Goal: Transaction & Acquisition: Purchase product/service

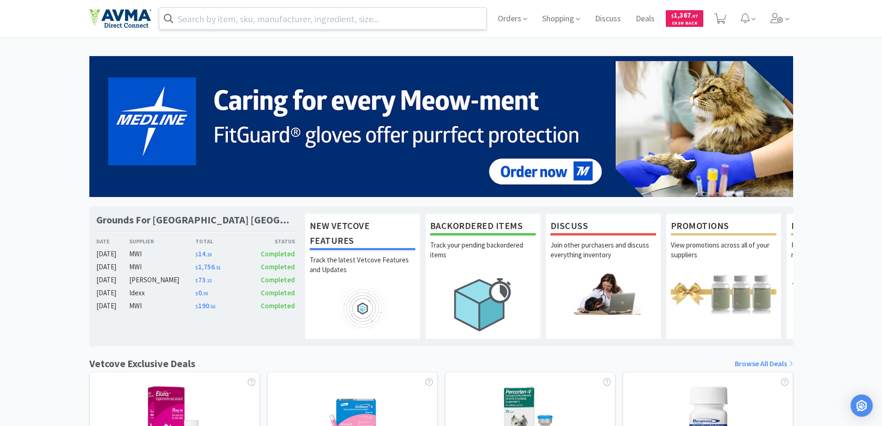
click at [293, 22] on input "text" at bounding box center [322, 18] width 327 height 21
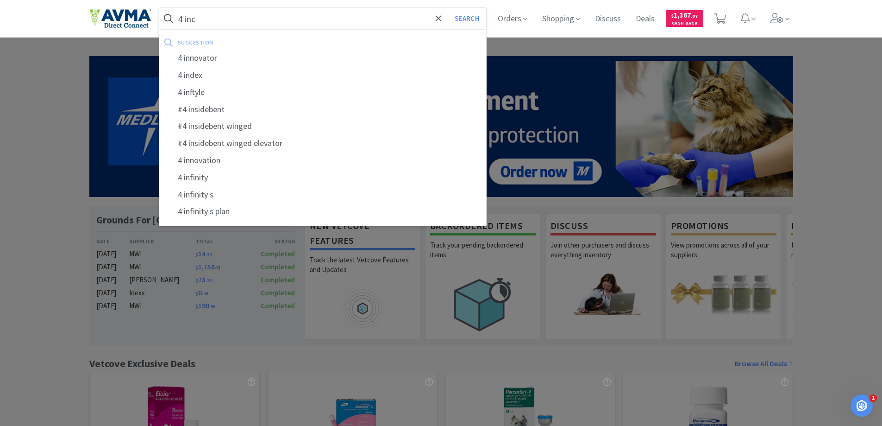
type input "4 inc"
click at [448, 8] on button "Search" at bounding box center [467, 18] width 38 height 21
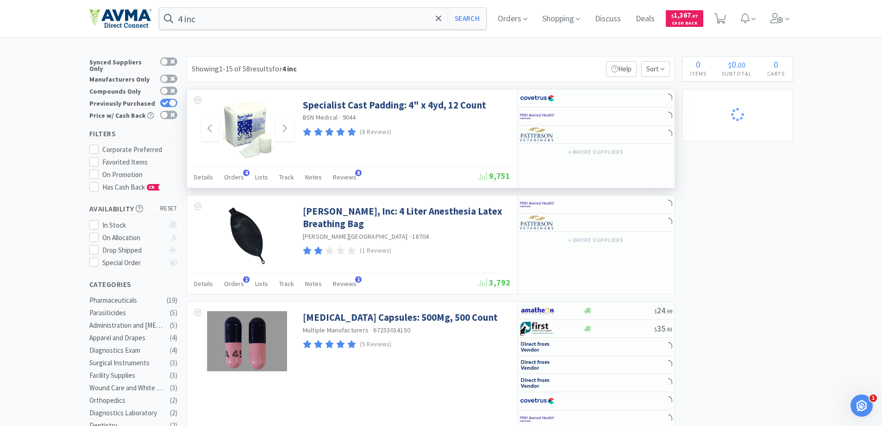
select select "5"
select select "1"
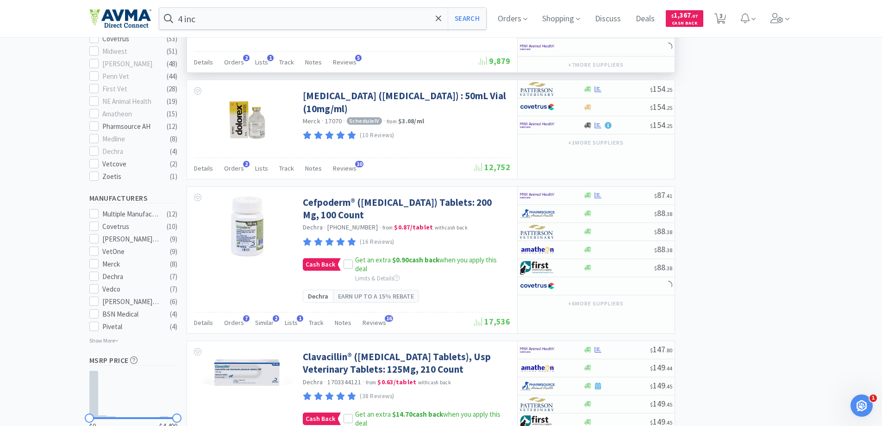
scroll to position [417, 0]
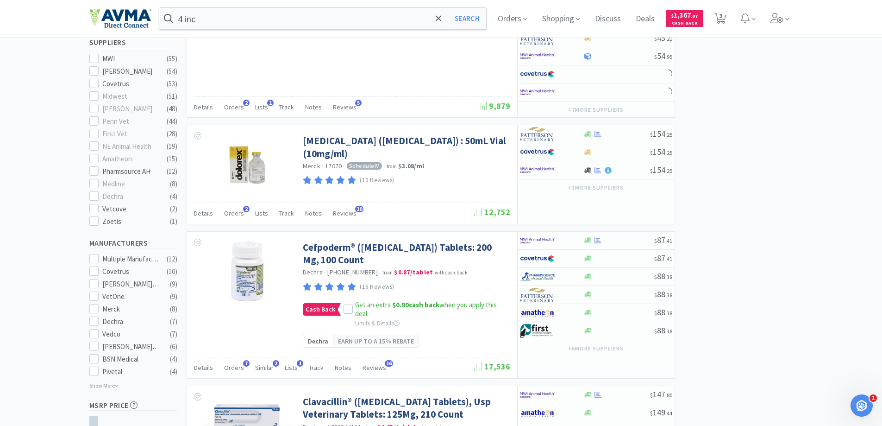
click at [229, 30] on div "4 inc Search Orders Shopping Discuss Discuss Deals Deals $ 1,367 . 07 Cash Back…" at bounding box center [441, 18] width 704 height 37
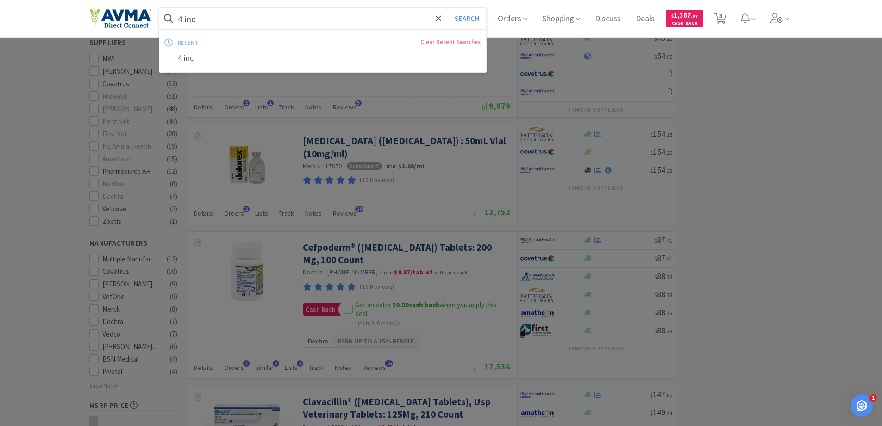
click at [229, 20] on input "4 inc" at bounding box center [322, 18] width 327 height 21
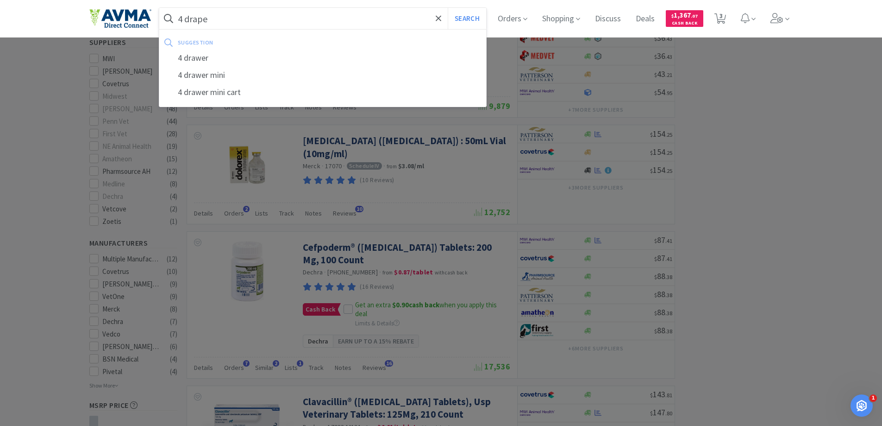
type input "4 drape"
click at [448, 8] on button "Search" at bounding box center [467, 18] width 38 height 21
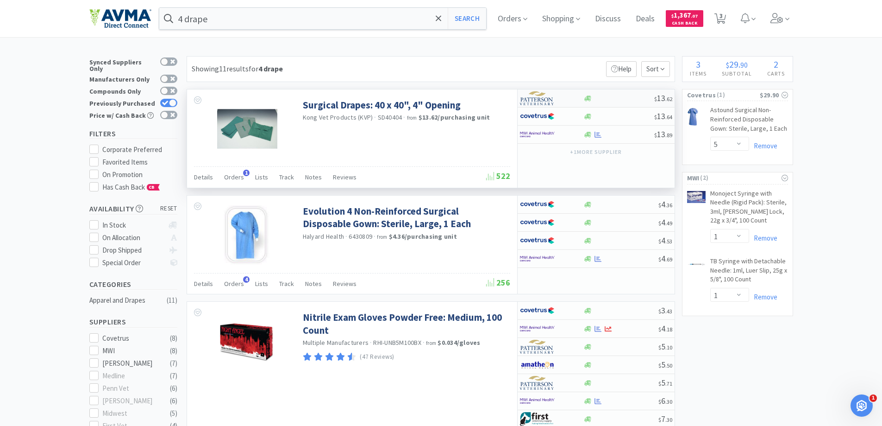
click at [582, 97] on div at bounding box center [551, 98] width 63 height 16
select select "1"
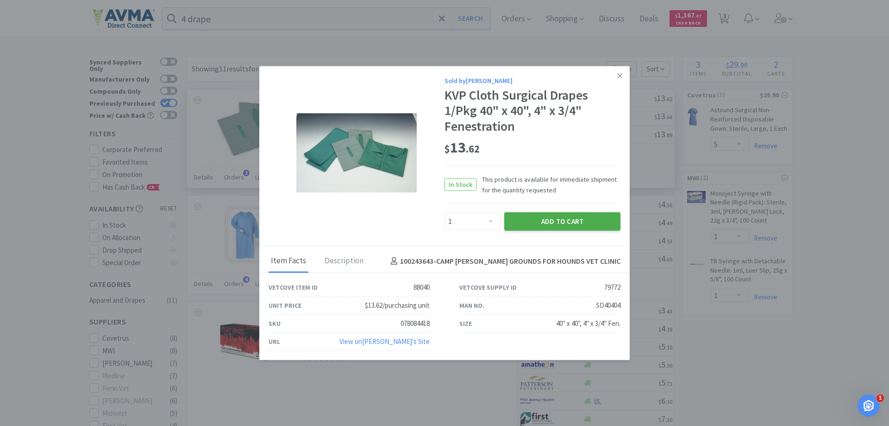
click at [559, 219] on button "Add to Cart" at bounding box center [562, 221] width 116 height 19
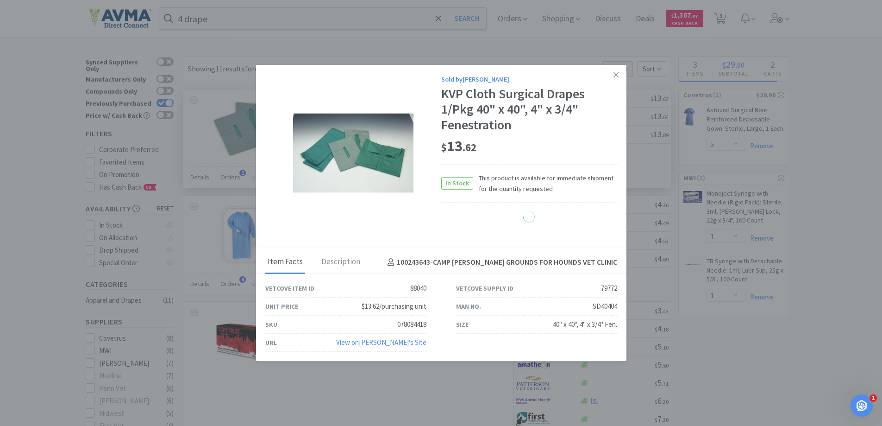
select select "1"
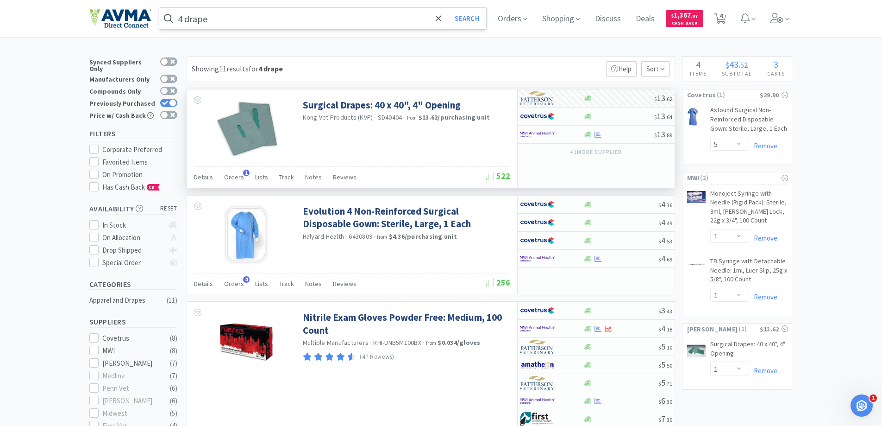
click at [271, 20] on input "4 drape" at bounding box center [322, 18] width 327 height 21
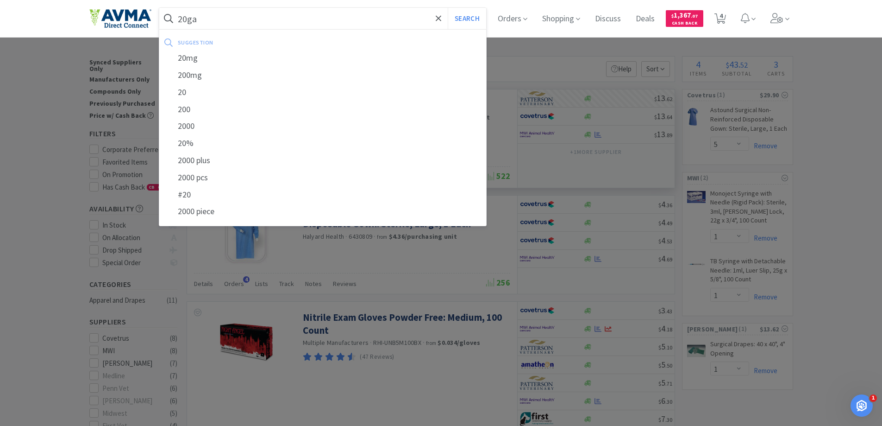
type input "20ga"
click at [448, 8] on button "Search" at bounding box center [467, 18] width 38 height 21
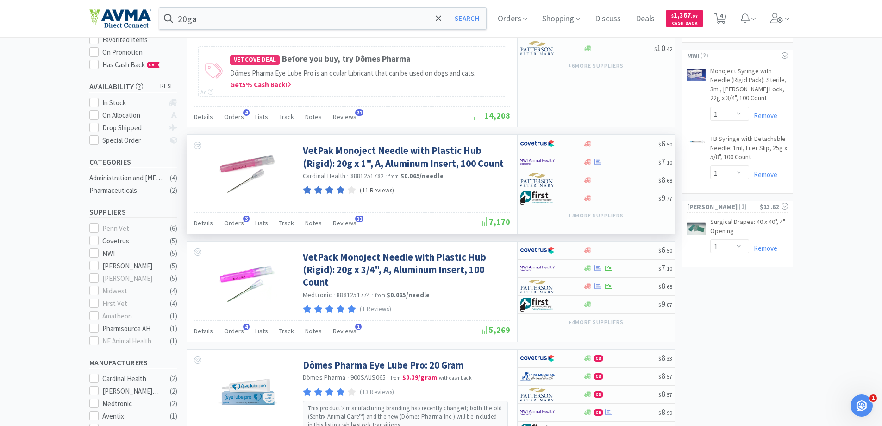
scroll to position [139, 0]
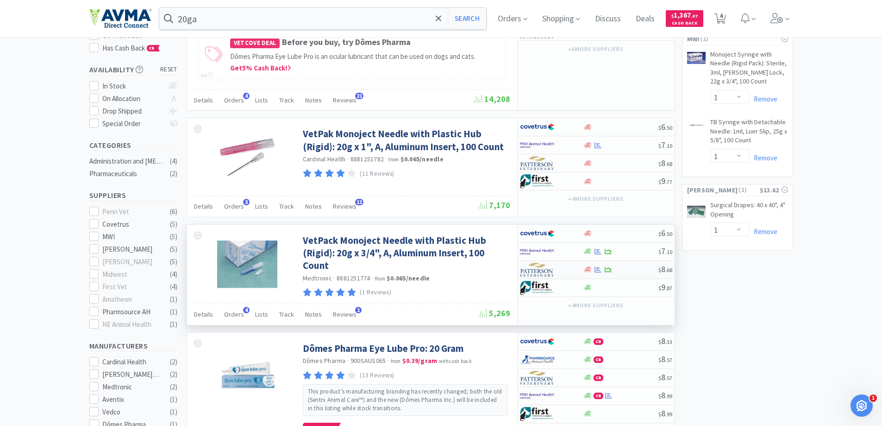
click at [615, 272] on div at bounding box center [620, 269] width 75 height 7
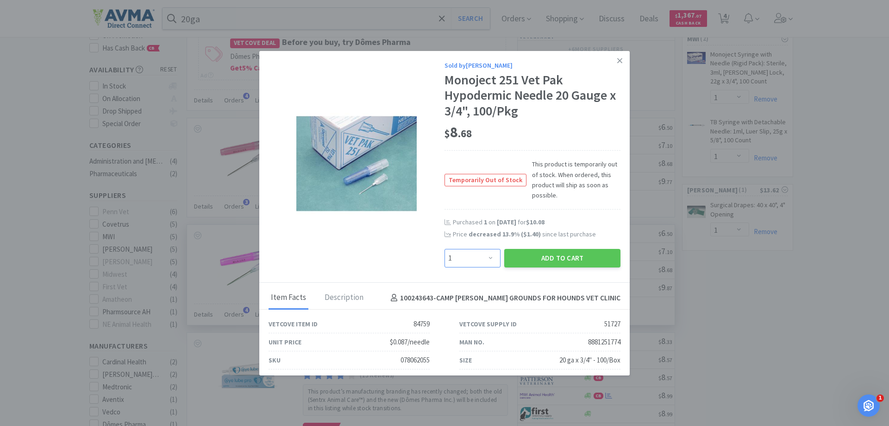
click at [487, 257] on select "Enter Quantity 1 2 3 4 5 6 7 8 9 10 11 12 13 14 15 16 17 18 19 20 Enter Quantity" at bounding box center [473, 258] width 56 height 19
select select "2"
click at [445, 249] on select "Enter Quantity 1 2 3 4 5 6 7 8 9 10 11 12 13 14 15 16 17 18 19 20 Enter Quantity" at bounding box center [473, 258] width 56 height 19
click at [578, 263] on button "Add to Cart" at bounding box center [562, 258] width 116 height 19
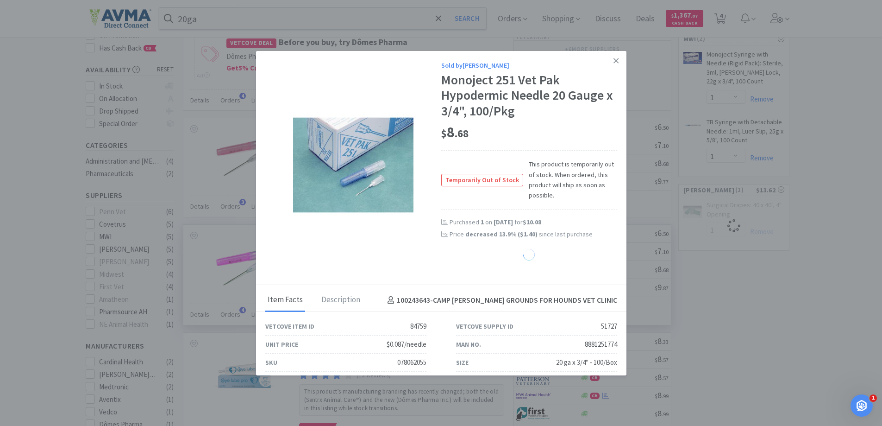
select select "2"
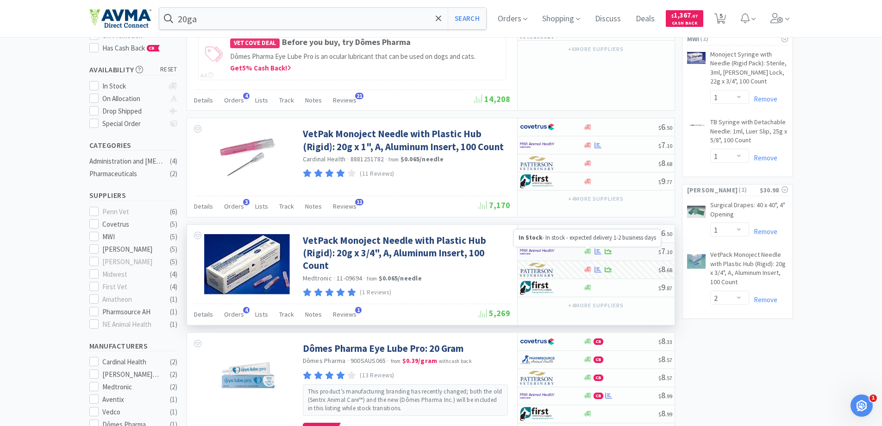
click at [587, 252] on icon at bounding box center [587, 252] width 7 height 6
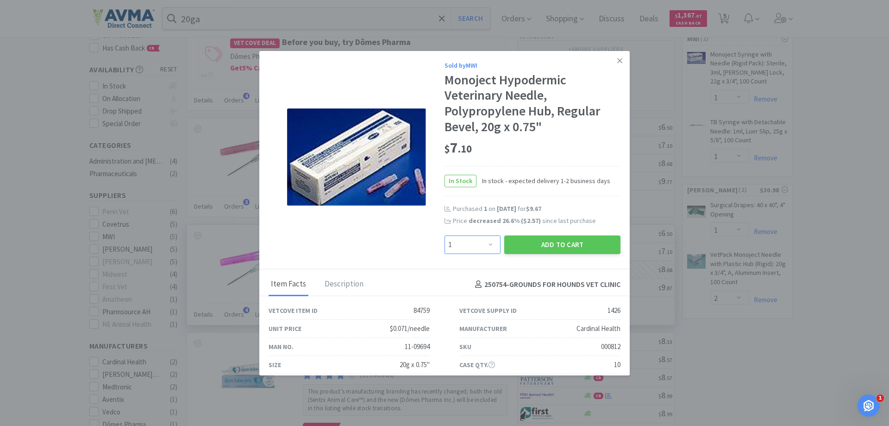
click at [474, 241] on select "Enter Quantity 1 2 3 4 5 6 7 8 9 10 11 12 13 14 15 16 17 18 19 20 Enter Quantity" at bounding box center [473, 244] width 56 height 19
select select "2"
click at [445, 235] on select "Enter Quantity 1 2 3 4 5 6 7 8 9 10 11 12 13 14 15 16 17 18 19 20 Enter Quantity" at bounding box center [473, 244] width 56 height 19
click at [542, 243] on button "Add to Cart" at bounding box center [562, 244] width 116 height 19
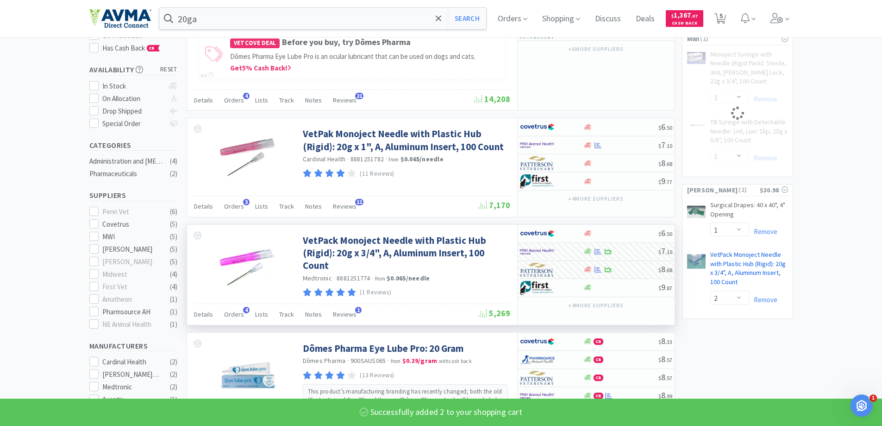
select select "2"
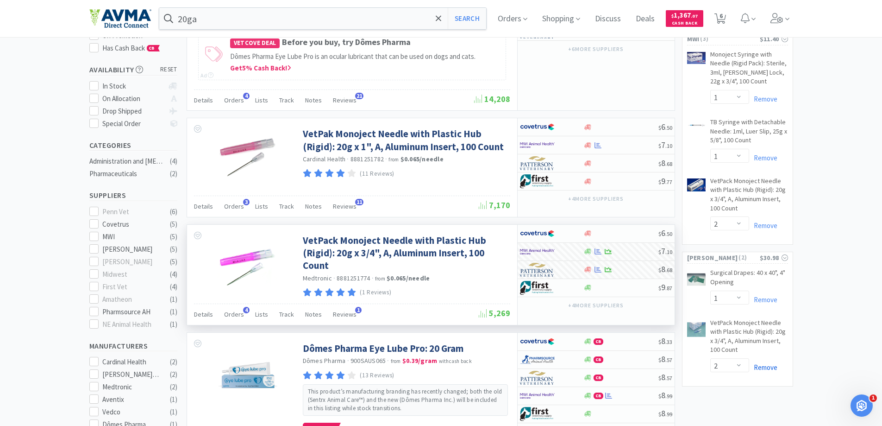
click at [768, 368] on link "Remove" at bounding box center [763, 367] width 28 height 9
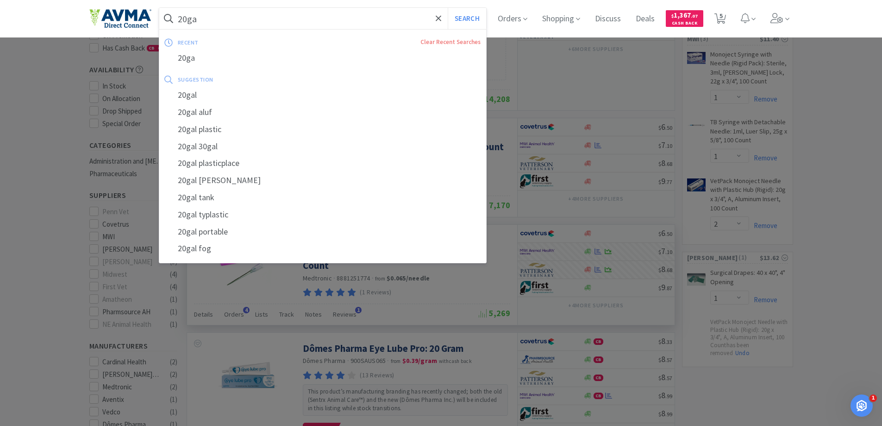
click at [273, 16] on input "20ga" at bounding box center [322, 18] width 327 height 21
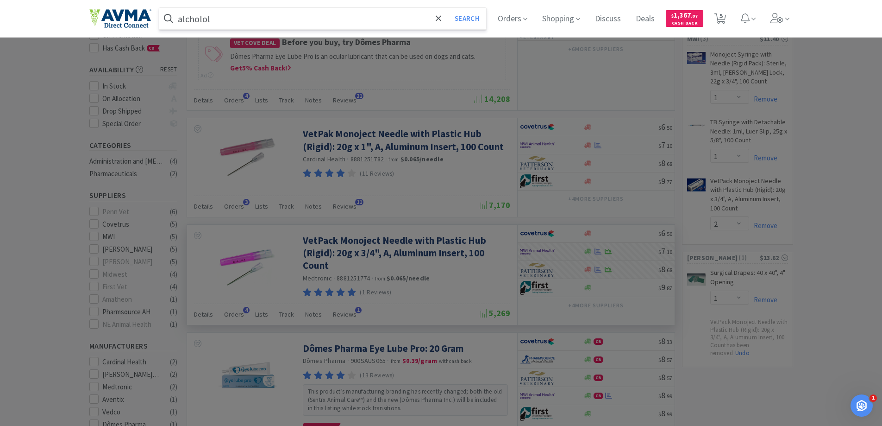
click at [448, 8] on button "Search" at bounding box center [467, 18] width 38 height 21
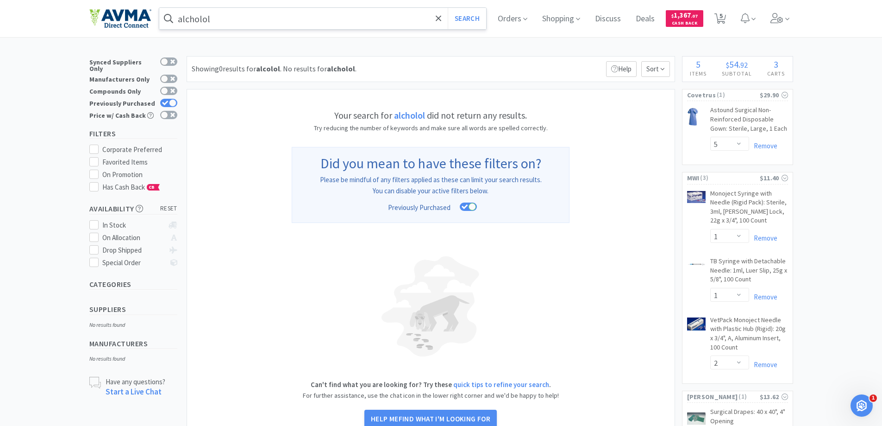
click at [260, 13] on input "alcholol" at bounding box center [322, 18] width 327 height 21
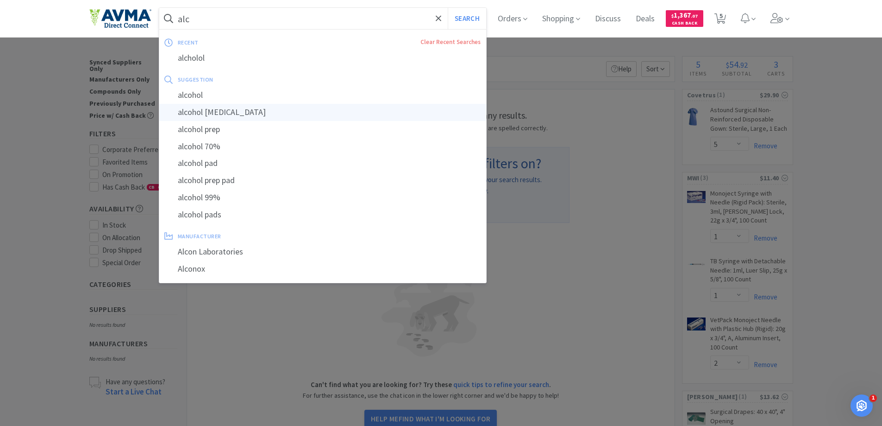
click at [232, 114] on div "alcohol [MEDICAL_DATA]" at bounding box center [322, 112] width 327 height 17
type input "alcohol [MEDICAL_DATA]"
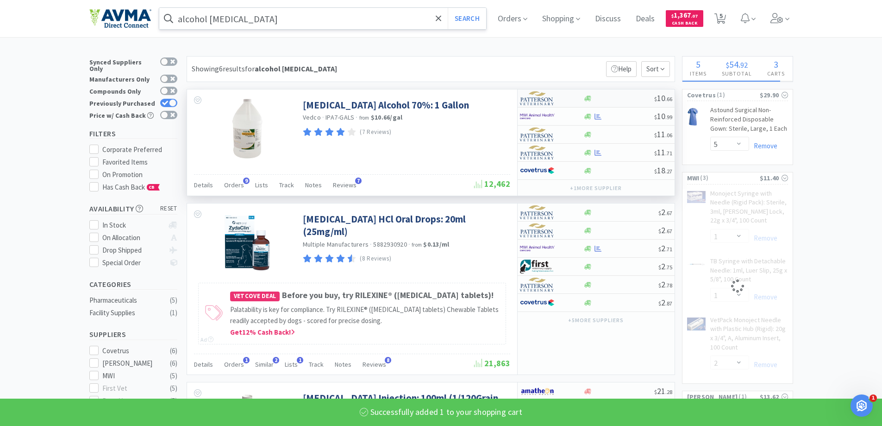
select select "1"
select select "2"
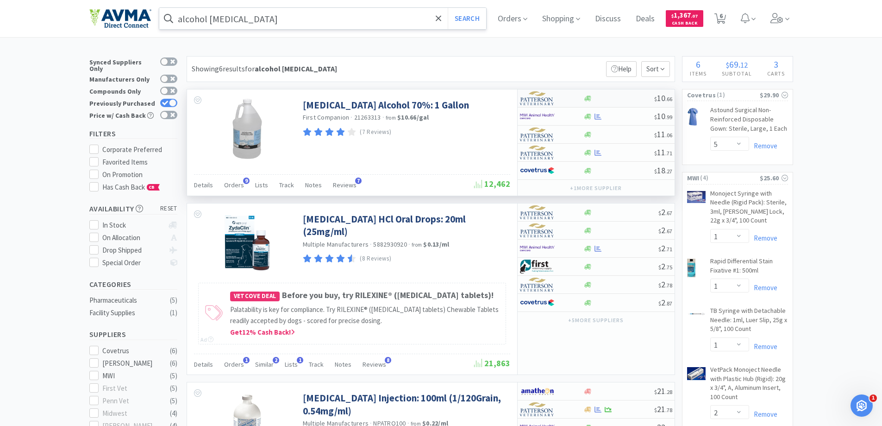
click at [562, 98] on div at bounding box center [545, 98] width 51 height 16
select select "1"
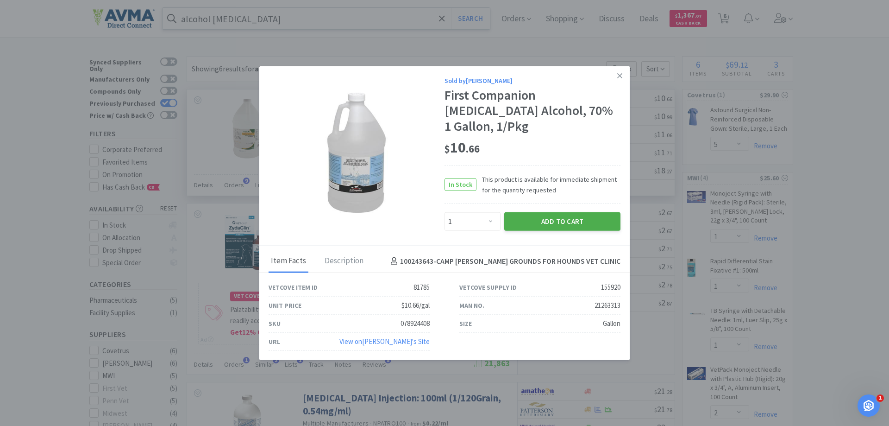
click at [550, 213] on button "Add to Cart" at bounding box center [562, 221] width 116 height 19
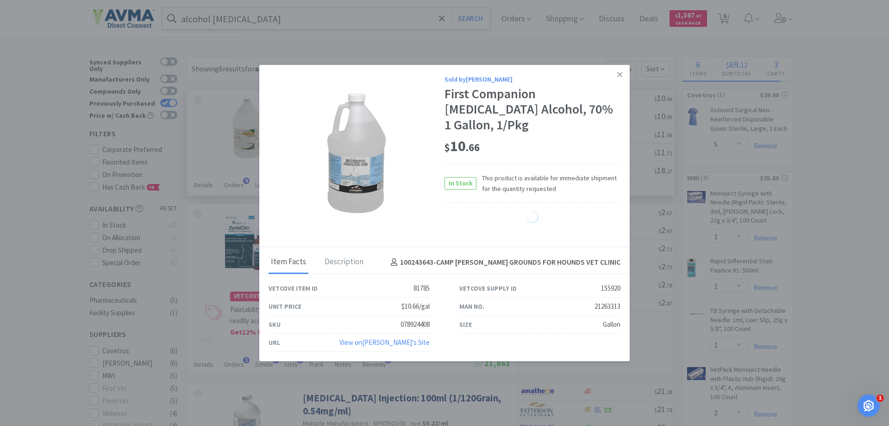
select select "1"
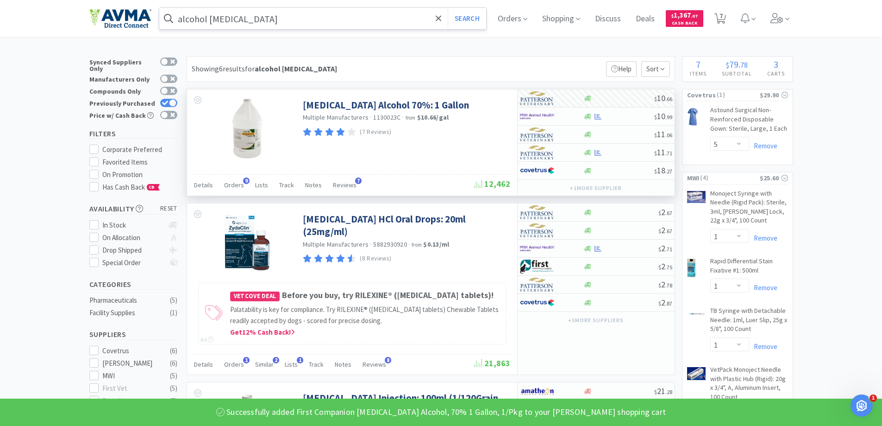
click at [314, 21] on input "alcohol [MEDICAL_DATA]" at bounding box center [322, 18] width 327 height 21
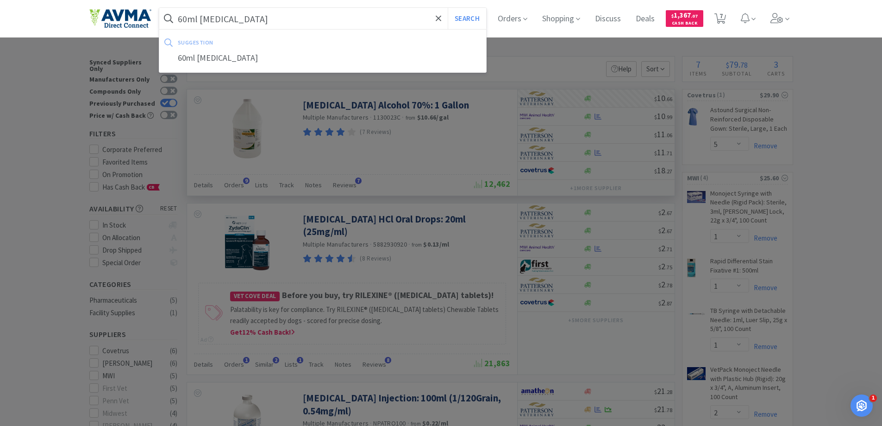
type input "60ml [MEDICAL_DATA]"
click at [448, 8] on button "Search" at bounding box center [467, 18] width 38 height 21
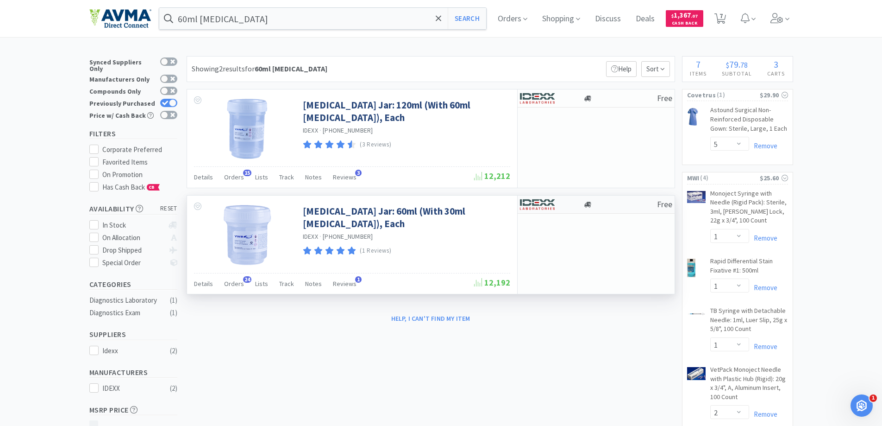
click at [584, 209] on div "Free" at bounding box center [596, 204] width 157 height 18
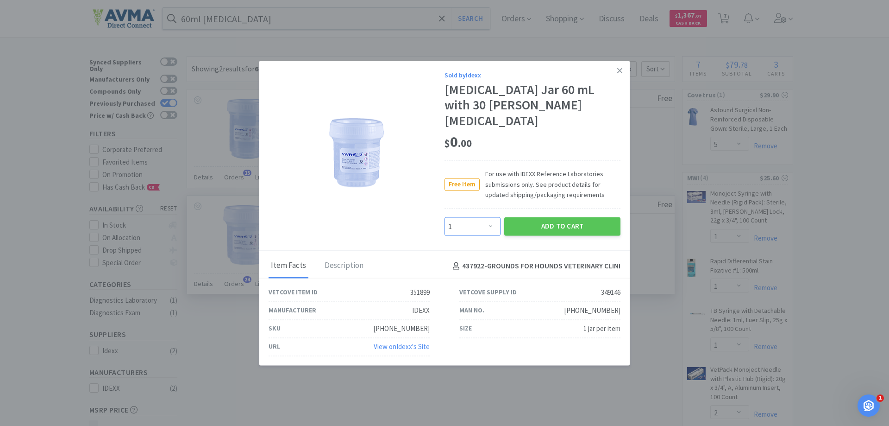
click at [487, 217] on select "Enter Quantity 1 2 3 4 5 6 7 8 9 10 11 12 13 14 15 16 17 18 19 20 Enter Quantity" at bounding box center [473, 226] width 56 height 19
select select "6"
click at [445, 217] on select "Enter Quantity 1 2 3 4 5 6 7 8 9 10 11 12 13 14 15 16 17 18 19 20 Enter Quantity" at bounding box center [473, 226] width 56 height 19
click at [561, 222] on button "Add to Cart" at bounding box center [562, 226] width 116 height 19
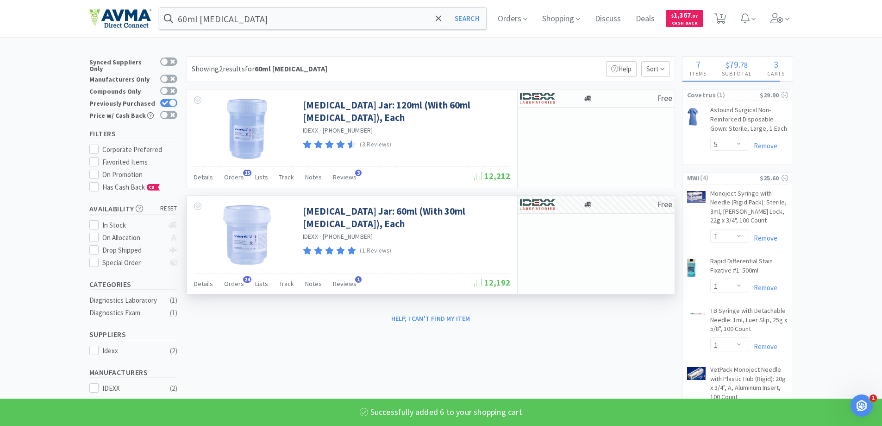
click at [244, 31] on div "60ml [MEDICAL_DATA] Search Orders Shopping Discuss Discuss Deals Deals $ 1,367 …" at bounding box center [441, 18] width 704 height 37
click at [247, 23] on input "60ml [MEDICAL_DATA]" at bounding box center [322, 18] width 327 height 21
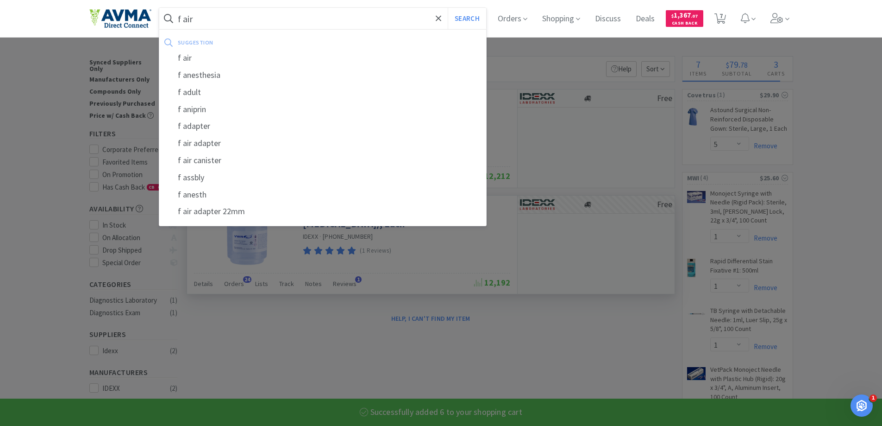
type input "f air"
click at [448, 8] on button "Search" at bounding box center [467, 18] width 38 height 21
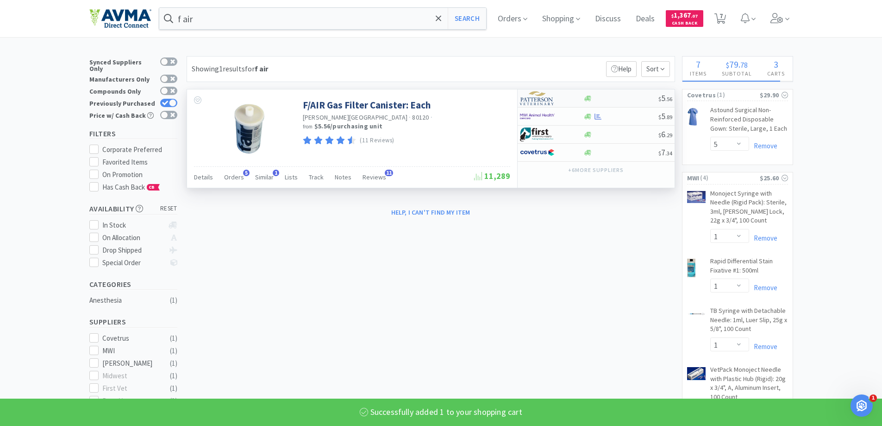
select select "6"
select select "1"
click at [588, 99] on icon at bounding box center [587, 98] width 7 height 6
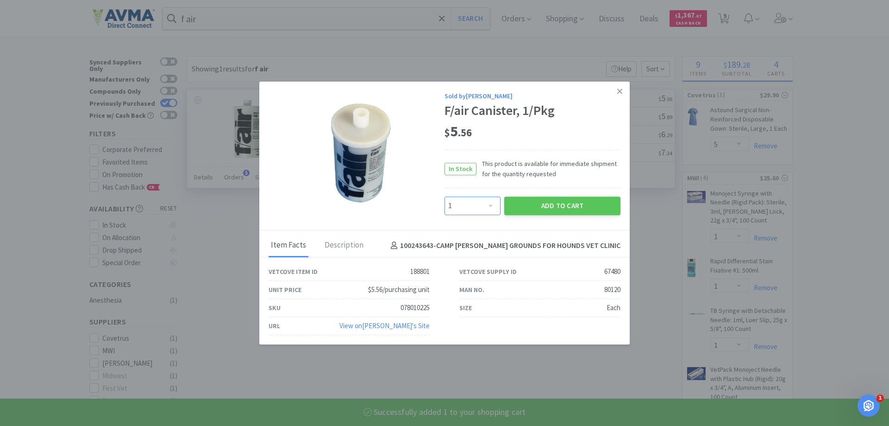
click at [492, 209] on select "Enter Quantity 1 2 3 4 5 6 7 8 9 10 11 12 13 14 15 16 17 18 19 20 Enter Quantity" at bounding box center [473, 205] width 56 height 19
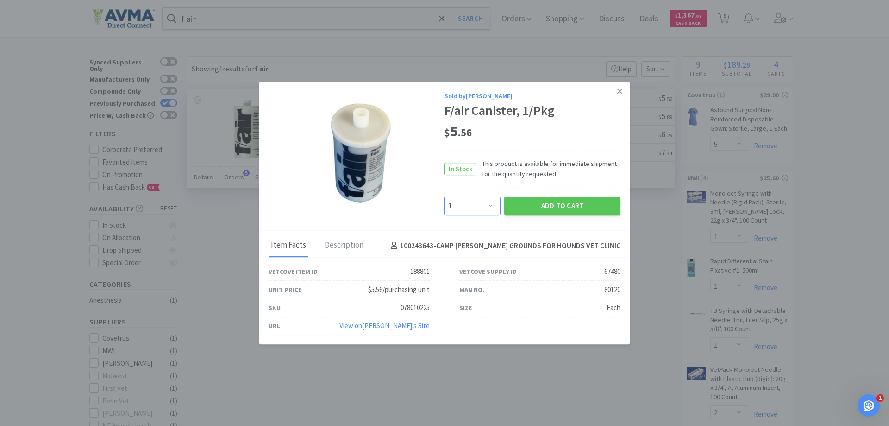
select select "2"
click at [445, 196] on select "Enter Quantity 1 2 3 4 5 6 7 8 9 10 11 12 13 14 15 16 17 18 19 20 Enter Quantity" at bounding box center [473, 205] width 56 height 19
click at [561, 204] on button "Add to Cart" at bounding box center [562, 205] width 116 height 19
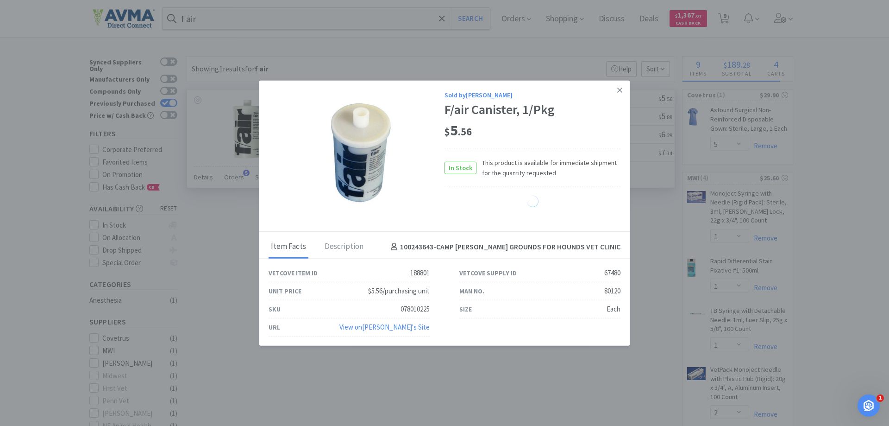
select select "2"
select select "1"
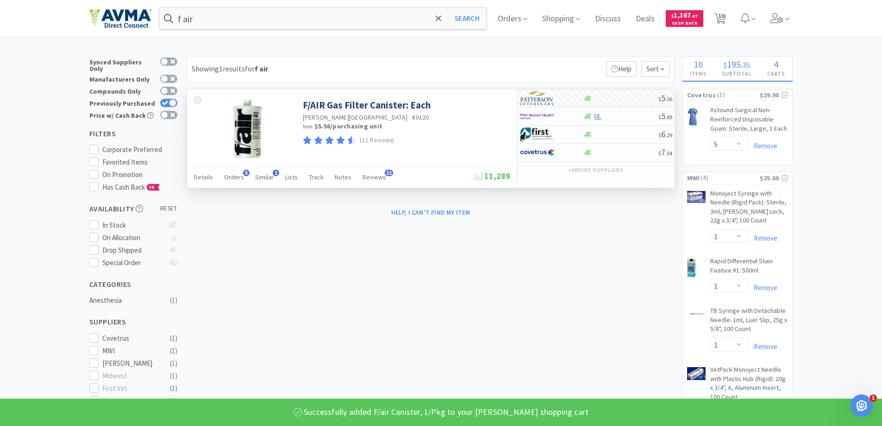
click at [668, 275] on div "× Filter Results Synced Suppliers Only Manufacturers Only Compounds Only Previo…" at bounding box center [441, 423] width 704 height 734
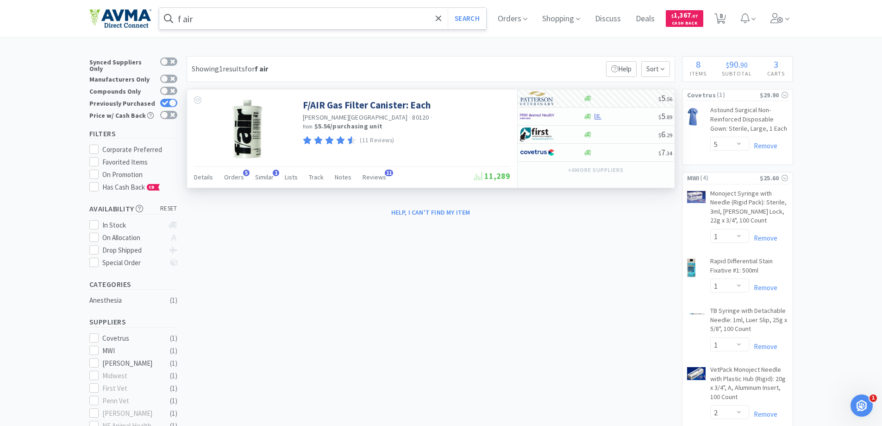
click at [257, 17] on input "f air" at bounding box center [322, 18] width 327 height 21
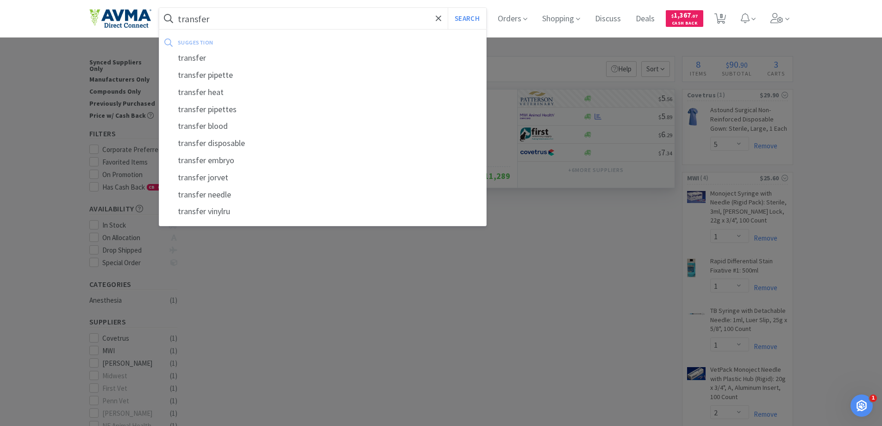
type input "transfer"
click at [448, 8] on button "Search" at bounding box center [467, 18] width 38 height 21
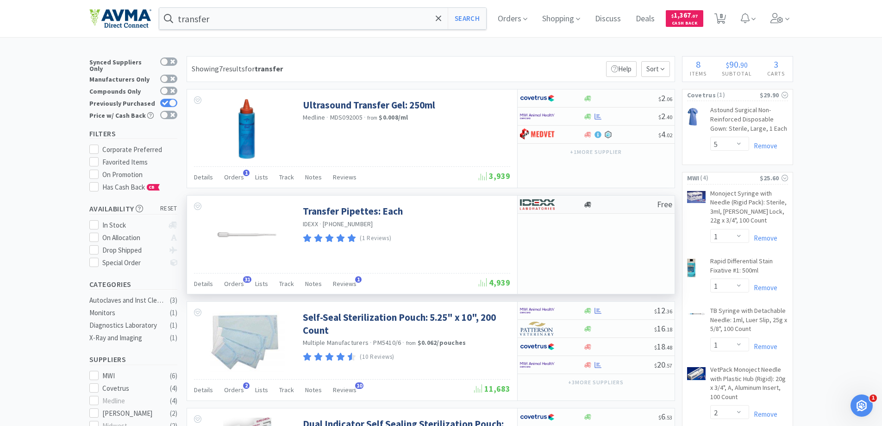
click at [576, 209] on div at bounding box center [551, 204] width 63 height 16
select select "1"
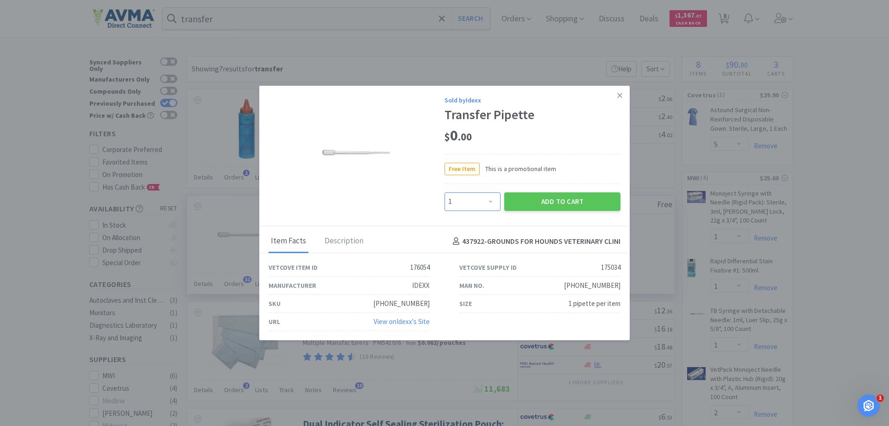
click at [474, 203] on select "Enter Quantity 1 2 3 4 5 6 7 8 9 10 11 12 13 14 15 16 17 18 19 20 Enter Quantity" at bounding box center [473, 201] width 56 height 19
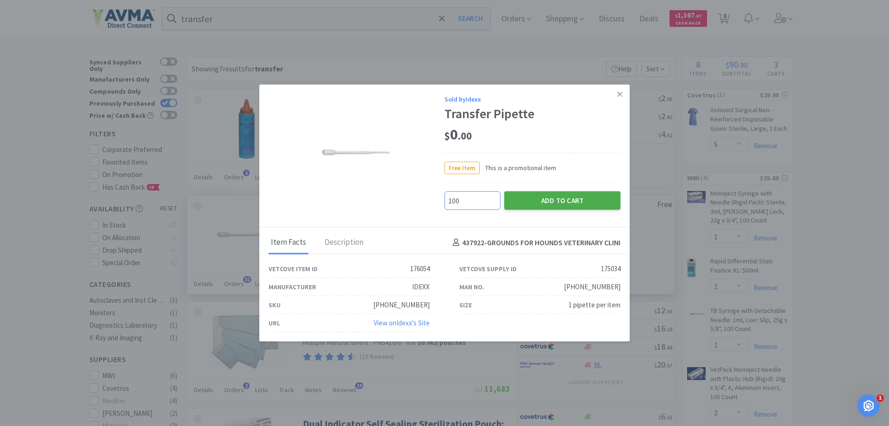
type input "100"
click at [563, 196] on button "Add to Cart" at bounding box center [562, 200] width 116 height 19
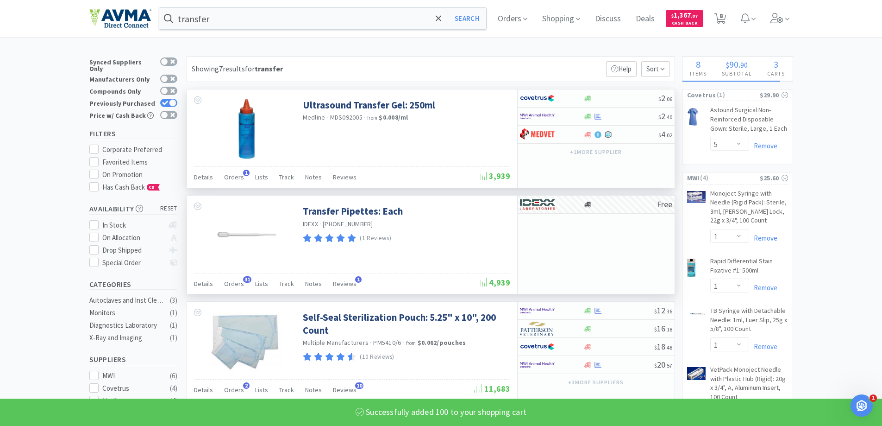
select select "100"
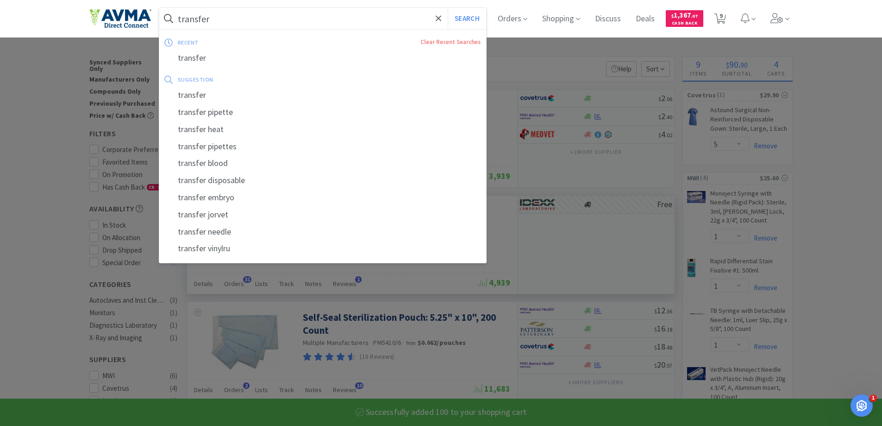
click at [272, 21] on input "transfer" at bounding box center [322, 18] width 327 height 21
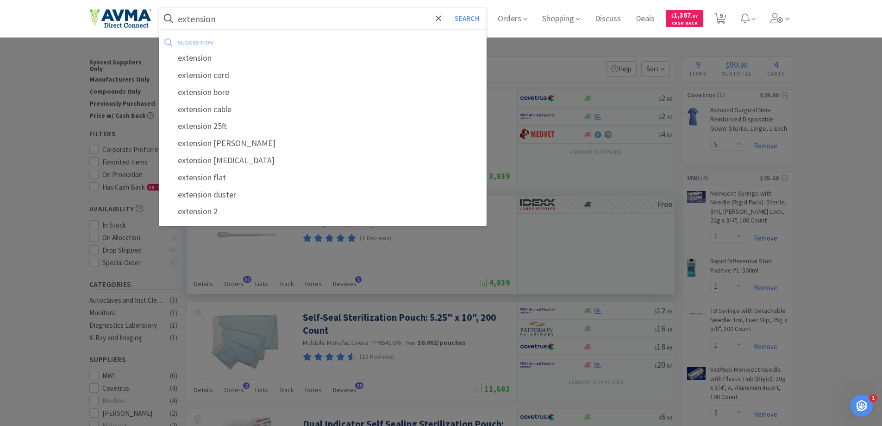
type input "extension"
click at [448, 8] on button "Search" at bounding box center [467, 18] width 38 height 21
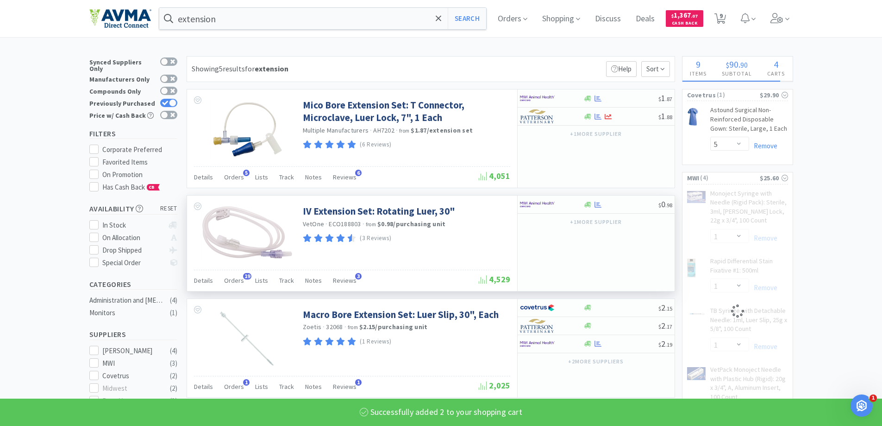
select select "2"
select select "1"
select select "2"
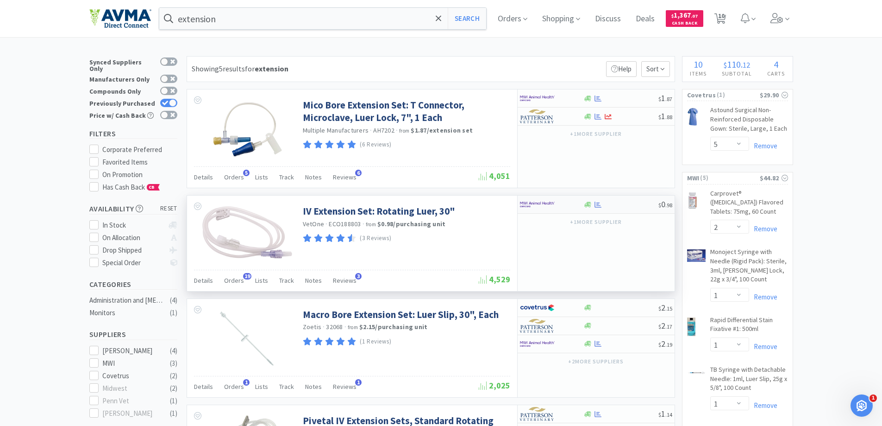
click at [566, 208] on div at bounding box center [545, 204] width 51 height 16
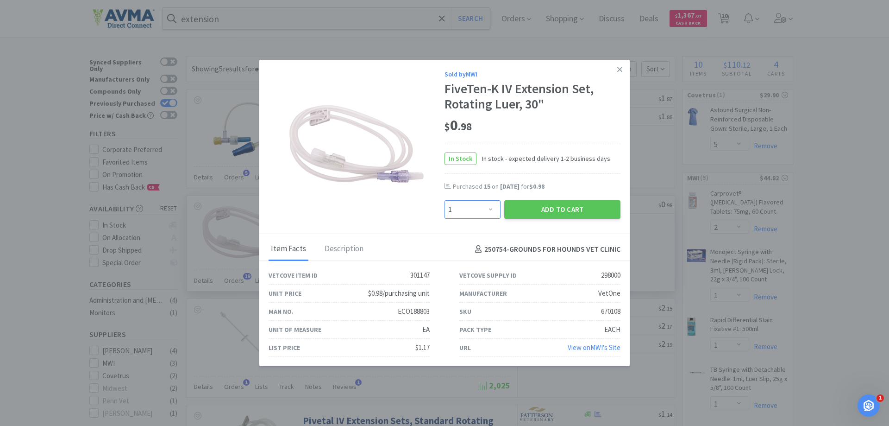
click at [494, 207] on select "Enter Quantity 1 2 3 4 5 6 7 8 9 10 11 12 13 14 15 16 17 18 19 20 Enter Quantity" at bounding box center [473, 209] width 56 height 19
select select "20"
click at [445, 200] on select "Enter Quantity 1 2 3 4 5 6 7 8 9 10 11 12 13 14 15 16 17 18 19 20 Enter Quantity" at bounding box center [473, 209] width 56 height 19
click at [474, 210] on select "Enter Quantity 1 2 3 4 5 6 7 8 9 10 11 12 13 14 15 16 17 18 19 20 Enter Quantity" at bounding box center [473, 209] width 56 height 19
click at [474, 209] on select "Enter Quantity 1 2 3 4 5 6 7 8 9 10 11 12 13 14 15 16 17 18 19 20 Enter Quantity" at bounding box center [473, 209] width 56 height 19
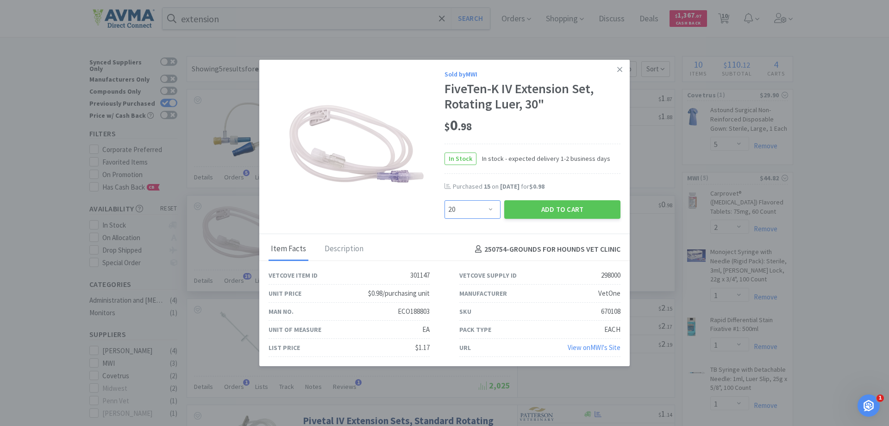
click at [493, 212] on select "Enter Quantity 1 2 3 4 5 6 7 8 9 10 11 12 13 14 15 16 17 18 19 20 Enter Quantity" at bounding box center [473, 209] width 56 height 19
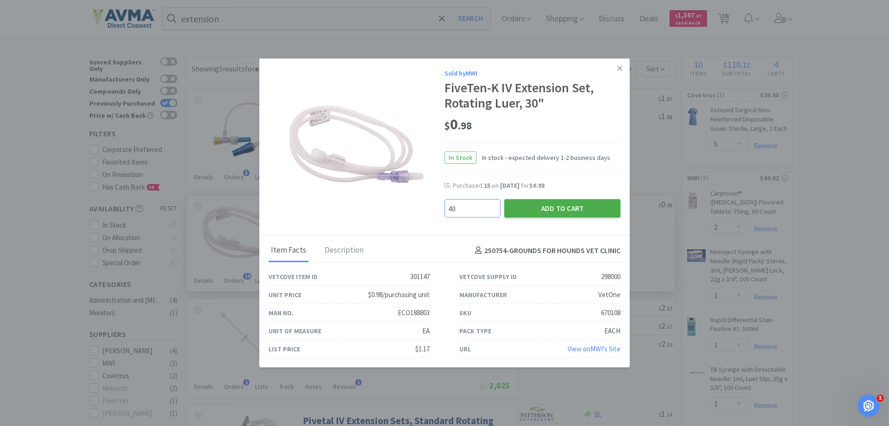
type input "40"
click at [558, 208] on button "Add to Cart" at bounding box center [562, 208] width 116 height 19
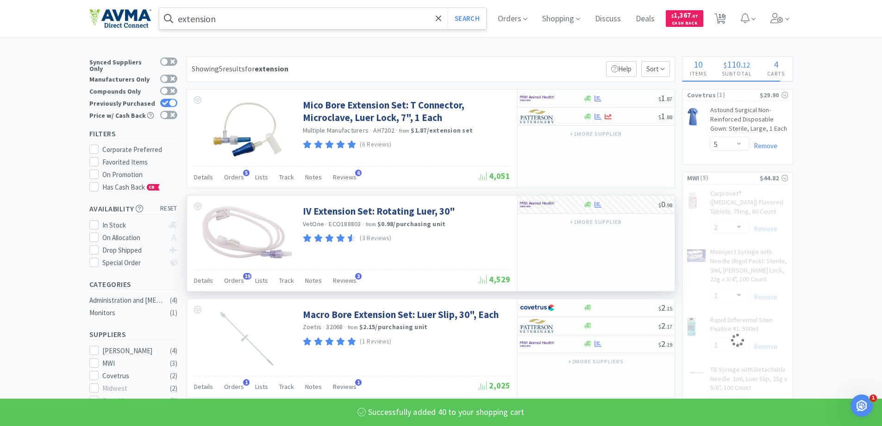
click at [311, 25] on input "extension" at bounding box center [322, 18] width 327 height 21
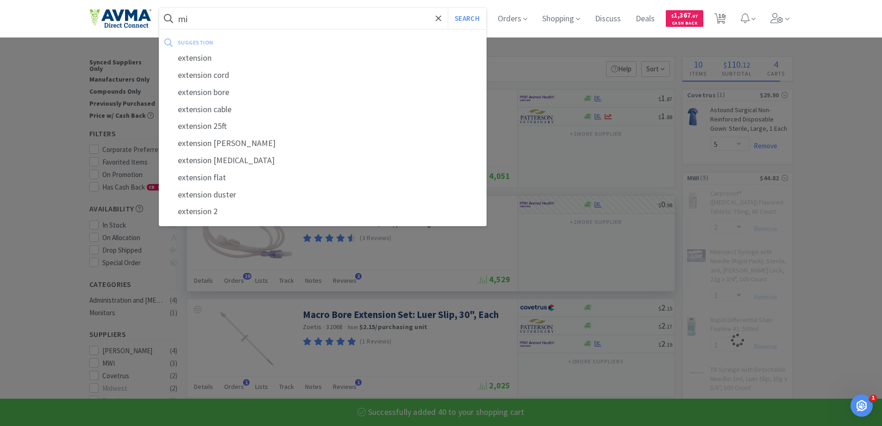
type input "mim"
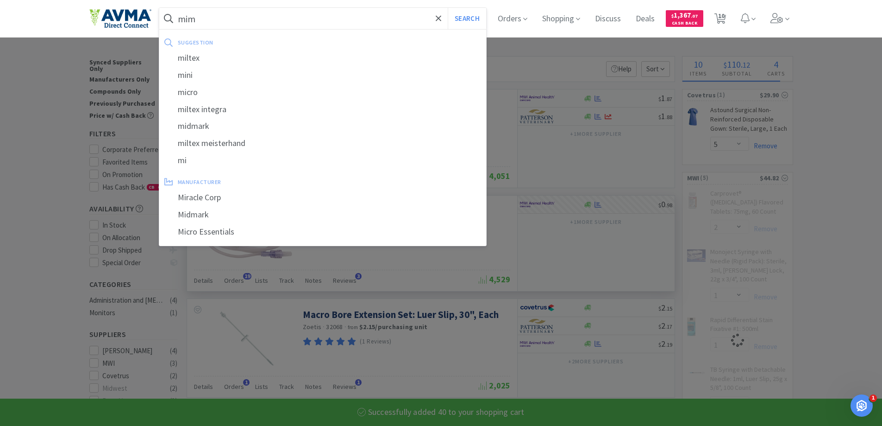
select select "1"
select select "40"
select select "2"
type input "m"
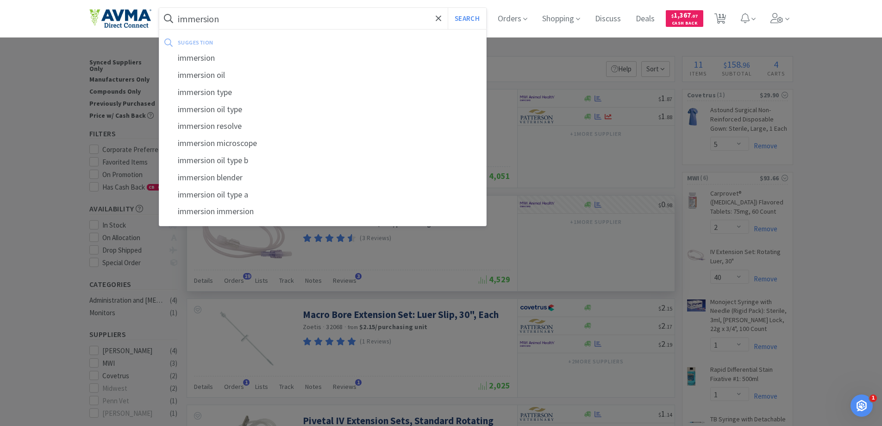
type input "immersion"
click at [448, 8] on button "Search" at bounding box center [467, 18] width 38 height 21
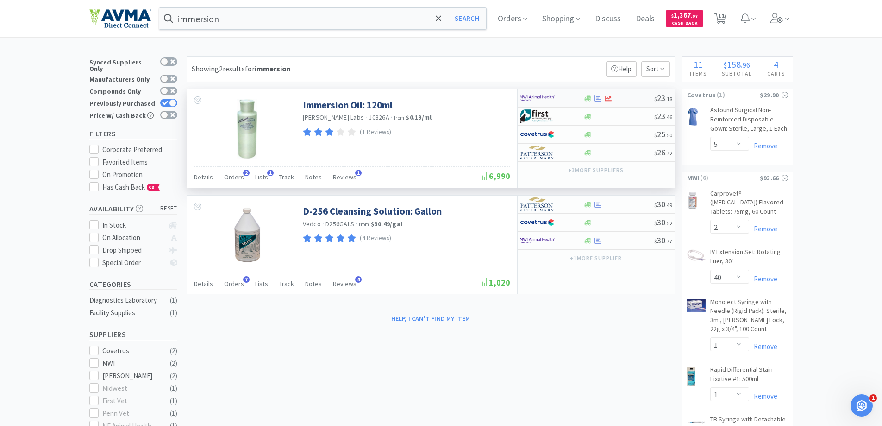
click at [583, 100] on div at bounding box center [587, 98] width 9 height 7
select select "1"
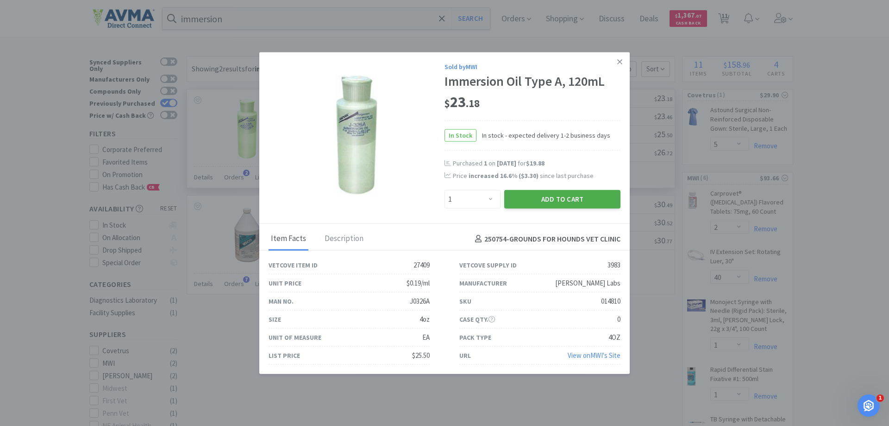
click at [562, 194] on button "Add to Cart" at bounding box center [562, 199] width 116 height 19
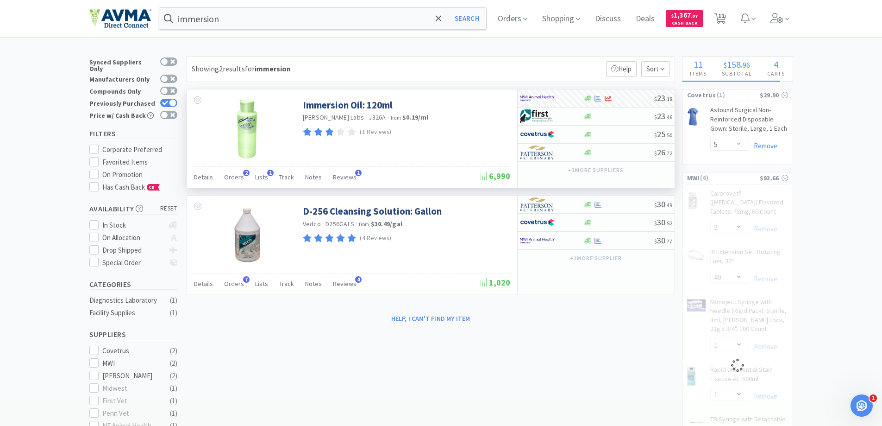
select select "1"
select select "2"
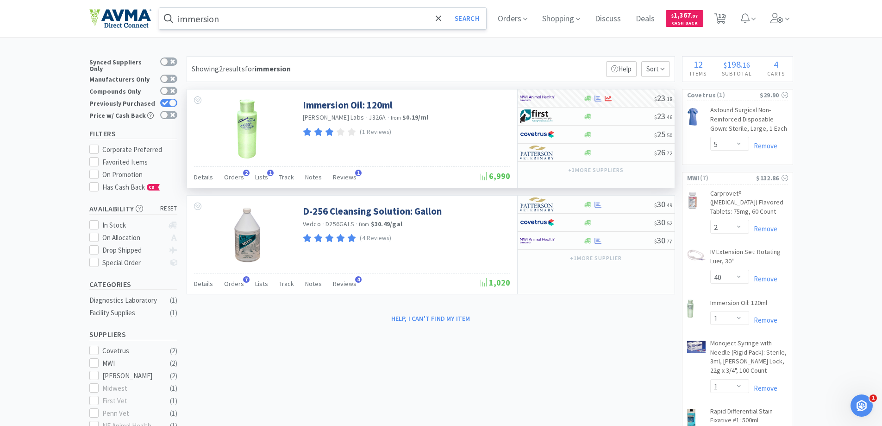
click at [291, 23] on input "immersion" at bounding box center [322, 18] width 327 height 21
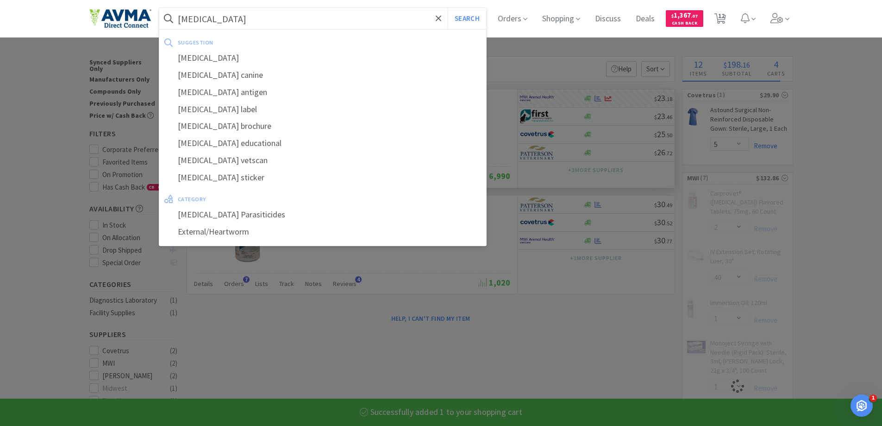
type input "[MEDICAL_DATA]"
click at [448, 8] on button "Search" at bounding box center [467, 18] width 38 height 21
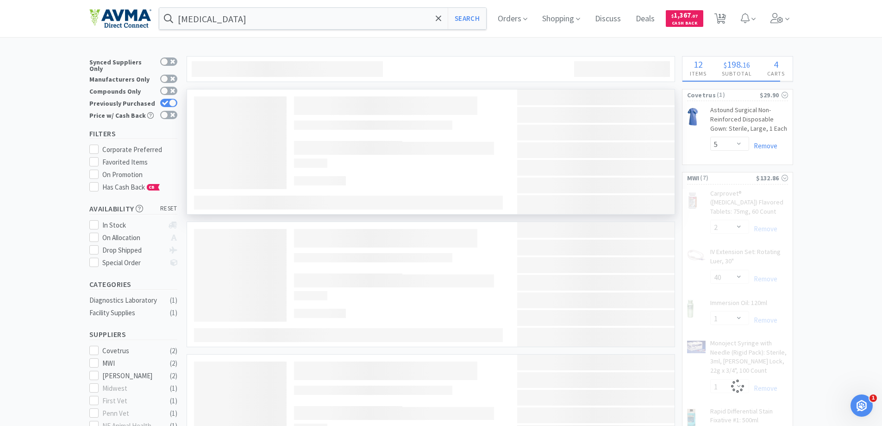
select select "1"
select select "40"
select select "2"
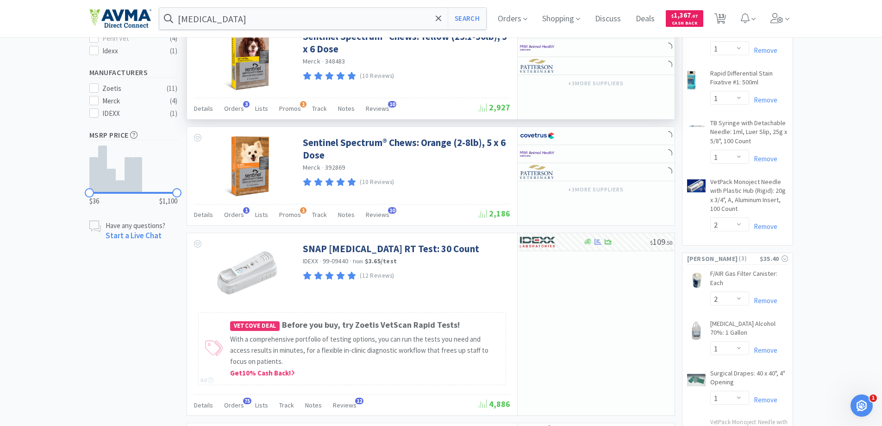
scroll to position [556, 0]
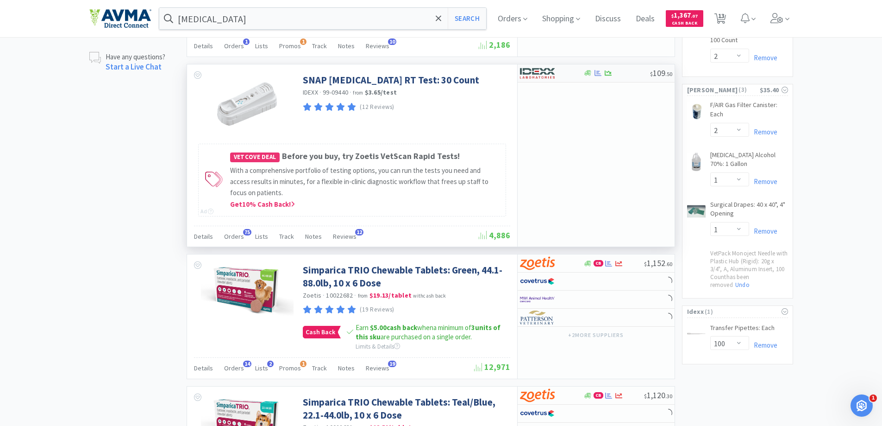
click at [615, 75] on div at bounding box center [616, 72] width 67 height 7
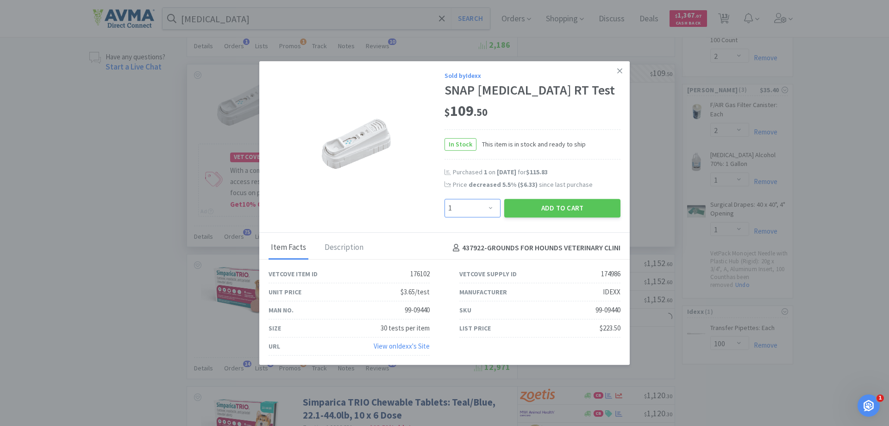
click at [488, 214] on select "Enter Quantity 1 2 3 4 5 6 7 8 9 10 11 12 13 14 15 16 17 18 19 20 Enter Quantity" at bounding box center [473, 208] width 56 height 19
select select "2"
click at [445, 199] on select "Enter Quantity 1 2 3 4 5 6 7 8 9 10 11 12 13 14 15 16 17 18 19 20 Enter Quantity" at bounding box center [473, 208] width 56 height 19
click at [588, 216] on button "Add to Cart" at bounding box center [562, 208] width 116 height 19
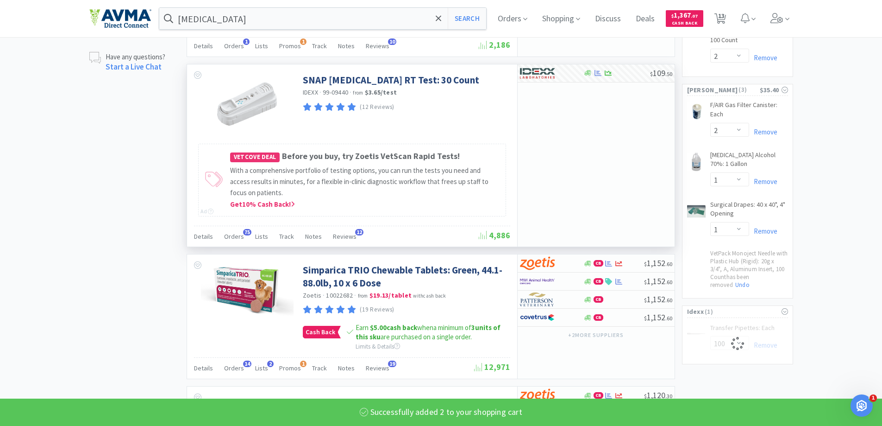
select select "2"
select select "100"
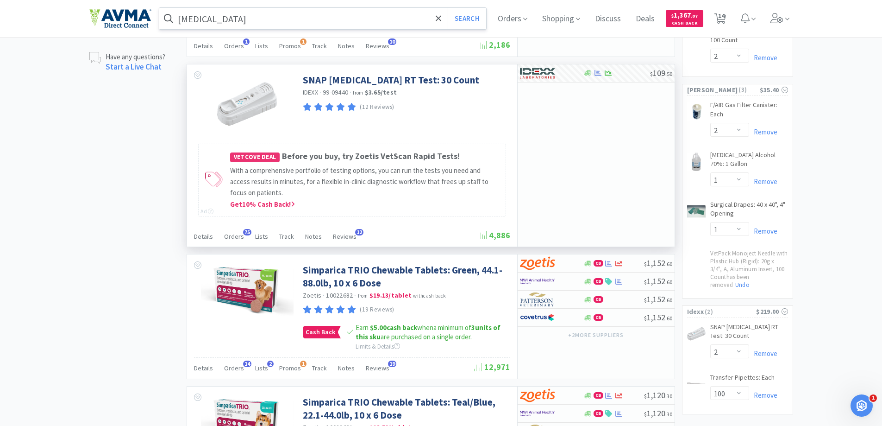
click at [239, 23] on input "[MEDICAL_DATA]" at bounding box center [322, 18] width 327 height 21
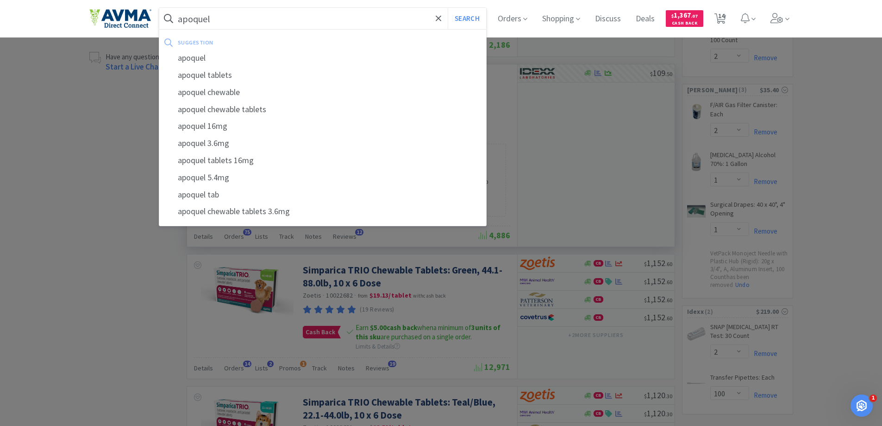
type input "apoquel"
click at [448, 8] on button "Search" at bounding box center [467, 18] width 38 height 21
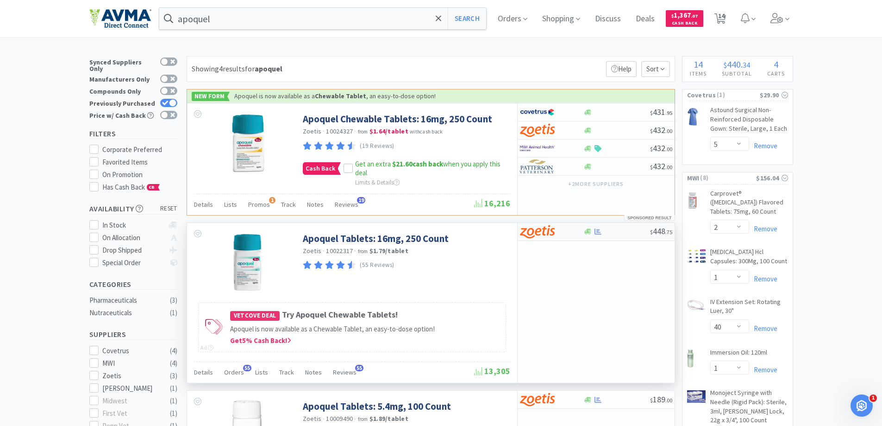
click at [605, 230] on div at bounding box center [616, 231] width 67 height 7
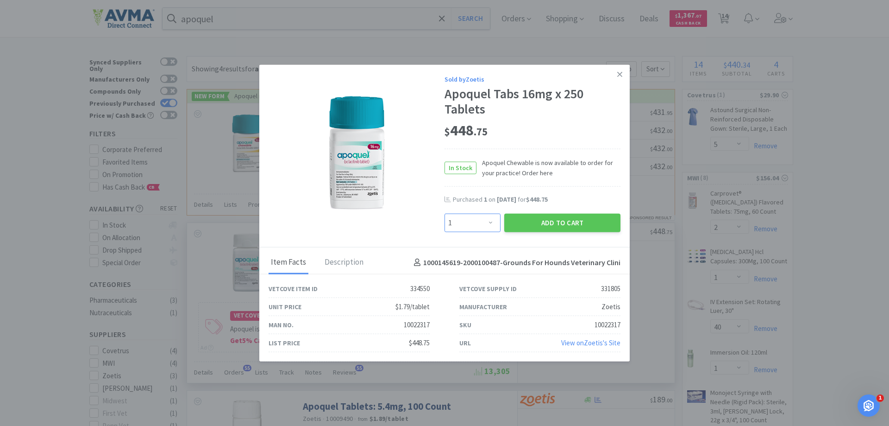
click at [469, 224] on select "Enter Quantity 1 2 3 4 5 6 7 8 9 10 11 12 13 14 15 16 17 18 19 20 Enter Quantity" at bounding box center [473, 222] width 56 height 19
select select "2"
click at [445, 213] on select "Enter Quantity 1 2 3 4 5 6 7 8 9 10 11 12 13 14 15 16 17 18 19 20 Enter Quantity" at bounding box center [473, 222] width 56 height 19
click at [564, 223] on button "Add to Cart" at bounding box center [562, 222] width 116 height 19
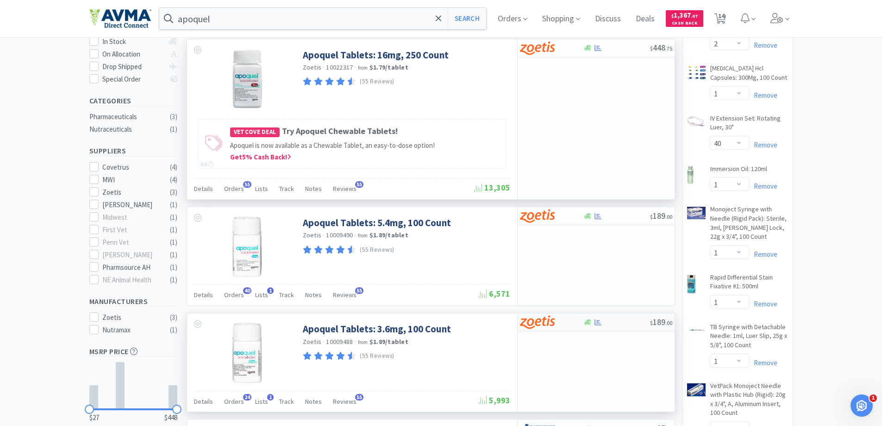
scroll to position [185, 0]
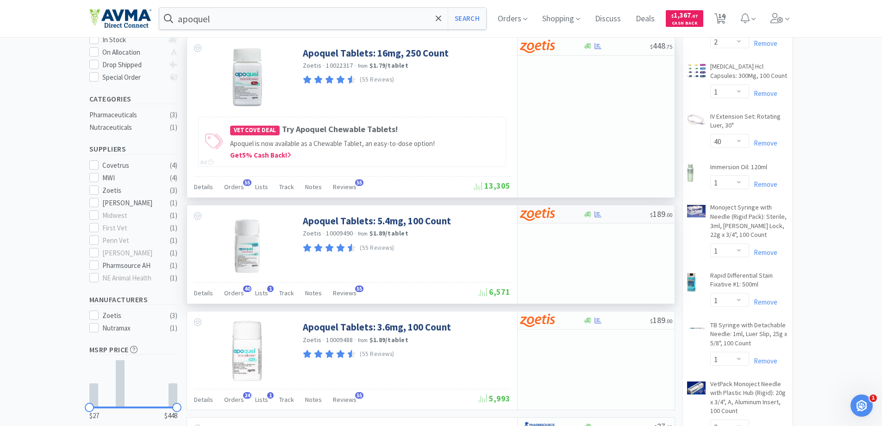
click at [552, 220] on img at bounding box center [537, 214] width 35 height 14
select select "2"
select select "1"
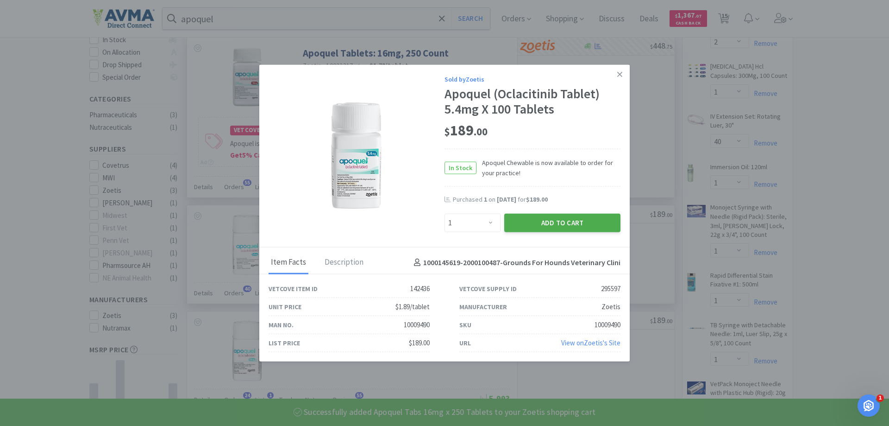
click at [541, 225] on button "Add to Cart" at bounding box center [562, 222] width 116 height 19
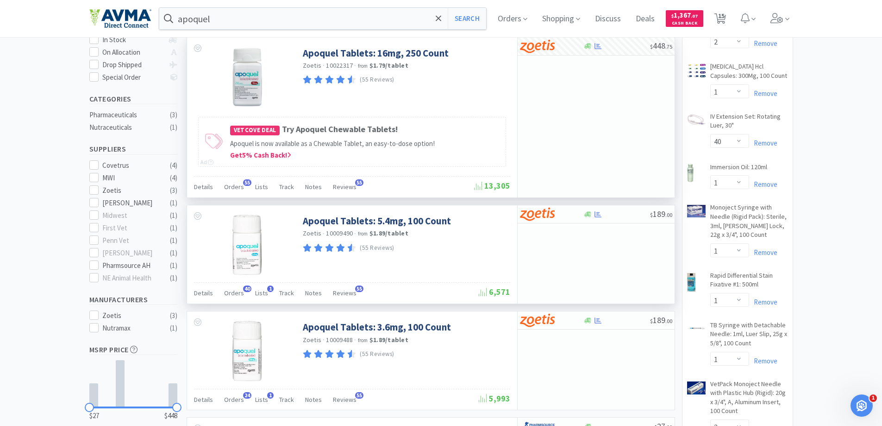
select select "1"
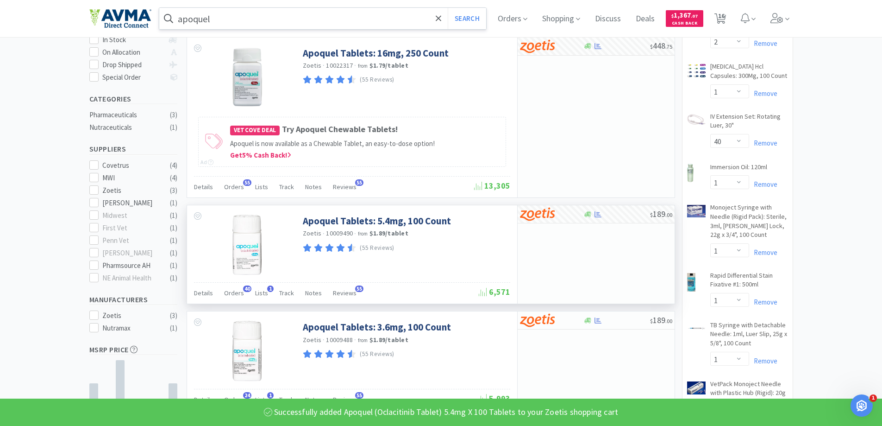
click at [315, 23] on input "apoquel" at bounding box center [322, 18] width 327 height 21
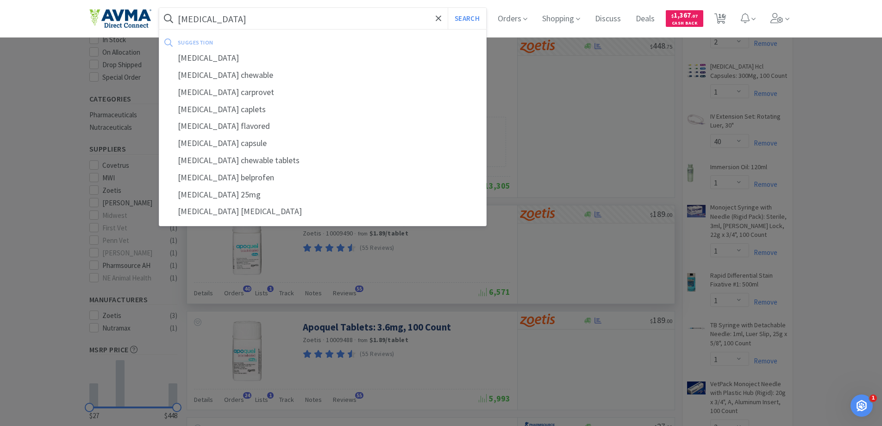
type input "[MEDICAL_DATA]"
click at [448, 8] on button "Search" at bounding box center [467, 18] width 38 height 21
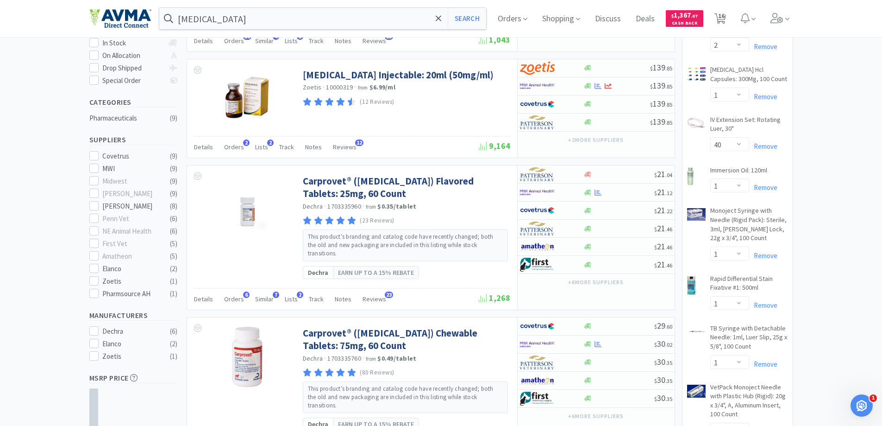
scroll to position [185, 0]
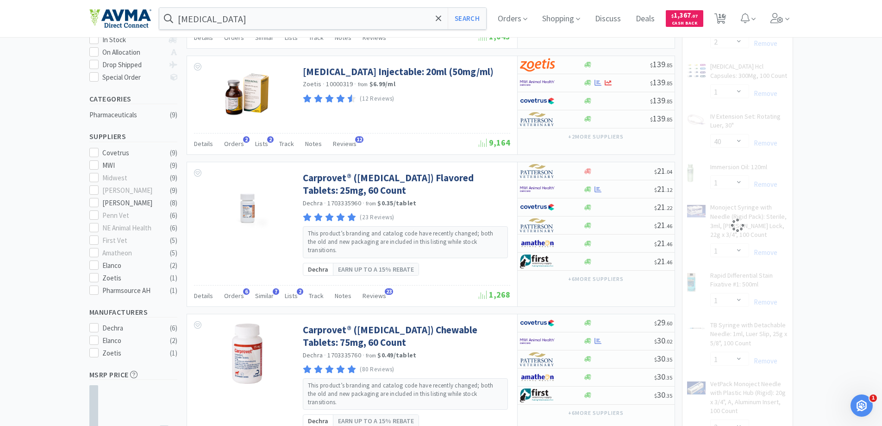
select select "1"
select select "2"
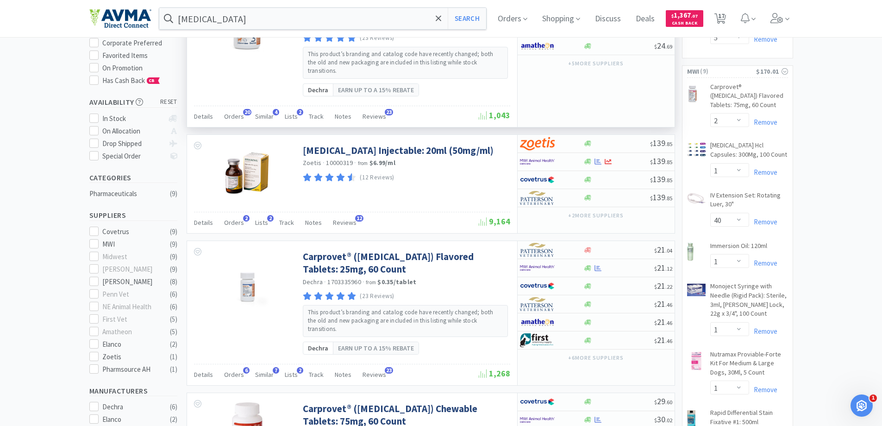
scroll to position [0, 0]
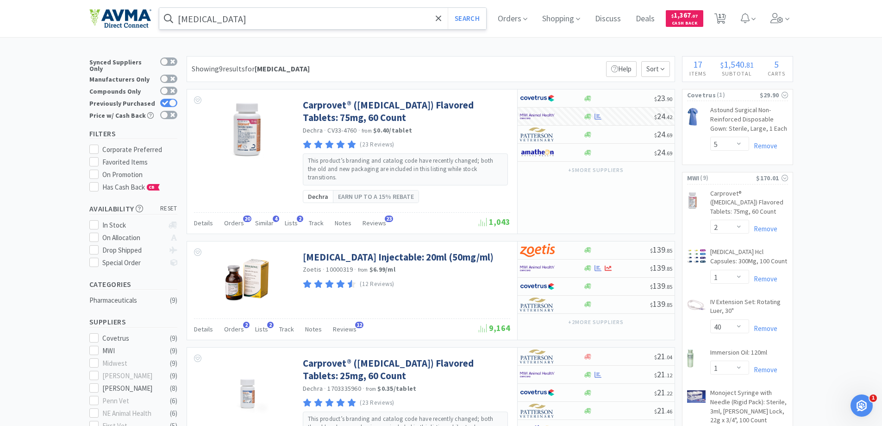
click at [277, 18] on input "[MEDICAL_DATA]" at bounding box center [322, 18] width 327 height 21
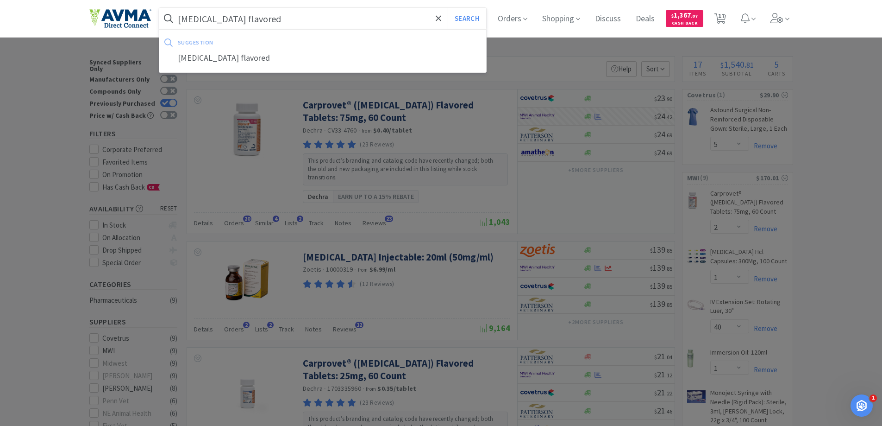
type input "[MEDICAL_DATA] flavored"
click at [448, 8] on button "Search" at bounding box center [467, 18] width 38 height 21
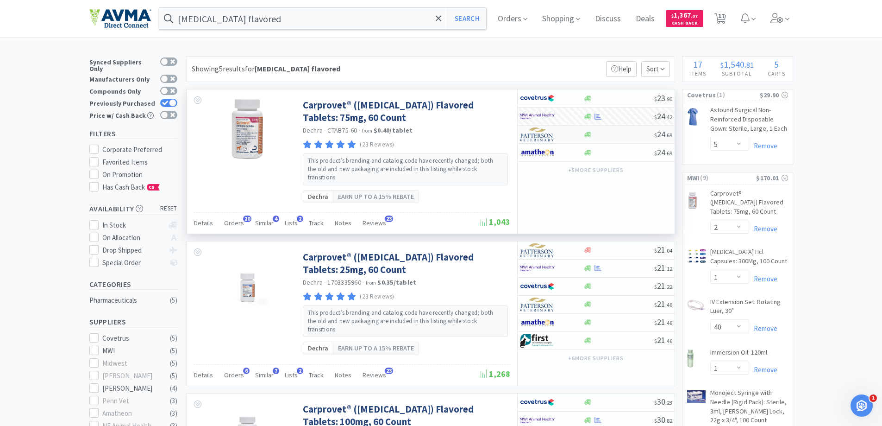
click at [616, 135] on div at bounding box center [618, 134] width 71 height 7
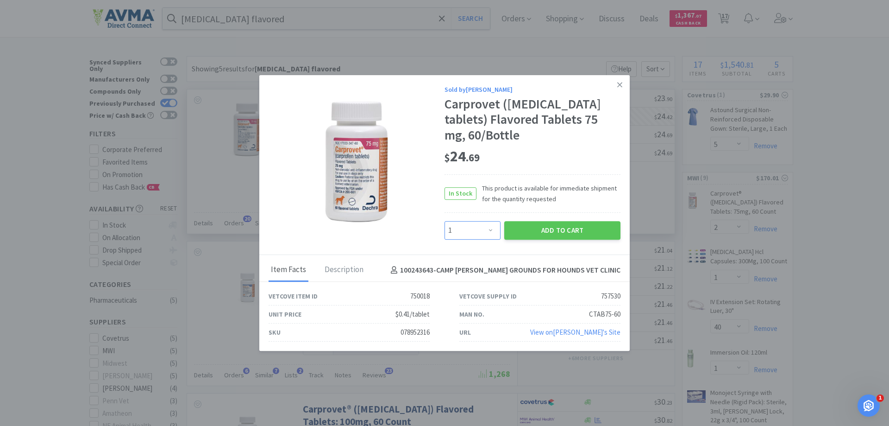
click at [477, 231] on select "Enter Quantity 1 2 3 4 5 6 7 8 9 10 11 12 13 14 15 16 17 18 19 20 Enter Quantity" at bounding box center [473, 230] width 56 height 19
select select "10"
click at [445, 221] on select "Enter Quantity 1 2 3 4 5 6 7 8 9 10 11 12 13 14 15 16 17 18 19 20 Enter Quantity" at bounding box center [473, 230] width 56 height 19
click at [579, 230] on button "Add to Cart" at bounding box center [562, 230] width 116 height 19
select select "10"
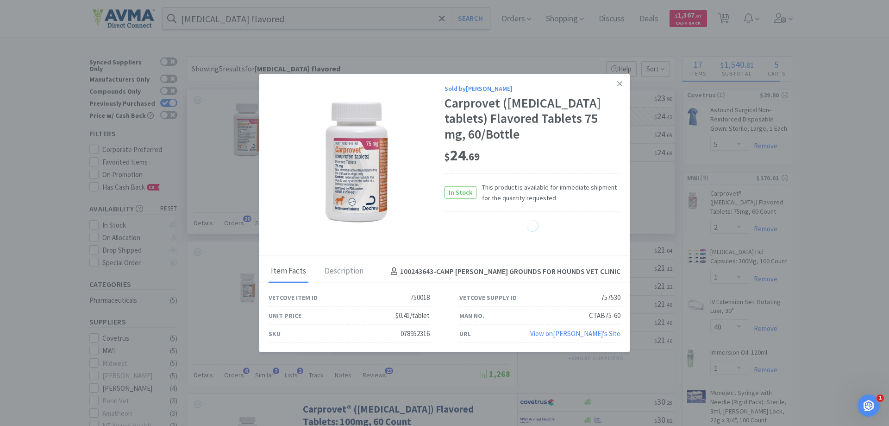
select select "2"
select select "1"
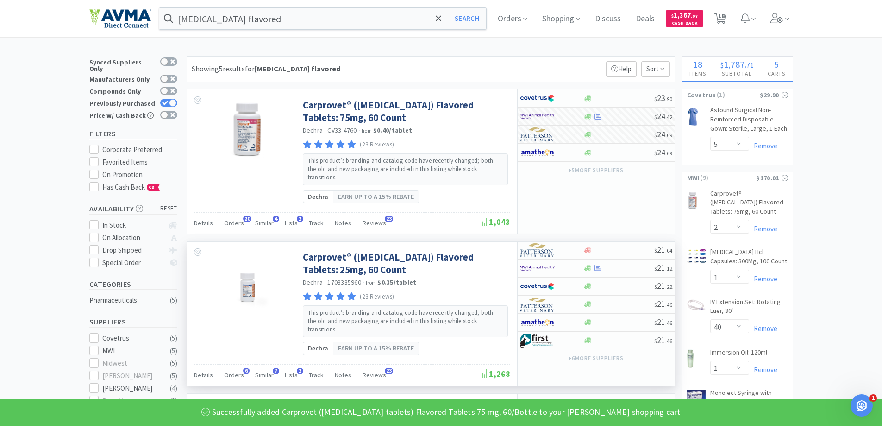
scroll to position [46, 0]
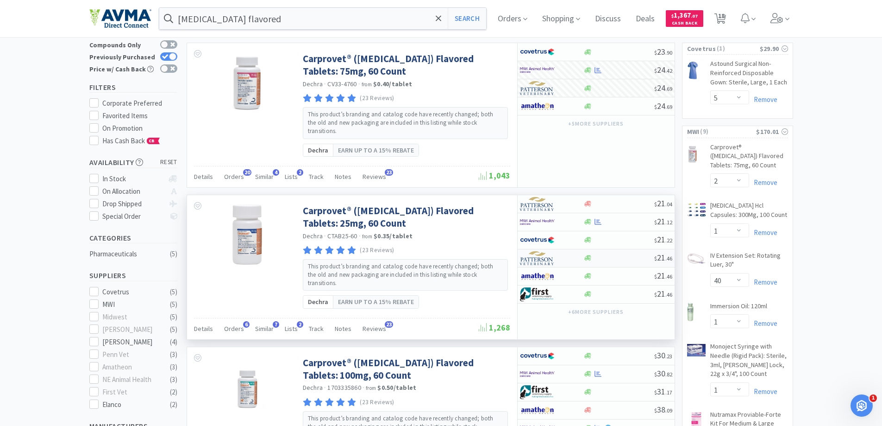
click at [606, 254] on div at bounding box center [618, 257] width 71 height 7
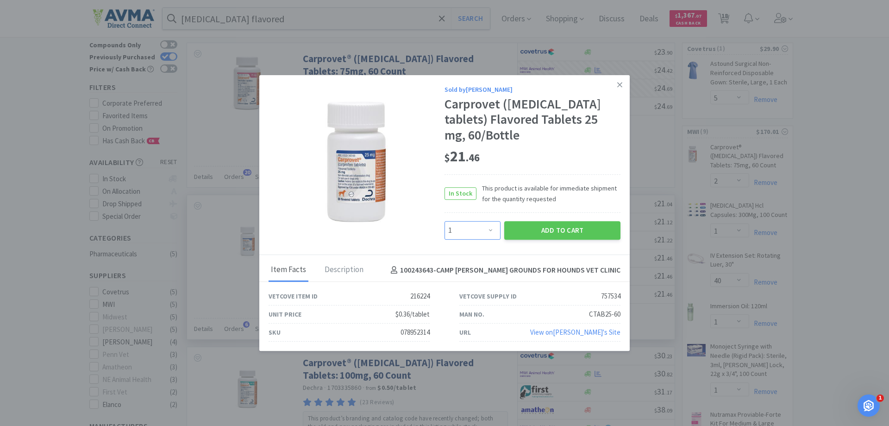
click at [492, 231] on select "Enter Quantity 1 2 3 4 5 6 7 8 9 10 11 12 13 14 15 16 17 18 19 20 Enter Quantity" at bounding box center [473, 230] width 56 height 19
select select "10"
click at [445, 221] on select "Enter Quantity 1 2 3 4 5 6 7 8 9 10 11 12 13 14 15 16 17 18 19 20 Enter Quantity" at bounding box center [473, 230] width 56 height 19
click at [581, 235] on button "Add to Cart" at bounding box center [562, 230] width 116 height 19
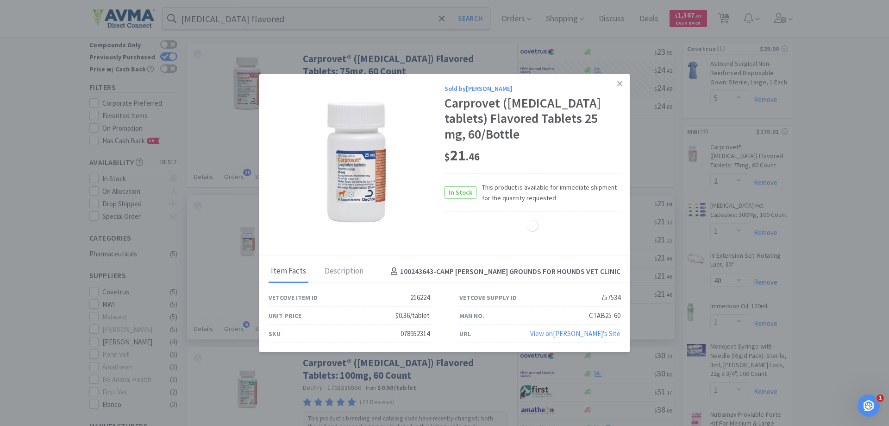
select select "10"
select select "2"
select select "1"
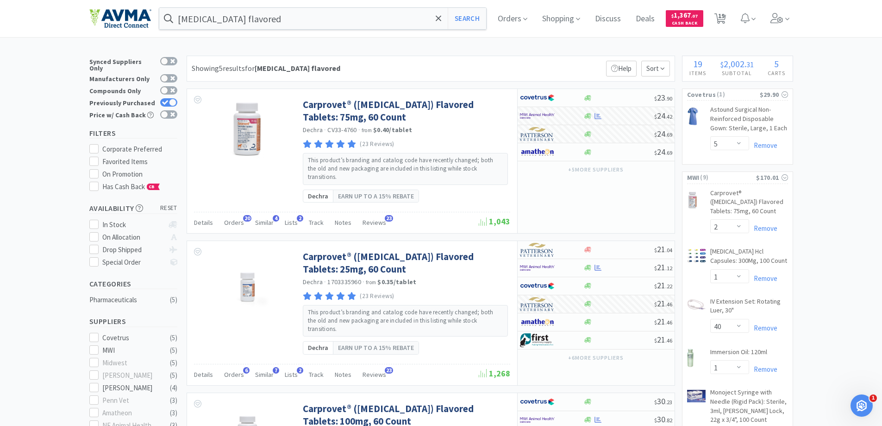
scroll to position [0, 0]
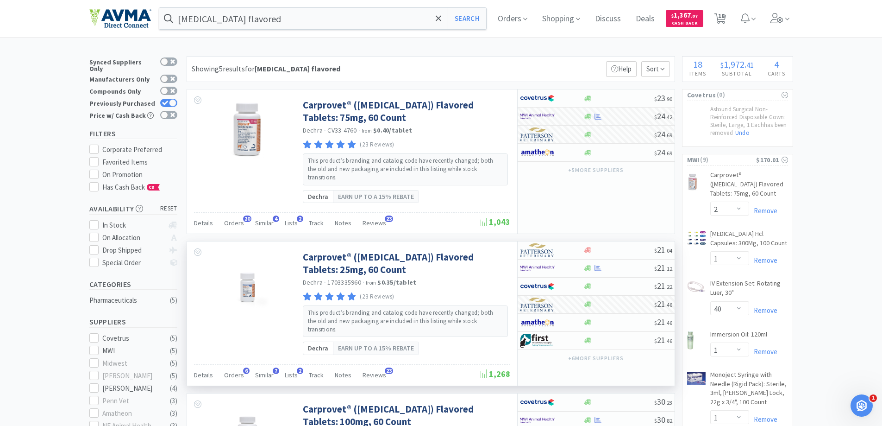
select select "1"
select select "2"
select select "40"
select select "1"
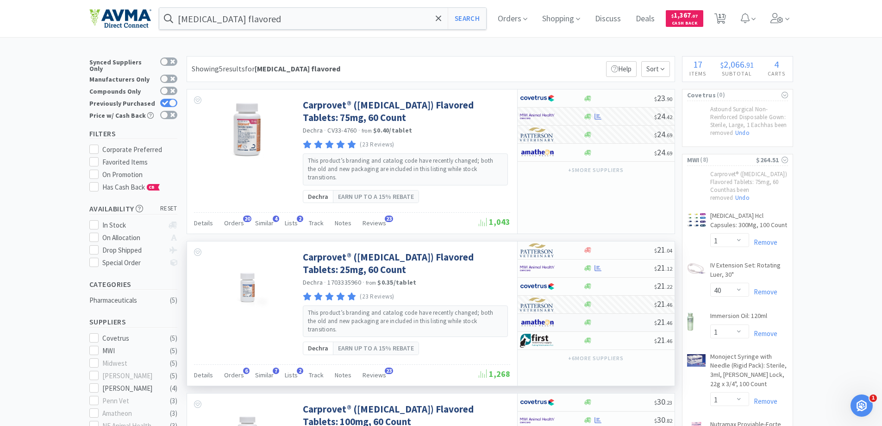
select select "1"
select select "2"
select select "40"
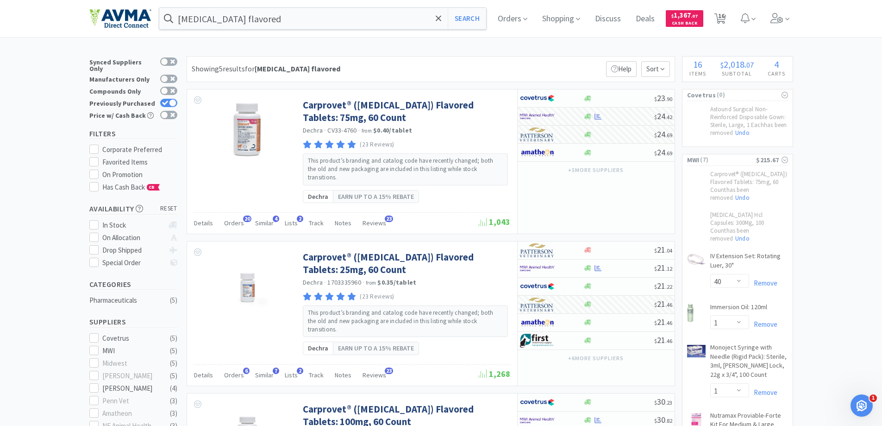
select select "2"
select select "1"
select select "2"
select select "1"
select select "2"
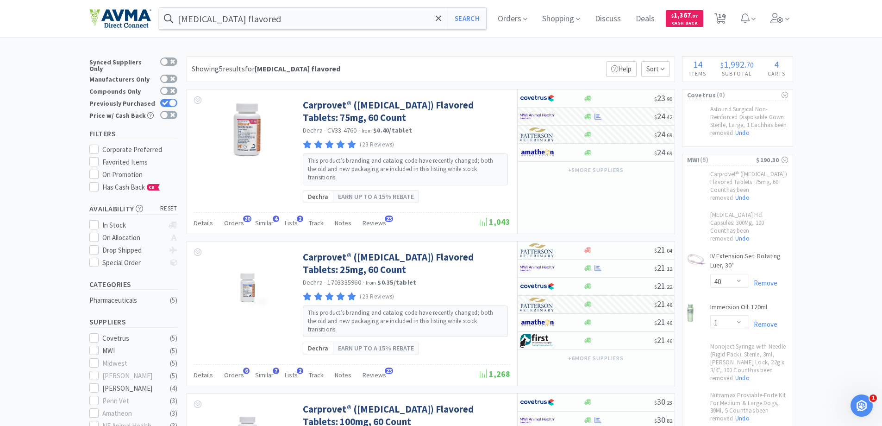
select select "1"
select select "2"
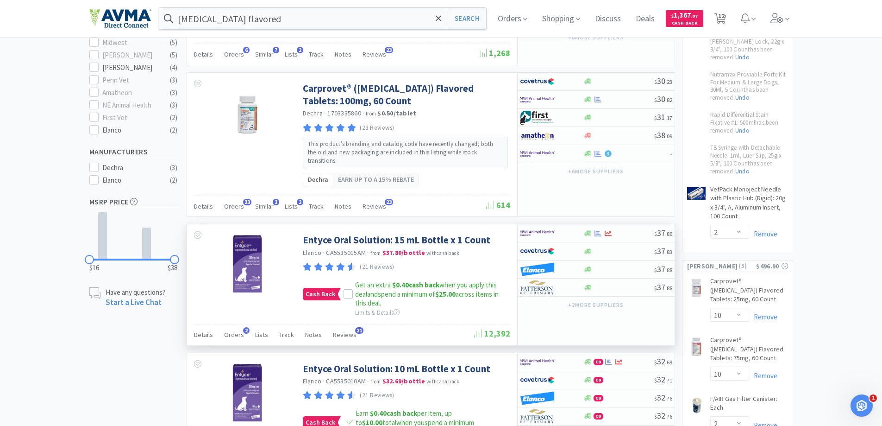
scroll to position [370, 0]
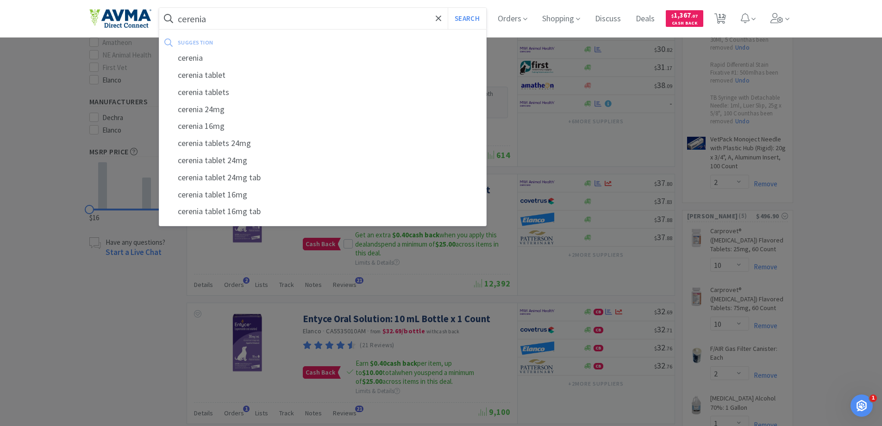
type input "cerenia"
click at [448, 8] on button "Search" at bounding box center [467, 18] width 38 height 21
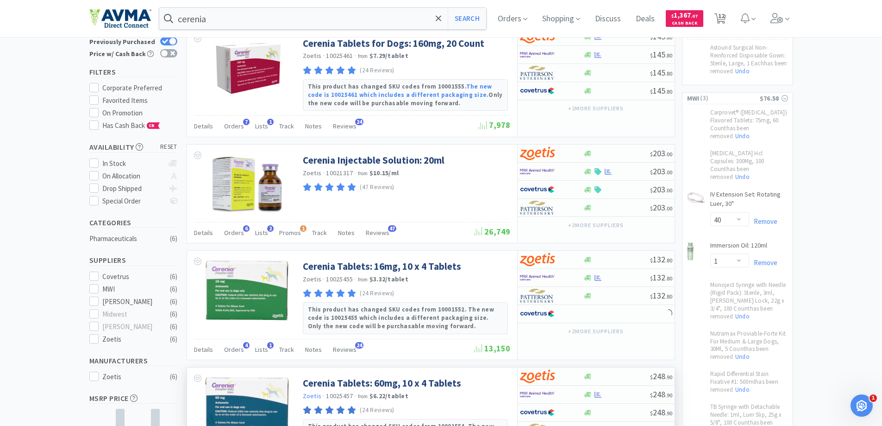
scroll to position [185, 0]
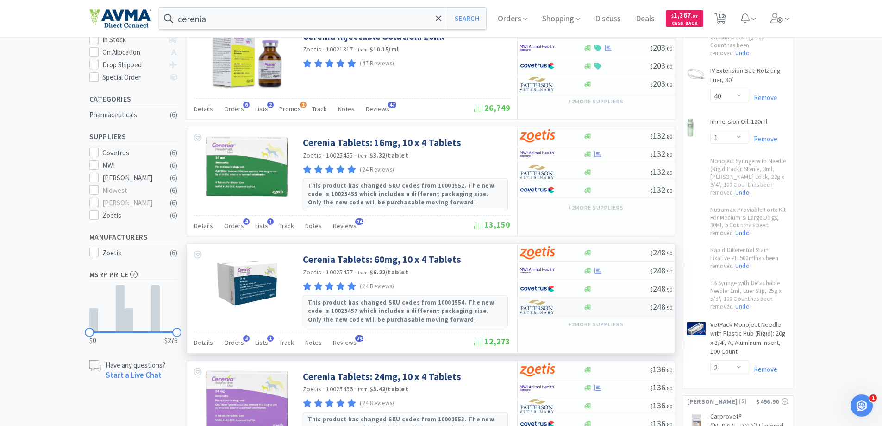
click at [603, 309] on div at bounding box center [616, 306] width 67 height 7
select select "1"
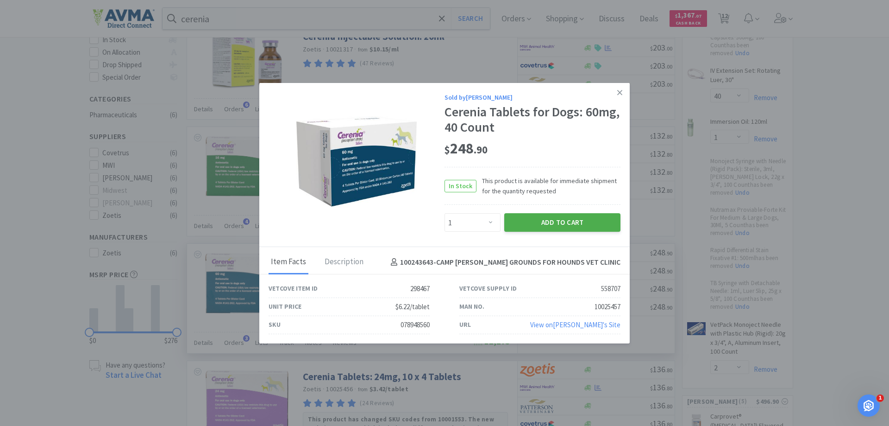
click at [529, 229] on button "Add to Cart" at bounding box center [562, 222] width 116 height 19
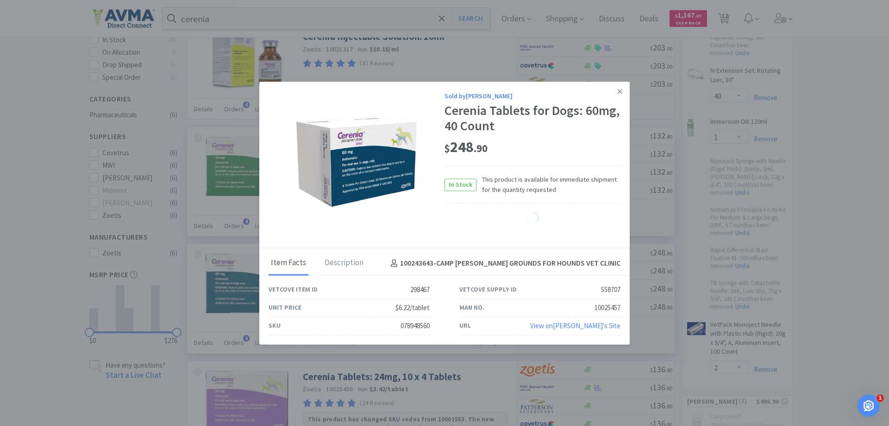
select select "1"
select select "2"
select select "1"
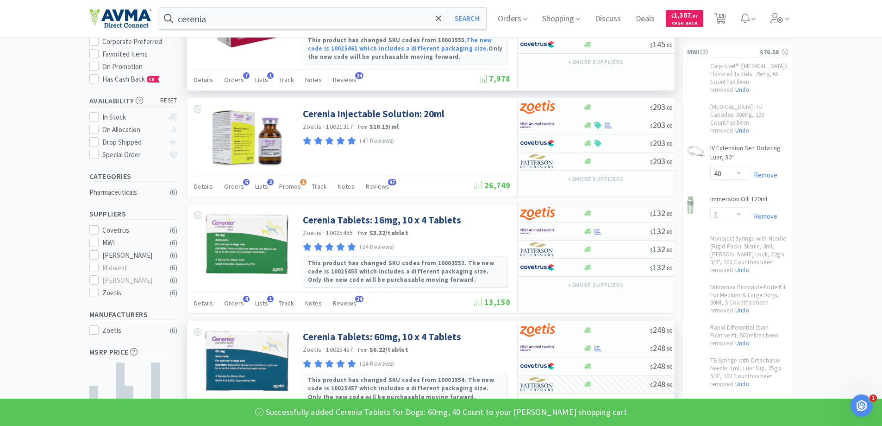
scroll to position [46, 0]
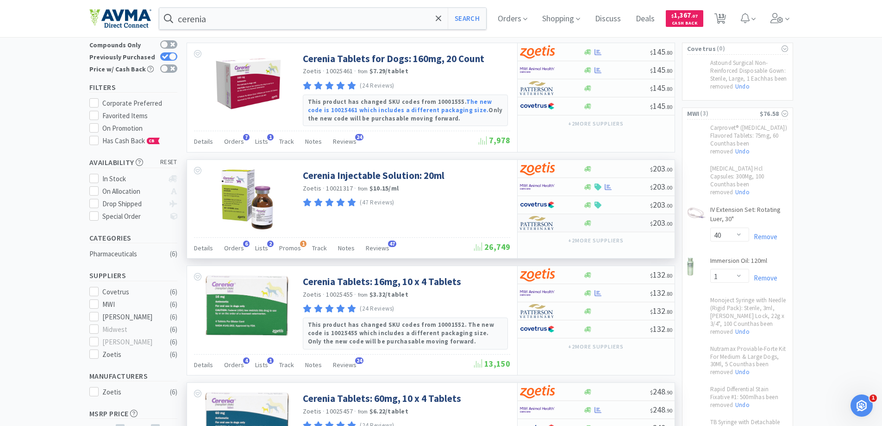
click at [608, 225] on div at bounding box center [616, 222] width 67 height 7
select select "1"
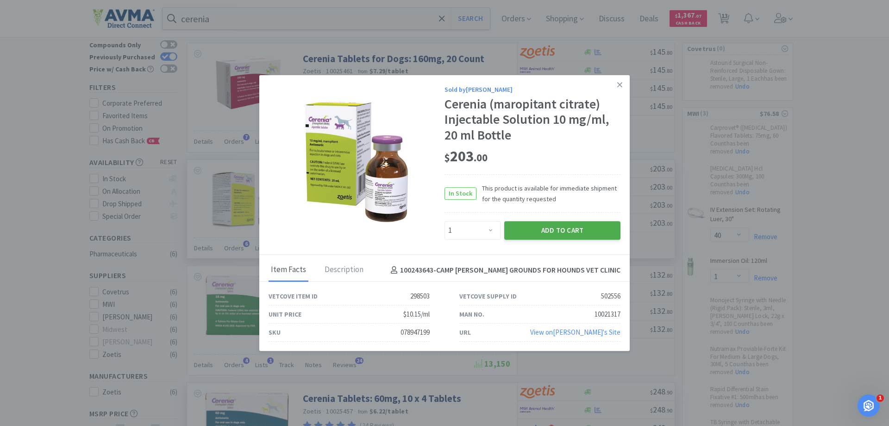
click at [559, 233] on button "Add to Cart" at bounding box center [562, 230] width 116 height 19
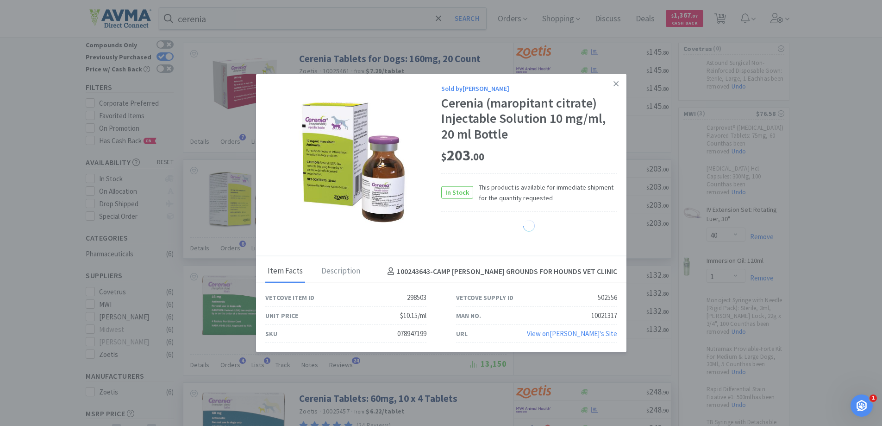
select select "1"
select select "2"
select select "1"
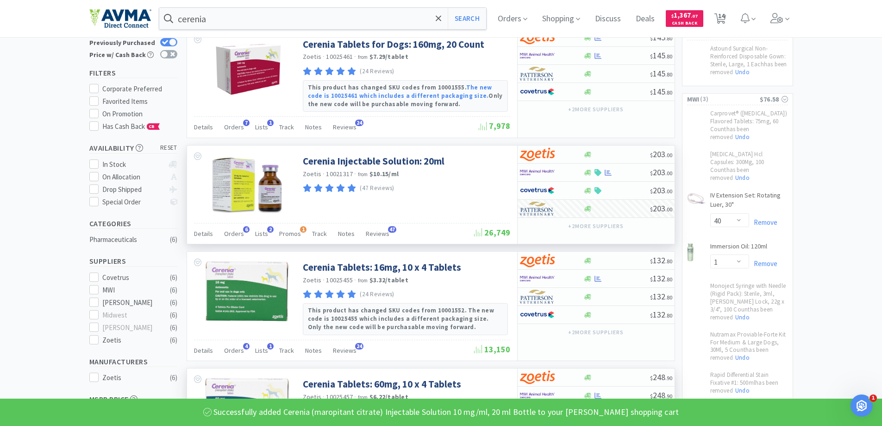
scroll to position [0, 0]
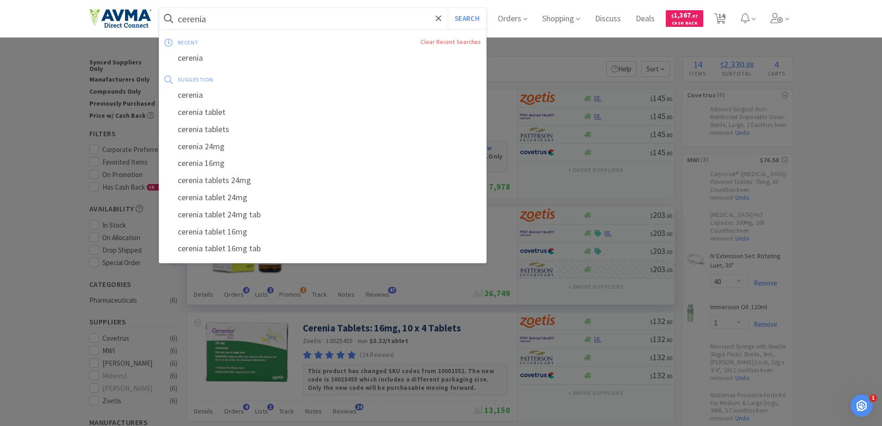
click at [271, 20] on input "cerenia" at bounding box center [322, 18] width 327 height 21
type input "n"
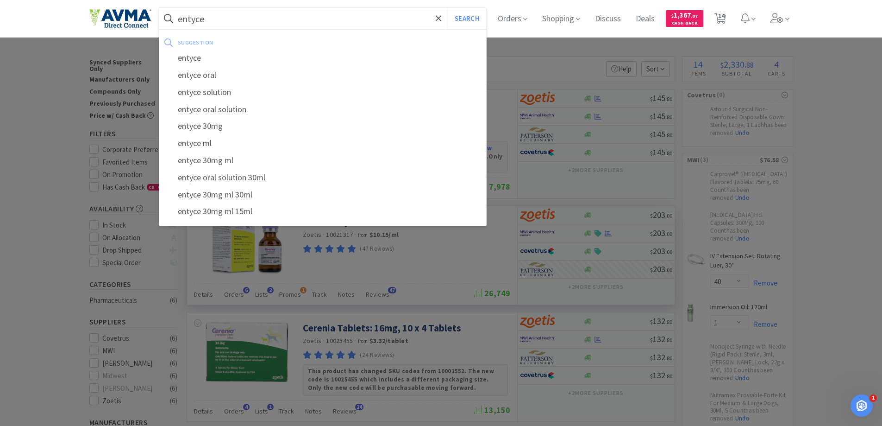
type input "entyce"
click at [448, 8] on button "Search" at bounding box center [467, 18] width 38 height 21
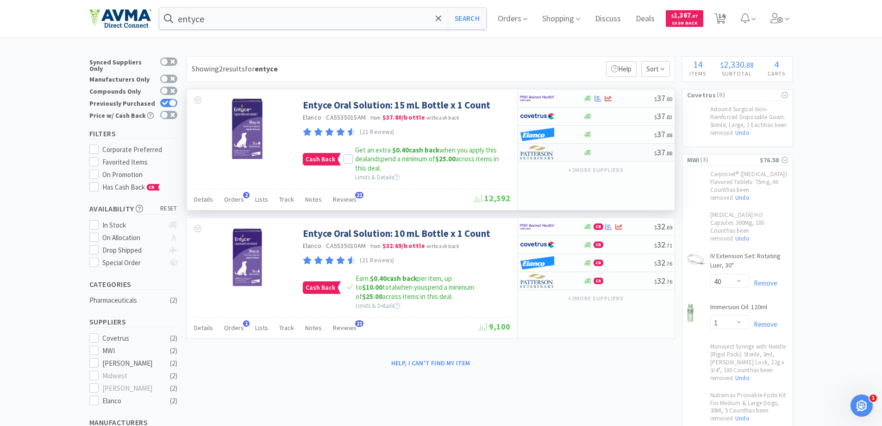
click at [599, 154] on div at bounding box center [618, 152] width 71 height 7
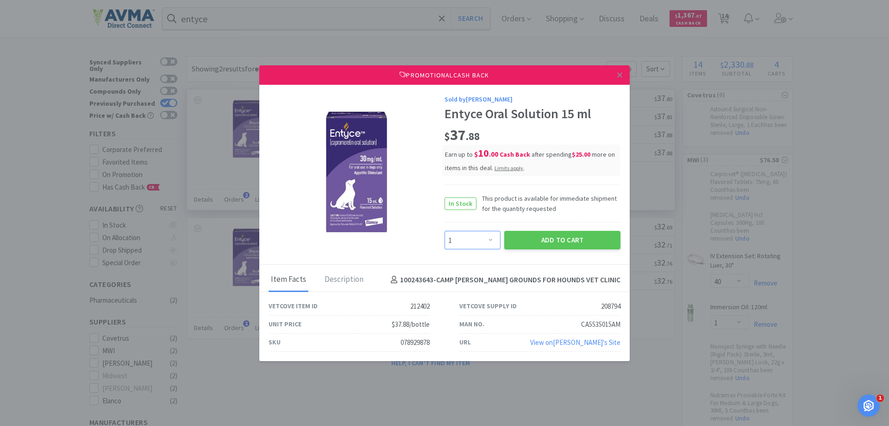
click at [488, 241] on select "Enter Quantity 1 2 3 4 5 6 7 8 9 10 11 12 13 14 15 16 17 18 19 20 Enter Quantity" at bounding box center [473, 240] width 56 height 19
select select "4"
click at [445, 231] on select "Enter Quantity 1 2 3 4 5 6 7 8 9 10 11 12 13 14 15 16 17 18 19 20 Enter Quantity" at bounding box center [473, 240] width 56 height 19
click at [560, 239] on button "Add to Cart" at bounding box center [562, 240] width 116 height 19
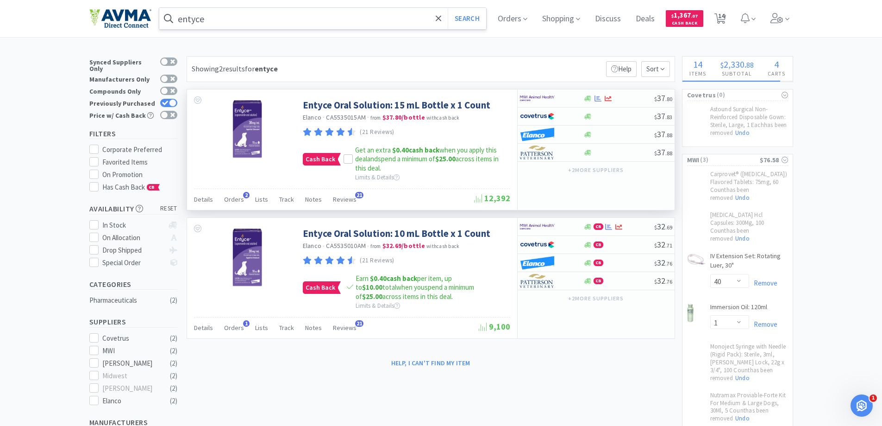
select select "4"
select select "2"
click at [248, 18] on input "entyce" at bounding box center [322, 18] width 327 height 21
select select "1"
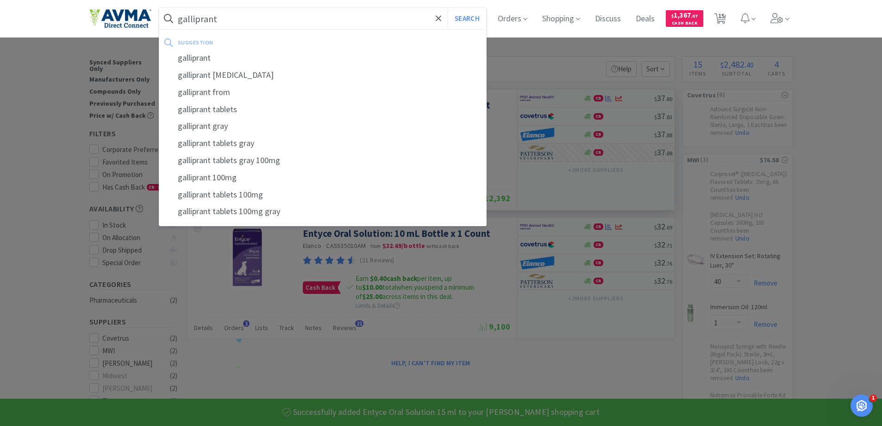
type input "galliprant"
click at [448, 8] on button "Search" at bounding box center [467, 18] width 38 height 21
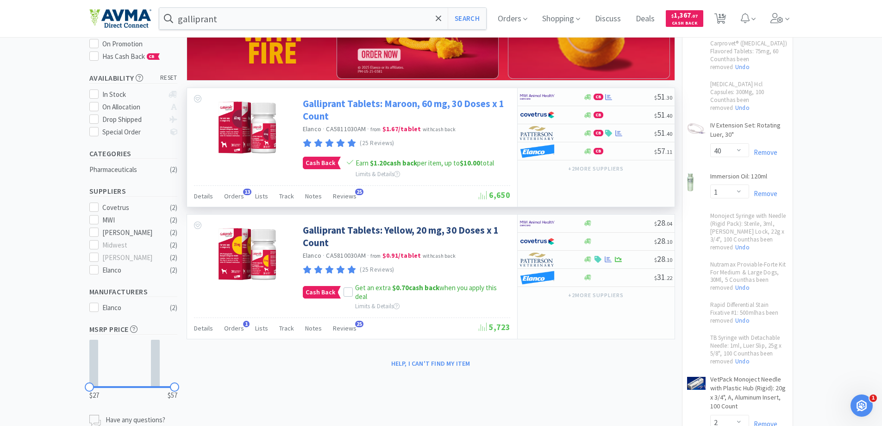
scroll to position [46, 0]
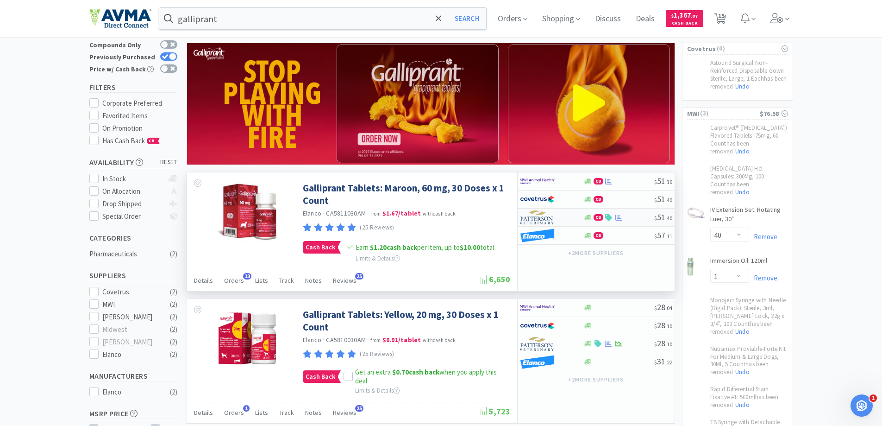
click at [635, 222] on div "CB $ 51 . 40" at bounding box center [596, 217] width 157 height 18
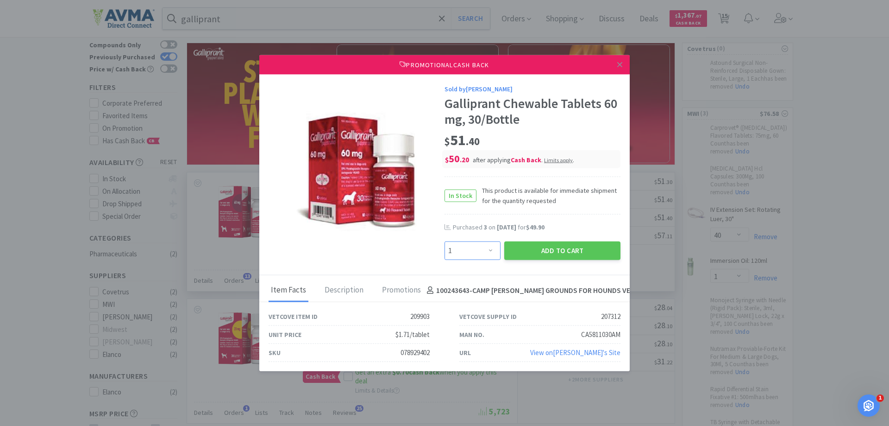
click at [497, 253] on select "Enter Quantity 1 2 3 4 5 6 7 8 9 10 11 12 13 14 15 16 17 18 19 20 Enter Quantity" at bounding box center [473, 250] width 56 height 19
select select "4"
click at [445, 241] on select "Enter Quantity 1 2 3 4 5 6 7 8 9 10 11 12 13 14 15 16 17 18 19 20 Enter Quantity" at bounding box center [473, 250] width 56 height 19
click at [590, 259] on button "Add to Cart" at bounding box center [562, 250] width 116 height 19
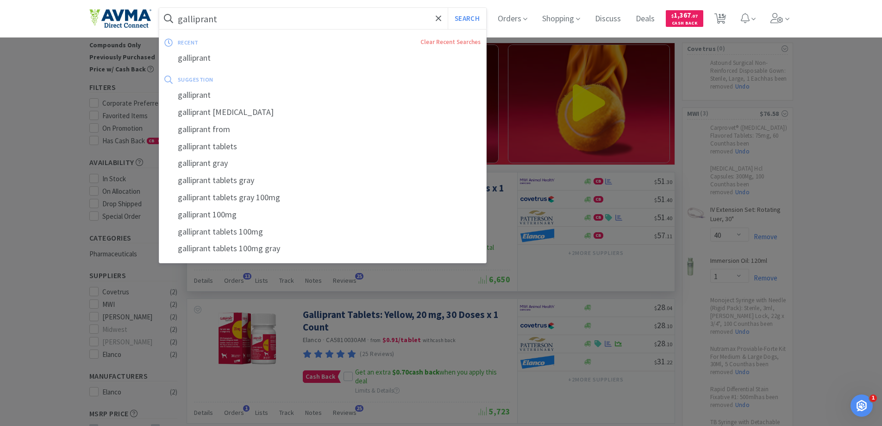
click at [263, 19] on input "galliprant" at bounding box center [322, 18] width 327 height 21
select select "4"
select select "1"
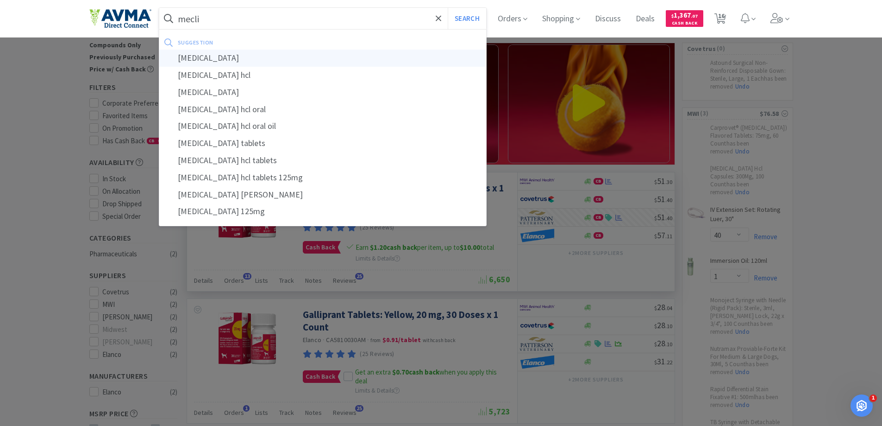
click at [254, 60] on div "[MEDICAL_DATA]" at bounding box center [322, 58] width 327 height 17
type input "[MEDICAL_DATA]"
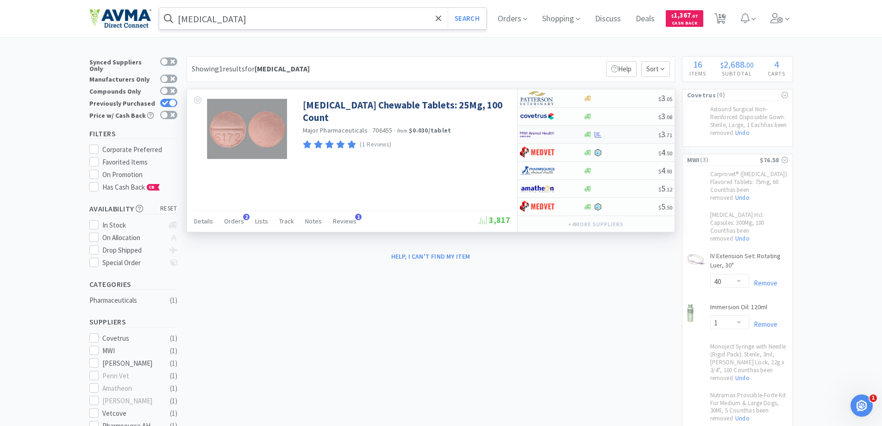
click at [610, 138] on div "$ 3 . 71" at bounding box center [596, 134] width 157 height 18
select select "1"
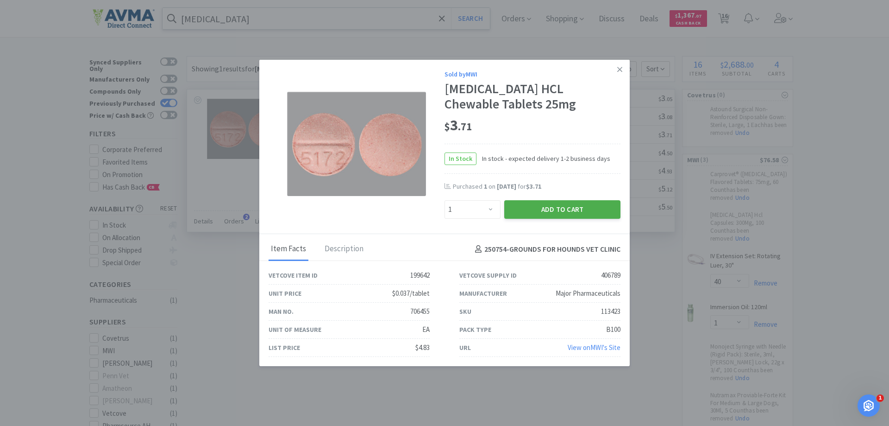
click at [566, 213] on button "Add to Cart" at bounding box center [562, 209] width 116 height 19
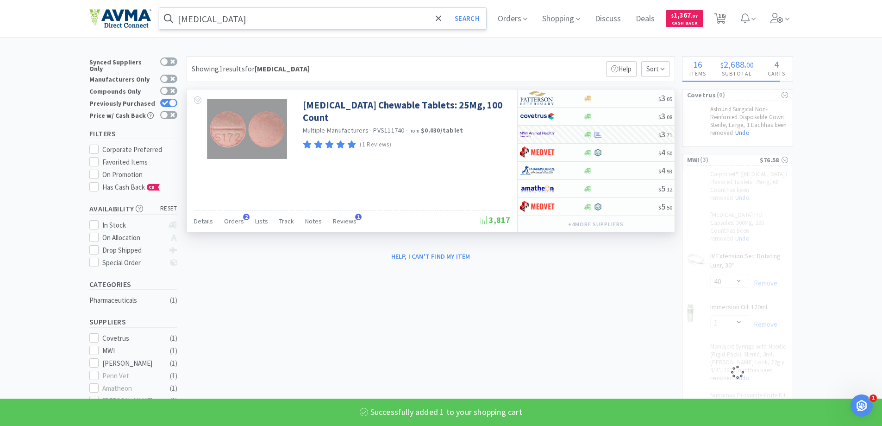
click at [313, 12] on input "[MEDICAL_DATA]" at bounding box center [322, 18] width 327 height 21
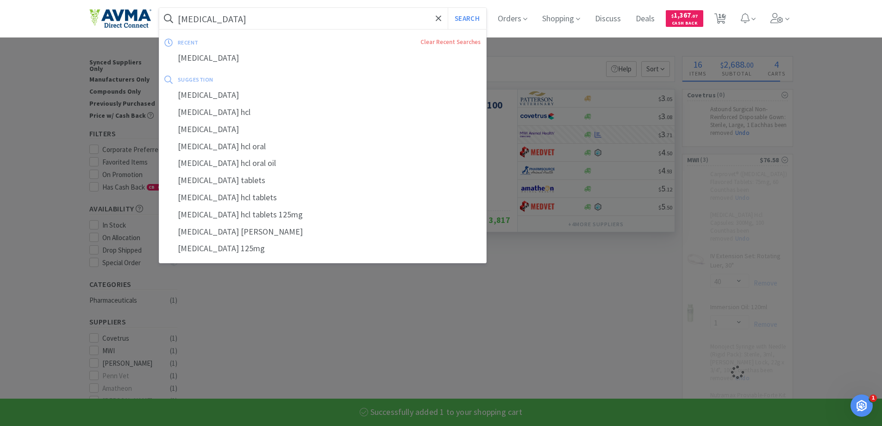
select select "1"
select select "2"
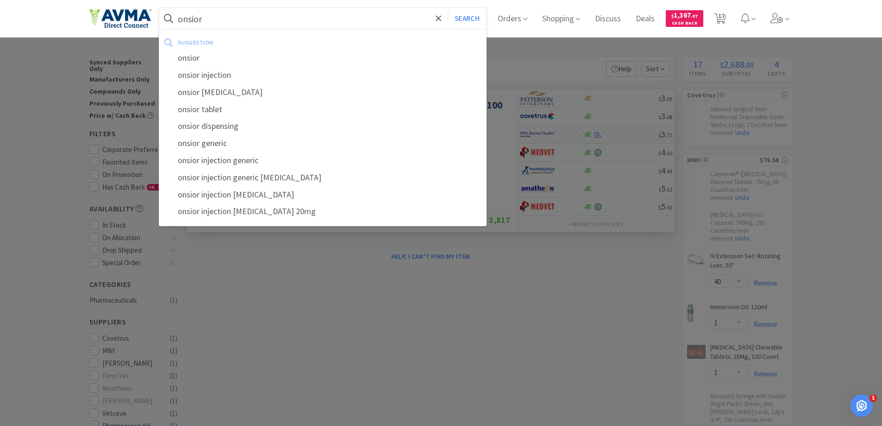
type input "onsior"
click at [448, 8] on button "Search" at bounding box center [467, 18] width 38 height 21
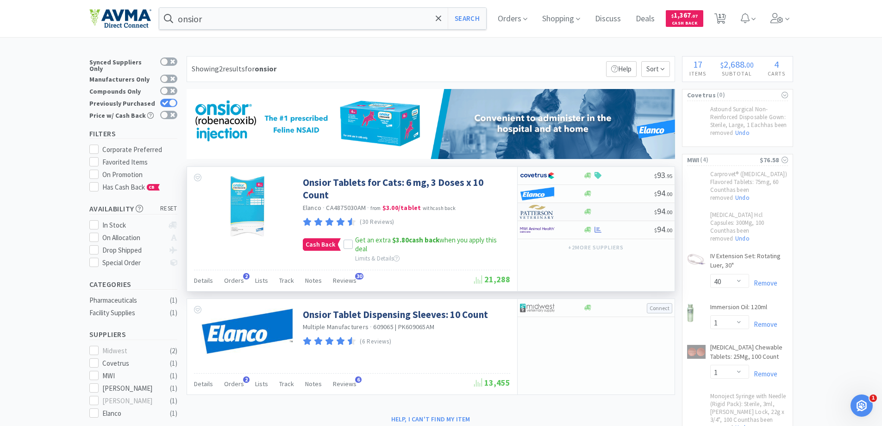
click at [607, 207] on div "$ 94 . 00" at bounding box center [596, 212] width 157 height 18
select select "1"
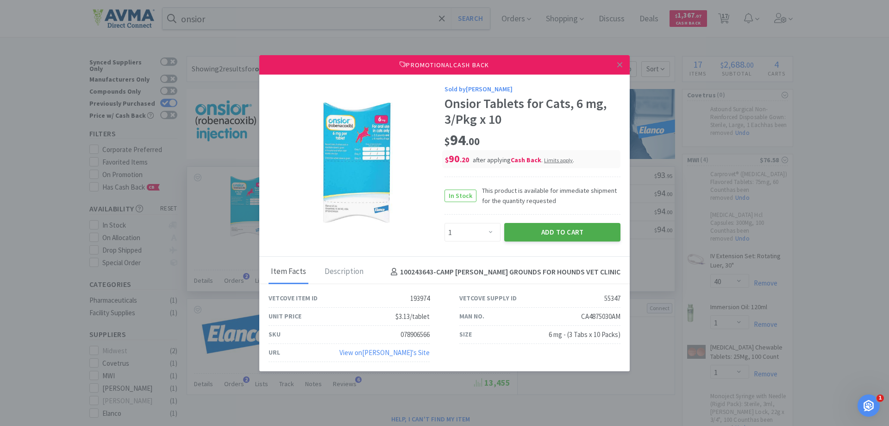
click at [532, 233] on button "Add to Cart" at bounding box center [562, 232] width 116 height 19
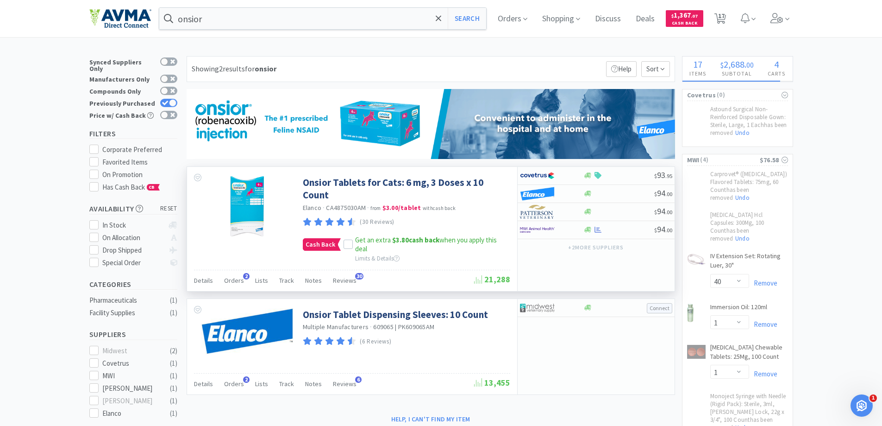
select select "1"
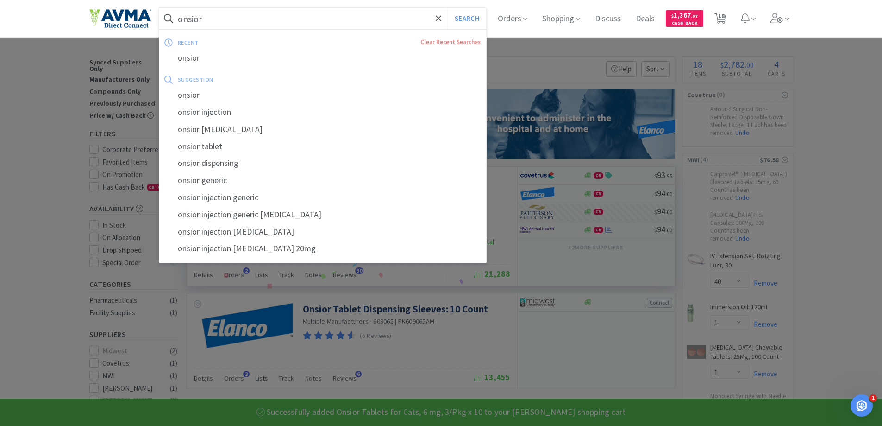
click at [235, 20] on input "onsior" at bounding box center [322, 18] width 327 height 21
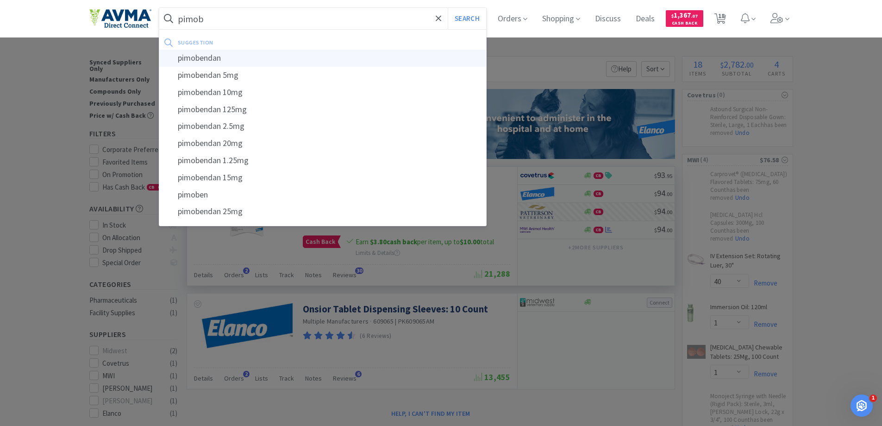
click at [233, 56] on div "pimobendan" at bounding box center [322, 58] width 327 height 17
type input "pimobendan"
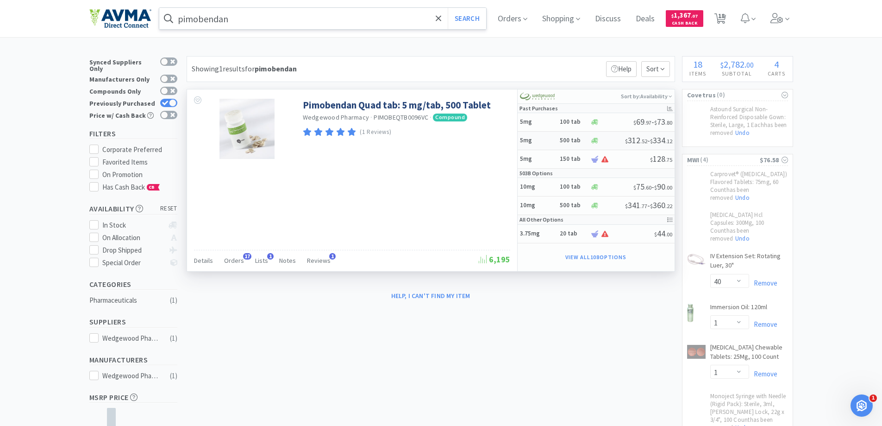
click at [602, 141] on div at bounding box center [607, 140] width 35 height 7
select select "1"
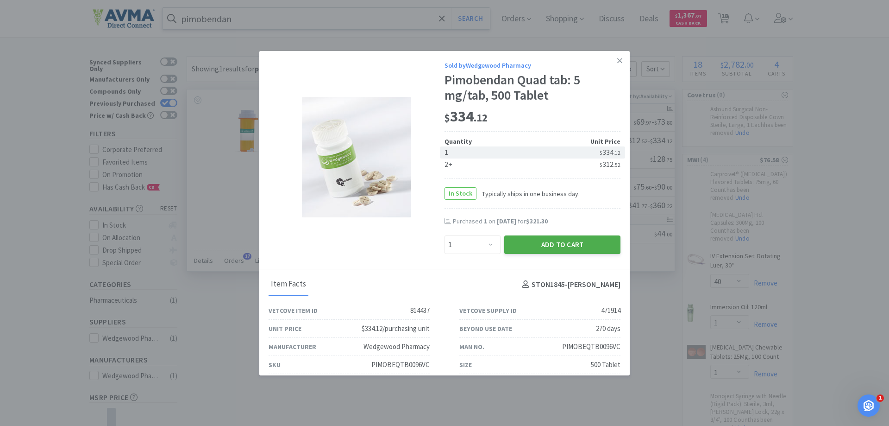
click at [577, 247] on button "Add to Cart" at bounding box center [562, 244] width 116 height 19
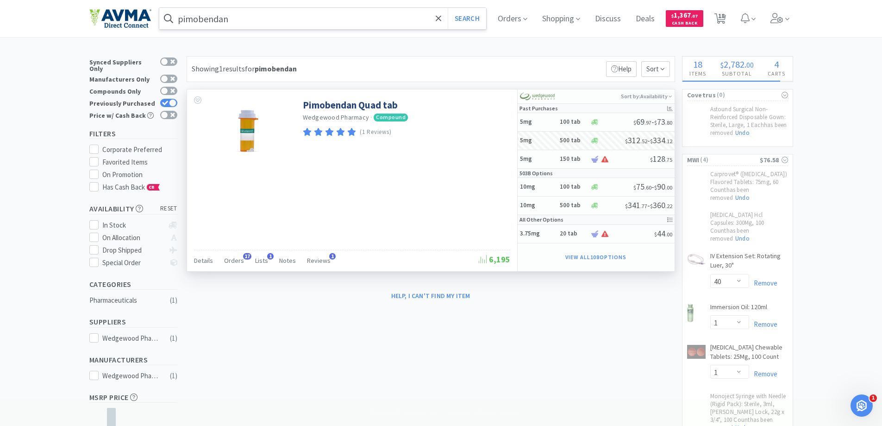
click at [246, 24] on input "pimobendan" at bounding box center [322, 18] width 327 height 21
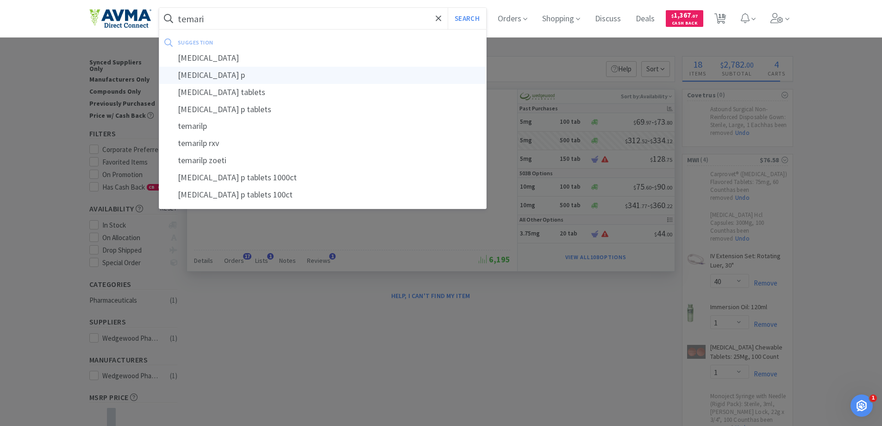
click at [240, 72] on div "[MEDICAL_DATA] p" at bounding box center [322, 75] width 327 height 17
type input "[MEDICAL_DATA] p"
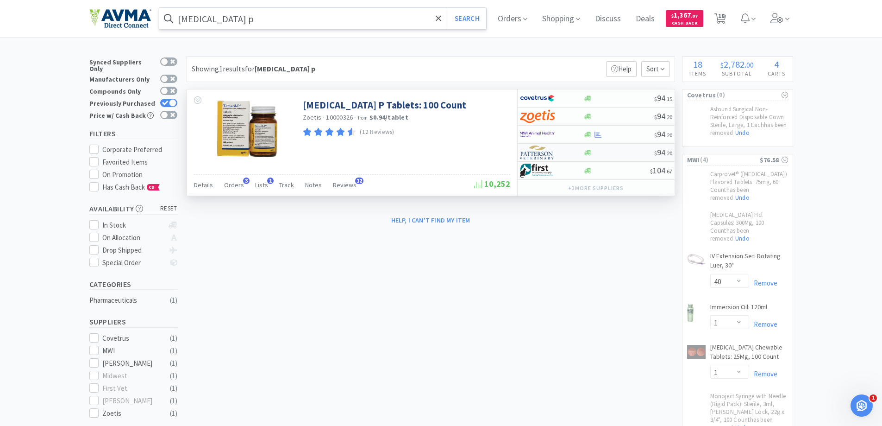
click at [608, 153] on div at bounding box center [618, 152] width 71 height 7
select select "1"
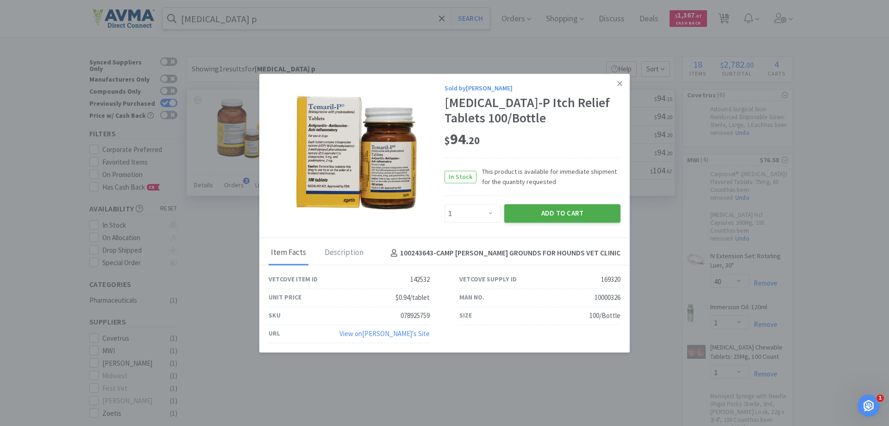
click at [571, 211] on button "Add to Cart" at bounding box center [562, 213] width 116 height 19
select select "1"
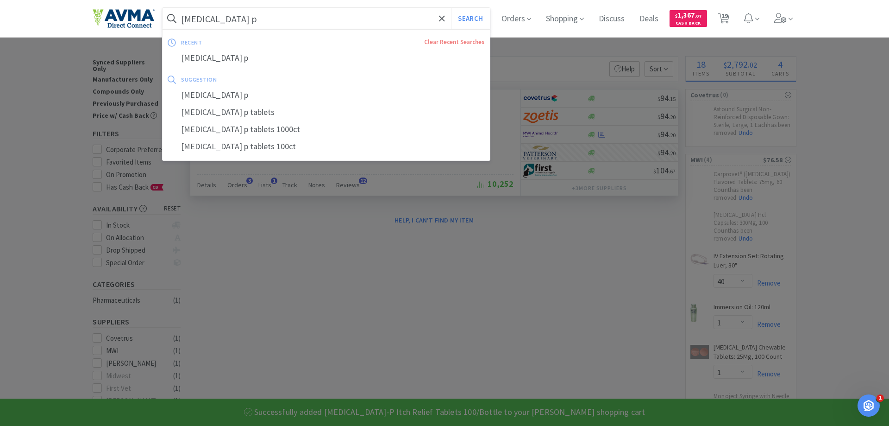
click at [279, 13] on input "[MEDICAL_DATA] p" at bounding box center [326, 18] width 327 height 21
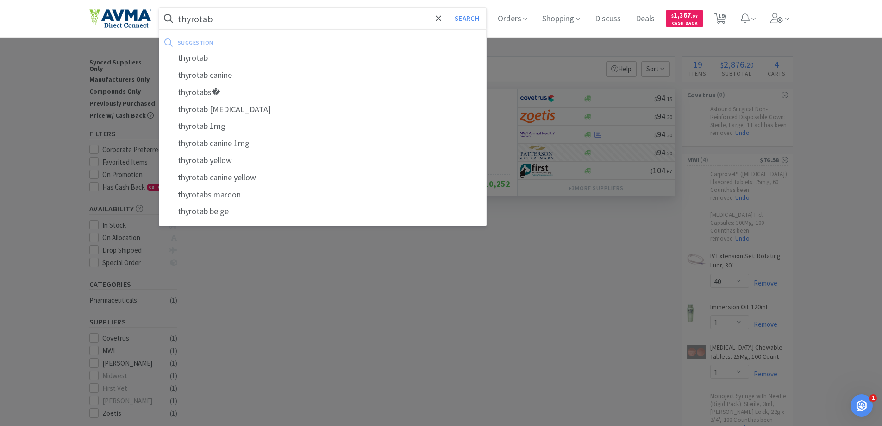
type input "thyrotab"
click at [448, 8] on button "Search" at bounding box center [467, 18] width 38 height 21
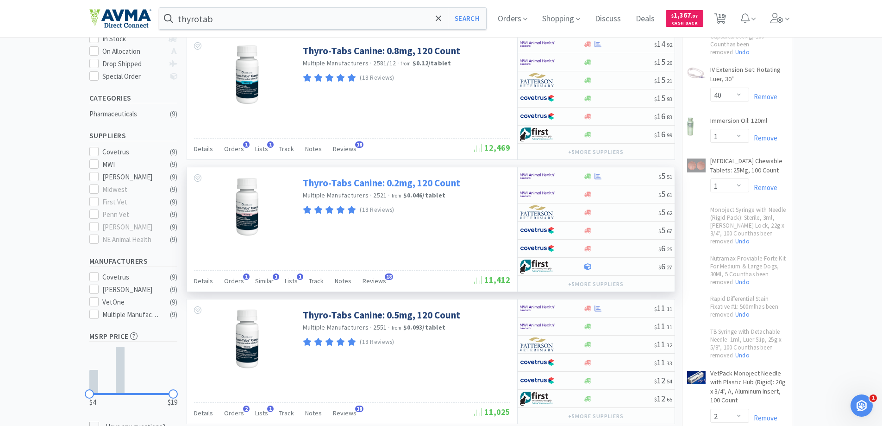
scroll to position [185, 0]
click at [623, 177] on div at bounding box center [620, 177] width 75 height 7
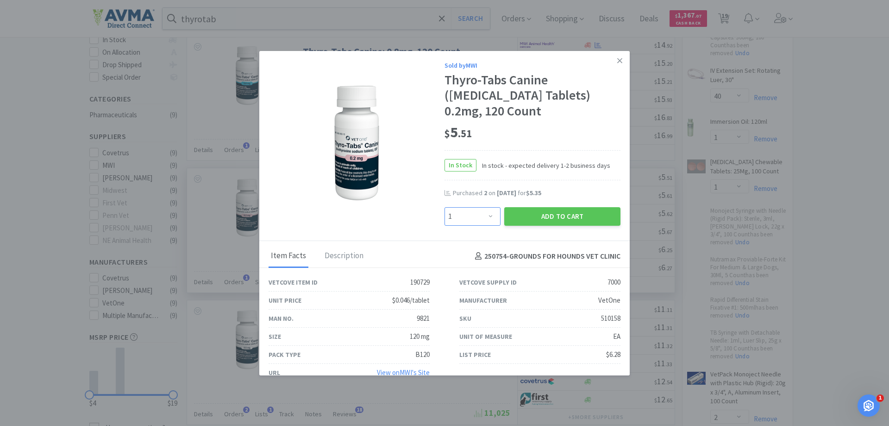
click at [480, 215] on select "Enter Quantity 1 2 3 4 5 6 7 8 9 10 11 12 13 14 15 16 17 18 19 20 Enter Quantity" at bounding box center [473, 216] width 56 height 19
select select "3"
click at [445, 207] on select "Enter Quantity 1 2 3 4 5 6 7 8 9 10 11 12 13 14 15 16 17 18 19 20 Enter Quantity" at bounding box center [473, 216] width 56 height 19
click at [572, 212] on button "Add to Cart" at bounding box center [562, 216] width 116 height 19
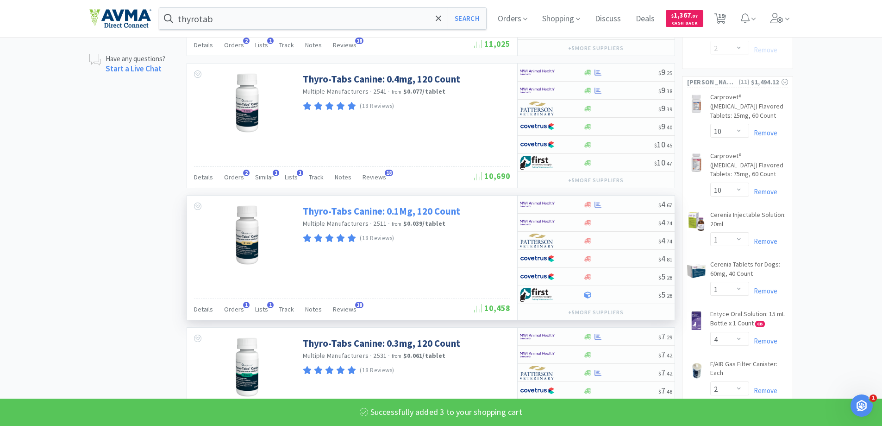
scroll to position [602, 0]
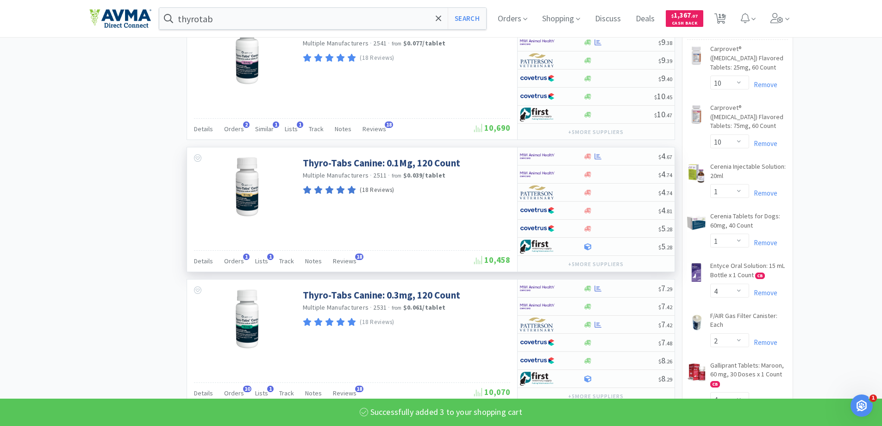
select select "3"
select select "2"
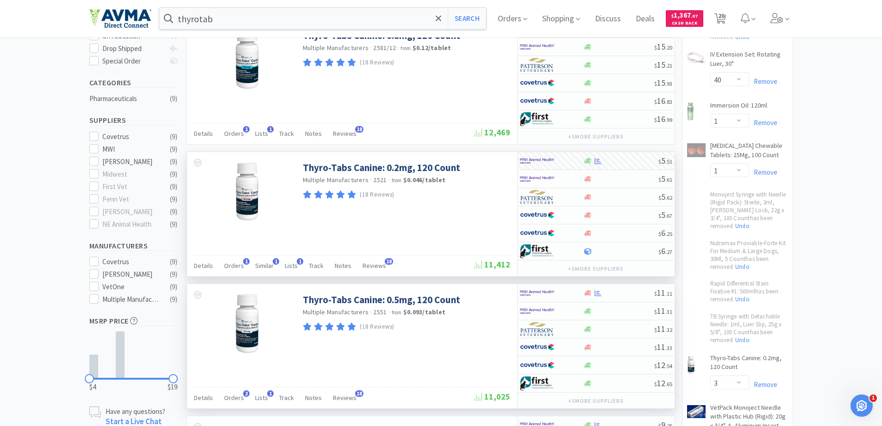
scroll to position [185, 0]
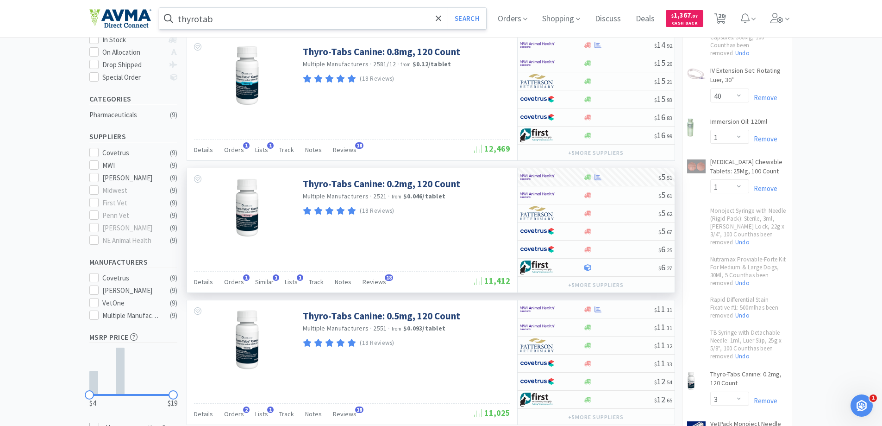
click at [262, 22] on input "thyrotab" at bounding box center [322, 18] width 327 height 21
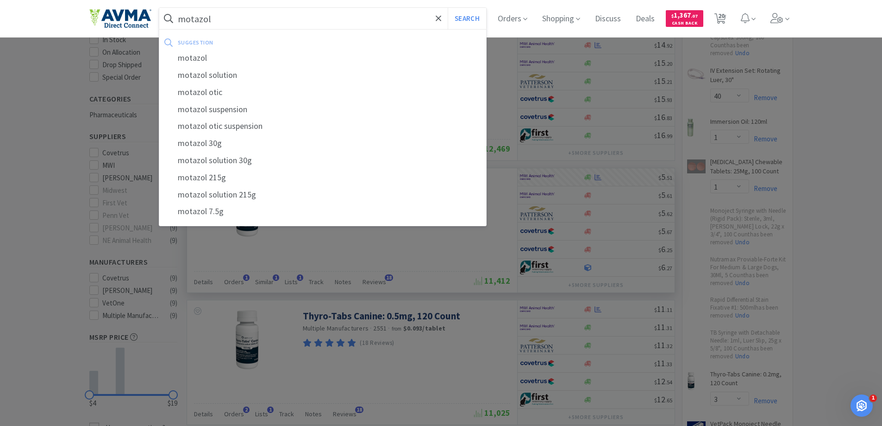
type input "motazol"
click at [448, 8] on button "Search" at bounding box center [467, 18] width 38 height 21
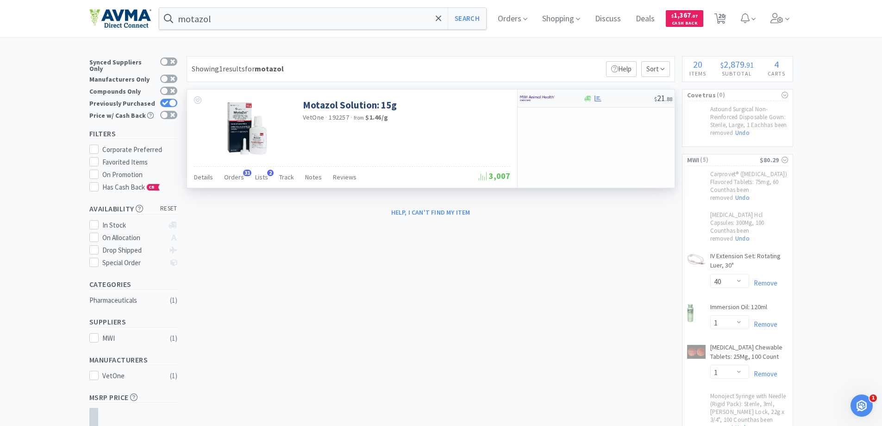
click at [582, 103] on div at bounding box center [551, 98] width 63 height 16
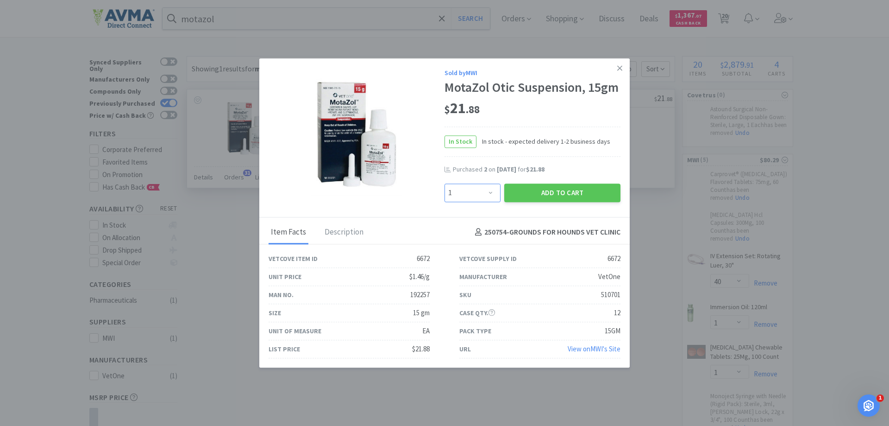
click at [476, 201] on select "Enter Quantity 1 2 3 4 5 6 7 8 9 10 11 12 13 14 15 16 17 18 19 20 Enter Quantity" at bounding box center [473, 192] width 56 height 19
select select "10"
click at [445, 183] on select "Enter Quantity 1 2 3 4 5 6 7 8 9 10 11 12 13 14 15 16 17 18 19 20 Enter Quantity" at bounding box center [473, 192] width 56 height 19
click at [542, 187] on button "Add to Cart" at bounding box center [562, 192] width 116 height 19
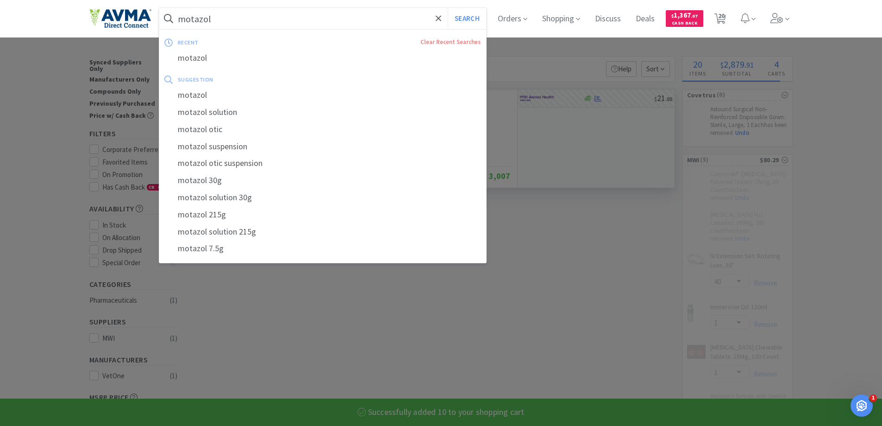
click at [258, 19] on input "motazol" at bounding box center [322, 18] width 327 height 21
type input "te"
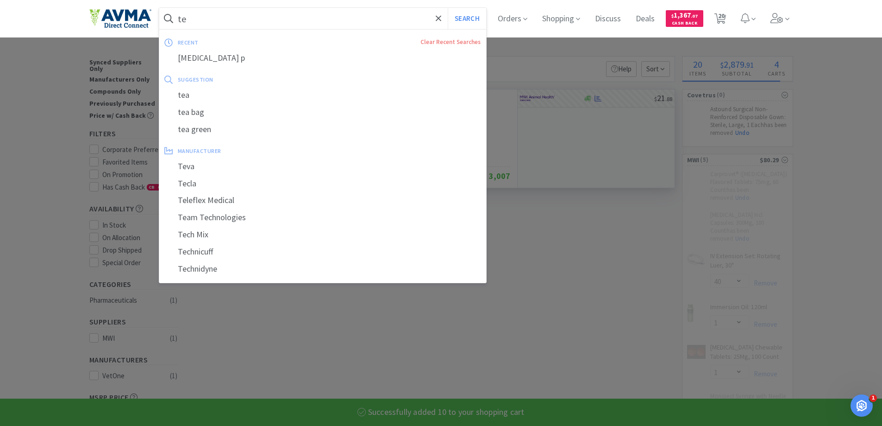
select select "3"
select select "10"
select select "2"
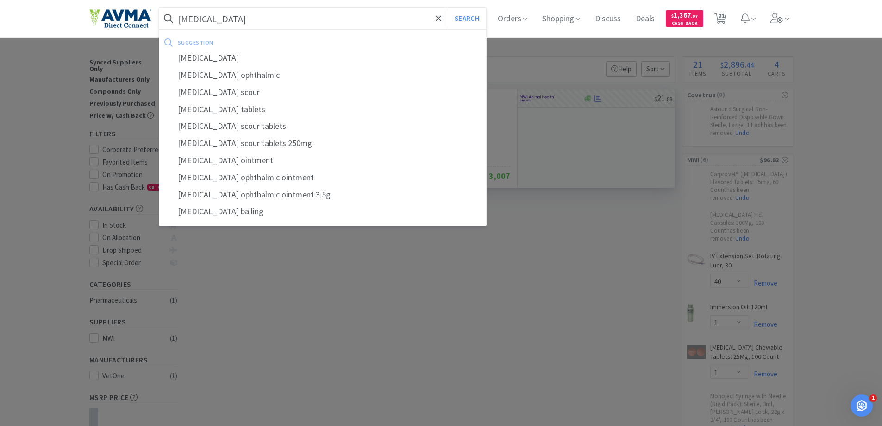
type input "[MEDICAL_DATA]"
click at [448, 8] on button "Search" at bounding box center [467, 18] width 38 height 21
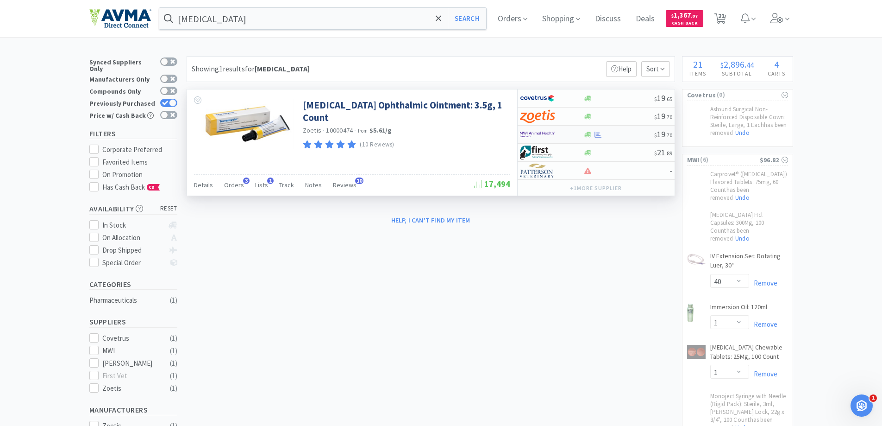
click at [605, 137] on div at bounding box center [618, 134] width 71 height 7
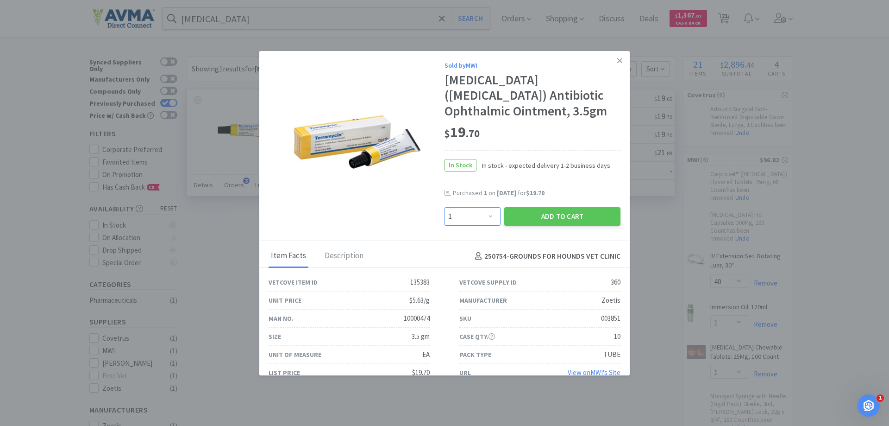
click at [474, 215] on select "Enter Quantity 1 2 3 4 5 6 7 8 9 10 11 12 13 14 15 16 17 18 19 20 Enter Quantity" at bounding box center [473, 216] width 56 height 19
select select "2"
click at [445, 207] on select "Enter Quantity 1 2 3 4 5 6 7 8 9 10 11 12 13 14 15 16 17 18 19 20 Enter Quantity" at bounding box center [473, 216] width 56 height 19
click at [579, 220] on button "Add to Cart" at bounding box center [562, 216] width 116 height 19
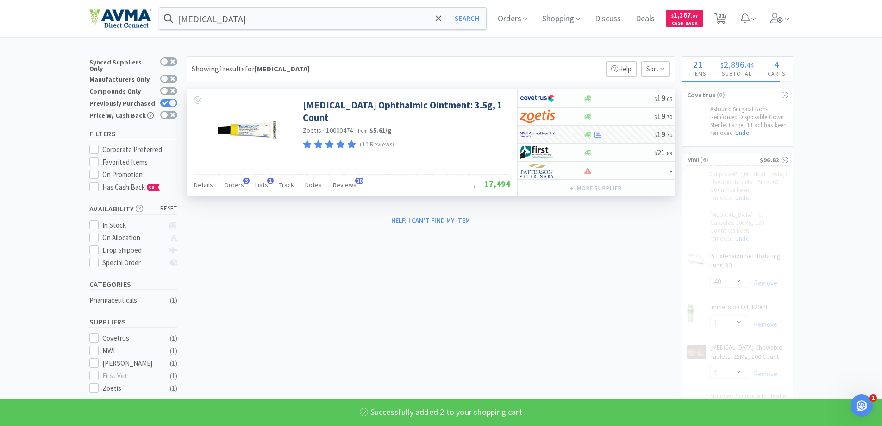
select select "2"
select select "3"
select select "2"
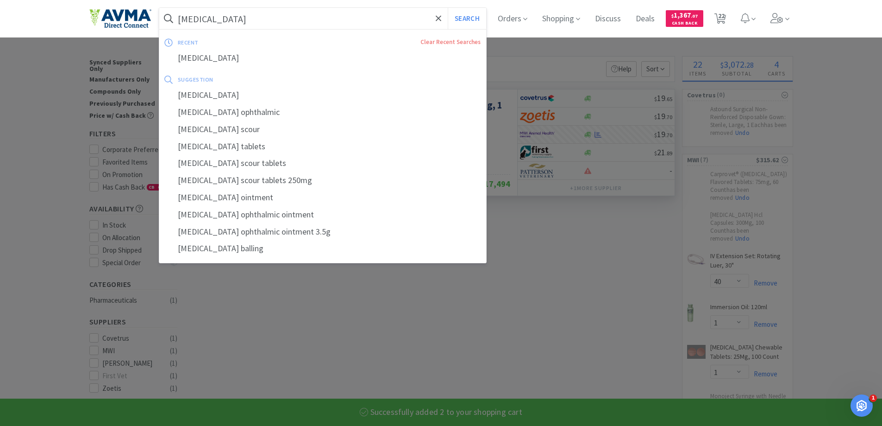
click at [308, 14] on input "[MEDICAL_DATA]" at bounding box center [322, 18] width 327 height 21
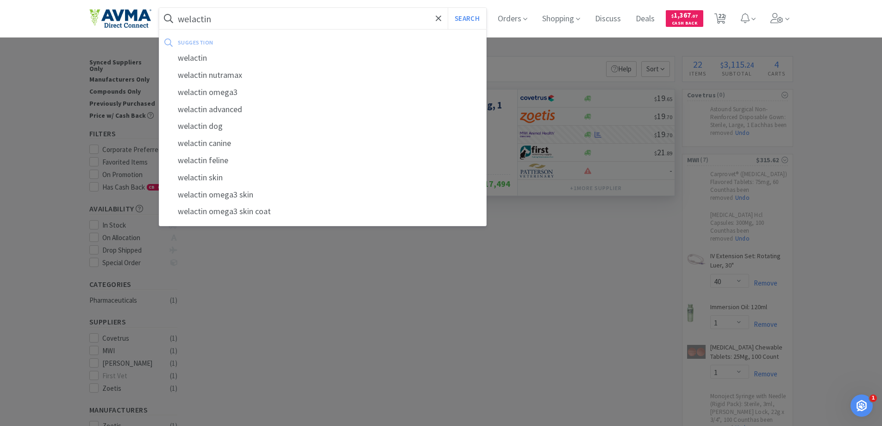
type input "welactin"
click at [448, 8] on button "Search" at bounding box center [467, 18] width 38 height 21
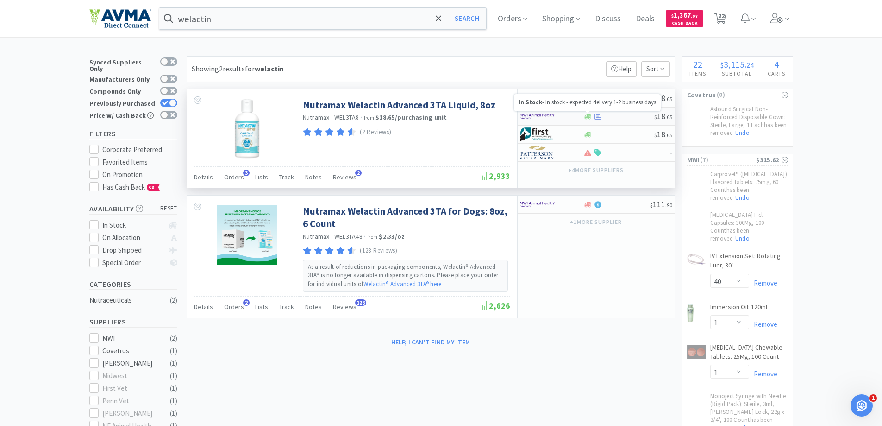
click at [588, 119] on icon at bounding box center [587, 116] width 7 height 7
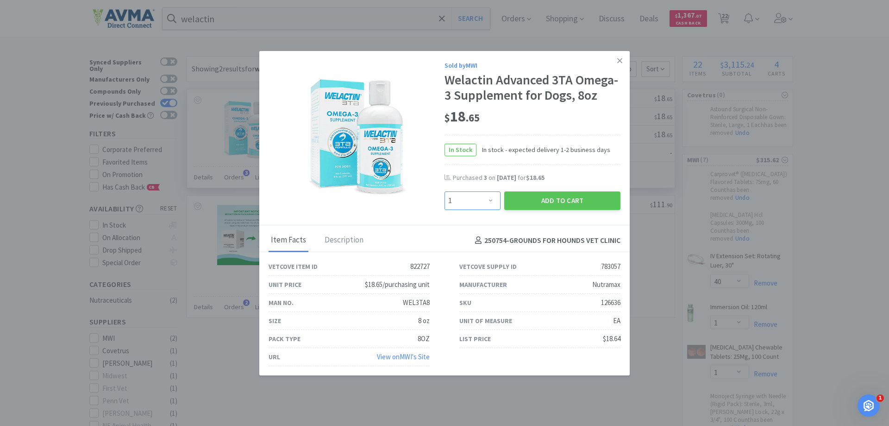
click at [488, 210] on select "Enter Quantity 1 2 3 4 5 6 7 8 9 10 11 12 13 14 15 16 17 18 19 20 Enter Quantity" at bounding box center [473, 200] width 56 height 19
select select "4"
click at [445, 207] on select "Enter Quantity 1 2 3 4 5 6 7 8 9 10 11 12 13 14 15 16 17 18 19 20 Enter Quantity" at bounding box center [473, 200] width 56 height 19
click at [544, 210] on button "Add to Cart" at bounding box center [562, 200] width 116 height 19
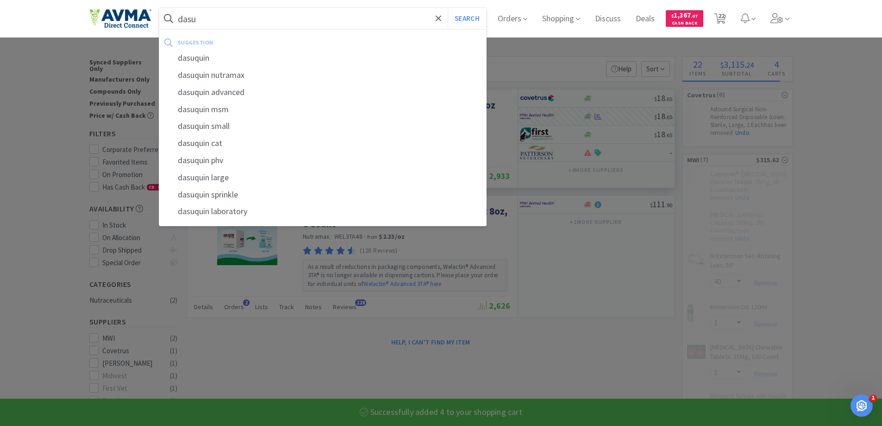
type input "dasuq"
select select "2"
select select "3"
select select "4"
select select "2"
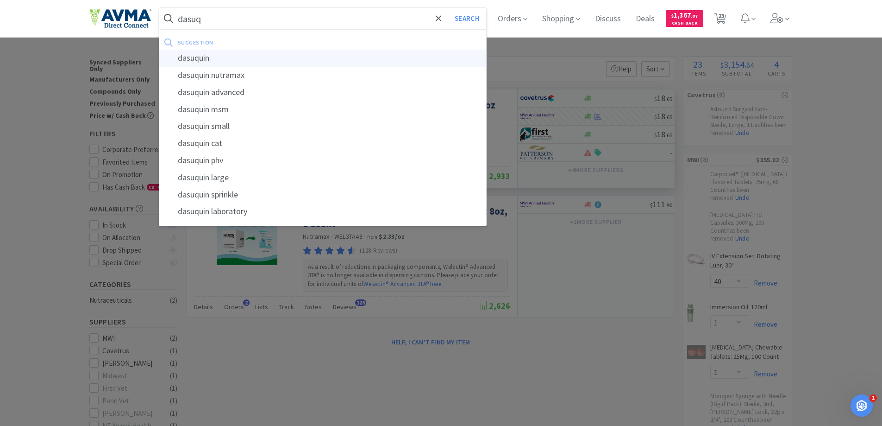
click at [229, 59] on div "dasuquin" at bounding box center [322, 58] width 327 height 17
type input "dasuquin"
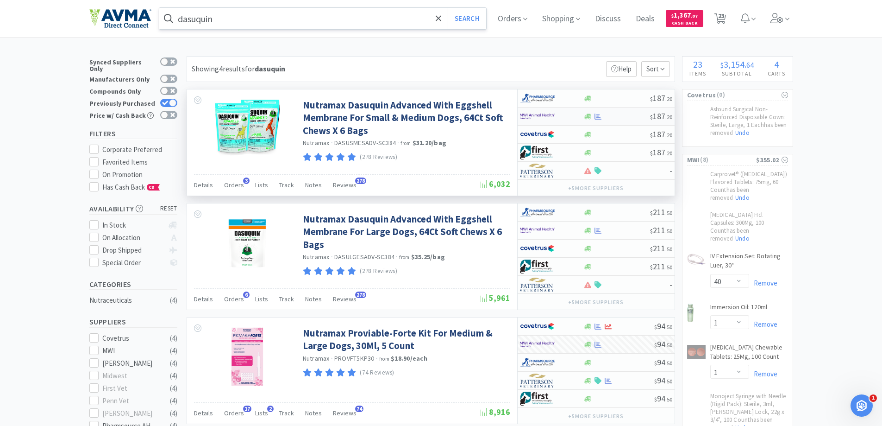
click at [605, 118] on div at bounding box center [616, 116] width 67 height 7
select select "1"
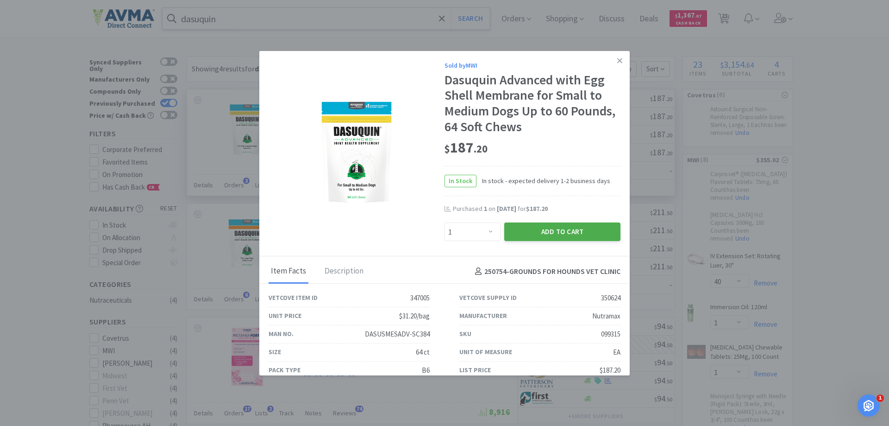
click at [574, 238] on button "Add to Cart" at bounding box center [562, 231] width 116 height 19
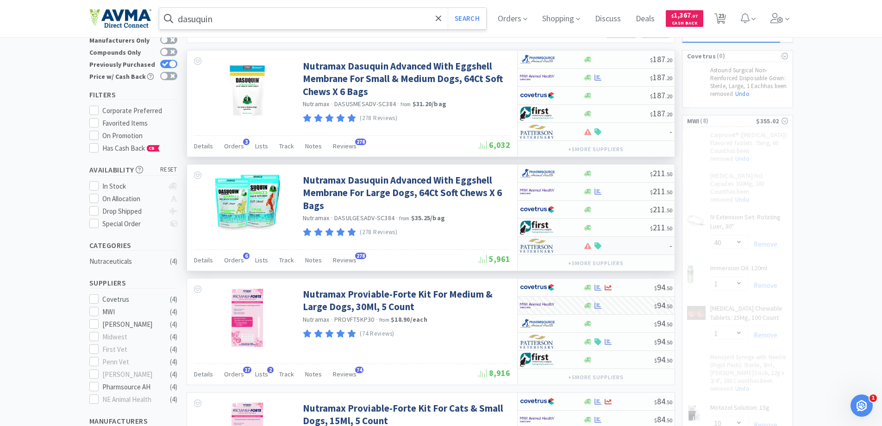
scroll to position [93, 0]
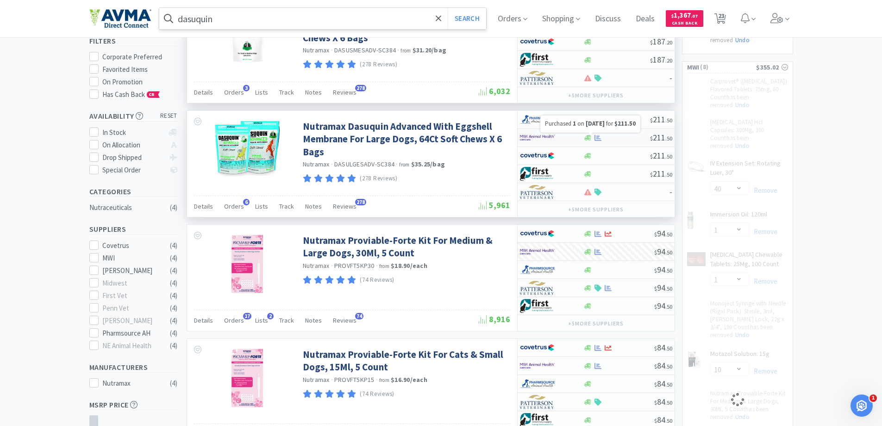
click at [603, 136] on div at bounding box center [616, 137] width 67 height 7
select select "1"
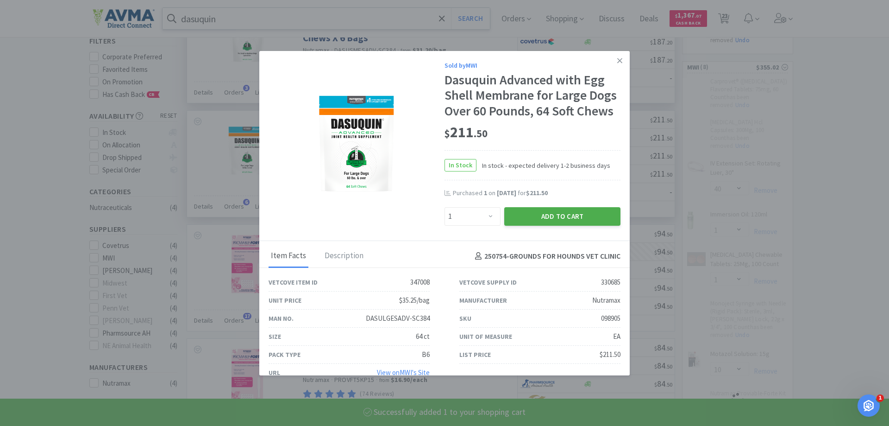
click at [578, 219] on button "Add to Cart" at bounding box center [562, 216] width 116 height 19
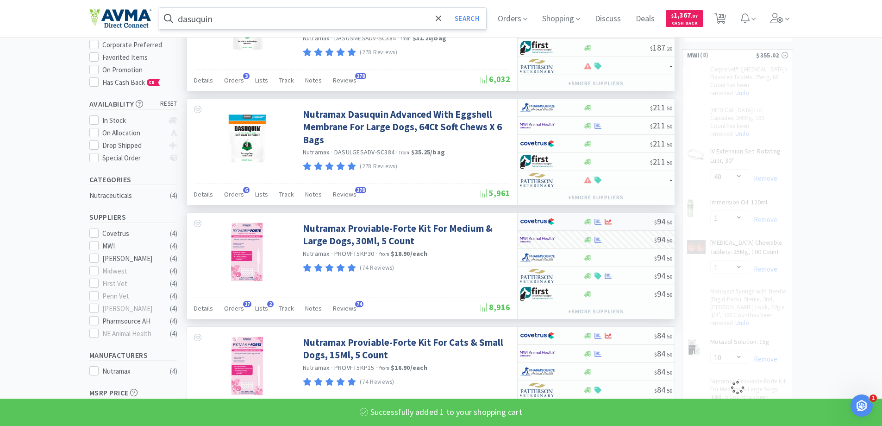
scroll to position [232, 0]
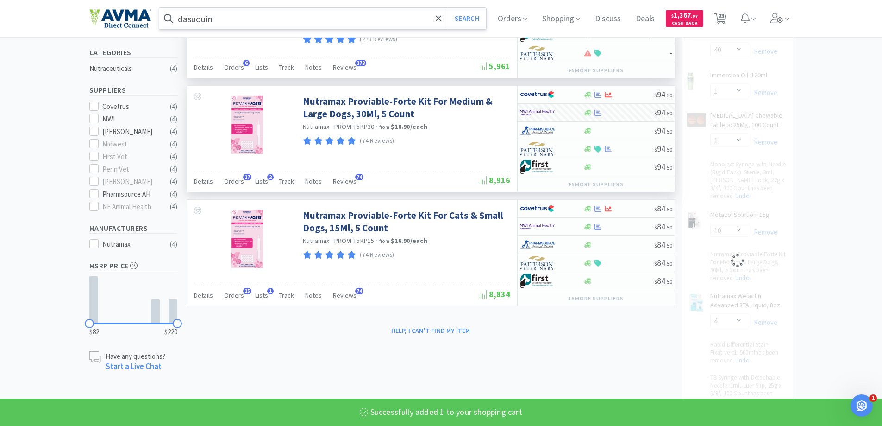
select select "2"
select select "3"
select select "1"
select select "4"
select select "2"
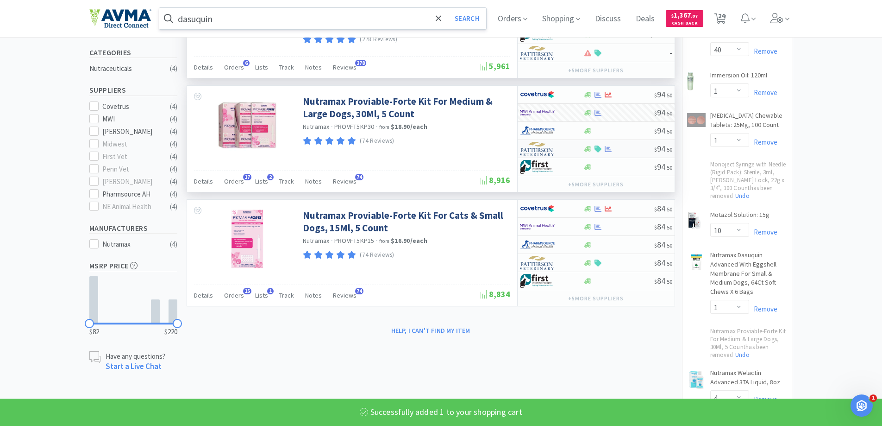
click at [624, 152] on div at bounding box center [618, 148] width 71 height 7
select select "1"
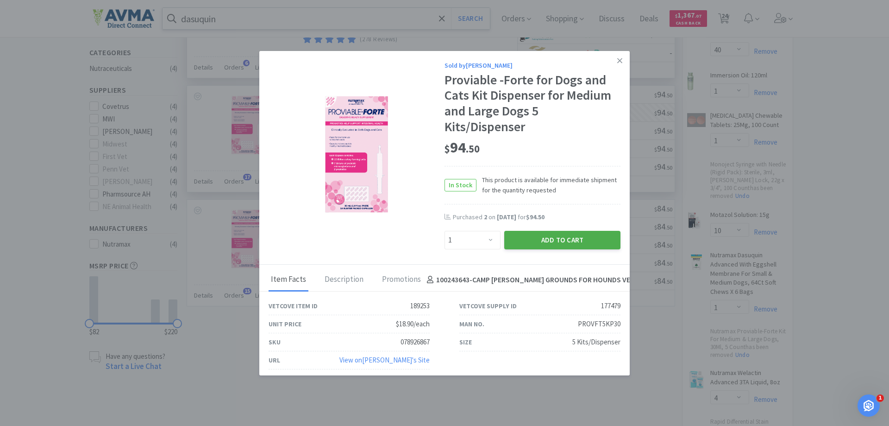
click at [560, 242] on button "Add to Cart" at bounding box center [562, 240] width 116 height 19
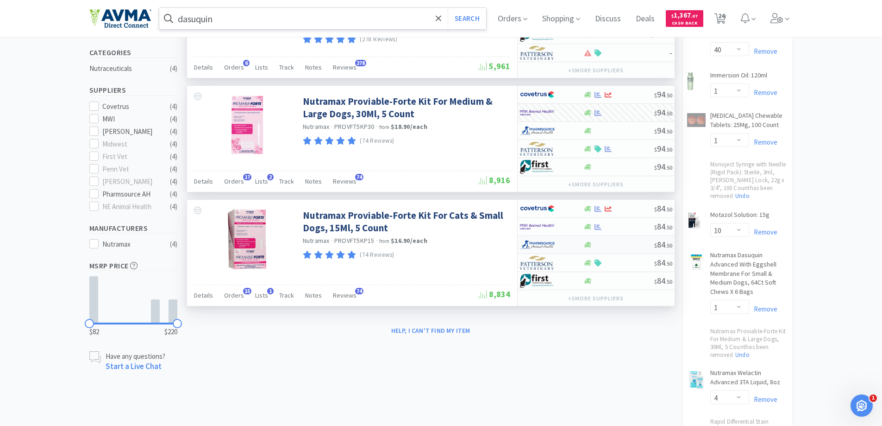
select select "1"
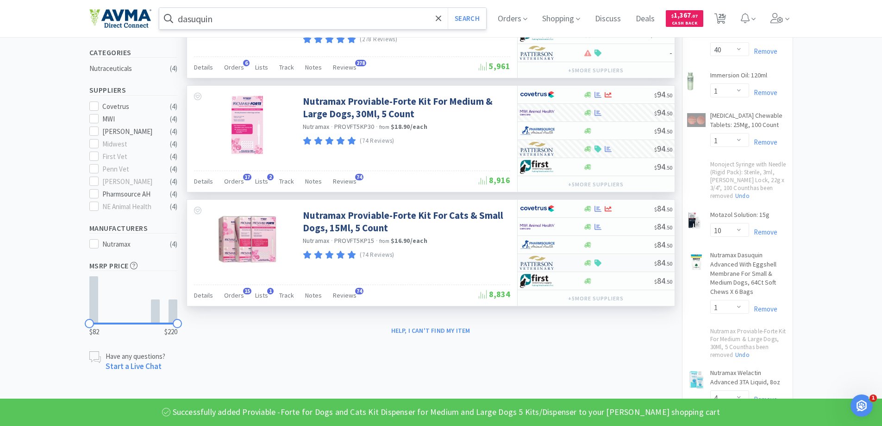
click at [614, 262] on div at bounding box center [618, 262] width 71 height 7
select select "1"
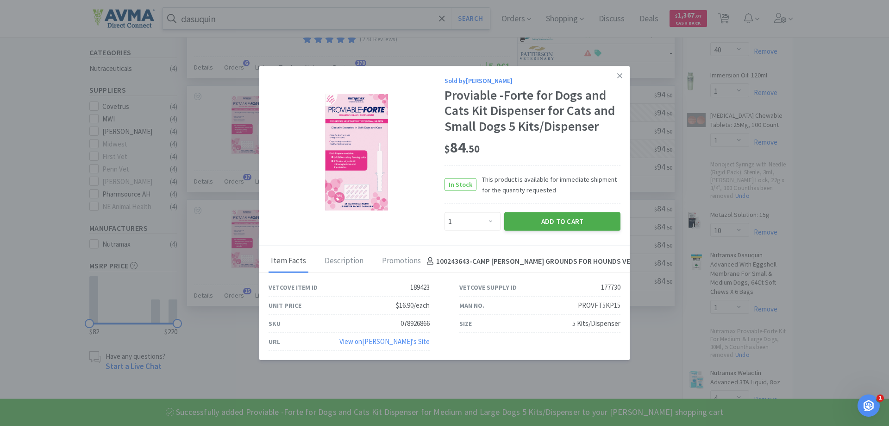
click at [564, 215] on button "Add to Cart" at bounding box center [562, 221] width 116 height 19
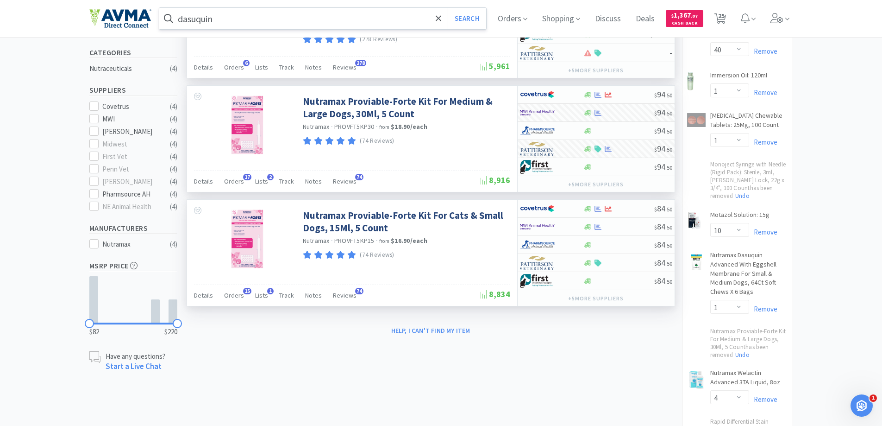
select select "1"
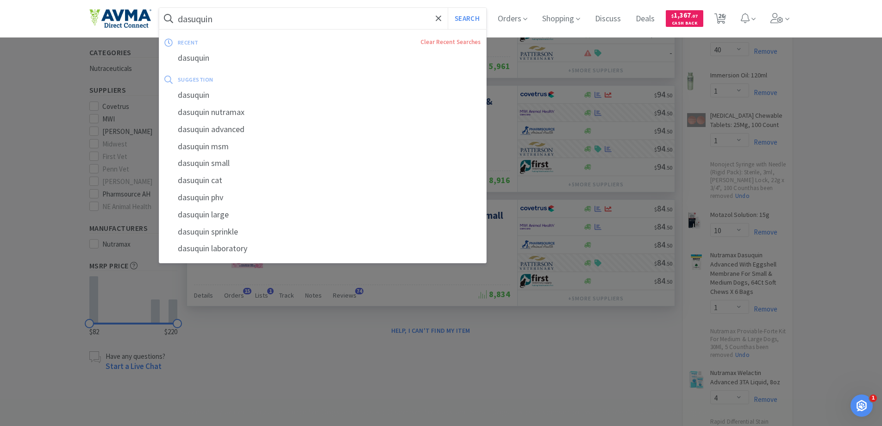
click at [250, 18] on input "dasuquin" at bounding box center [322, 18] width 327 height 21
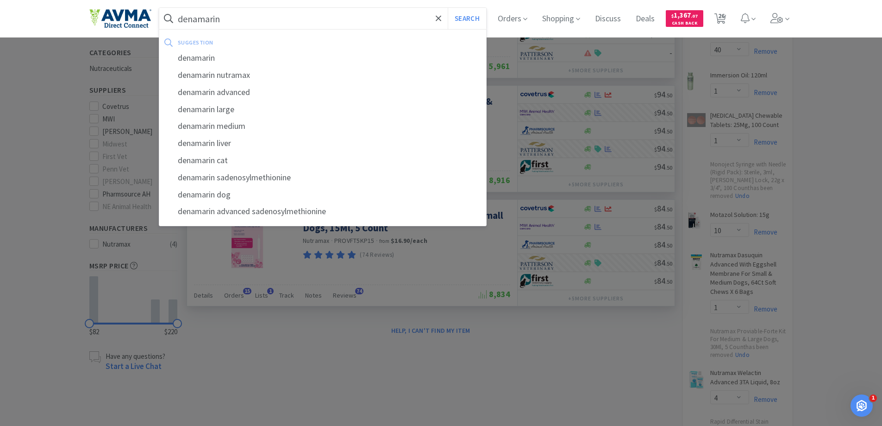
type input "denamarin"
click at [448, 8] on button "Search" at bounding box center [467, 18] width 38 height 21
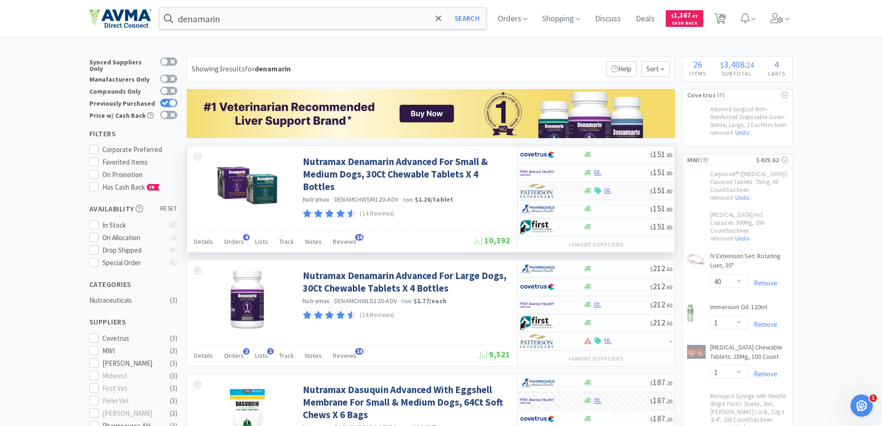
click at [619, 189] on div at bounding box center [616, 190] width 67 height 7
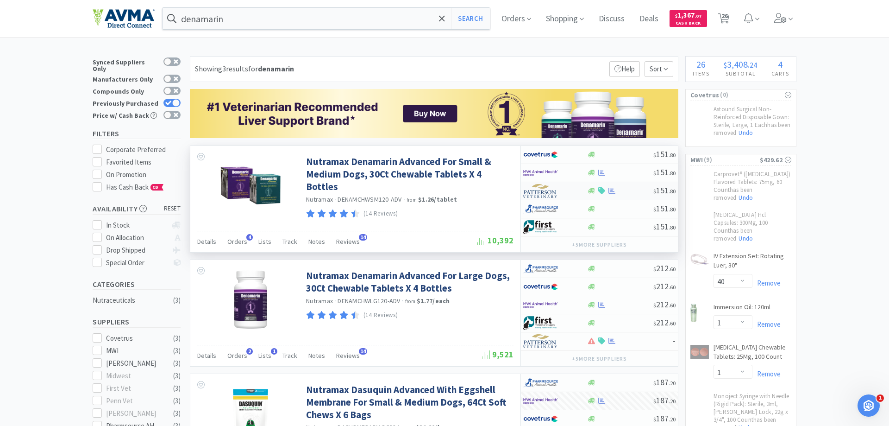
select select "1"
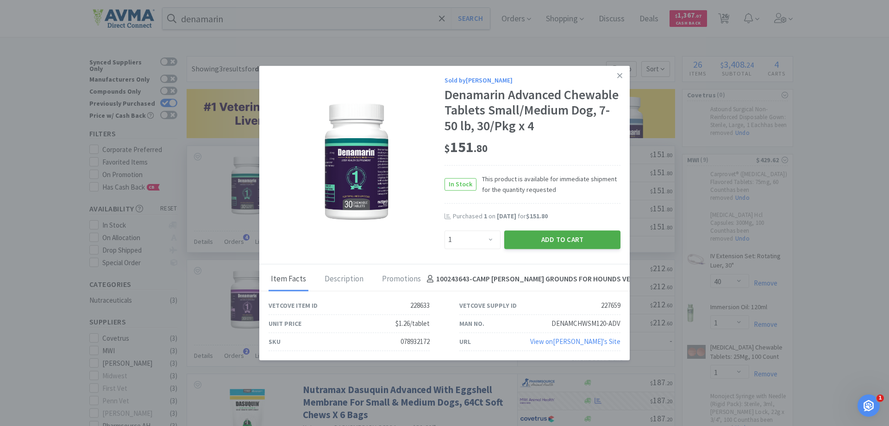
click at [587, 241] on button "Add to Cart" at bounding box center [562, 239] width 116 height 19
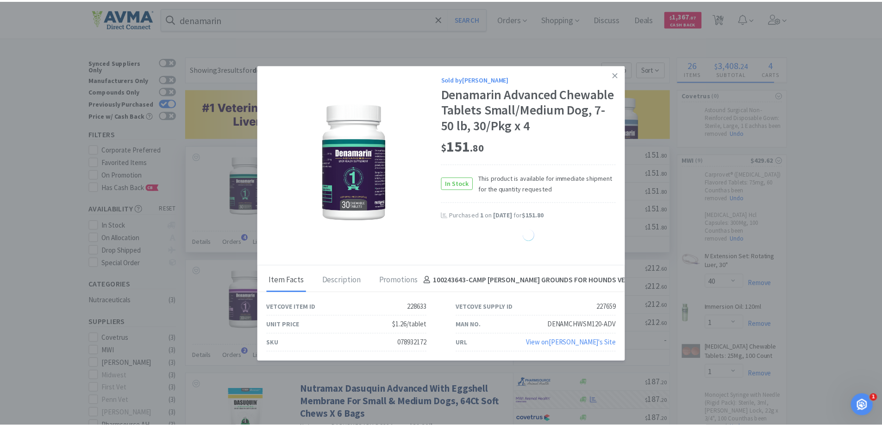
select select "1"
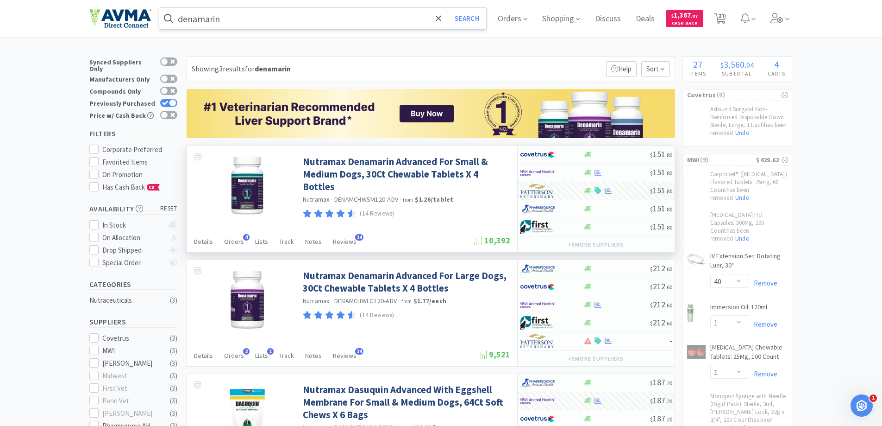
click at [258, 16] on input "denamarin" at bounding box center [322, 18] width 327 height 21
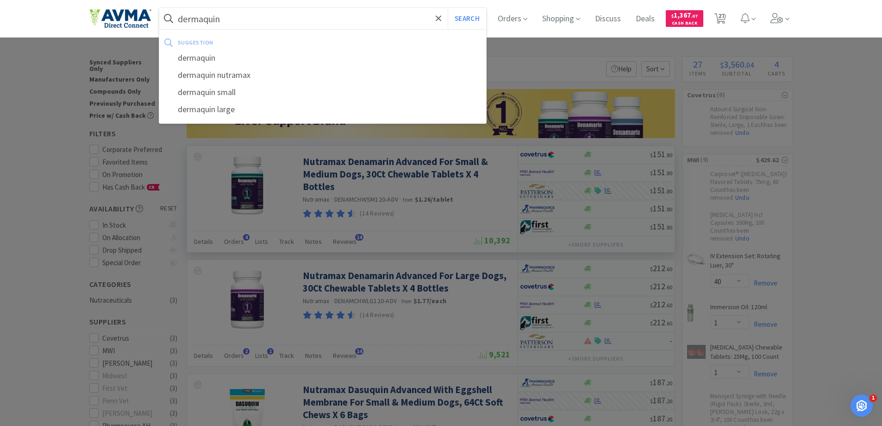
type input "dermaquin"
click at [448, 8] on button "Search" at bounding box center [467, 18] width 38 height 21
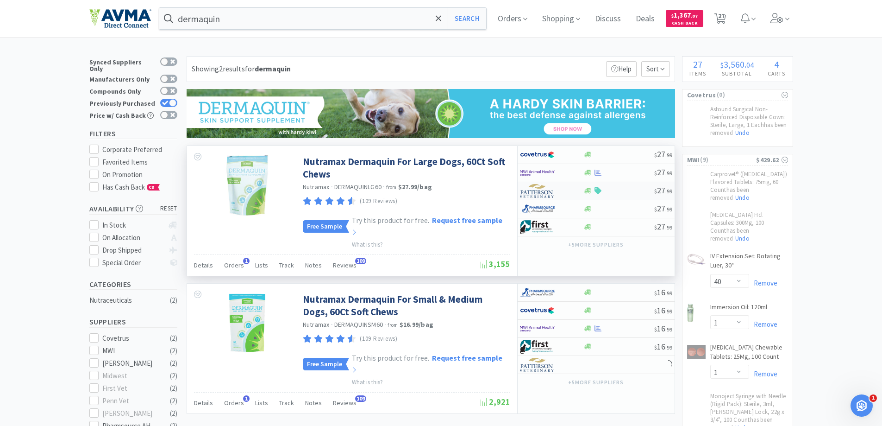
click at [616, 192] on div at bounding box center [618, 190] width 71 height 7
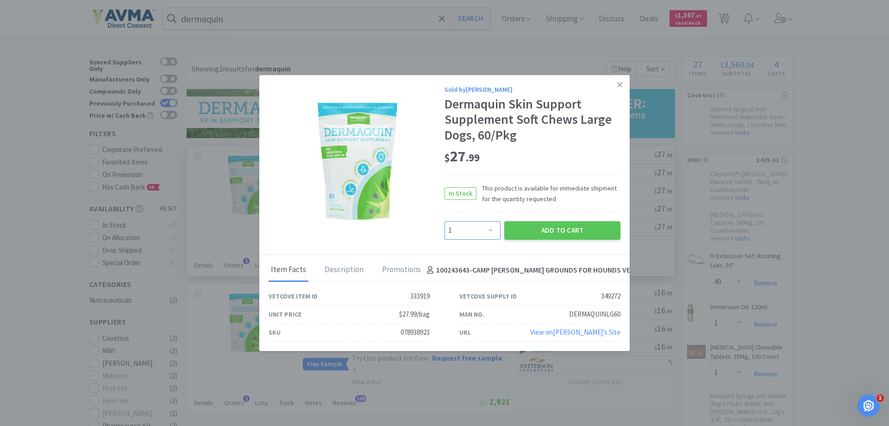
click at [491, 232] on select "Enter Quantity 1 2 3 4 5 6 7 8 9 10 11 12 13 14 15 16 17 18 19 20 Enter Quantity" at bounding box center [473, 230] width 56 height 19
select select "4"
click at [445, 221] on select "Enter Quantity 1 2 3 4 5 6 7 8 9 10 11 12 13 14 15 16 17 18 19 20 Enter Quantity" at bounding box center [473, 230] width 56 height 19
click at [574, 234] on button "Add to Cart" at bounding box center [562, 230] width 116 height 19
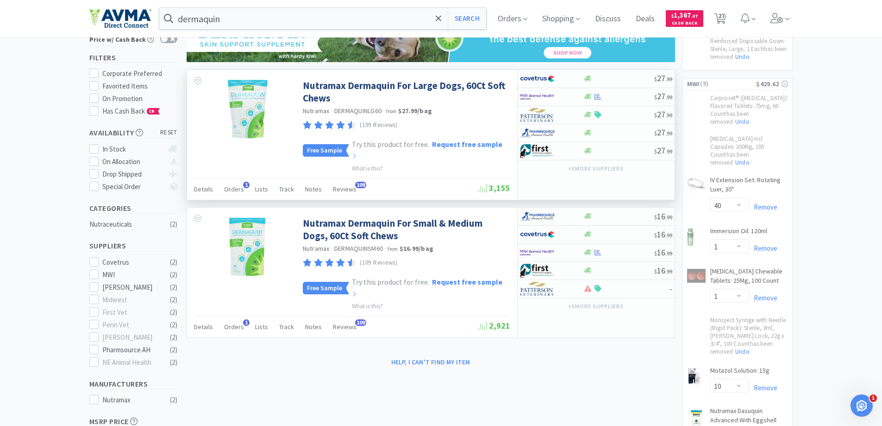
scroll to position [185, 0]
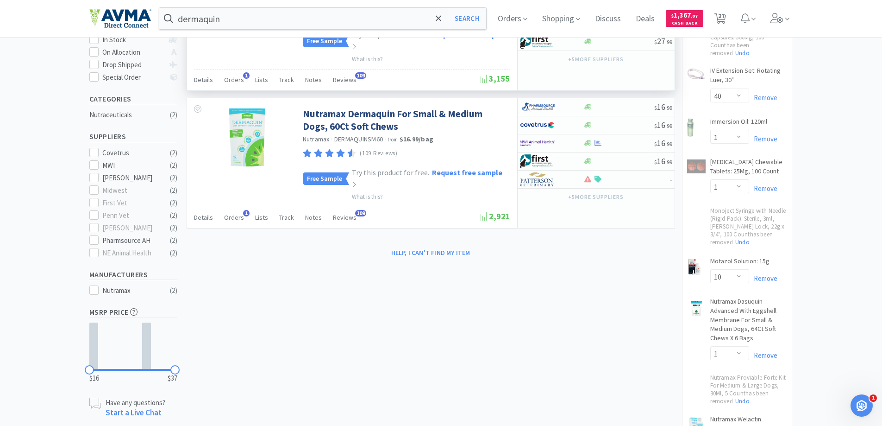
select select "4"
select select "1"
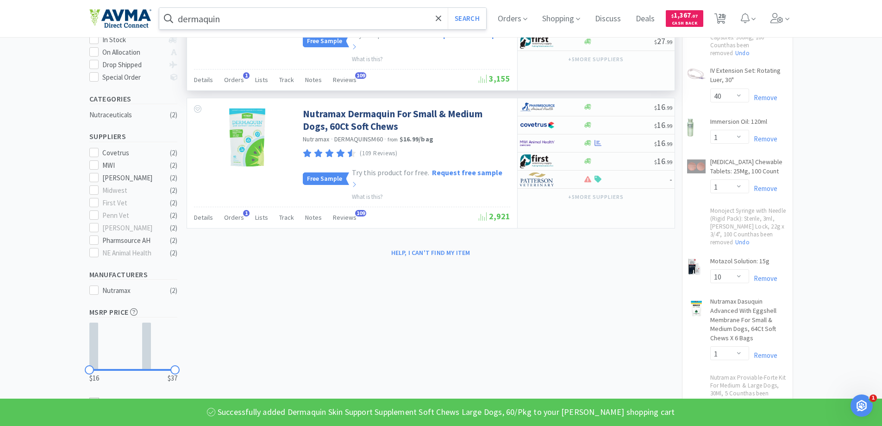
click at [280, 13] on input "dermaquin" at bounding box center [322, 18] width 327 height 21
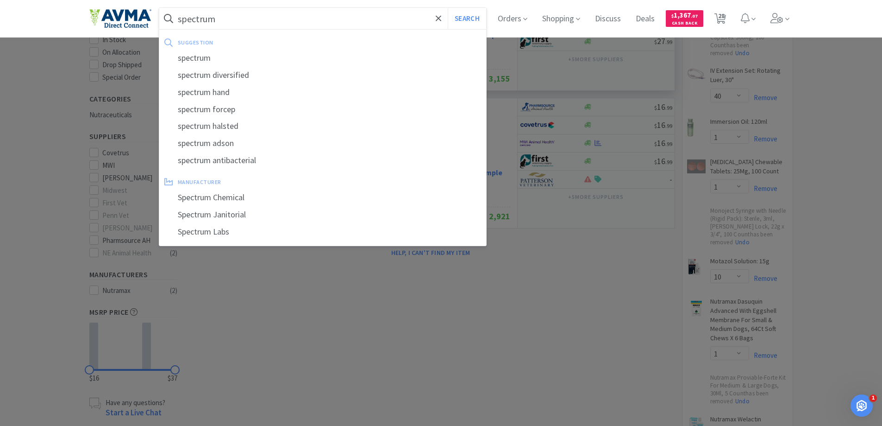
type input "spectrum"
click at [448, 8] on button "Search" at bounding box center [467, 18] width 38 height 21
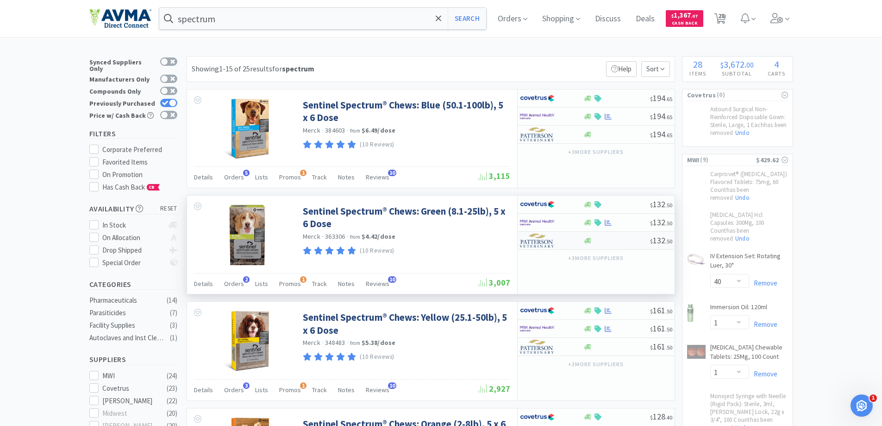
click at [619, 244] on div "$ 132 . 50" at bounding box center [596, 241] width 157 height 18
select select "1"
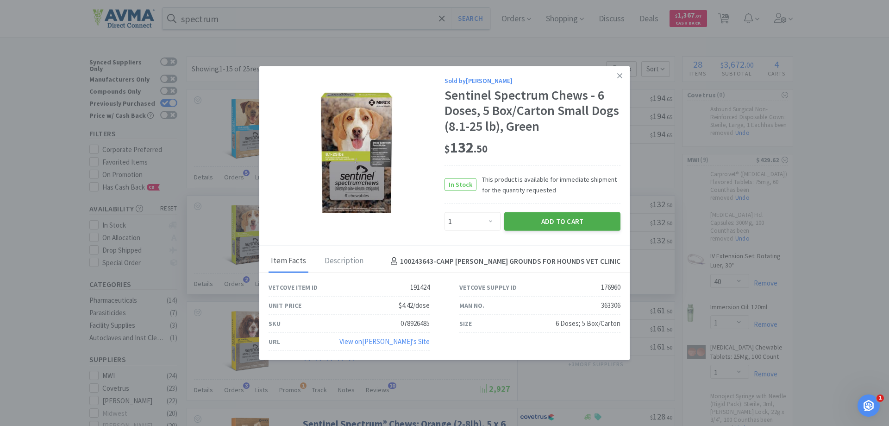
click at [534, 212] on button "Add to Cart" at bounding box center [562, 221] width 116 height 19
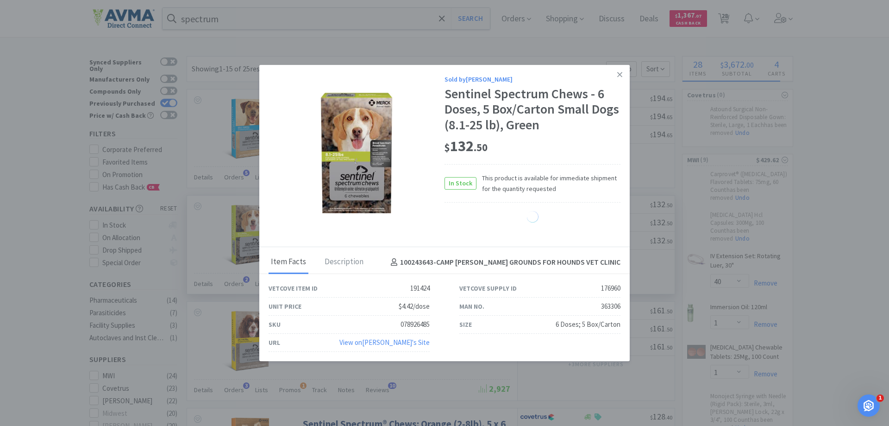
select select "1"
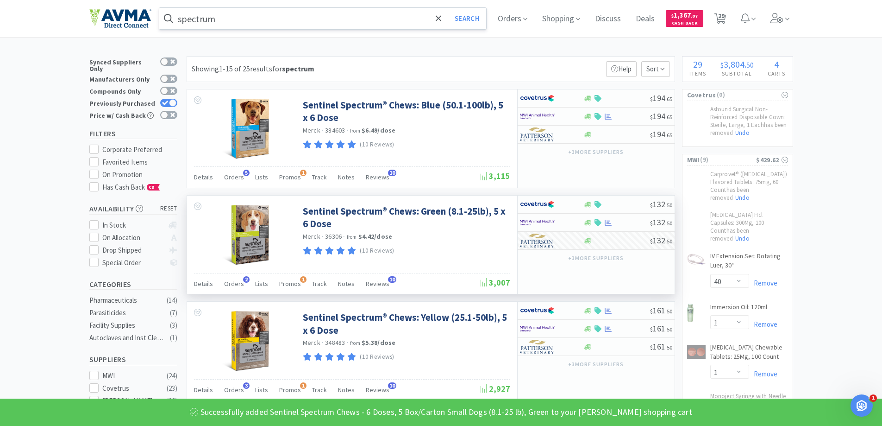
drag, startPoint x: 226, startPoint y: 8, endPoint x: 232, endPoint y: 15, distance: 8.9
click at [227, 9] on input "spectrum" at bounding box center [322, 18] width 327 height 21
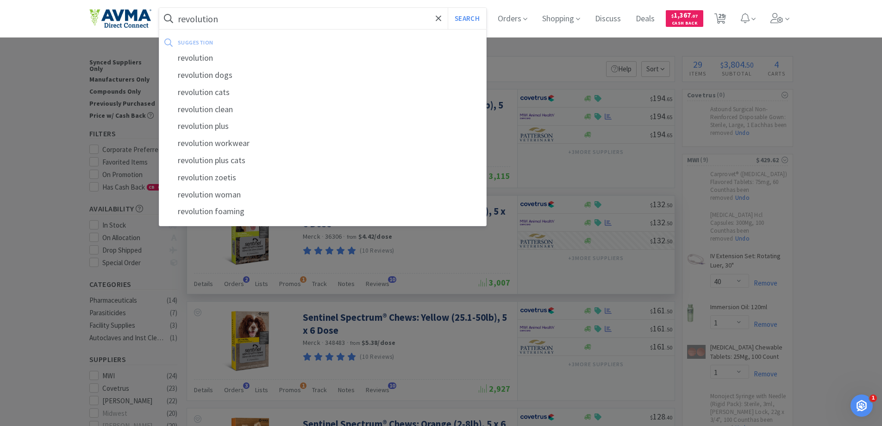
type input "revolution"
click at [448, 8] on button "Search" at bounding box center [467, 18] width 38 height 21
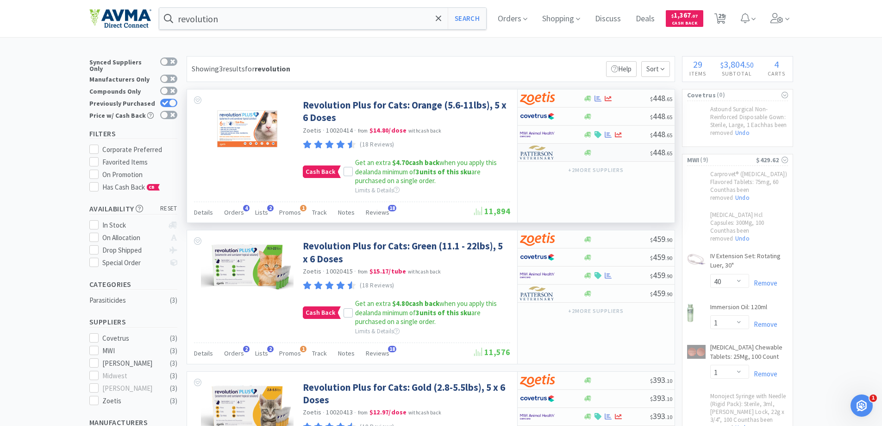
click at [618, 156] on div "$ 448 . 65" at bounding box center [596, 153] width 157 height 18
select select "1"
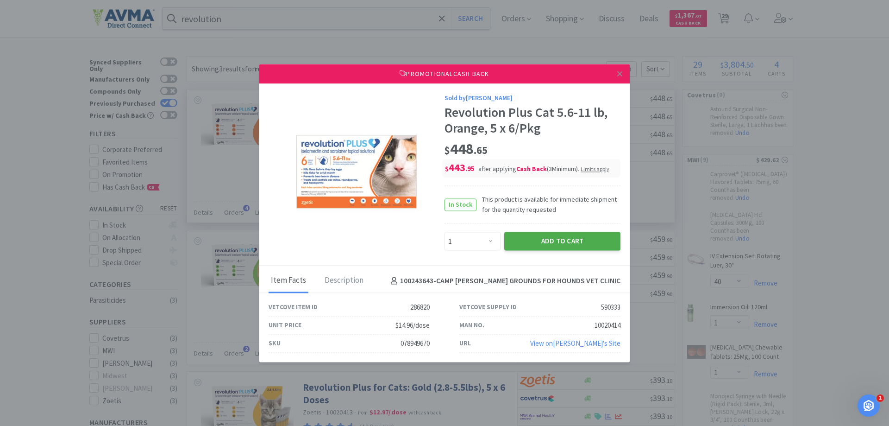
click at [576, 240] on button "Add to Cart" at bounding box center [562, 241] width 116 height 19
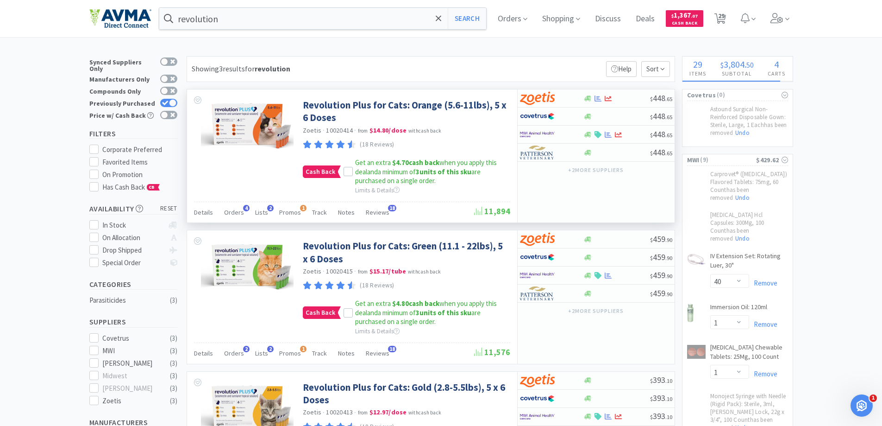
select select "1"
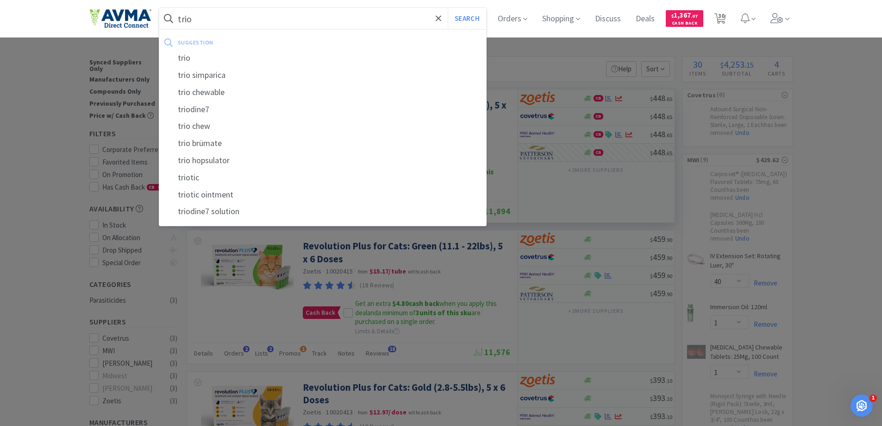
type input "trio"
click at [448, 8] on button "Search" at bounding box center [467, 18] width 38 height 21
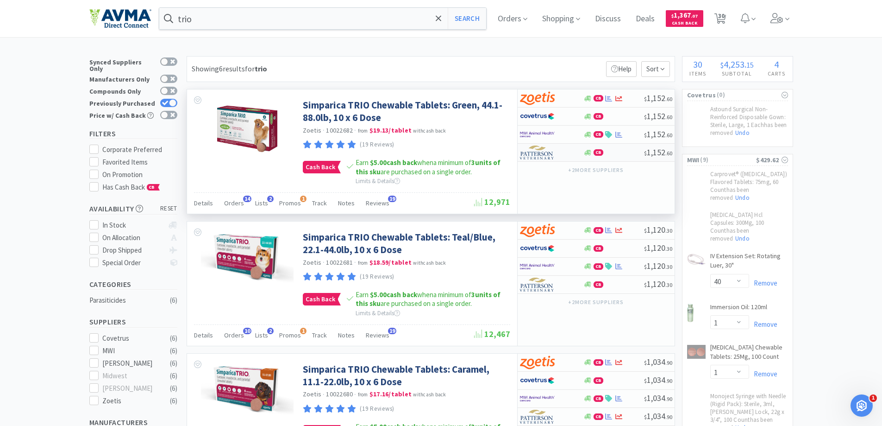
click at [633, 151] on div "CB" at bounding box center [613, 152] width 61 height 7
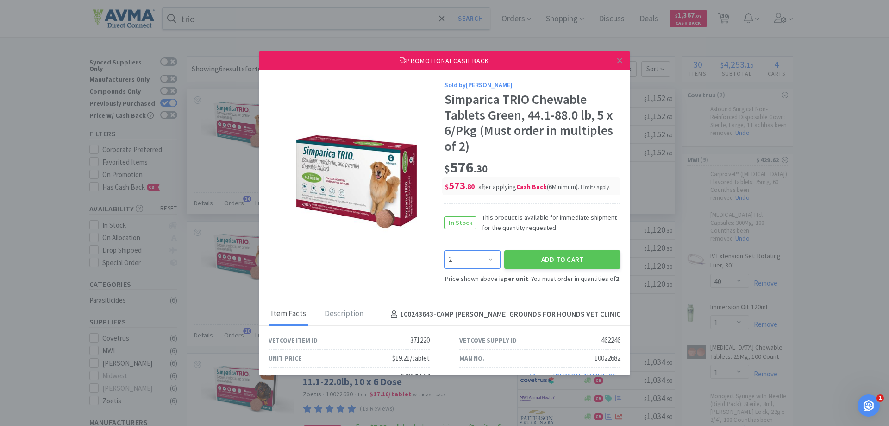
click at [479, 262] on select "Enter Quantity 2 4 6 8 10 12 14 16 18 20 22 24 26 28 30 32 34 36 38 40 Enter Qu…" at bounding box center [473, 259] width 56 height 19
select select "6"
click at [445, 250] on select "Enter Quantity 2 4 6 8 10 12 14 16 18 20 22 24 26 28 30 32 34 36 38 40 Enter Qu…" at bounding box center [473, 259] width 56 height 19
click at [552, 262] on button "Add to Cart" at bounding box center [562, 259] width 116 height 19
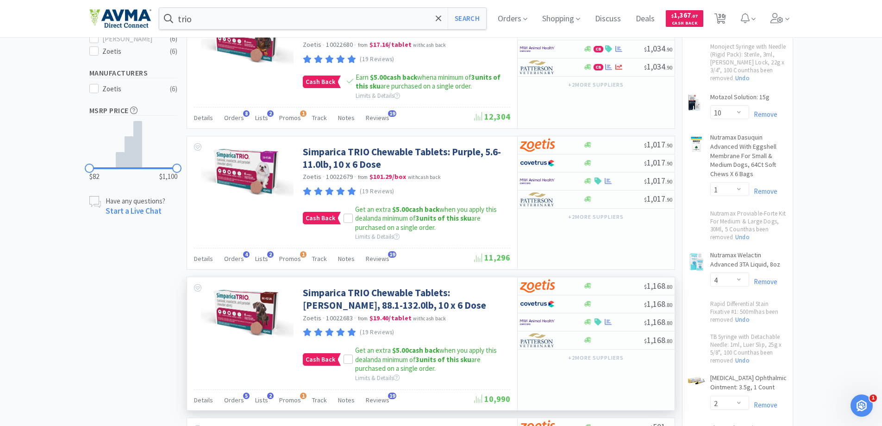
select select "6"
select select "1"
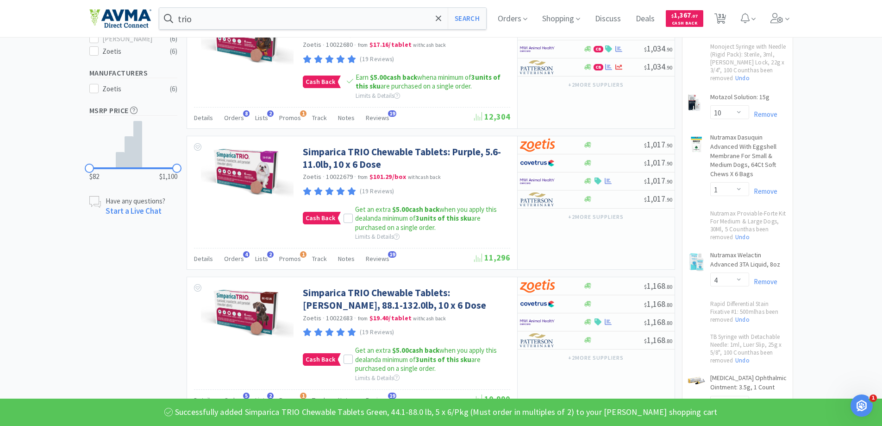
scroll to position [509, 0]
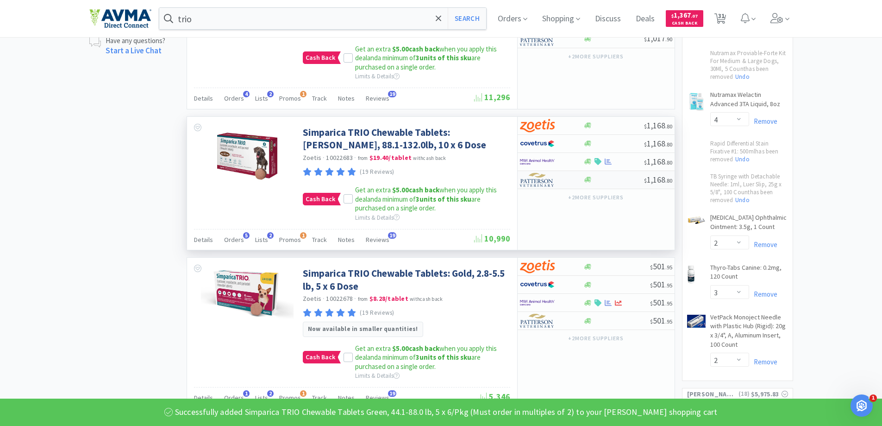
click at [598, 182] on div at bounding box center [613, 179] width 61 height 7
select select "2"
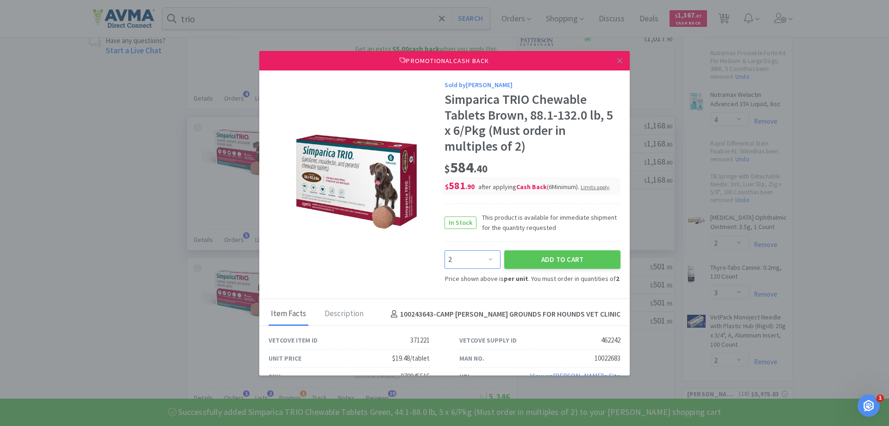
click at [491, 259] on select "Enter Quantity 2 4 6 8 10 12 14 16 18 20 22 24 26 28 30 32 34 36 38 40 Enter Qu…" at bounding box center [473, 259] width 56 height 19
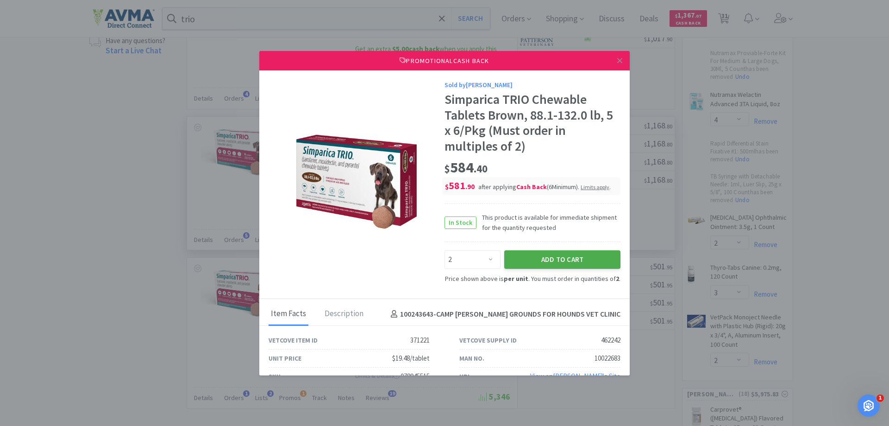
click at [538, 259] on button "Add to Cart" at bounding box center [562, 259] width 116 height 19
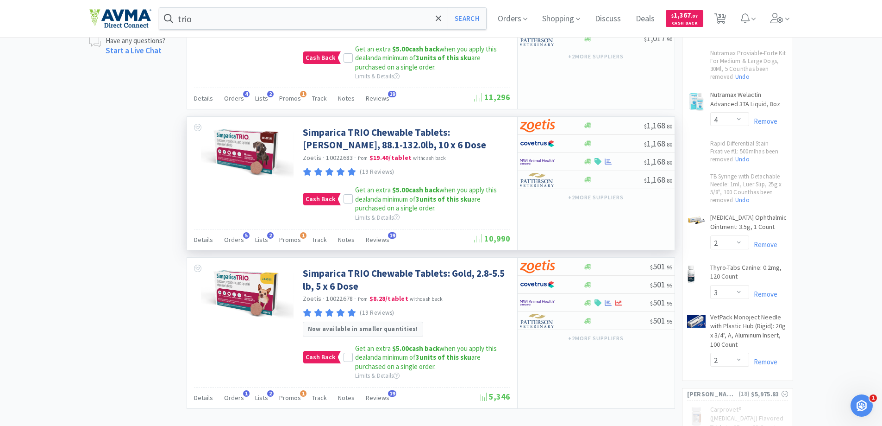
select select "2"
select select "6"
select select "1"
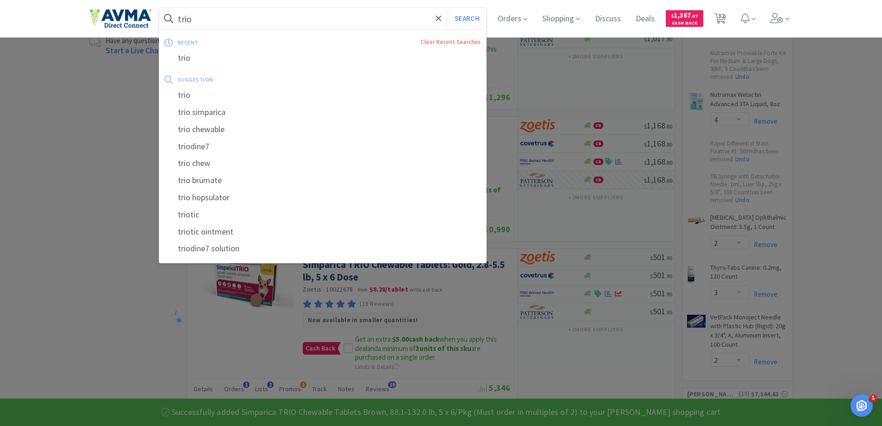
click at [307, 20] on input "trio" at bounding box center [322, 18] width 327 height 21
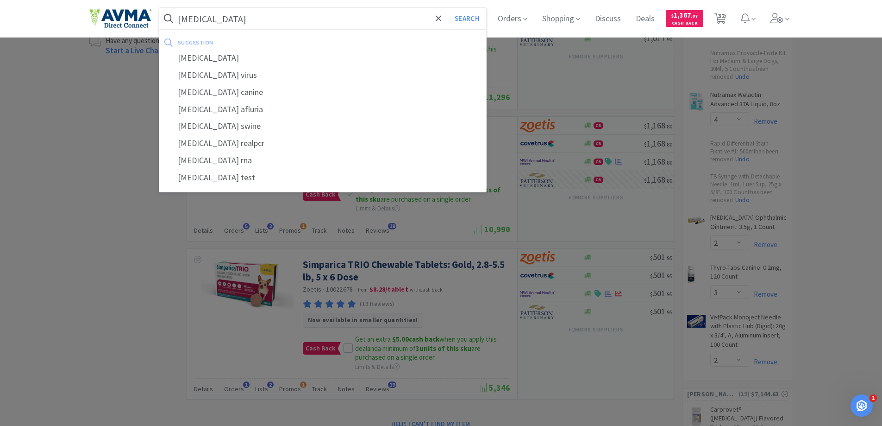
type input "[MEDICAL_DATA]"
click at [448, 8] on button "Search" at bounding box center [467, 18] width 38 height 21
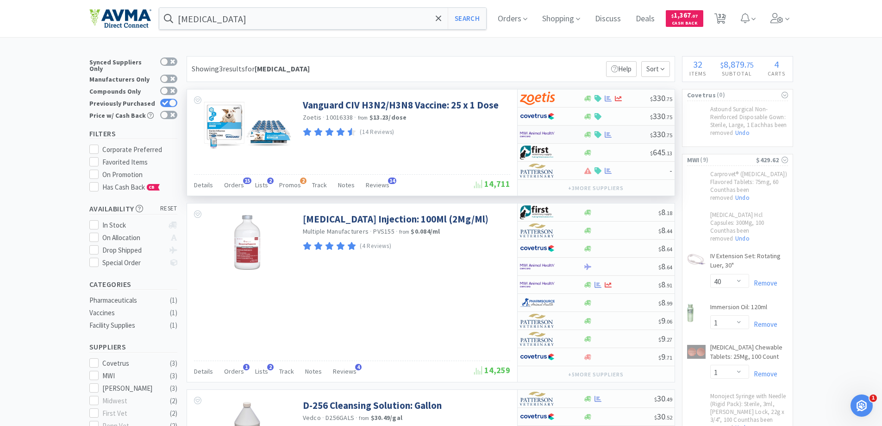
click at [631, 135] on div at bounding box center [616, 134] width 67 height 7
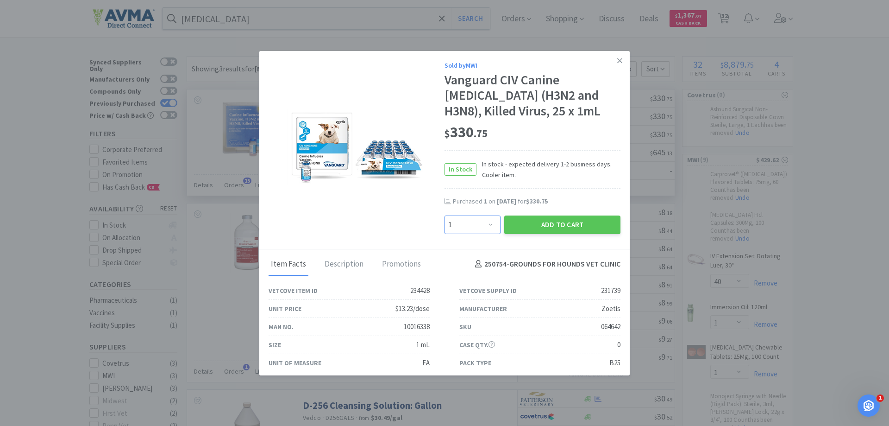
click at [480, 227] on select "Enter Quantity 1 2 3 4 5 6 7 8 9 10 11 12 13 14 15 16 17 18 19 20 Enter Quantity" at bounding box center [473, 224] width 56 height 19
select select "2"
click at [445, 215] on select "Enter Quantity 1 2 3 4 5 6 7 8 9 10 11 12 13 14 15 16 17 18 19 20 Enter Quantity" at bounding box center [473, 224] width 56 height 19
click at [547, 225] on button "Add to Cart" at bounding box center [562, 224] width 116 height 19
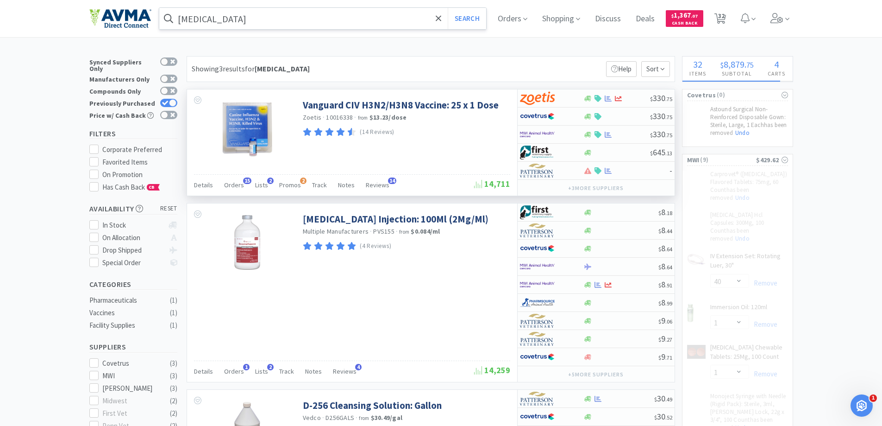
click at [287, 19] on input "[MEDICAL_DATA]" at bounding box center [322, 18] width 327 height 21
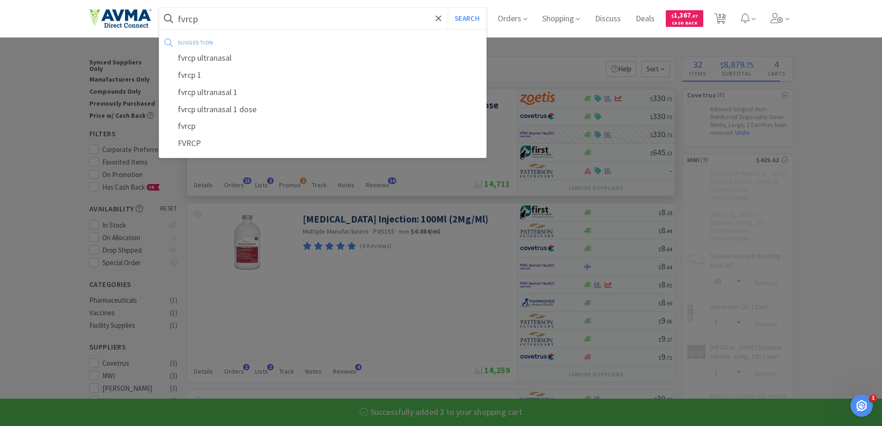
type input "fvrcp"
click at [448, 8] on button "Search" at bounding box center [467, 18] width 38 height 21
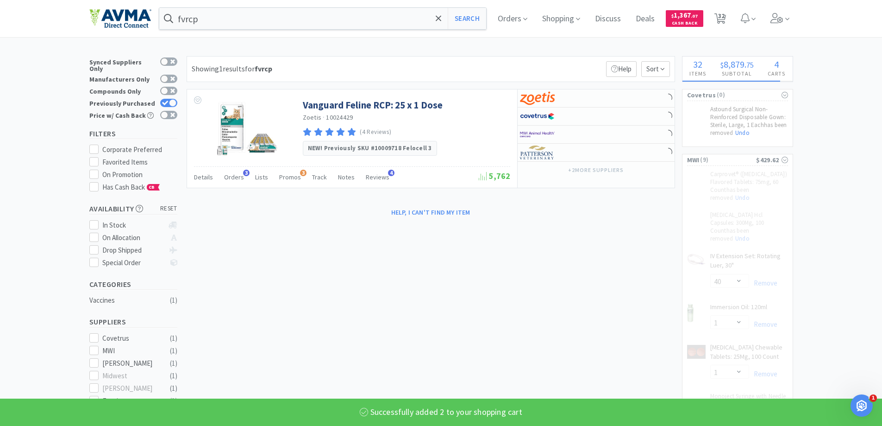
select select "2"
select select "3"
select select "1"
select select "4"
select select "2"
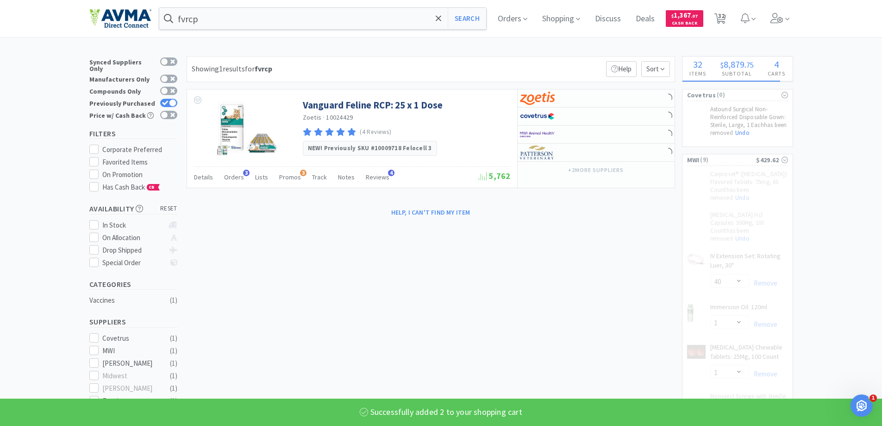
select select "2"
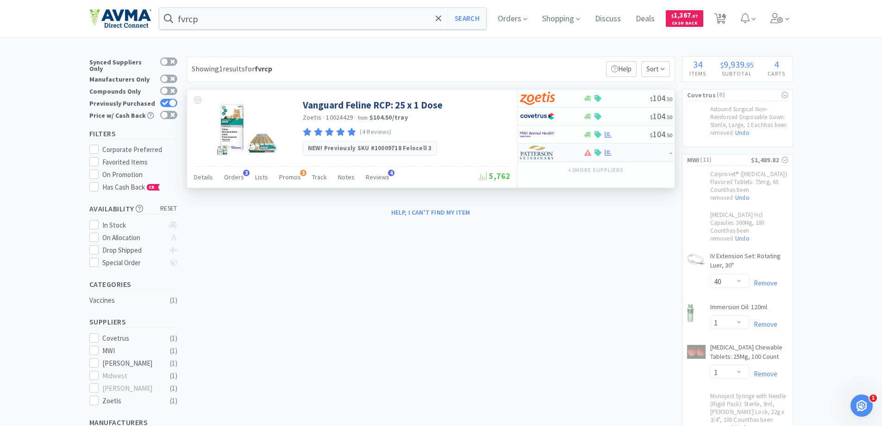
click at [576, 153] on div at bounding box center [551, 152] width 63 height 16
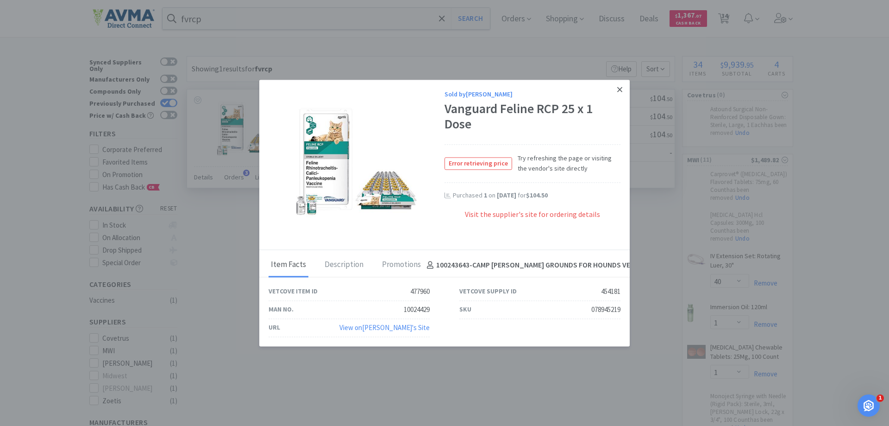
click at [619, 88] on icon at bounding box center [619, 89] width 5 height 5
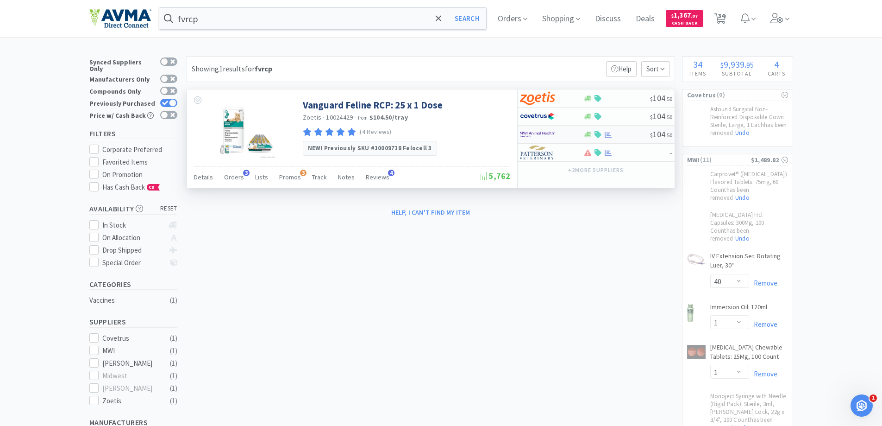
click at [558, 137] on div at bounding box center [545, 134] width 51 height 16
select select "1"
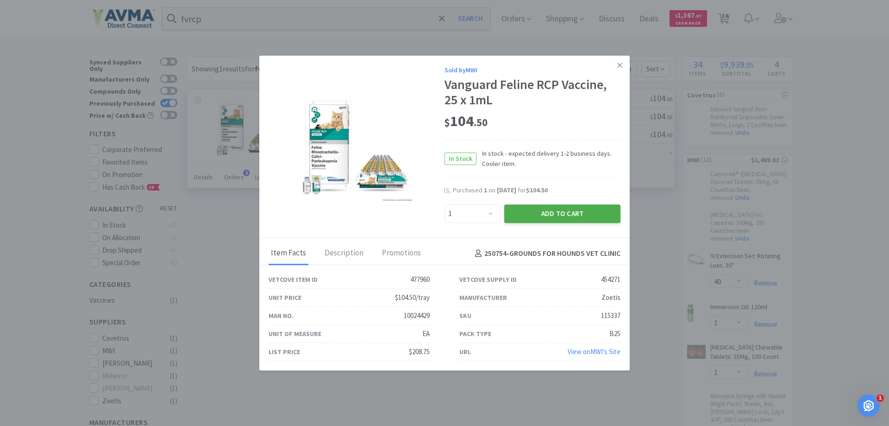
click at [550, 214] on button "Add to Cart" at bounding box center [562, 213] width 116 height 19
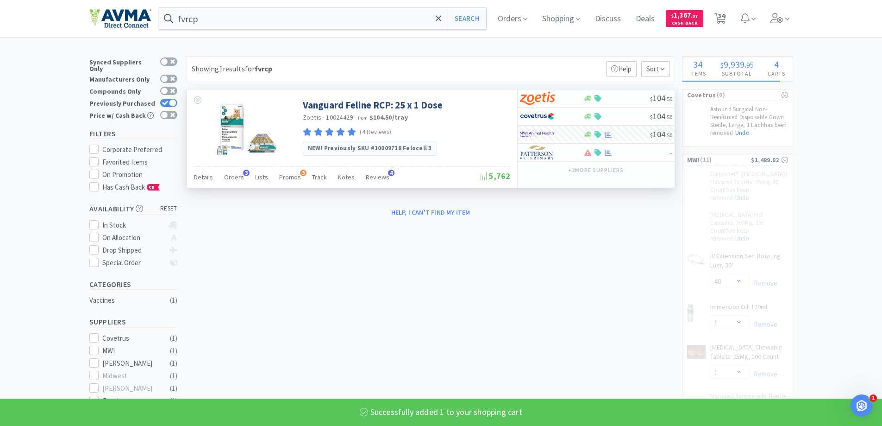
select select "1"
select select "2"
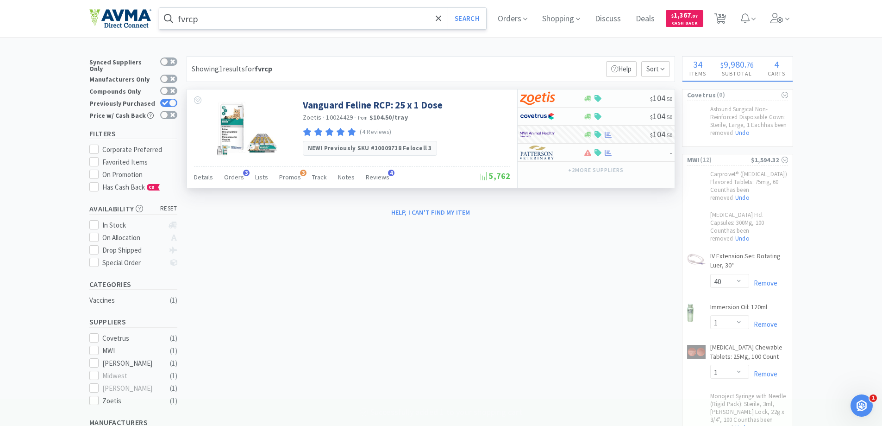
click at [243, 22] on input "fvrcp" at bounding box center [322, 18] width 327 height 21
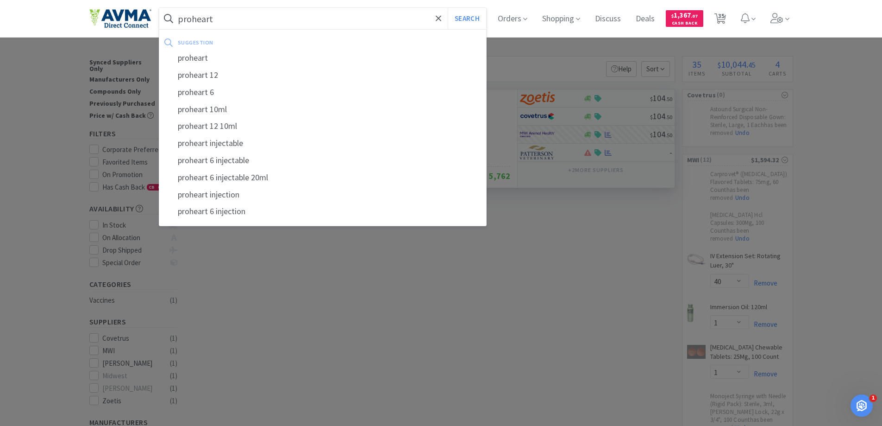
type input "proheart"
click at [448, 8] on button "Search" at bounding box center [467, 18] width 38 height 21
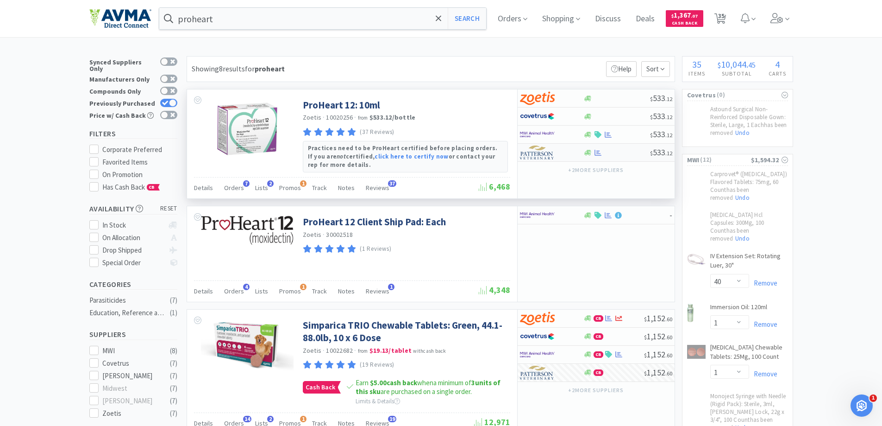
click at [576, 152] on div at bounding box center [551, 152] width 63 height 16
select select "1"
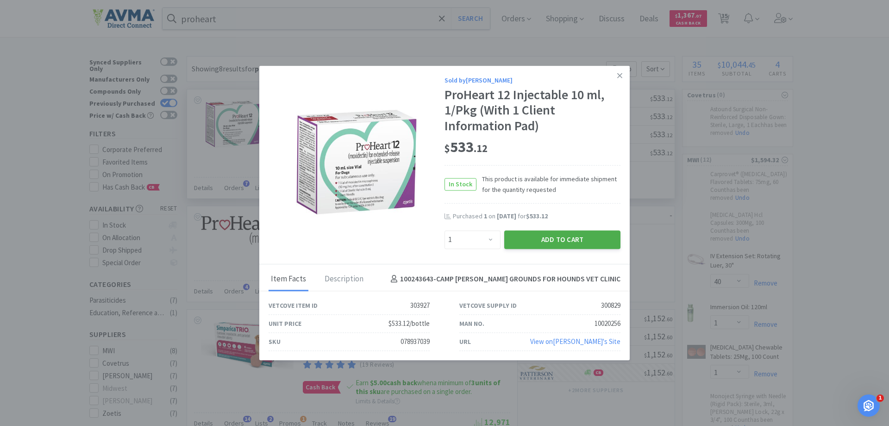
click at [586, 234] on button "Add to Cart" at bounding box center [562, 239] width 116 height 19
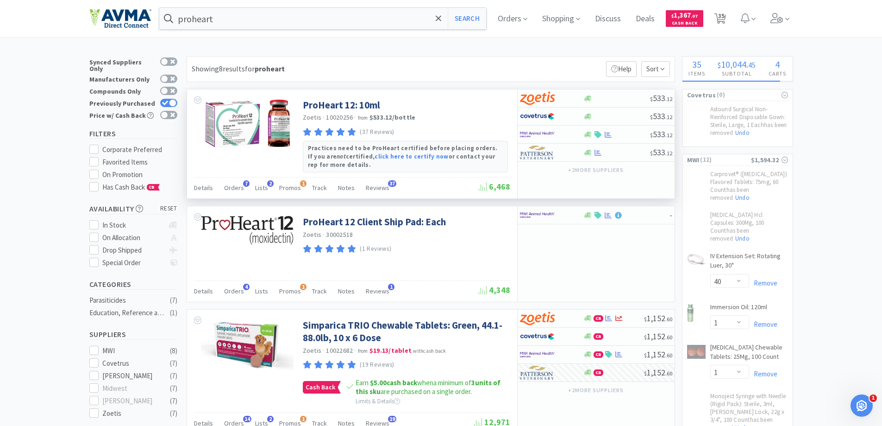
select select "2"
select select "6"
select select "1"
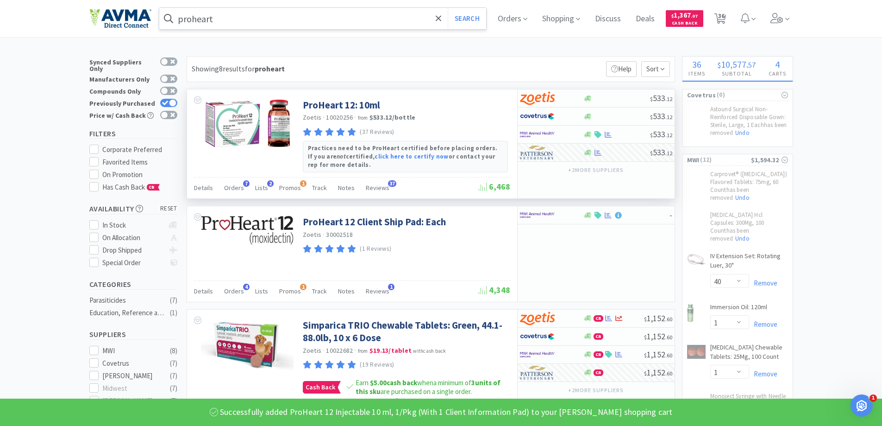
click at [361, 15] on input "proheart" at bounding box center [322, 18] width 327 height 21
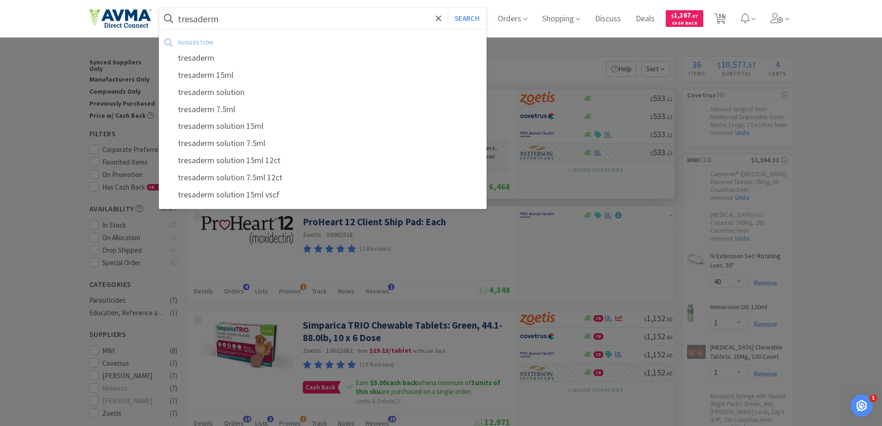
type input "tresaderm"
click at [448, 8] on button "Search" at bounding box center [467, 18] width 38 height 21
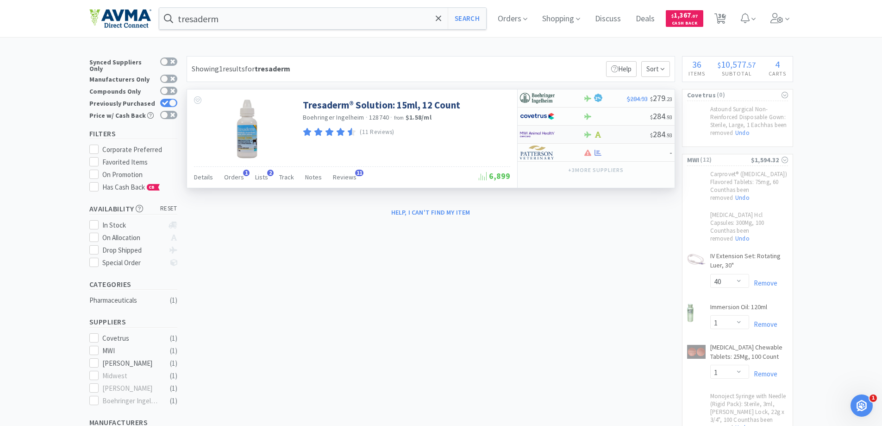
click at [569, 139] on div at bounding box center [545, 134] width 51 height 16
select select "1"
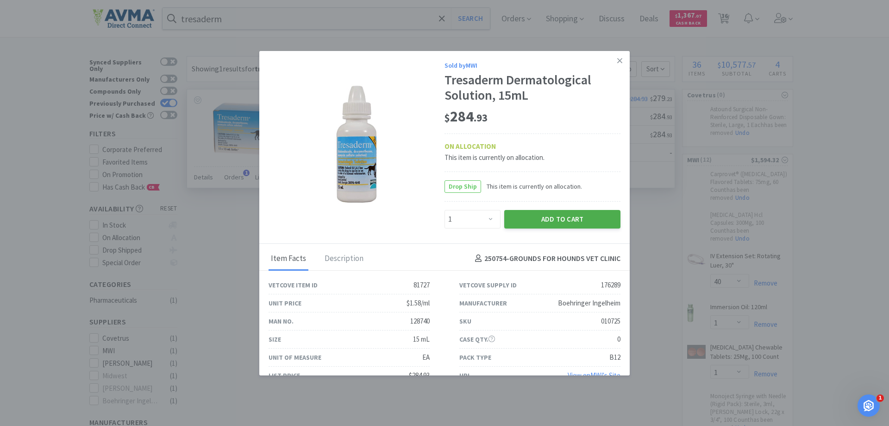
click at [569, 217] on button "Add to Cart" at bounding box center [562, 219] width 116 height 19
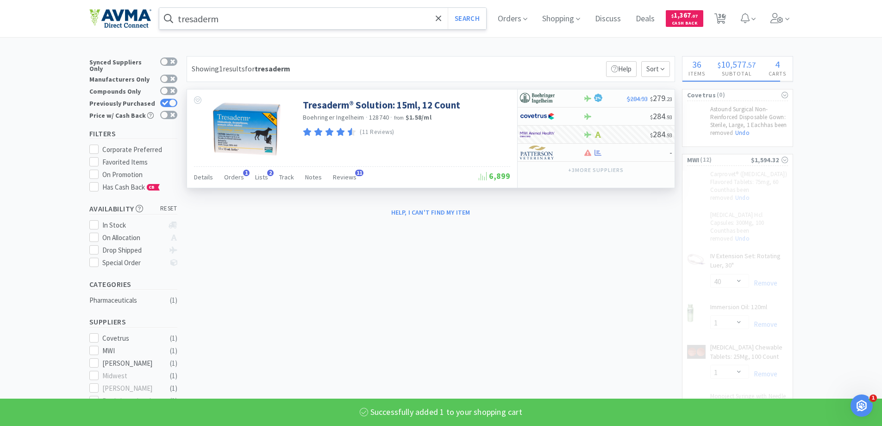
click at [232, 22] on input "tresaderm" at bounding box center [322, 18] width 327 height 21
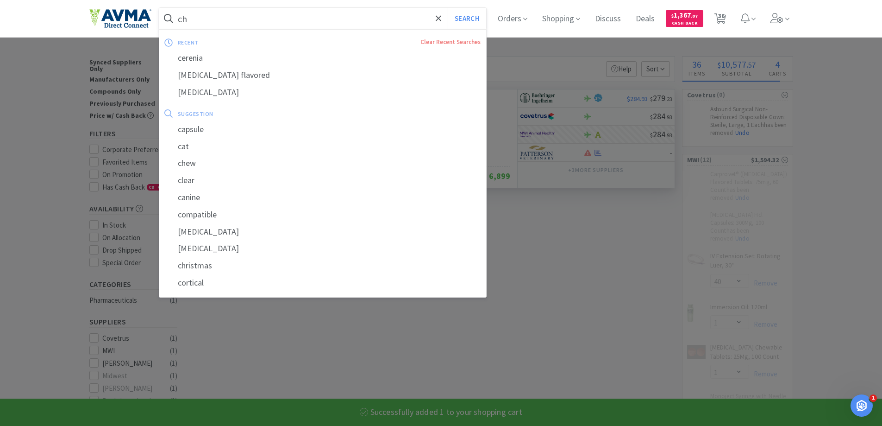
type input "che"
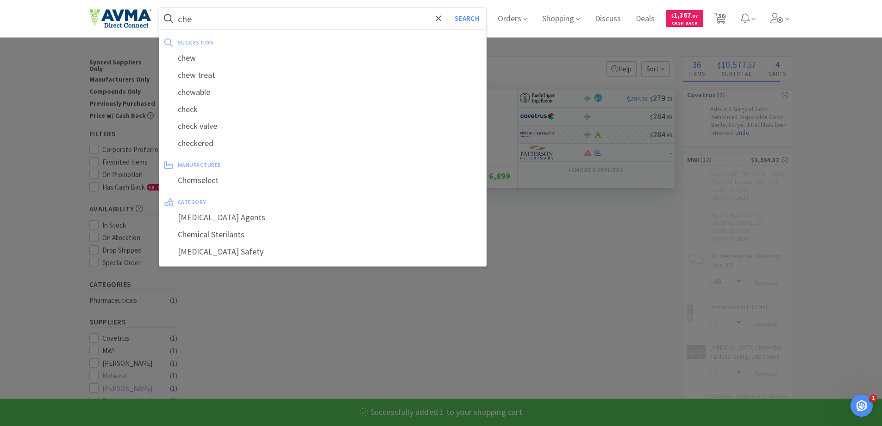
select select "1"
select select "2"
select select "1"
type input "chem"
select select "2"
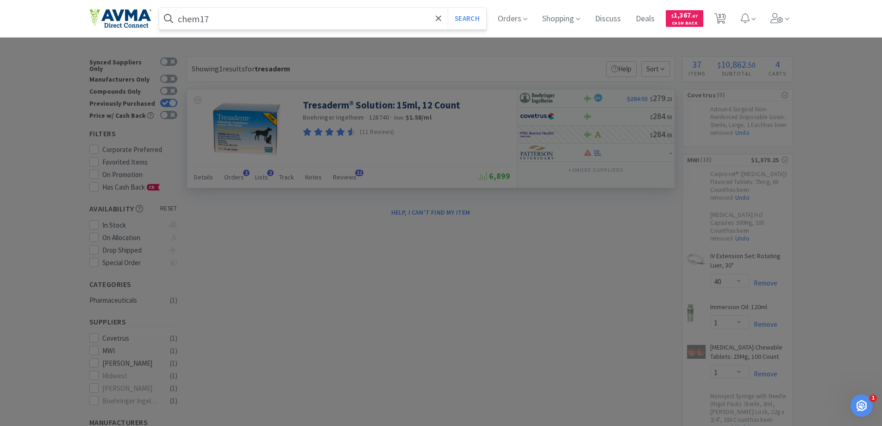
type input "chem17"
click at [448, 8] on button "Search" at bounding box center [467, 18] width 38 height 21
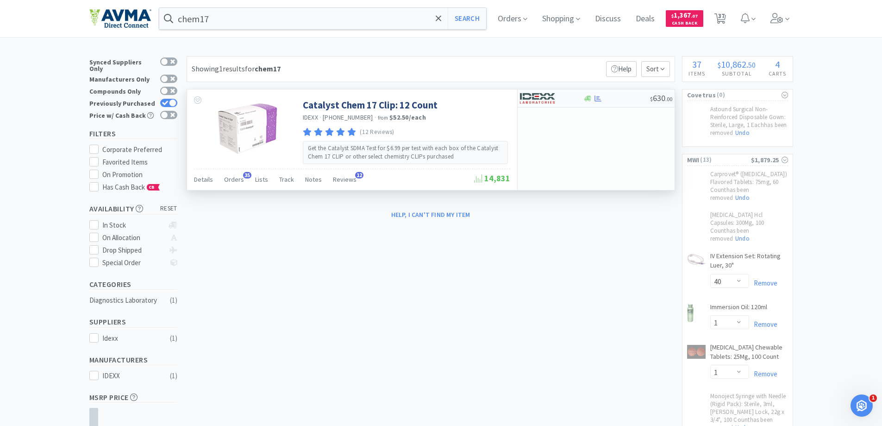
click at [580, 102] on div at bounding box center [551, 98] width 63 height 16
select select "1"
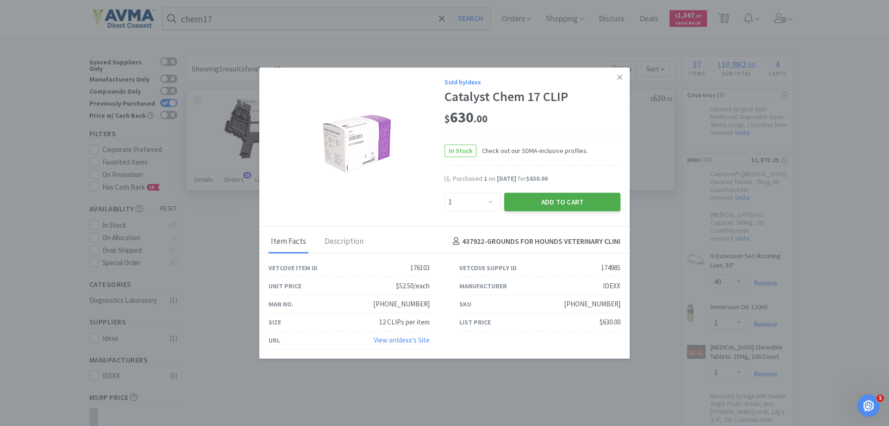
click at [574, 204] on button "Add to Cart" at bounding box center [562, 201] width 116 height 19
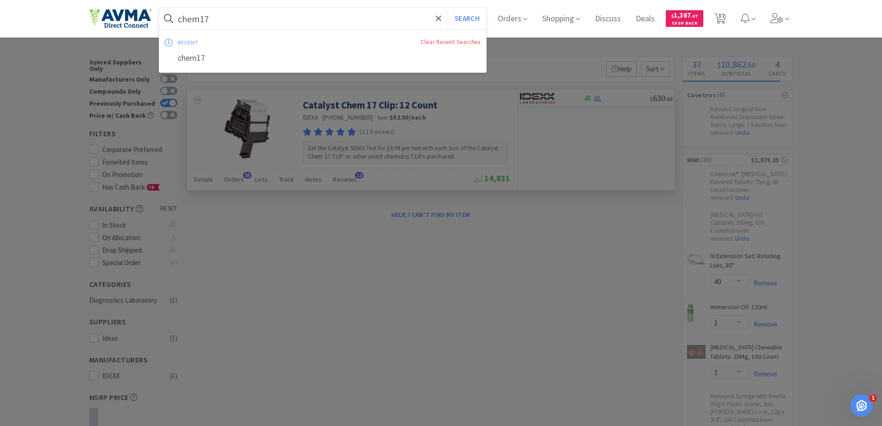
click at [290, 18] on input "chem17" at bounding box center [322, 18] width 327 height 21
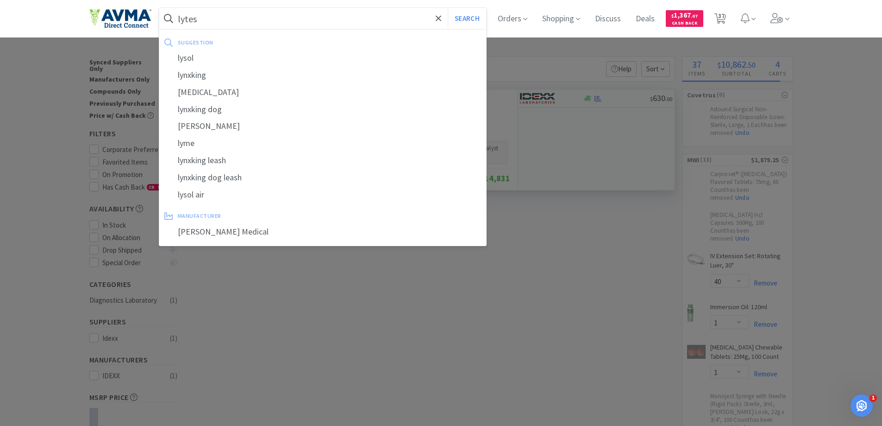
type input "lytes"
click at [448, 8] on button "Search" at bounding box center [467, 18] width 38 height 21
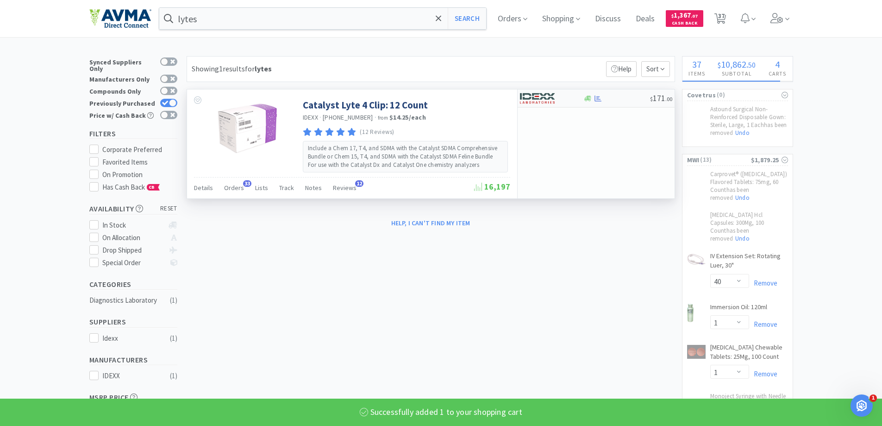
click at [586, 100] on icon at bounding box center [587, 98] width 7 height 7
select select "1"
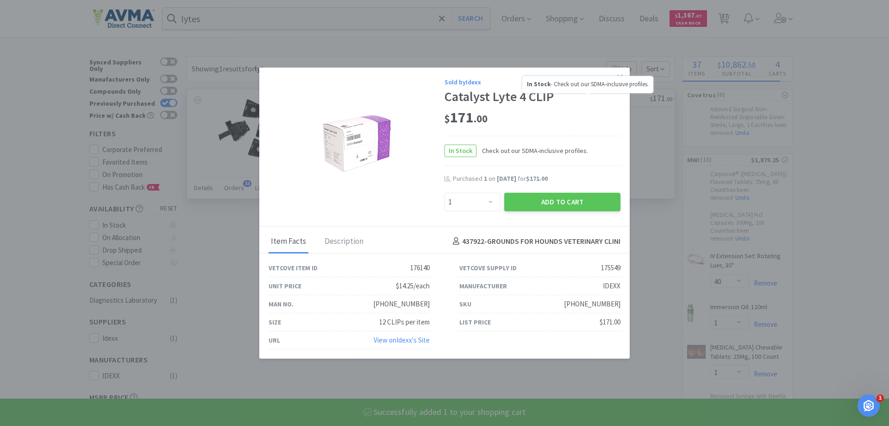
select select "1"
click at [558, 201] on button "Add to Cart" at bounding box center [562, 201] width 116 height 19
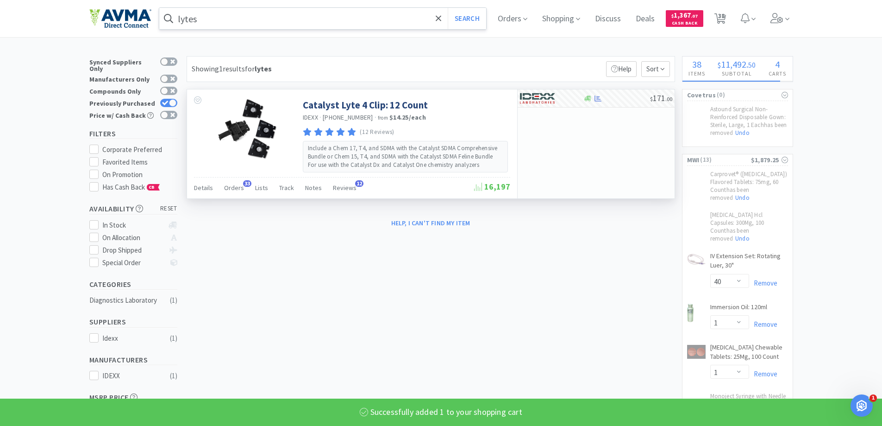
click at [320, 27] on input "lytes" at bounding box center [322, 18] width 327 height 21
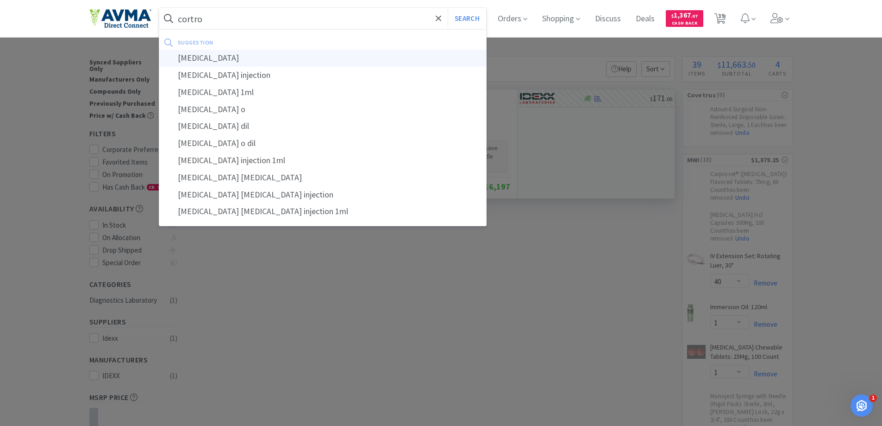
click at [307, 53] on div "[MEDICAL_DATA]" at bounding box center [322, 58] width 327 height 17
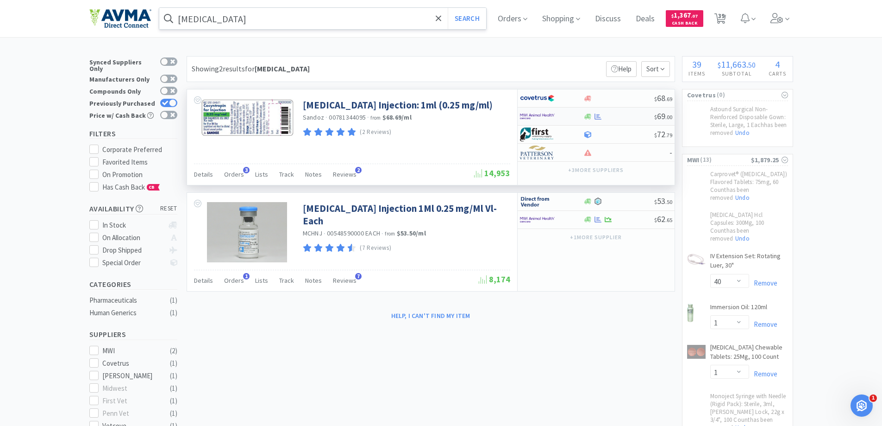
click at [617, 119] on div at bounding box center [618, 116] width 71 height 7
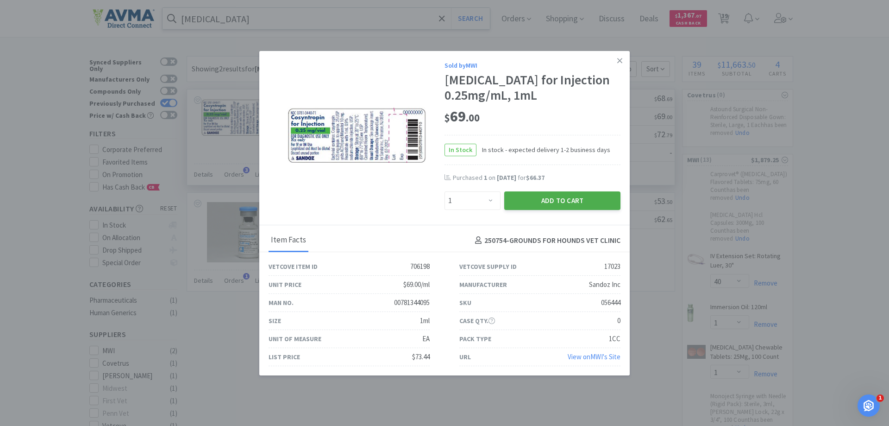
click at [576, 200] on button "Add to Cart" at bounding box center [562, 200] width 116 height 19
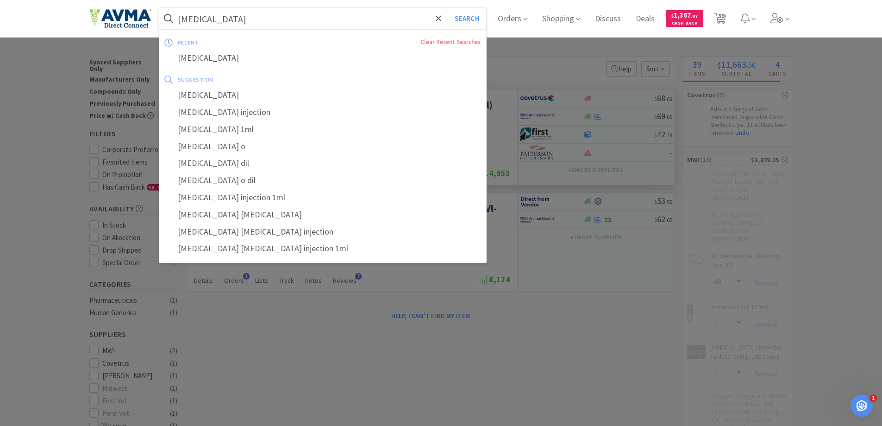
click at [305, 22] on input "[MEDICAL_DATA]" at bounding box center [322, 18] width 327 height 21
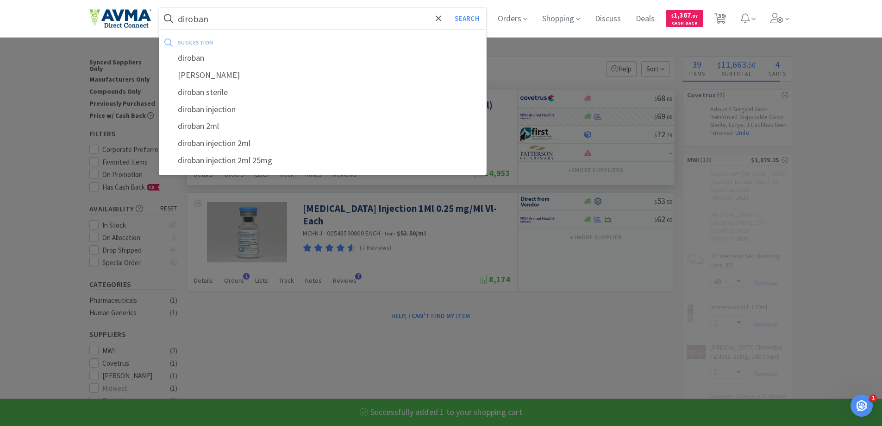
click at [448, 8] on button "Search" at bounding box center [467, 18] width 38 height 21
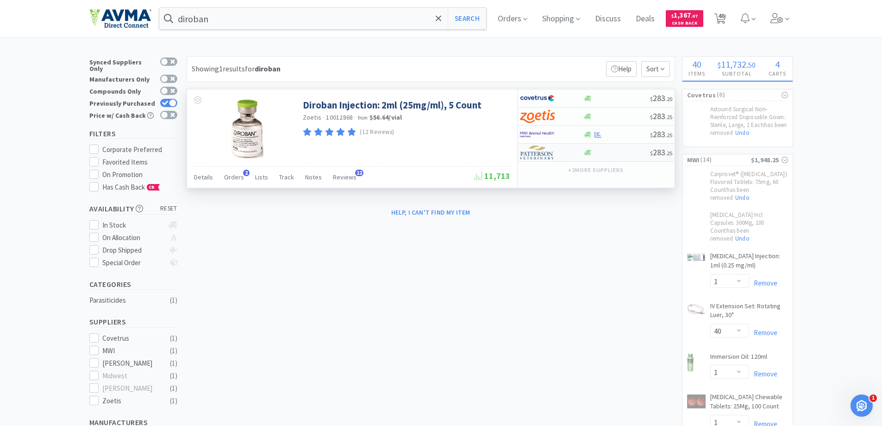
click at [613, 153] on div at bounding box center [616, 152] width 67 height 7
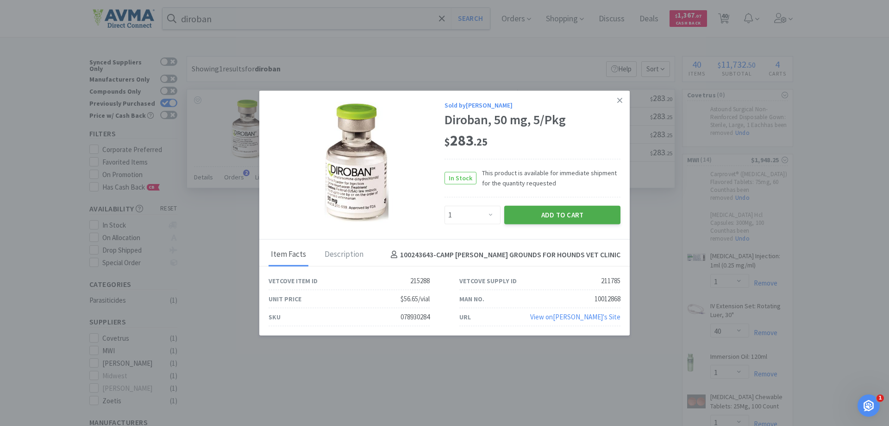
click at [599, 217] on button "Add to Cart" at bounding box center [562, 215] width 116 height 19
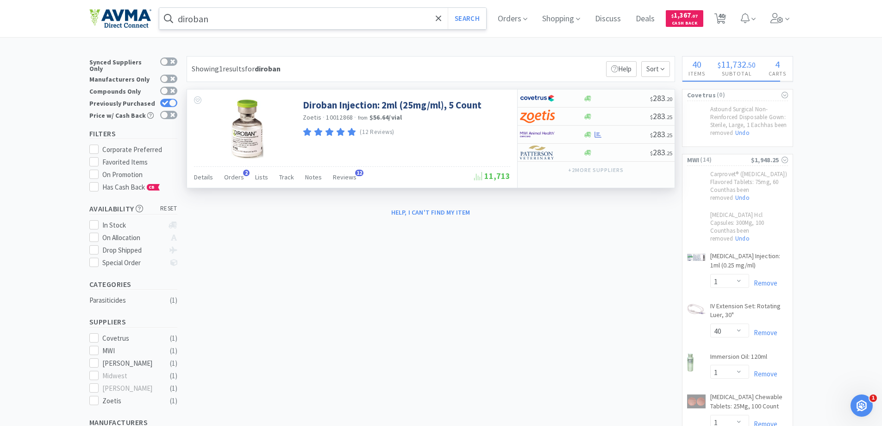
click at [311, 16] on input "diroban" at bounding box center [322, 18] width 327 height 21
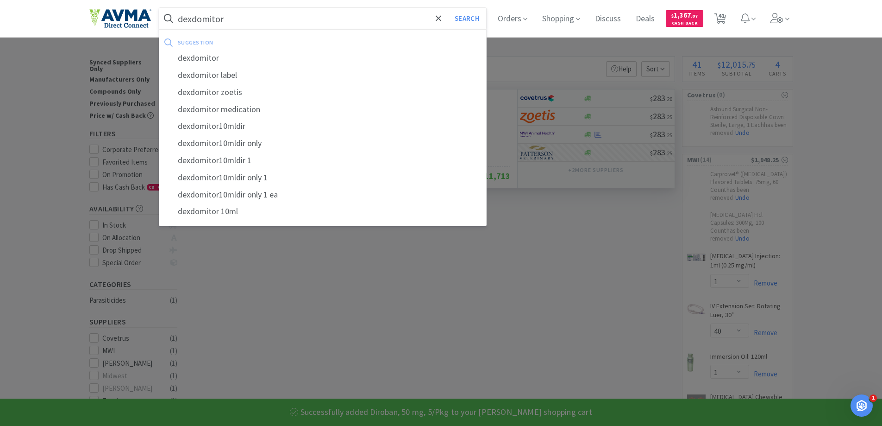
click at [448, 8] on button "Search" at bounding box center [467, 18] width 38 height 21
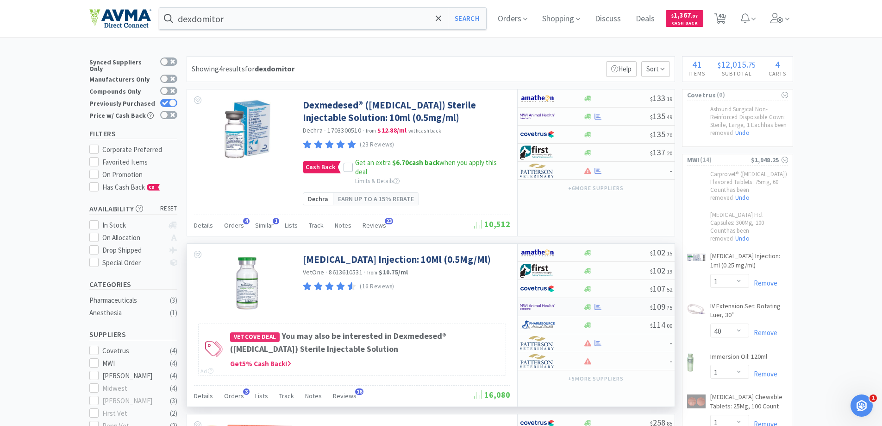
click at [615, 310] on div at bounding box center [616, 306] width 67 height 7
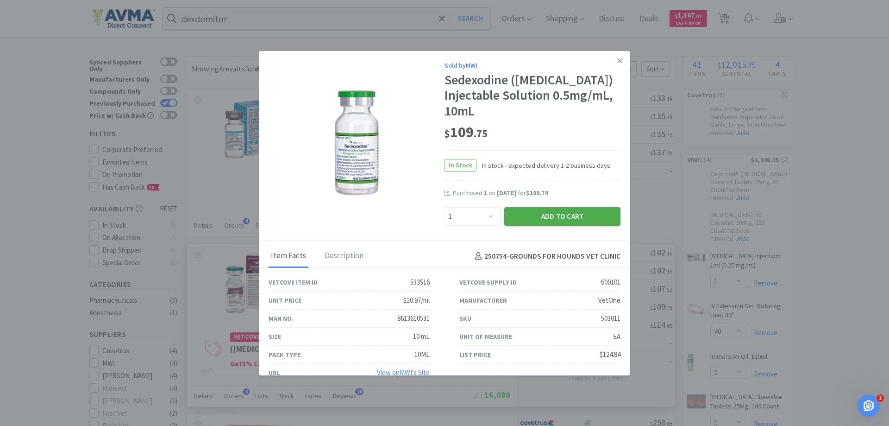
click at [564, 225] on button "Add to Cart" at bounding box center [562, 216] width 116 height 19
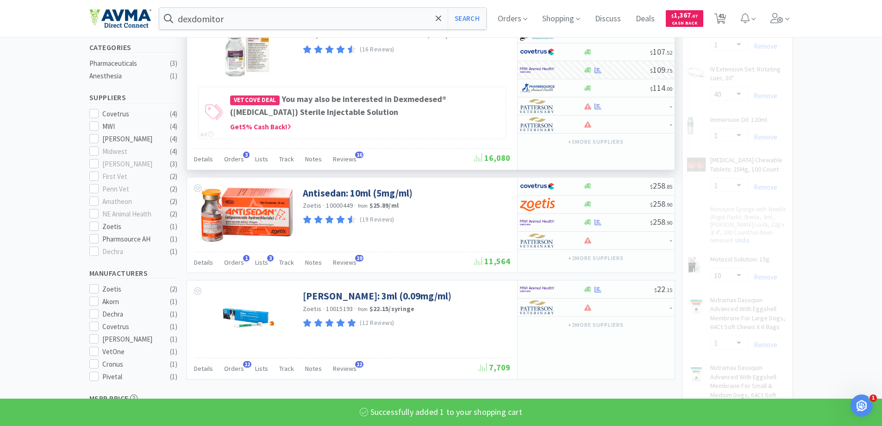
scroll to position [46, 0]
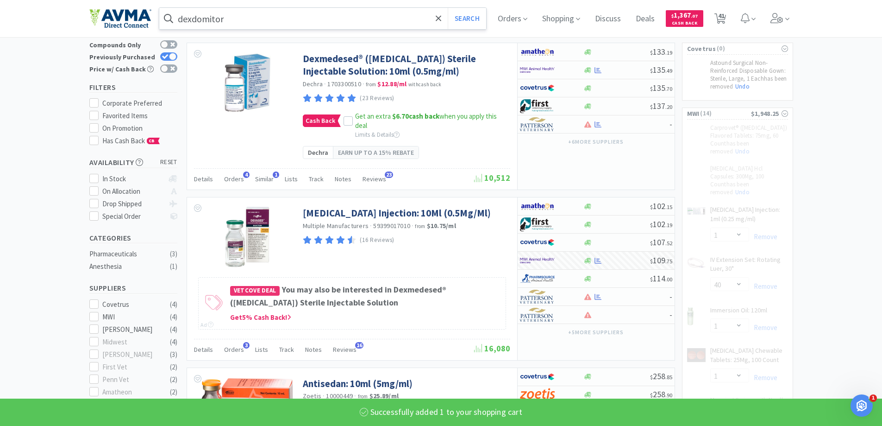
click at [271, 29] on div "dexdomitor Search" at bounding box center [323, 18] width 328 height 22
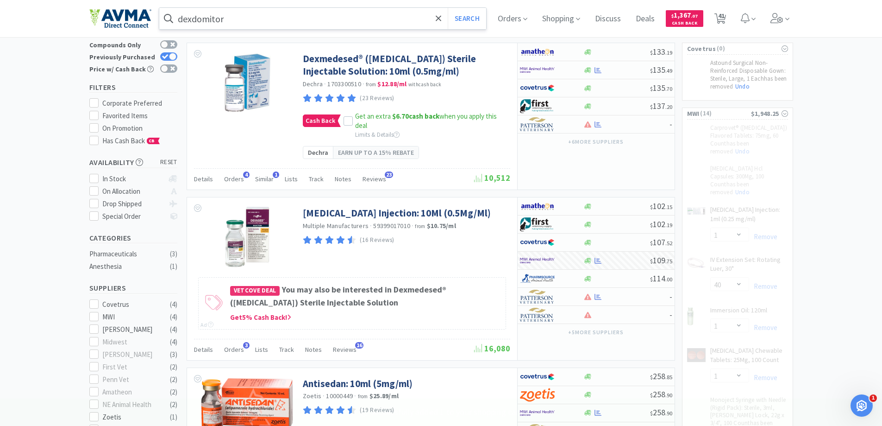
click at [275, 22] on input "dexdomitor" at bounding box center [322, 18] width 327 height 21
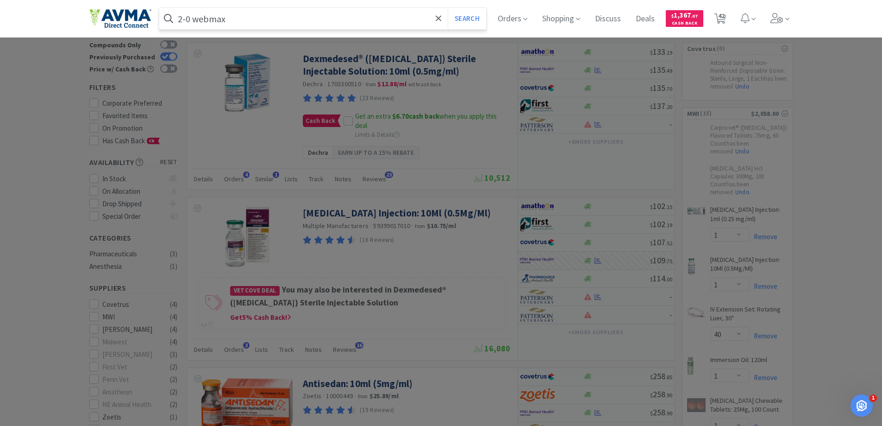
click at [448, 8] on button "Search" at bounding box center [467, 18] width 38 height 21
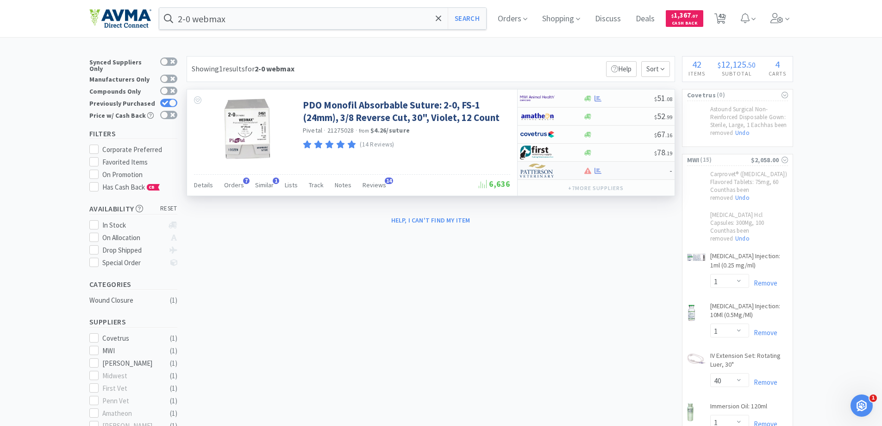
click at [614, 173] on div at bounding box center [626, 170] width 86 height 7
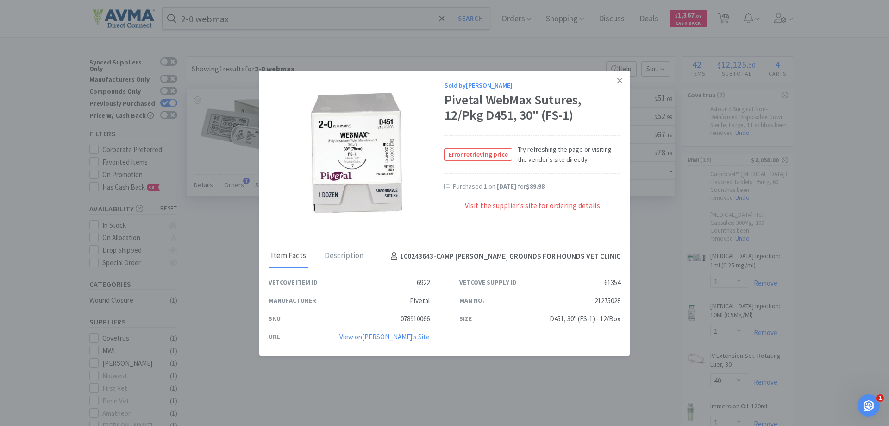
click at [517, 200] on div "Visit the supplier's site for ordering details" at bounding box center [533, 210] width 176 height 21
click at [487, 158] on span "Error retrieving price" at bounding box center [478, 155] width 67 height 12
click at [618, 85] on link at bounding box center [620, 80] width 16 height 20
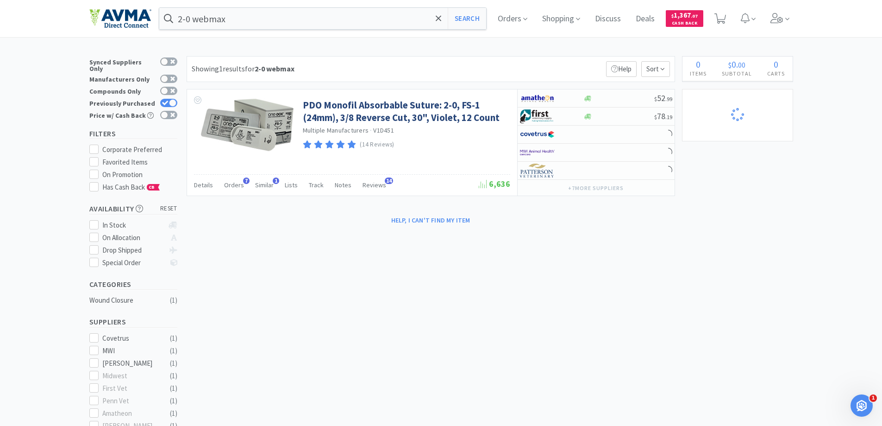
select select "1"
select select "40"
select select "1"
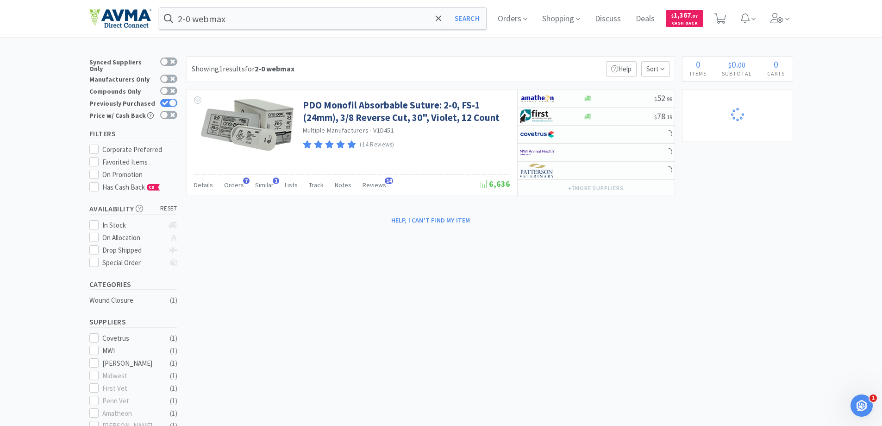
select select "10"
select select "1"
select select "4"
select select "2"
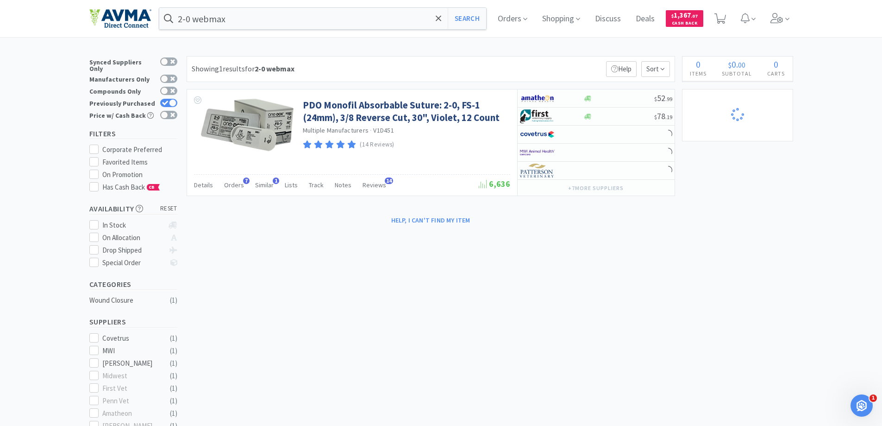
select select "3"
select select "1"
select select "2"
select select "1"
select select "2"
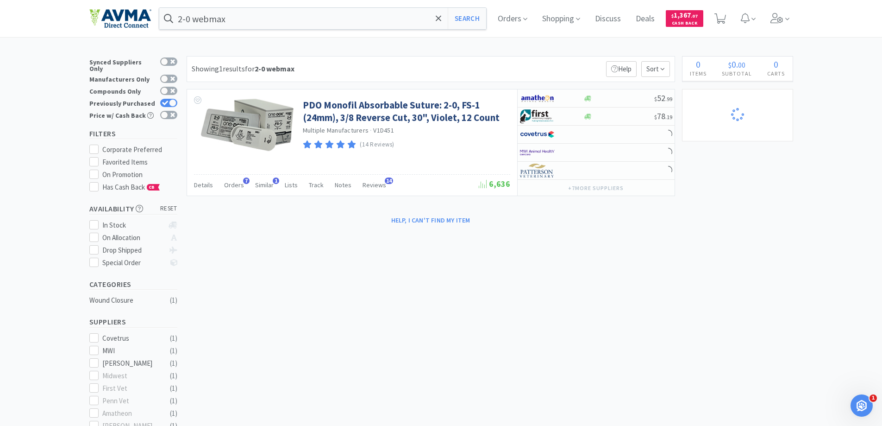
select select "10"
select select "1"
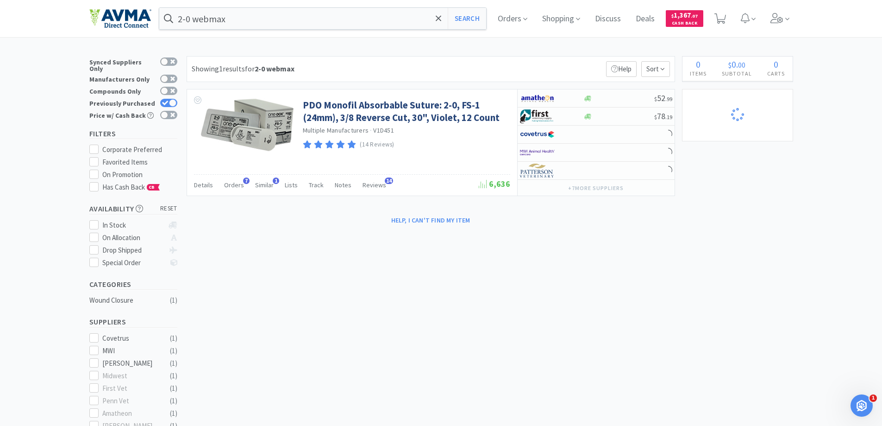
select select "4"
select select "2"
select select "4"
select select "1"
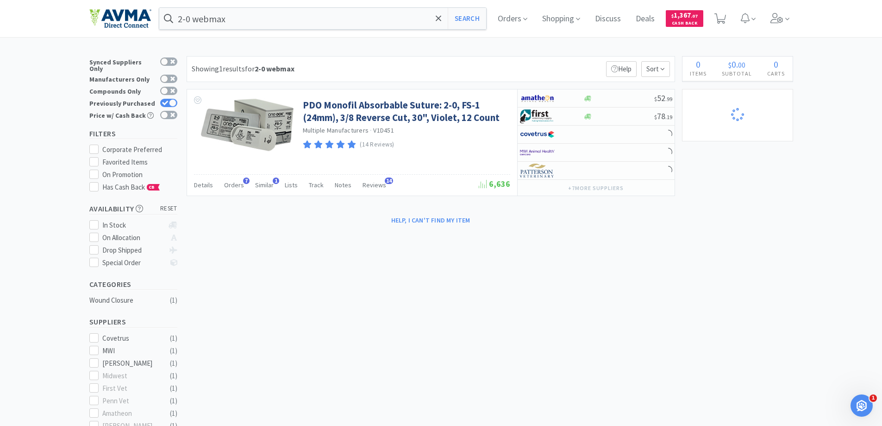
select select "4"
select select "1"
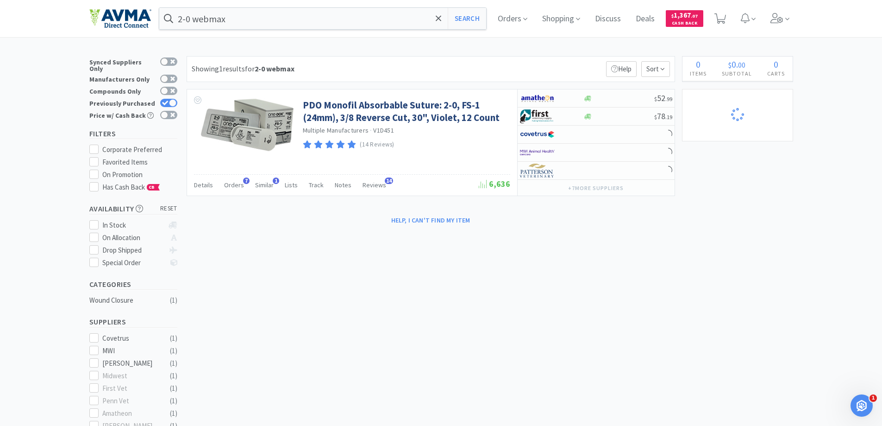
select select "1"
select select "2"
select select "6"
select select "1"
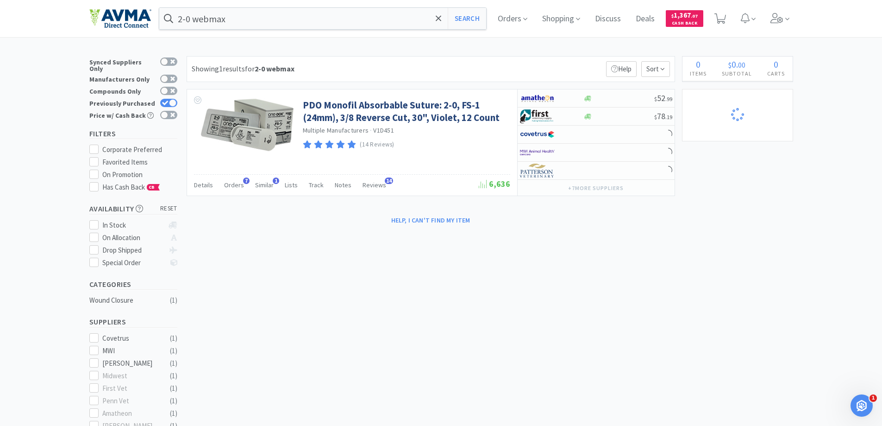
select select "1"
select select "2"
select select "100"
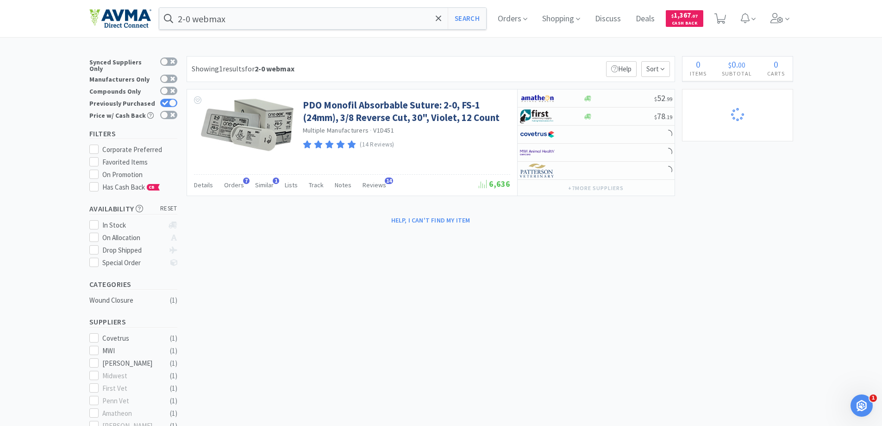
select select "2"
select select "1"
select select "40"
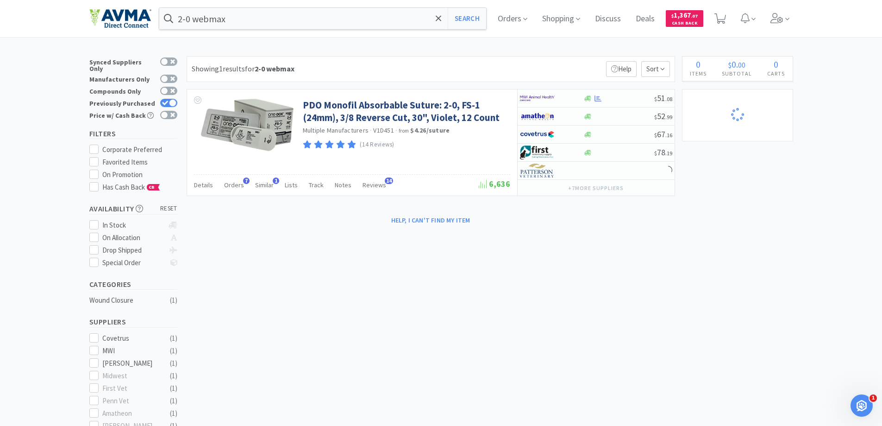
select select "1"
select select "10"
select select "1"
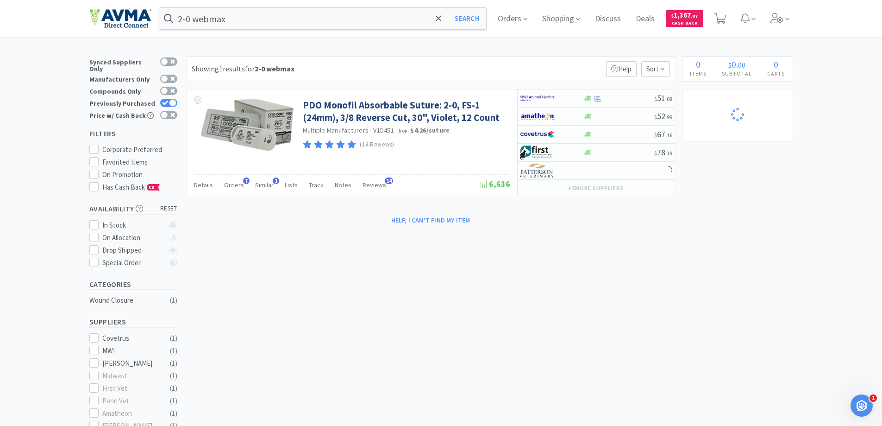
select select "4"
select select "2"
select select "3"
select select "1"
select select "2"
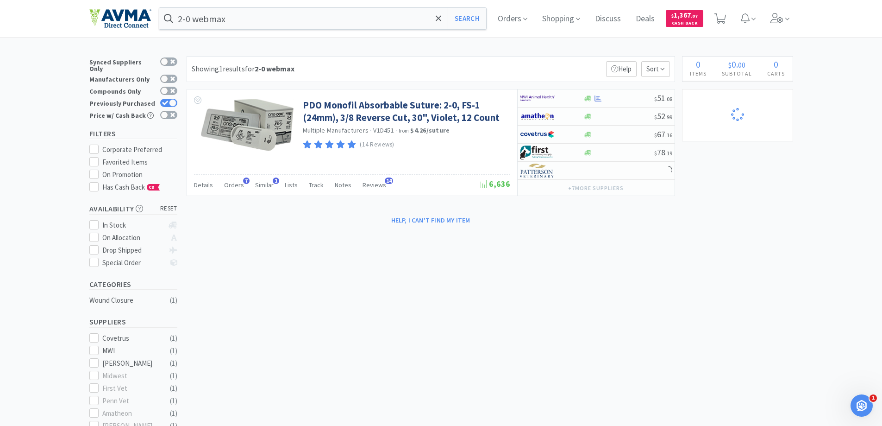
select select "1"
select select "2"
select select "10"
select select "1"
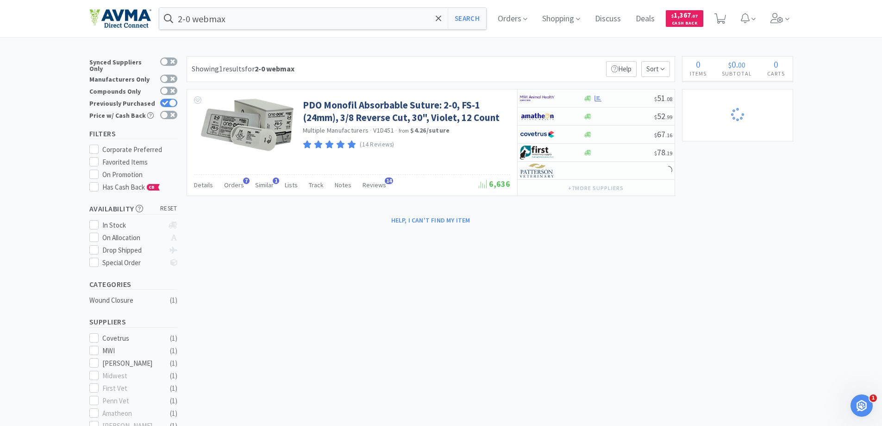
select select "1"
select select "4"
select select "2"
select select "4"
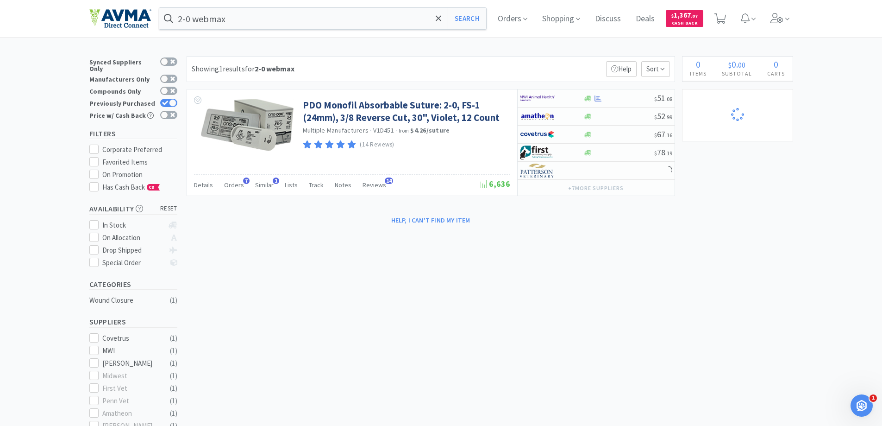
select select "1"
select select "4"
select select "1"
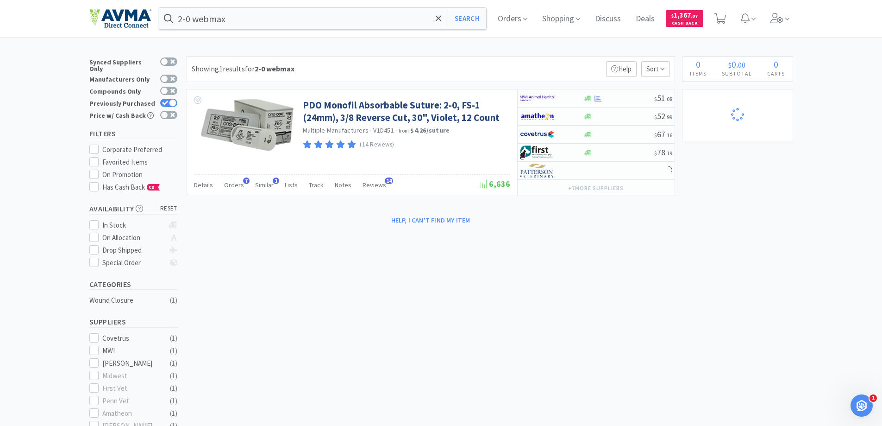
select select "1"
select select "2"
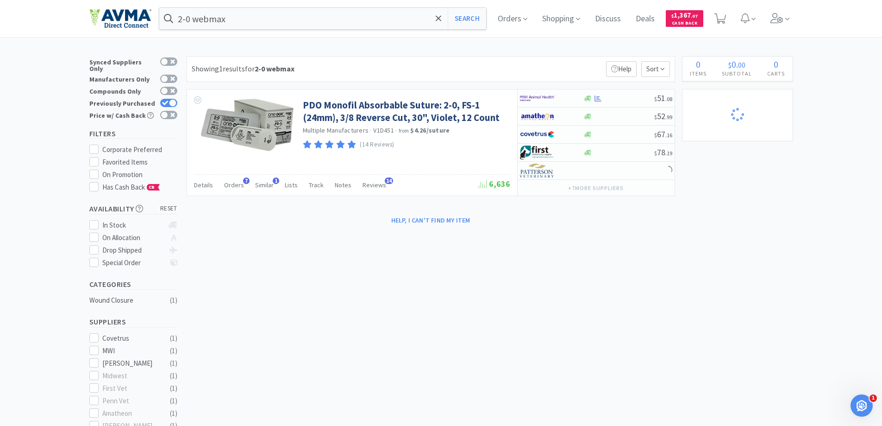
select select "6"
select select "1"
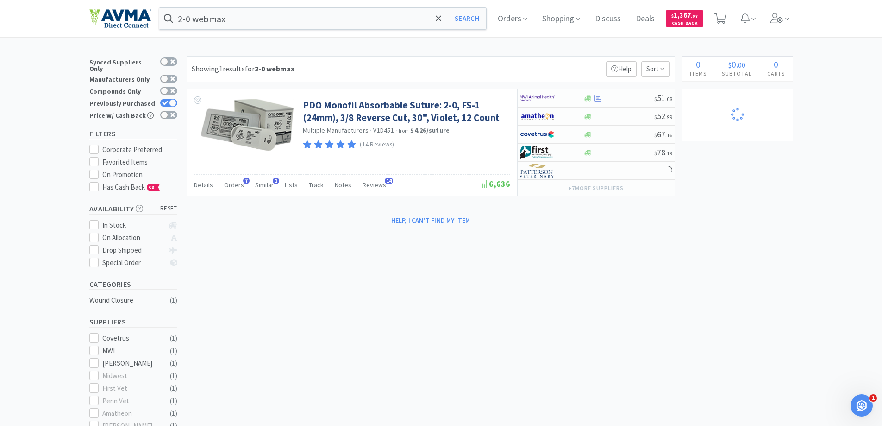
select select "2"
select select "100"
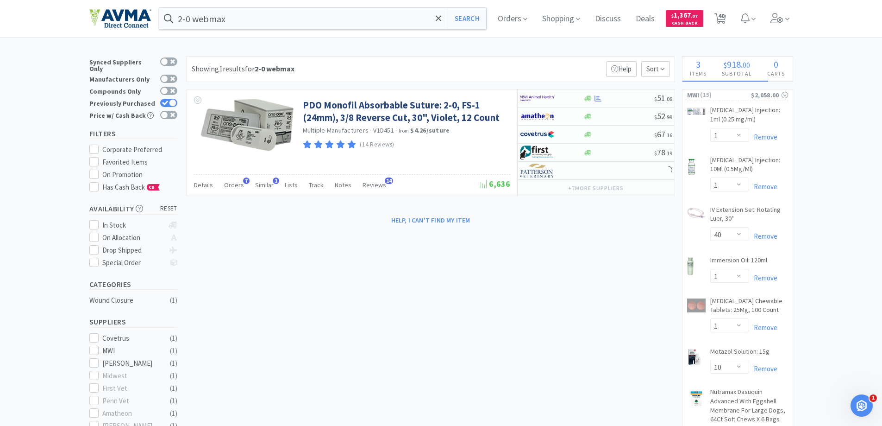
select select "2"
select select "1"
click at [236, 21] on input "2-0 webmax" at bounding box center [322, 18] width 327 height 21
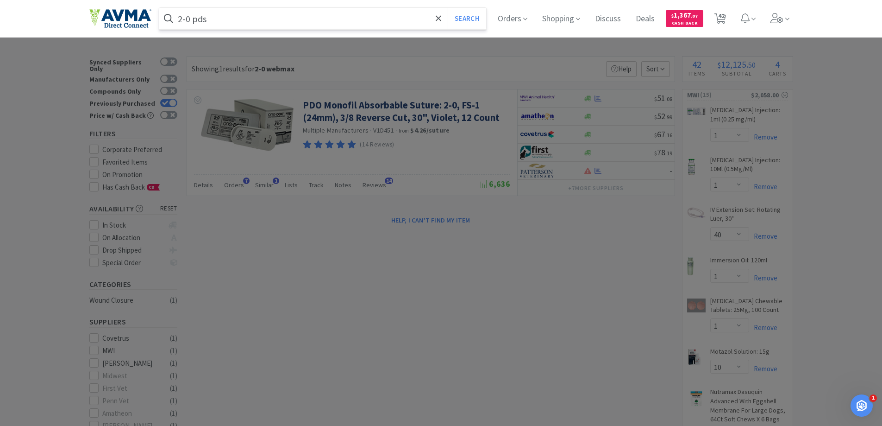
type input "2-0 pds"
click at [448, 8] on button "Search" at bounding box center [467, 18] width 38 height 21
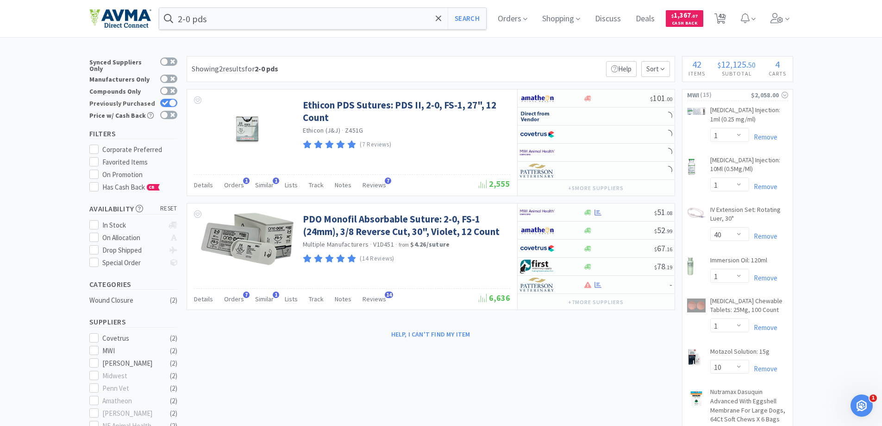
click at [166, 100] on icon at bounding box center [165, 102] width 6 height 5
checkbox input "false"
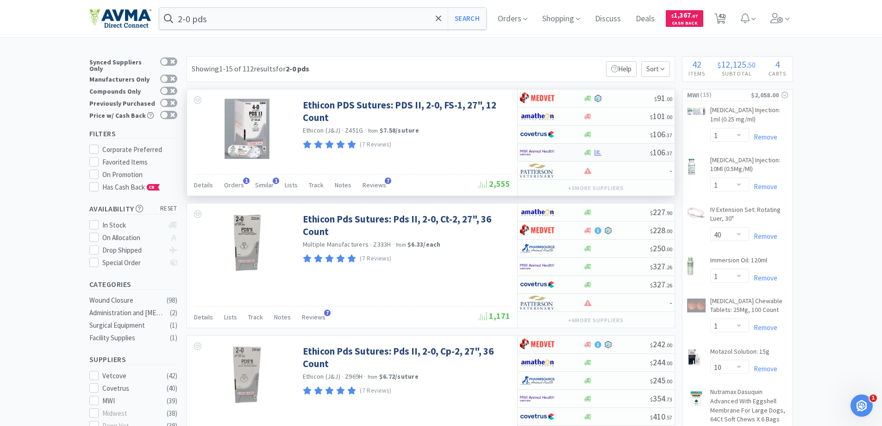
click at [615, 156] on div "$ 106 . 37" at bounding box center [596, 153] width 157 height 18
select select "1"
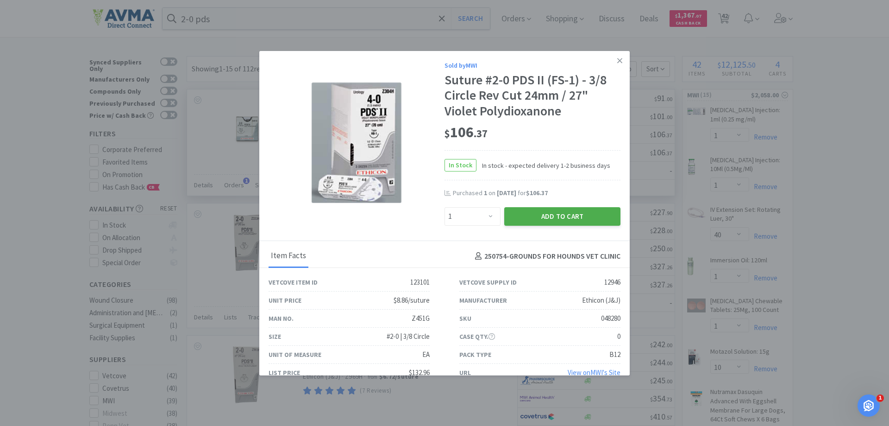
click at [570, 215] on button "Add to Cart" at bounding box center [562, 216] width 116 height 19
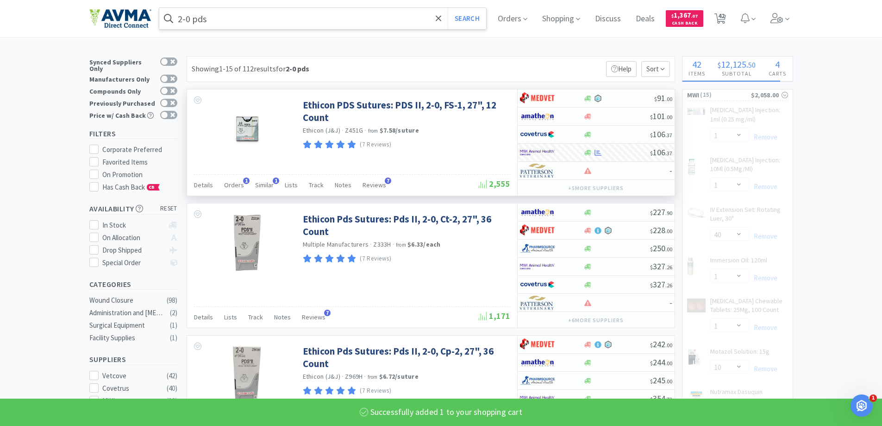
click at [184, 20] on input "2-0 pds" at bounding box center [322, 18] width 327 height 21
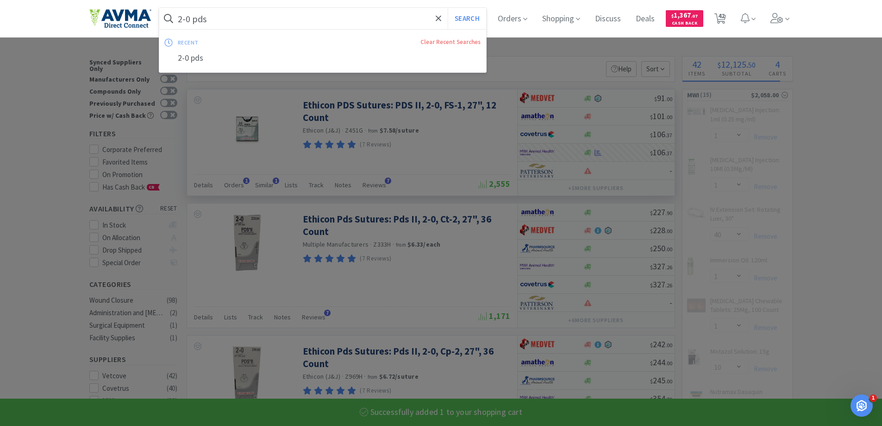
click at [186, 19] on input "2-0 pds" at bounding box center [322, 18] width 327 height 21
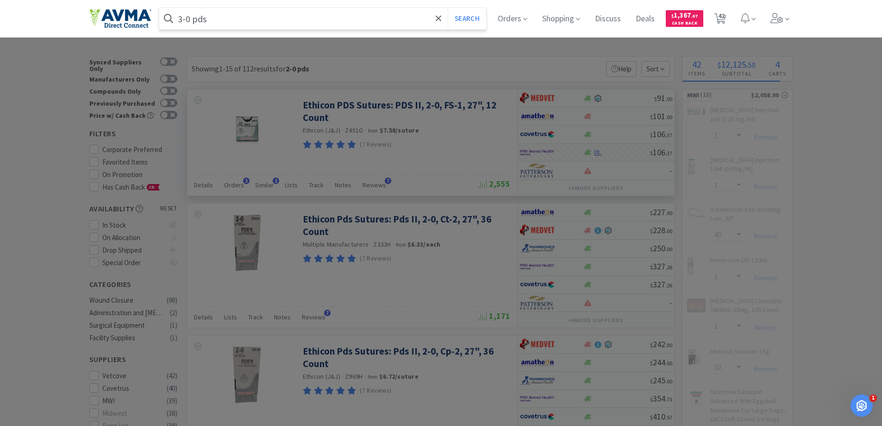
type input "3.-0 pds"
select select "1"
select select "10"
select select "1"
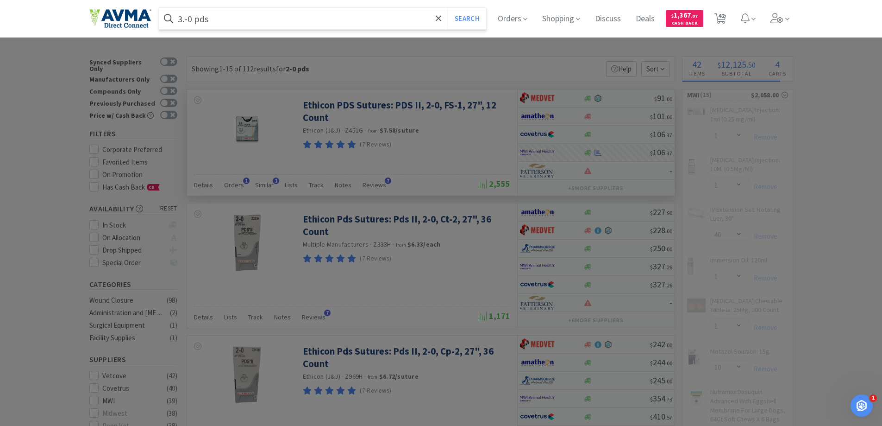
select select "4"
select select "2"
select select "3"
select select "1"
select select "2"
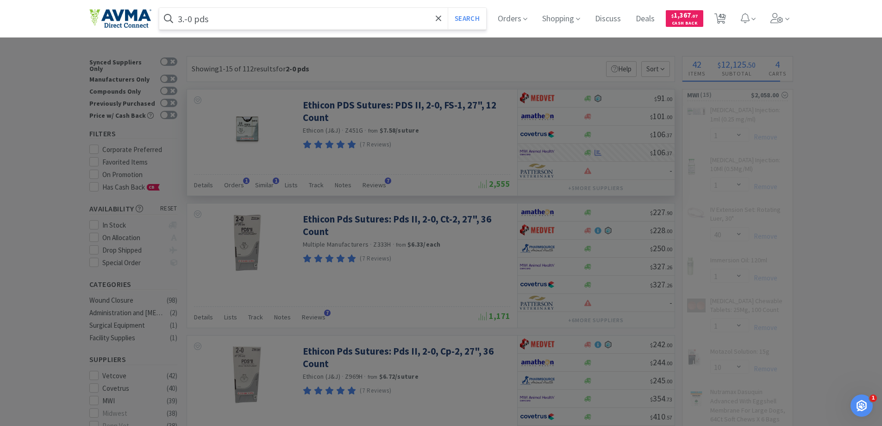
select select "1"
select select "40"
select select "2"
click at [448, 8] on button "Search" at bounding box center [467, 18] width 38 height 21
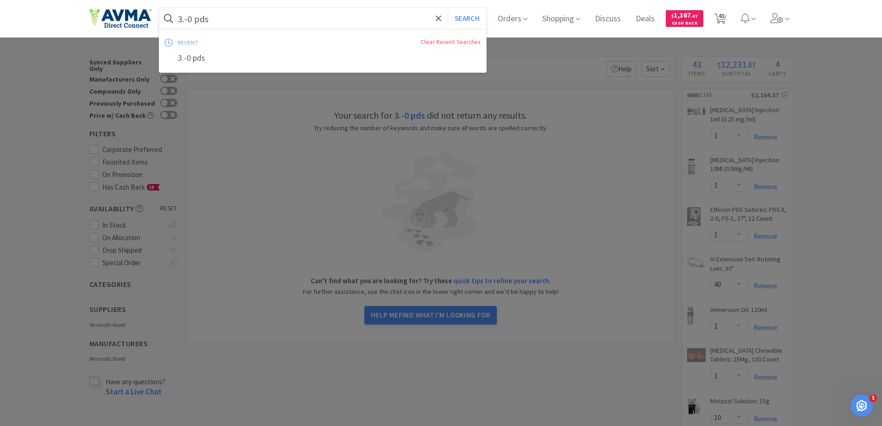
click at [188, 20] on input "3.-0 pds" at bounding box center [322, 18] width 327 height 21
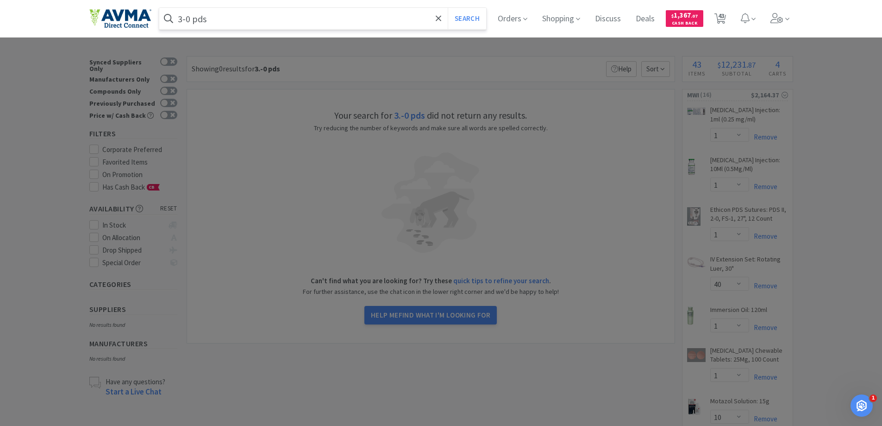
type input "3-0 pds"
click at [448, 8] on button "Search" at bounding box center [467, 18] width 38 height 21
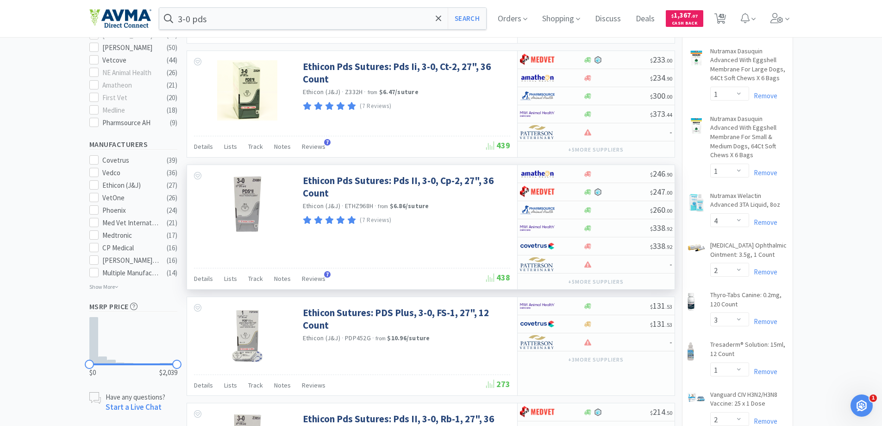
scroll to position [417, 0]
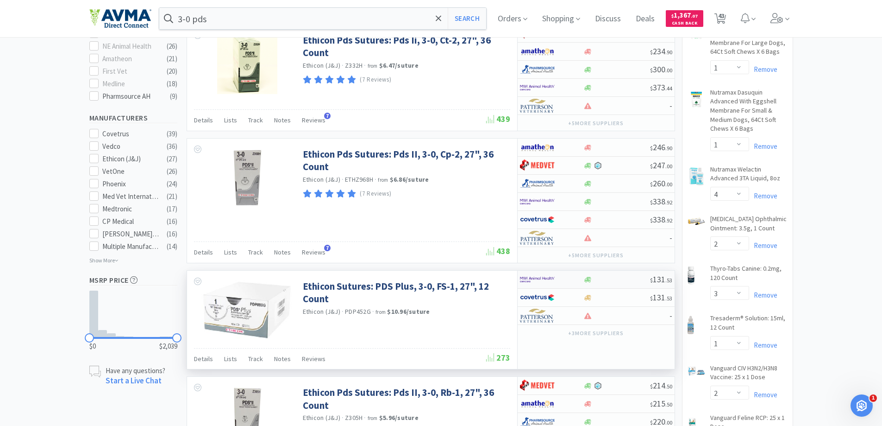
click at [596, 282] on div at bounding box center [616, 279] width 67 height 7
select select "1"
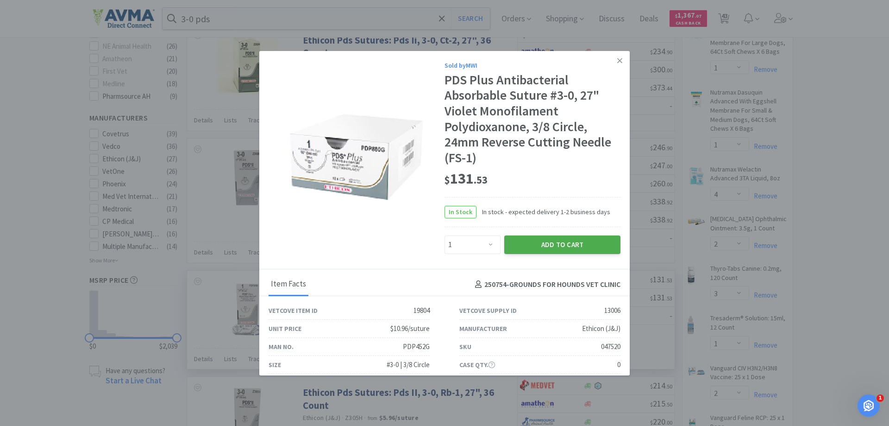
click at [569, 248] on button "Add to Cart" at bounding box center [562, 244] width 116 height 19
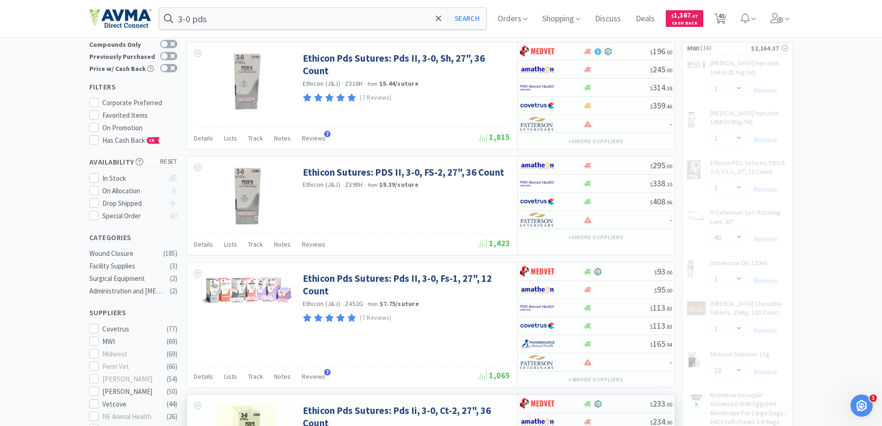
scroll to position [46, 0]
select select "1"
select select "10"
select select "1"
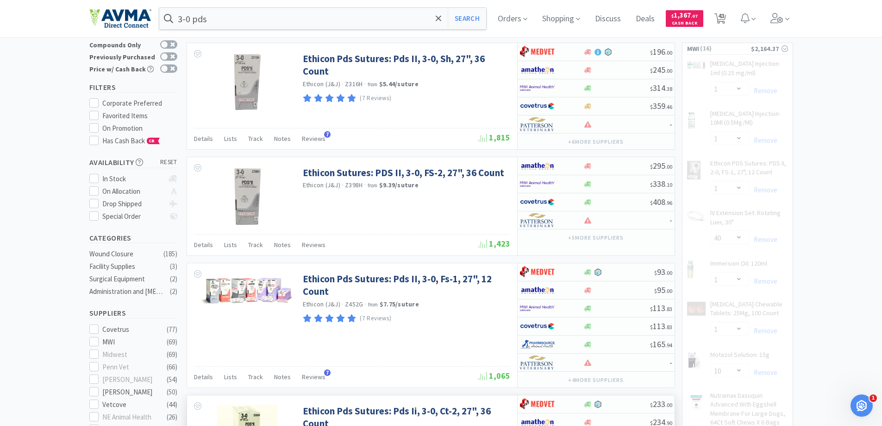
select select "4"
select select "2"
select select "3"
select select "1"
select select "2"
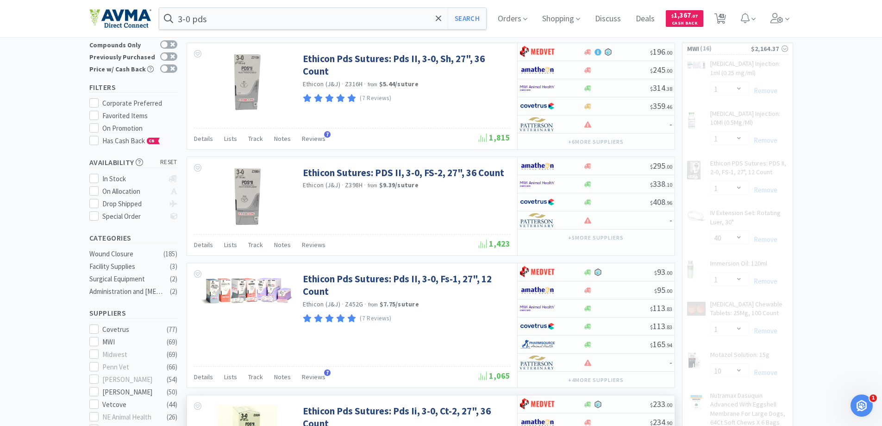
select select "1"
select select "40"
select select "2"
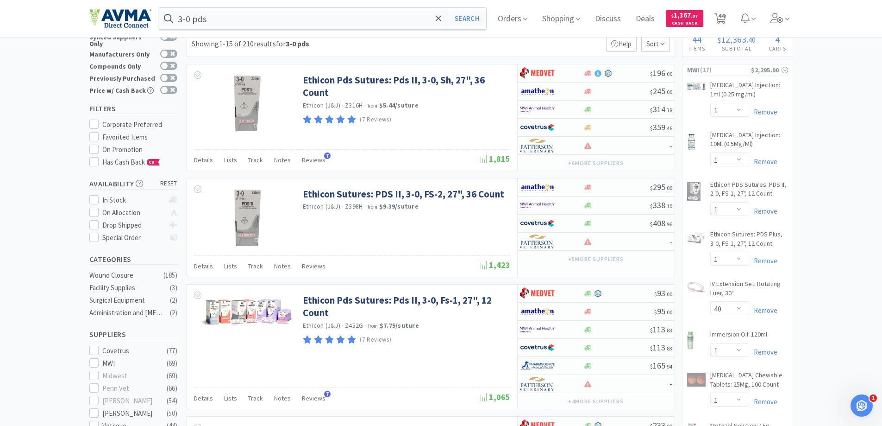
scroll to position [0, 0]
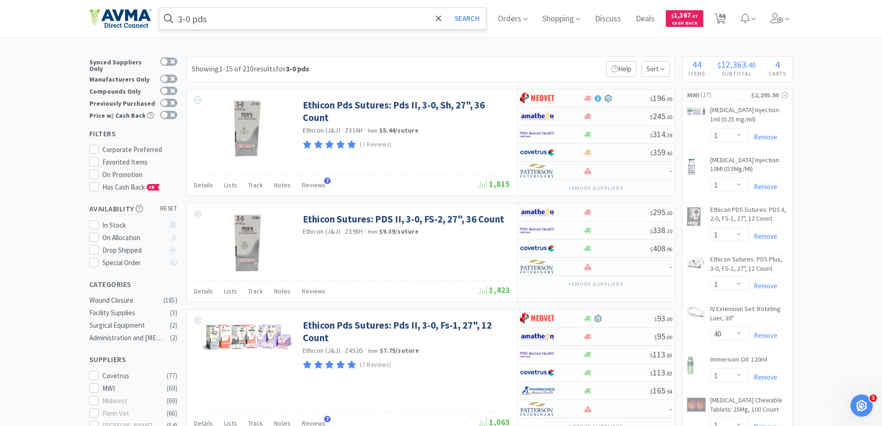
click at [217, 17] on input "3-0 pds" at bounding box center [322, 18] width 327 height 21
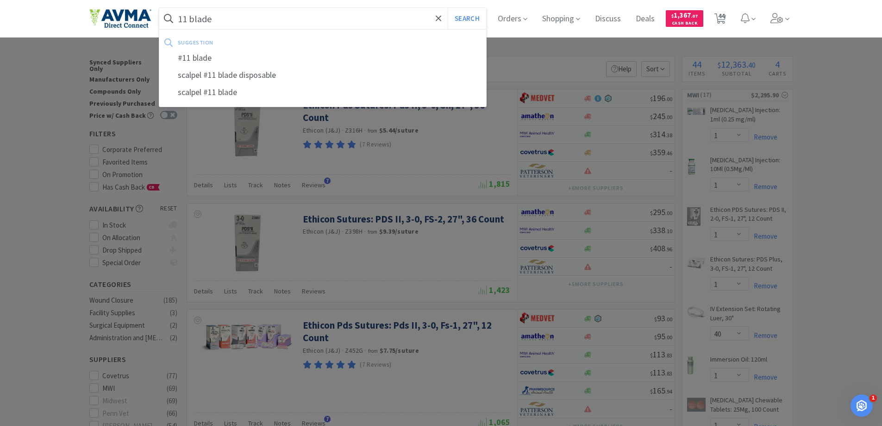
type input "11 blade"
click at [448, 8] on button "Search" at bounding box center [467, 18] width 38 height 21
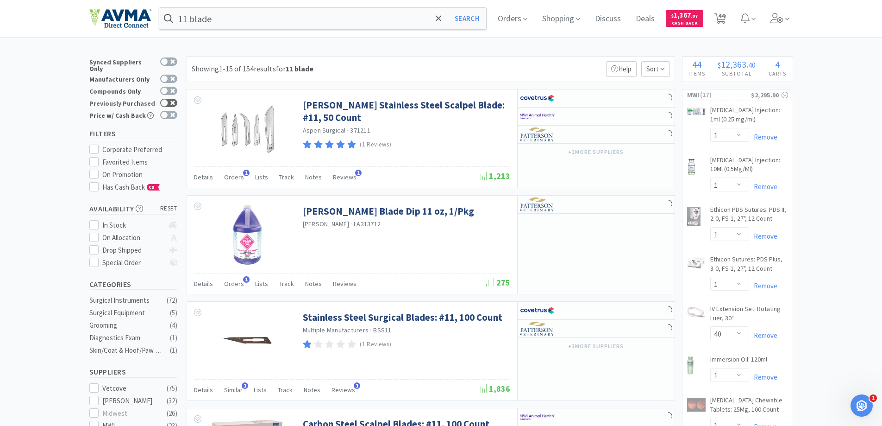
click at [163, 99] on div at bounding box center [164, 102] width 7 height 7
checkbox input "true"
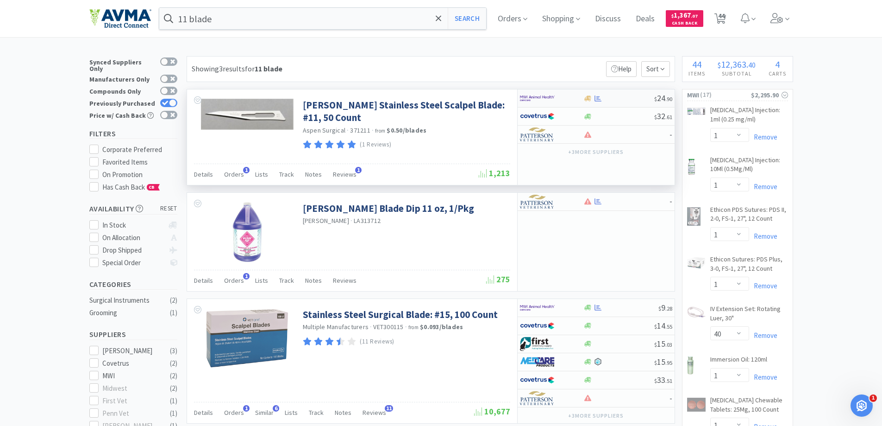
click at [615, 100] on div at bounding box center [618, 98] width 71 height 7
select select "1"
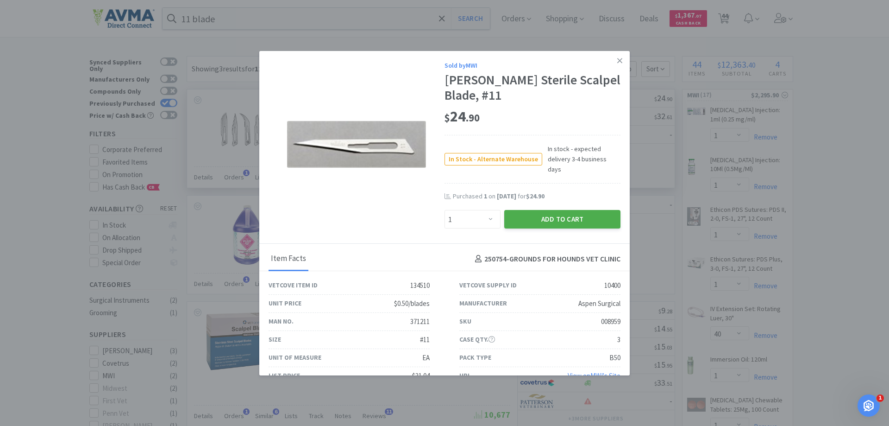
click at [586, 210] on button "Add to Cart" at bounding box center [562, 219] width 116 height 19
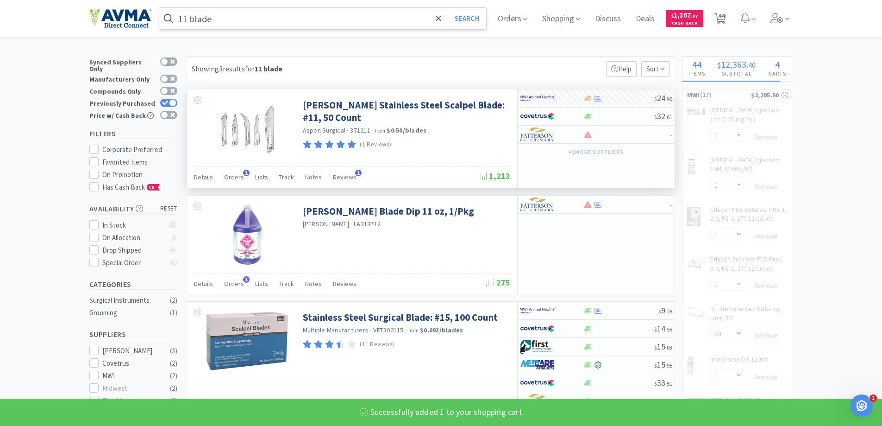
click at [274, 16] on input "11 blade" at bounding box center [322, 18] width 327 height 21
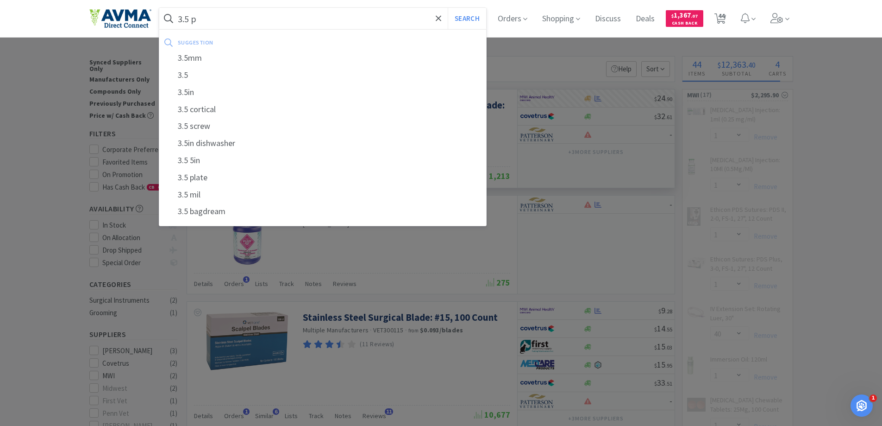
type input "3.5 pp"
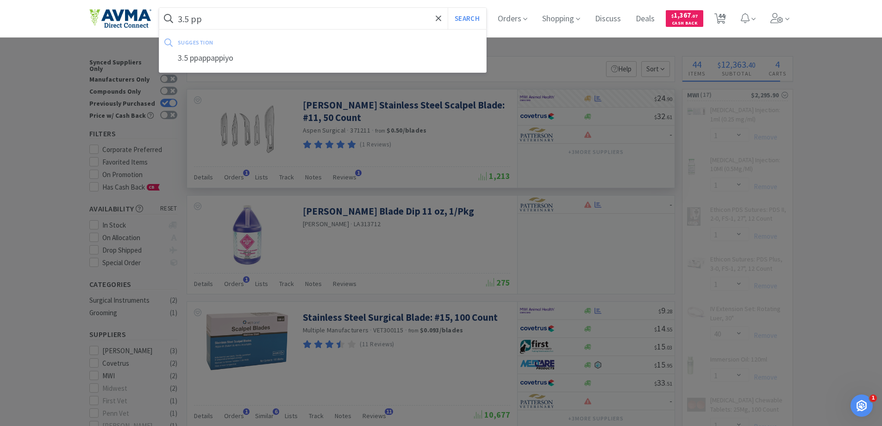
select select "1"
select select "10"
select select "1"
select select "4"
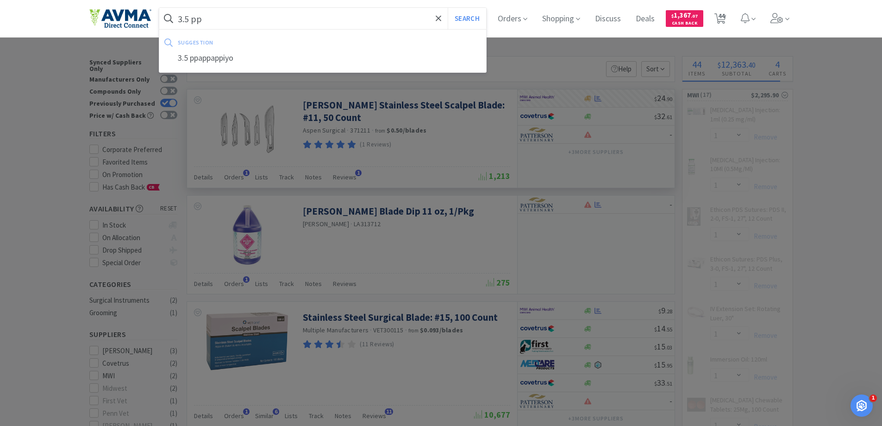
select select "2"
select select "3"
select select "1"
select select "2"
select select "1"
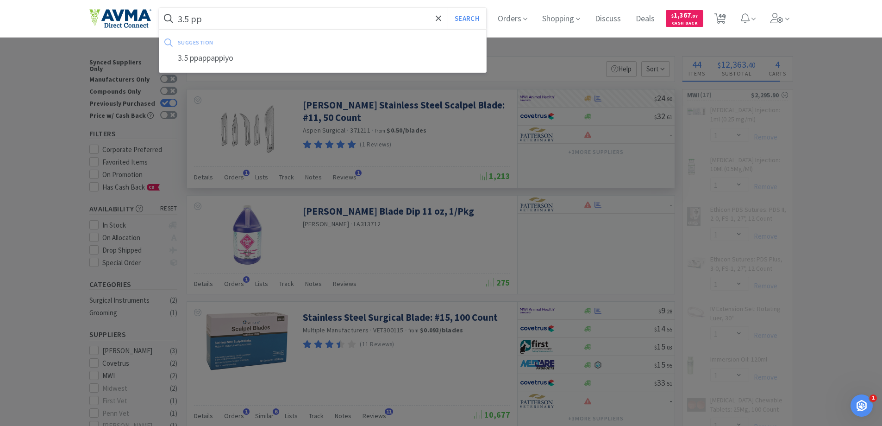
select select "40"
select select "2"
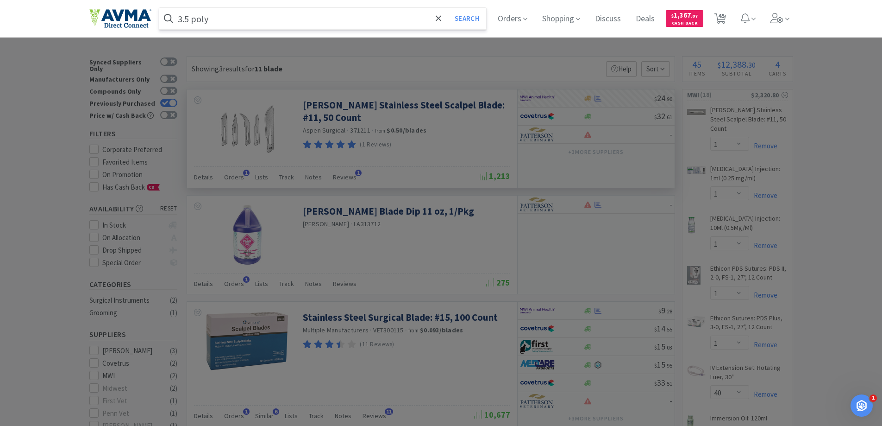
click at [448, 8] on button "Search" at bounding box center [467, 18] width 38 height 21
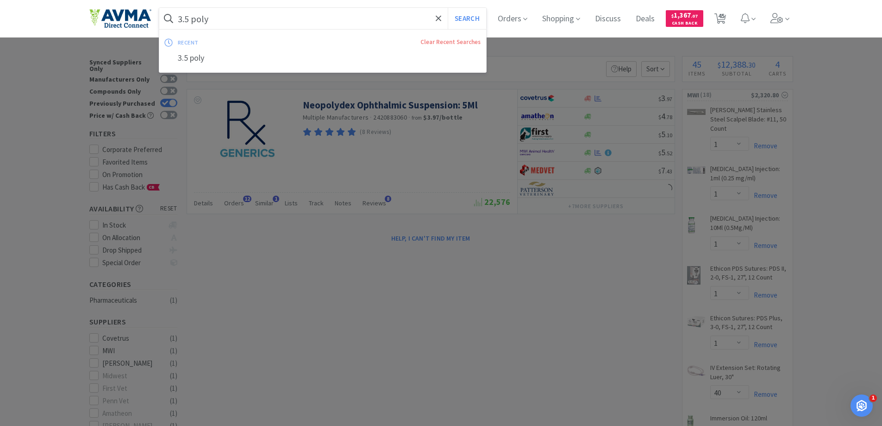
click at [192, 19] on input "3.5 poly" at bounding box center [322, 18] width 327 height 21
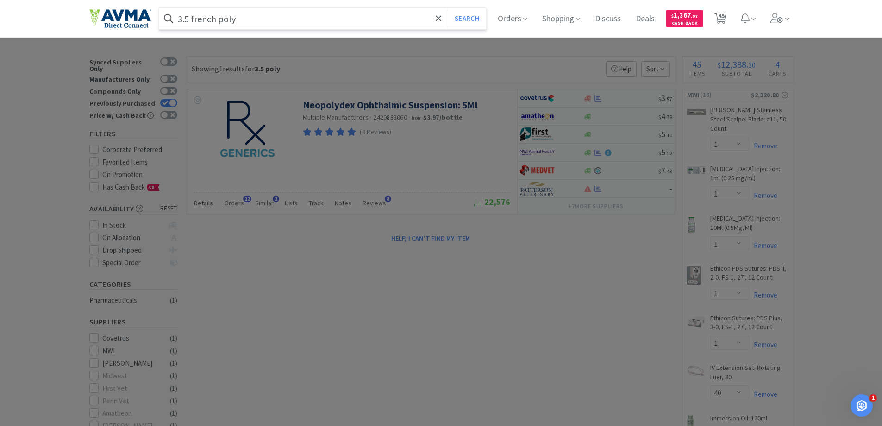
type input "3.5 french poly"
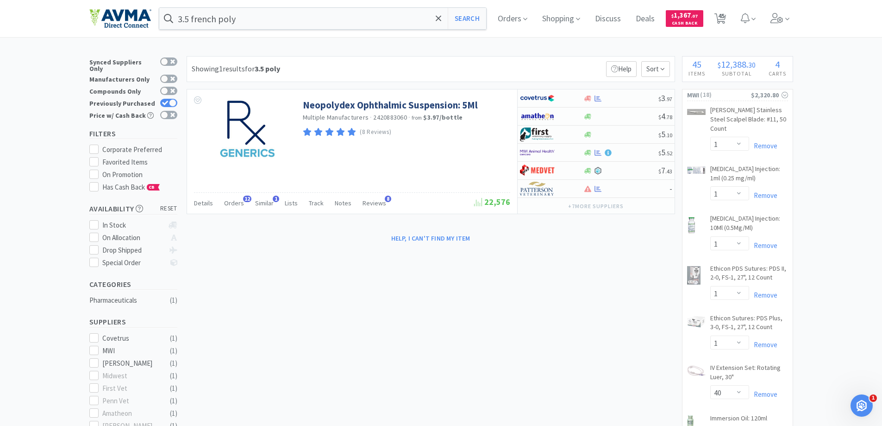
click at [175, 97] on div at bounding box center [441, 213] width 882 height 426
click at [175, 99] on div at bounding box center [172, 102] width 7 height 7
checkbox input "false"
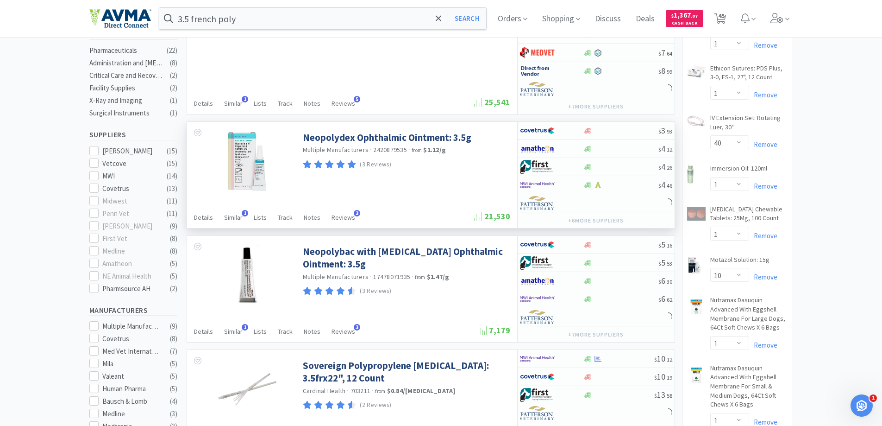
scroll to position [463, 0]
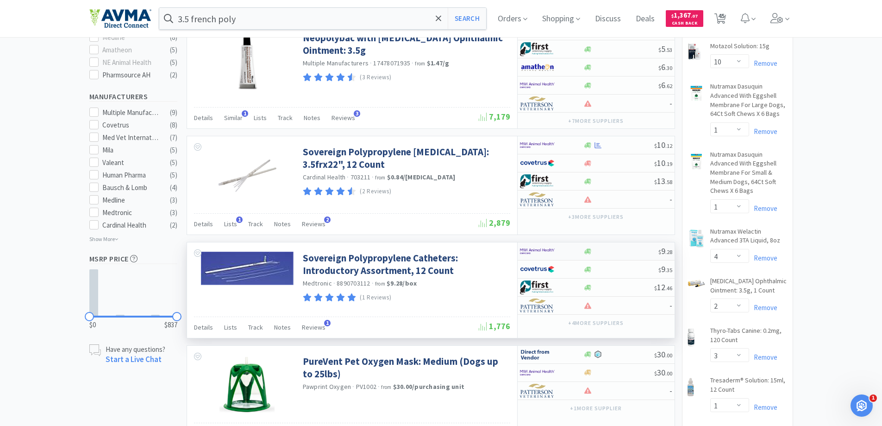
click at [613, 250] on div at bounding box center [620, 251] width 75 height 7
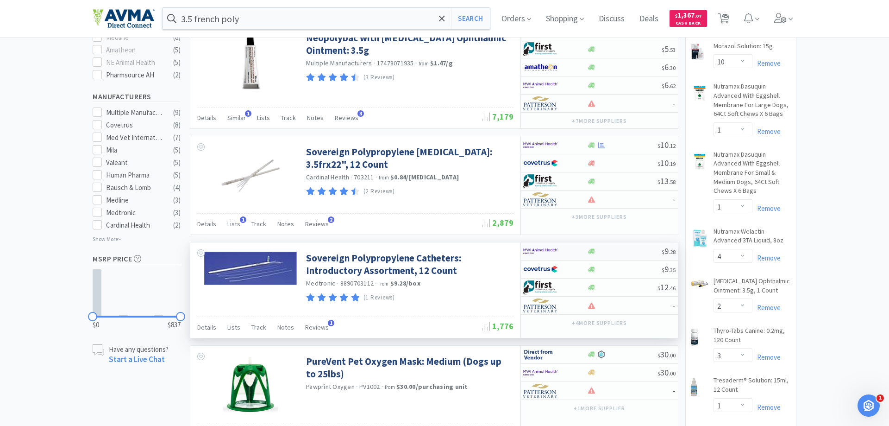
select select "1"
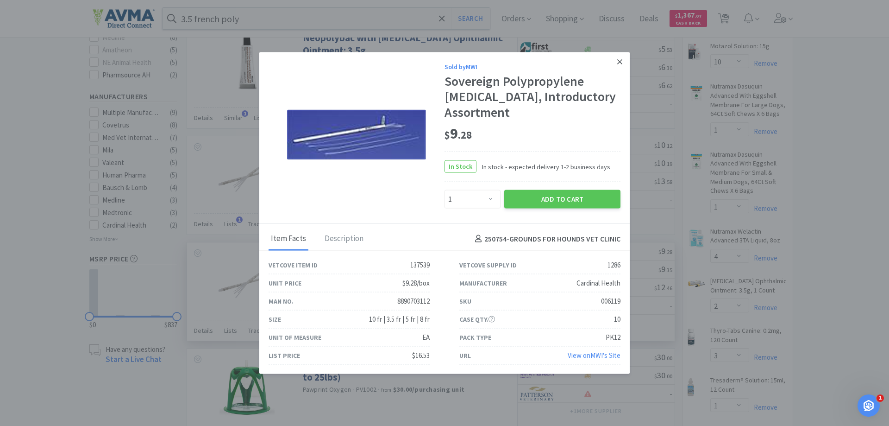
click at [623, 60] on link at bounding box center [620, 62] width 16 height 20
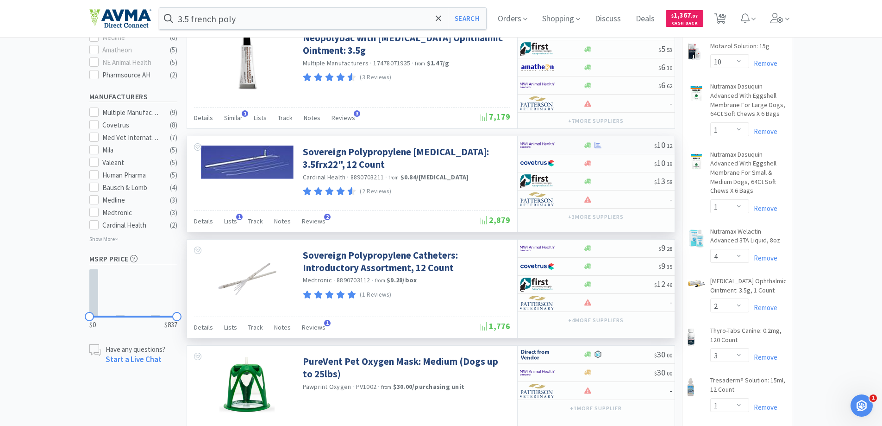
click at [613, 144] on div at bounding box center [618, 145] width 71 height 7
select select "1"
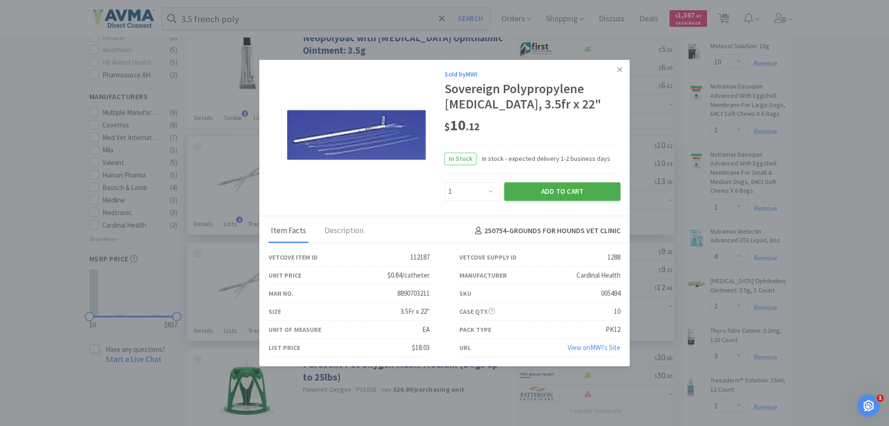
click at [581, 192] on button "Add to Cart" at bounding box center [562, 191] width 116 height 19
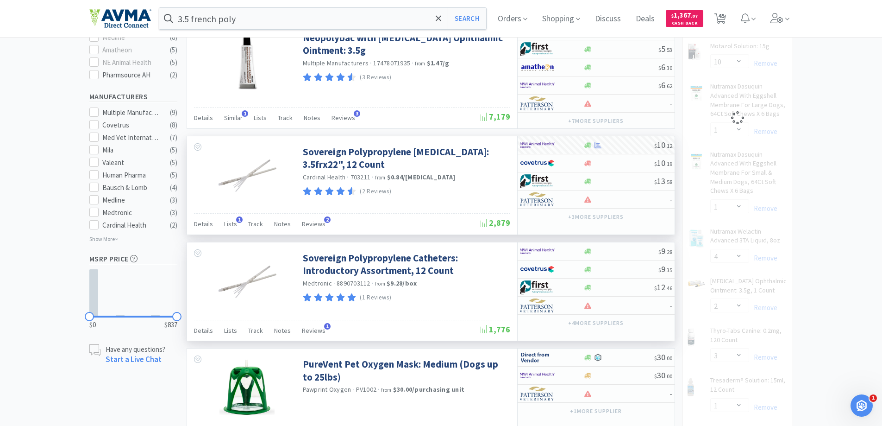
select select "1"
select select "2"
select select "3"
select select "1"
select select "2"
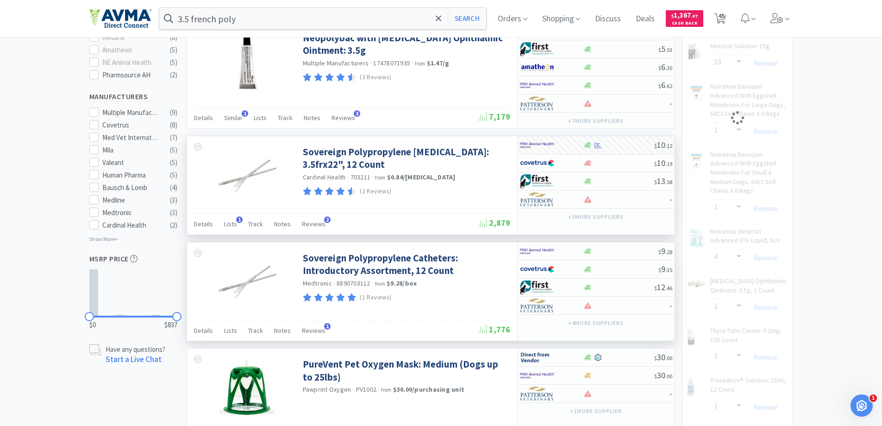
select select "1"
select select "2"
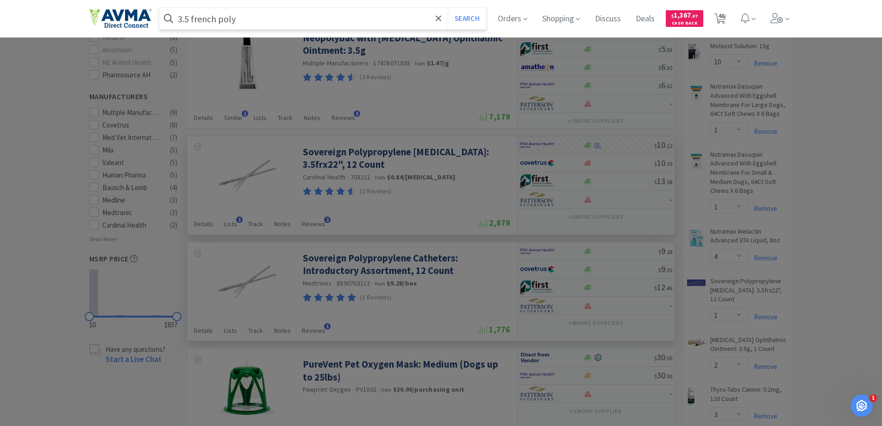
click at [284, 13] on input "3.5 french poly" at bounding box center [322, 18] width 327 height 21
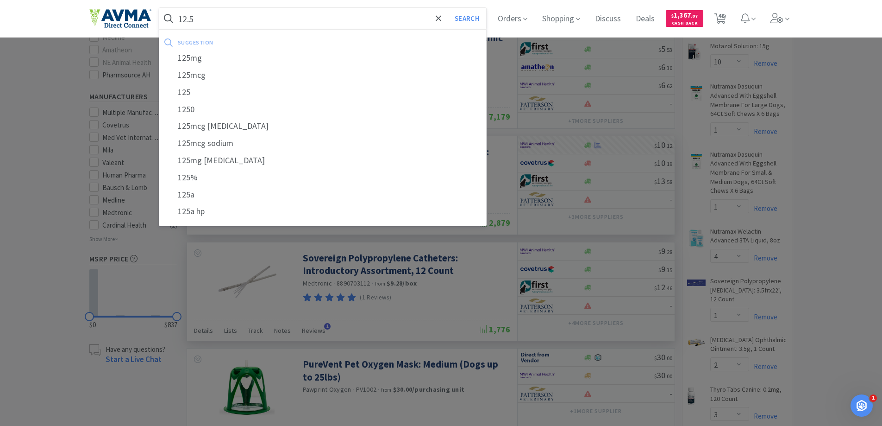
type input "12.5"
click at [448, 8] on button "Search" at bounding box center [467, 18] width 38 height 21
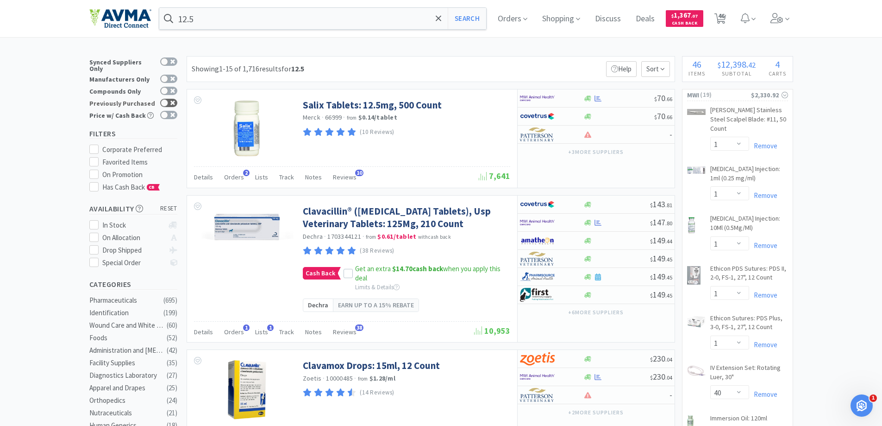
click at [164, 101] on div at bounding box center [164, 102] width 7 height 7
checkbox input "true"
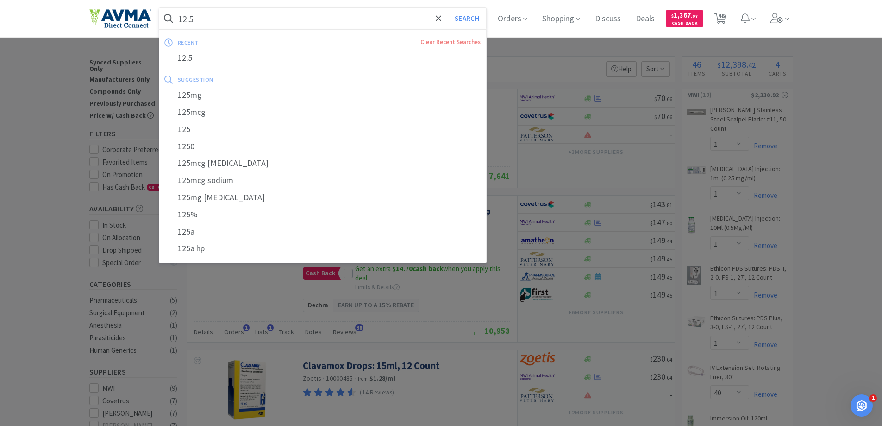
click at [275, 20] on input "12.5" at bounding box center [322, 18] width 327 height 21
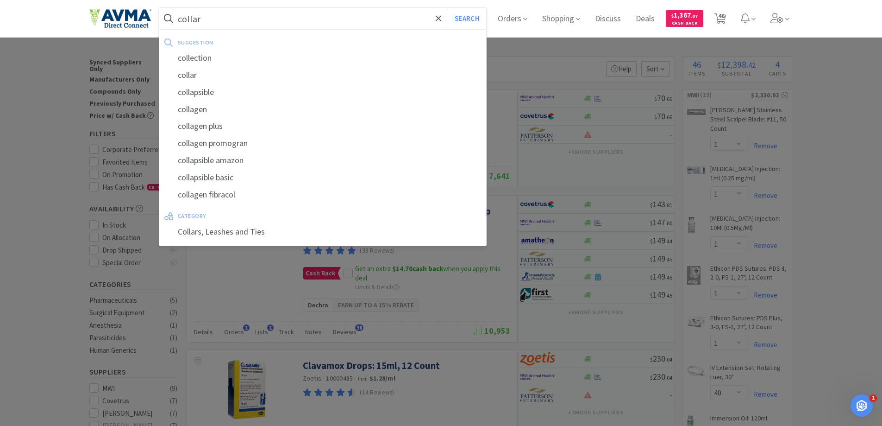
type input "collar"
click at [448, 8] on button "Search" at bounding box center [467, 18] width 38 height 21
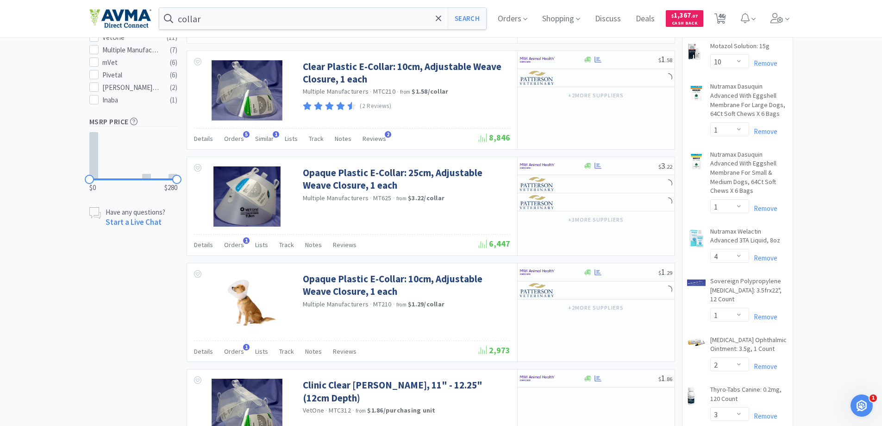
scroll to position [602, 0]
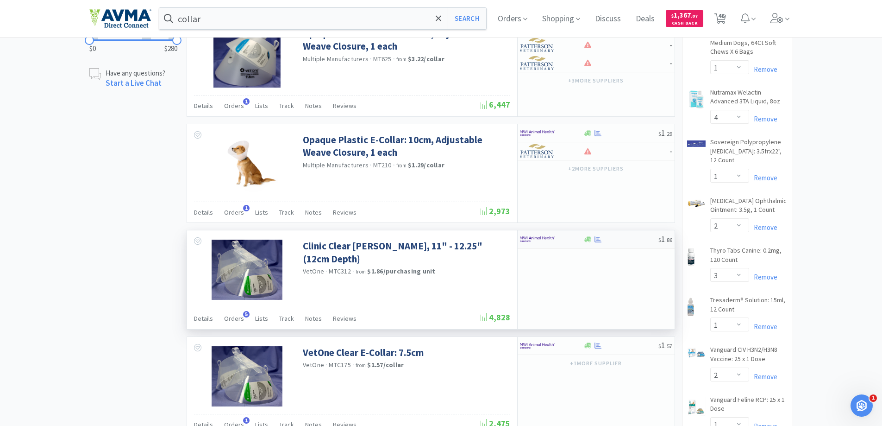
click at [570, 240] on div at bounding box center [545, 239] width 51 height 16
select select "10"
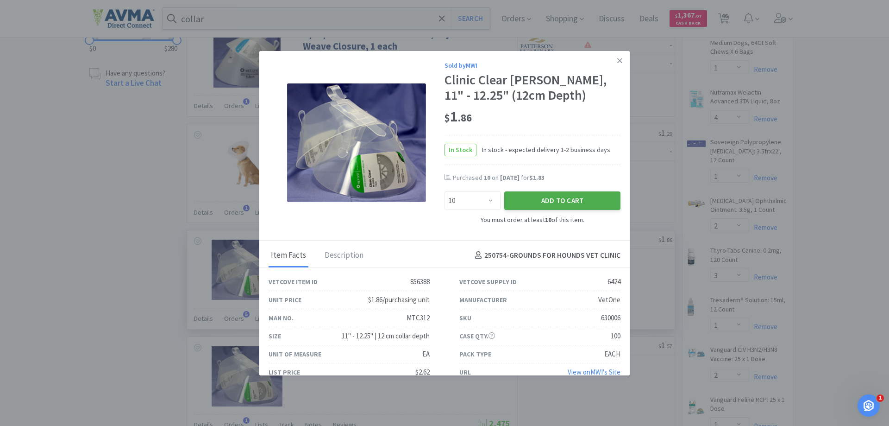
click at [532, 202] on button "Add to Cart" at bounding box center [562, 200] width 116 height 19
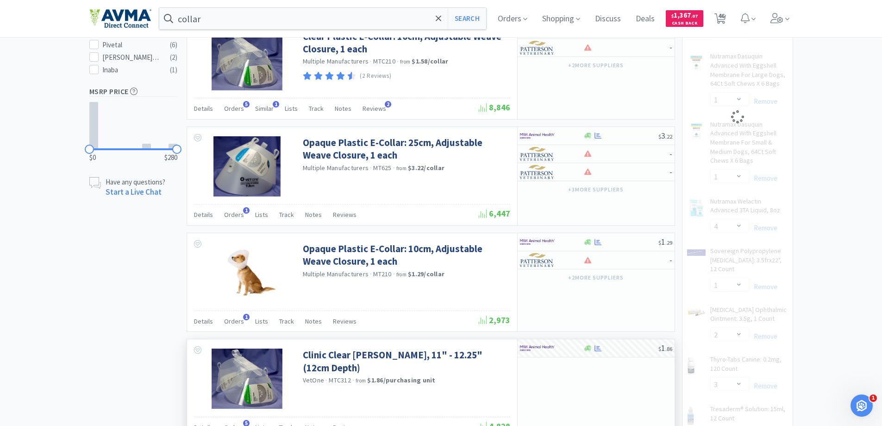
scroll to position [370, 0]
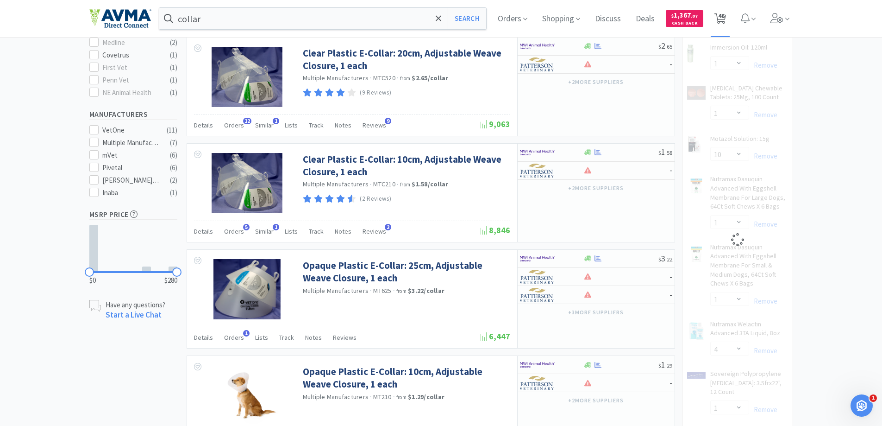
select select "10"
select select "1"
select select "10"
select select "1"
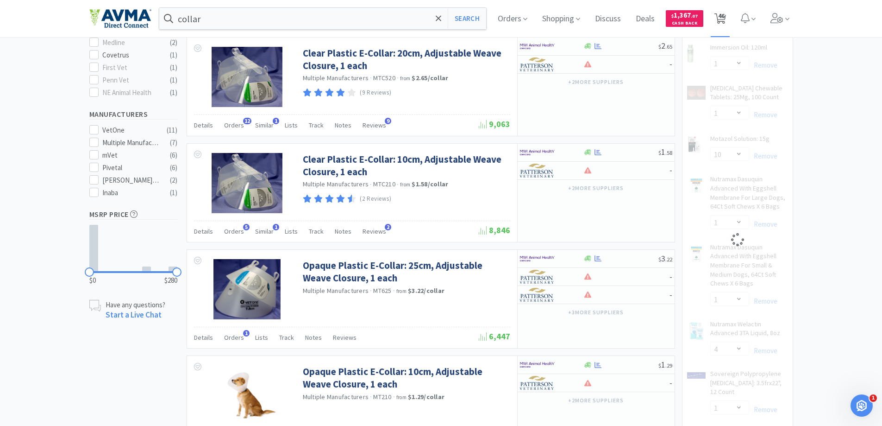
select select "4"
select select "1"
select select "2"
select select "3"
select select "1"
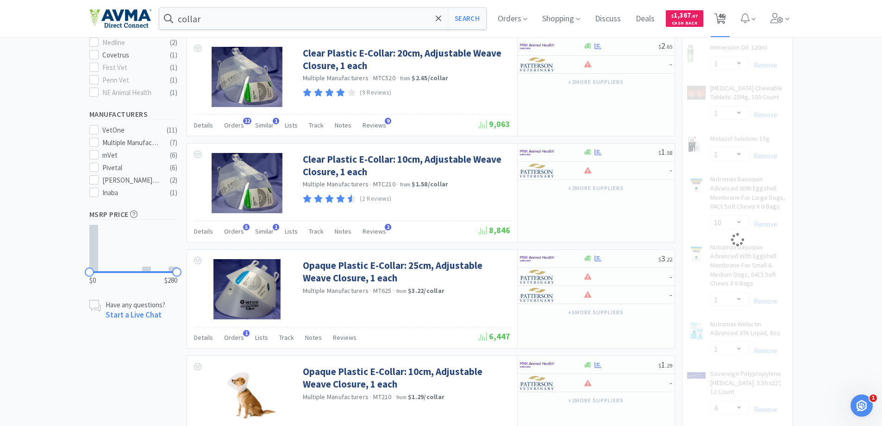
select select "2"
select select "1"
click at [725, 21] on span "46" at bounding box center [721, 15] width 6 height 37
select select "2"
select select "1"
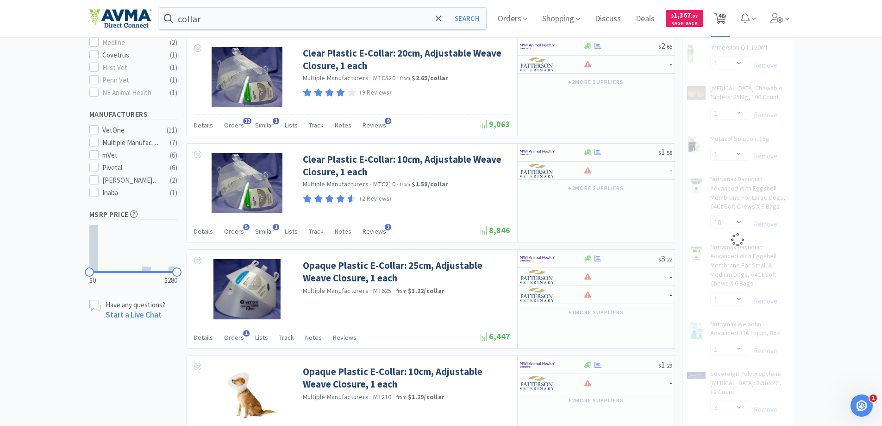
select select "1"
select select "2"
select select "100"
select select "1"
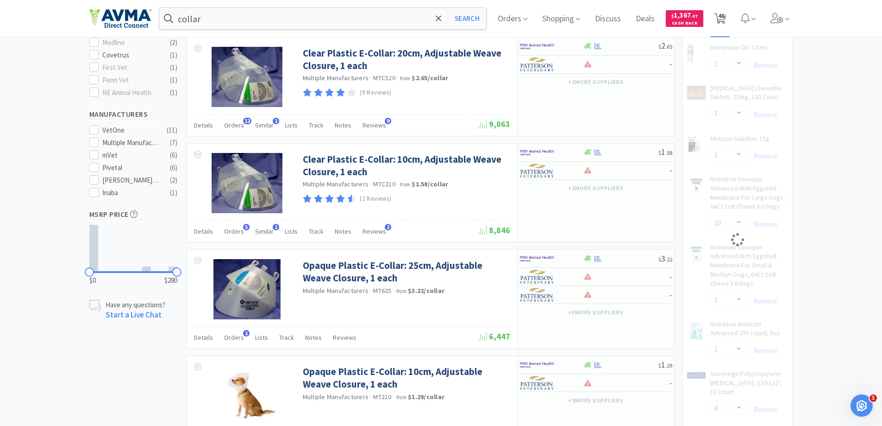
select select "10"
select select "1"
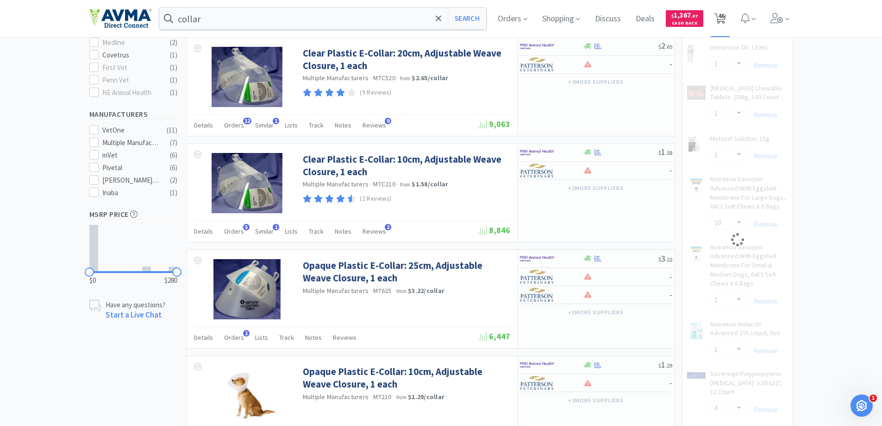
select select "40"
select select "1"
select select "10"
select select "1"
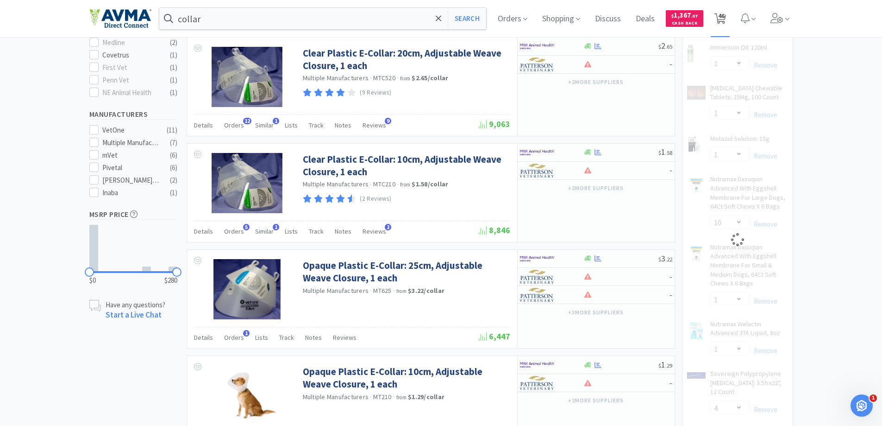
select select "1"
select select "4"
select select "1"
select select "2"
select select "3"
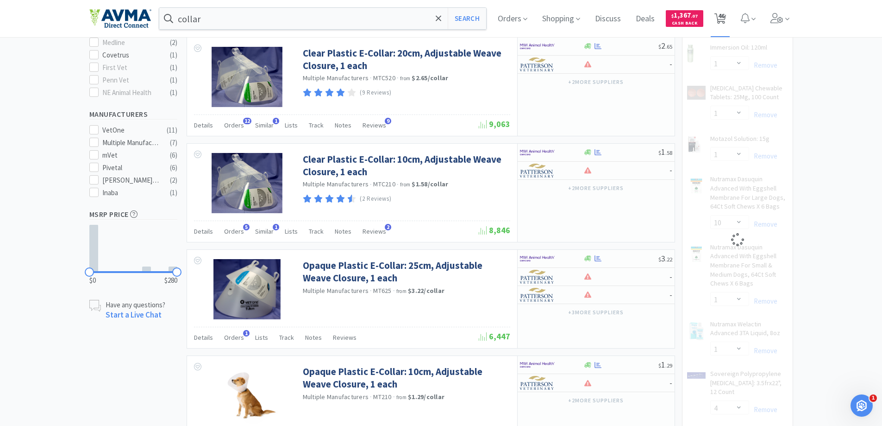
select select "1"
select select "2"
select select "1"
select select "2"
select select "10"
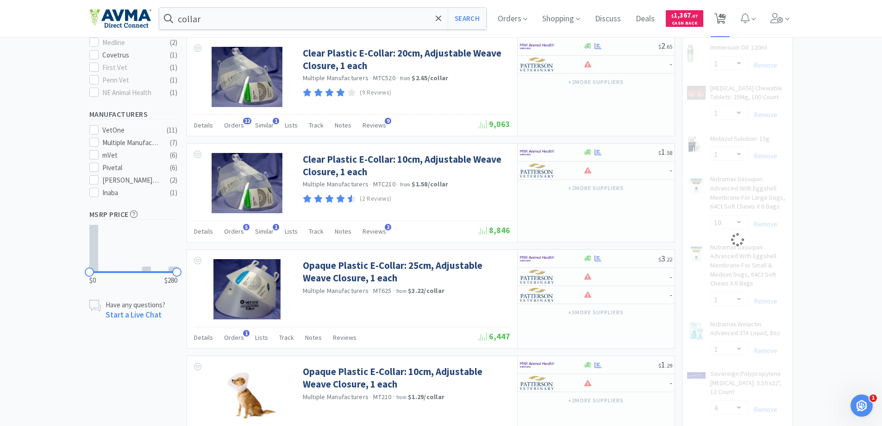
select select "10"
select select "1"
select select "4"
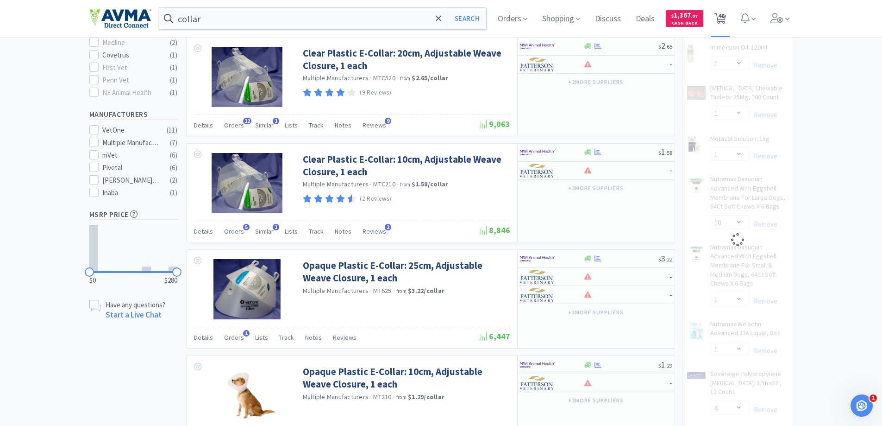
select select "2"
select select "4"
select select "1"
select select "4"
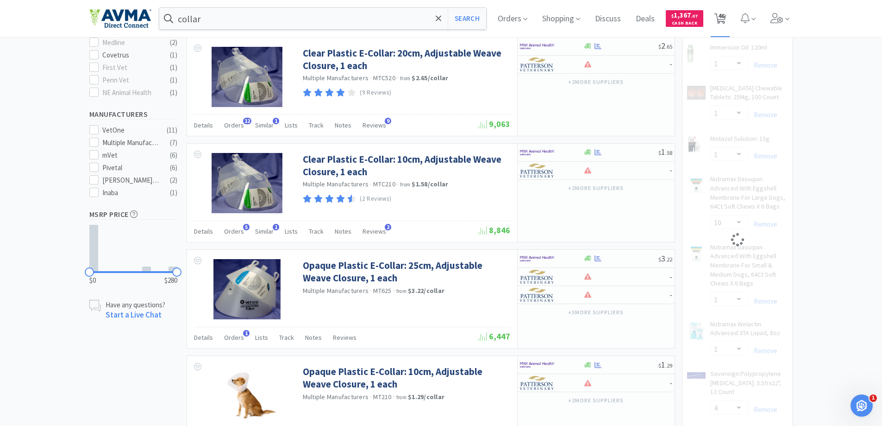
select select "1"
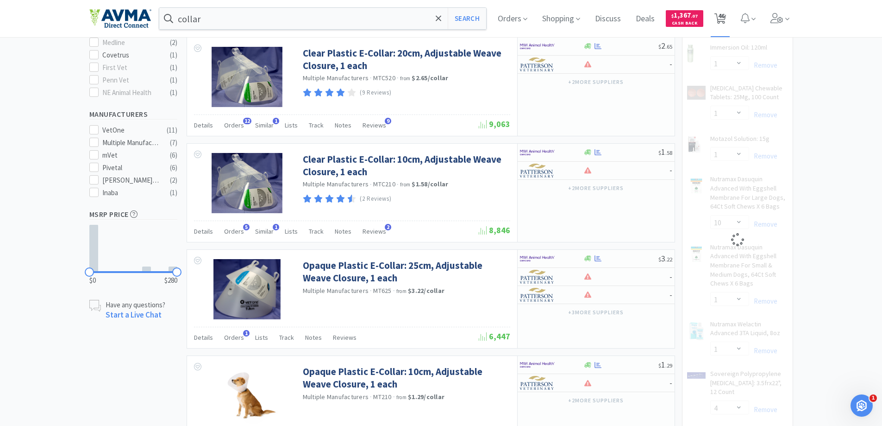
select select "1"
select select "2"
select select "6"
select select "1"
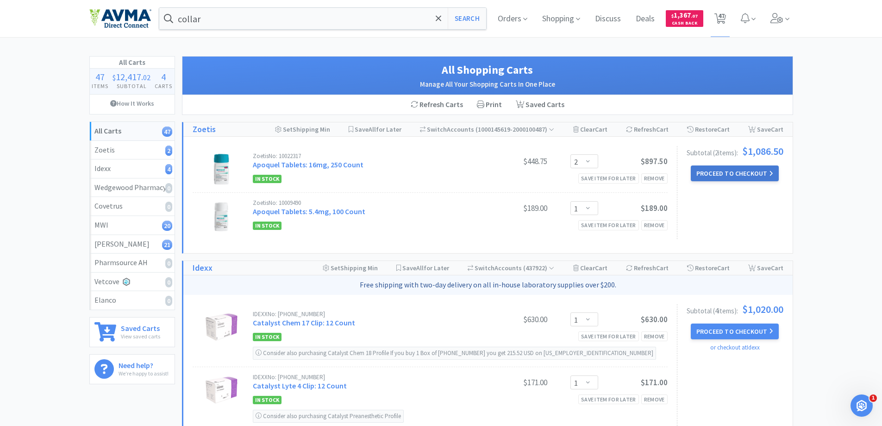
click at [717, 174] on button "Proceed to Checkout" at bounding box center [735, 173] width 88 height 16
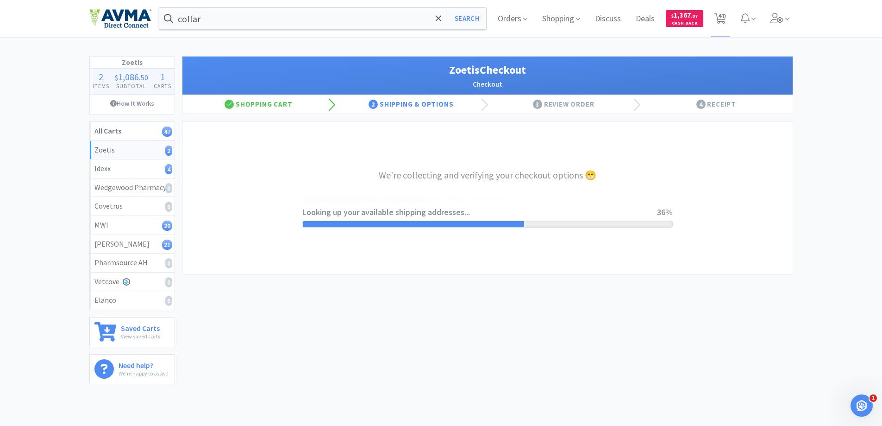
select select "invoice"
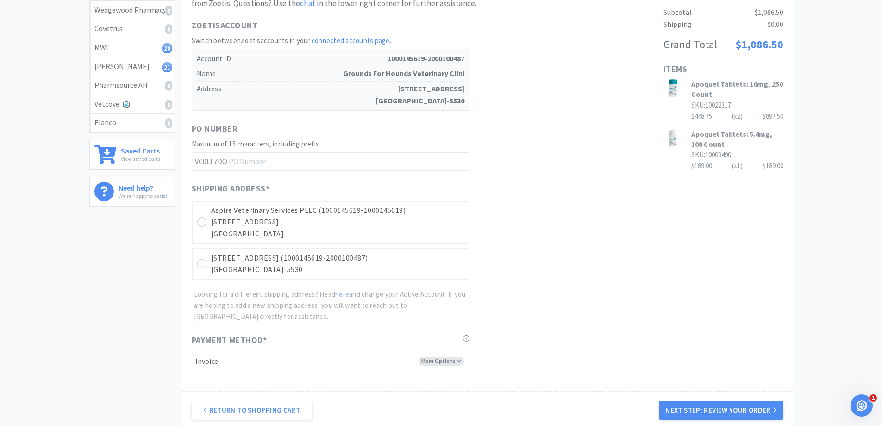
scroll to position [185, 0]
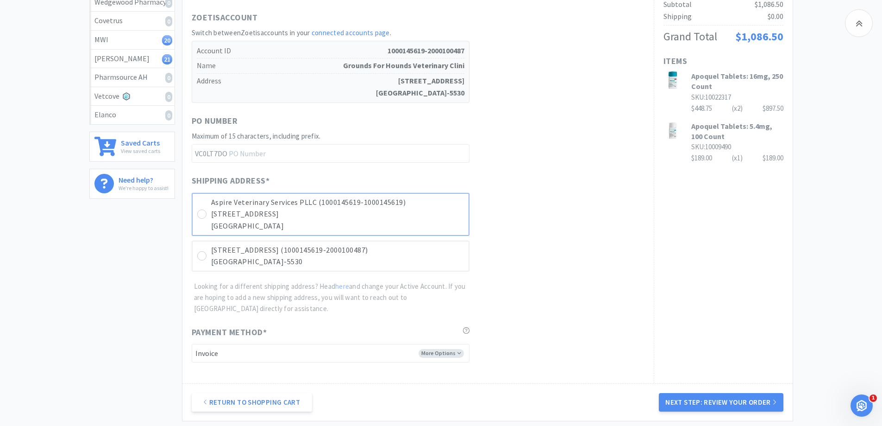
click at [198, 210] on div "Aspire Veterinary Services PLLC (1000145619-1000145619) 410 Shops Blvd Ste 100 …" at bounding box center [331, 214] width 278 height 43
click at [712, 400] on button "Next Step: Review Your Order" at bounding box center [721, 402] width 124 height 19
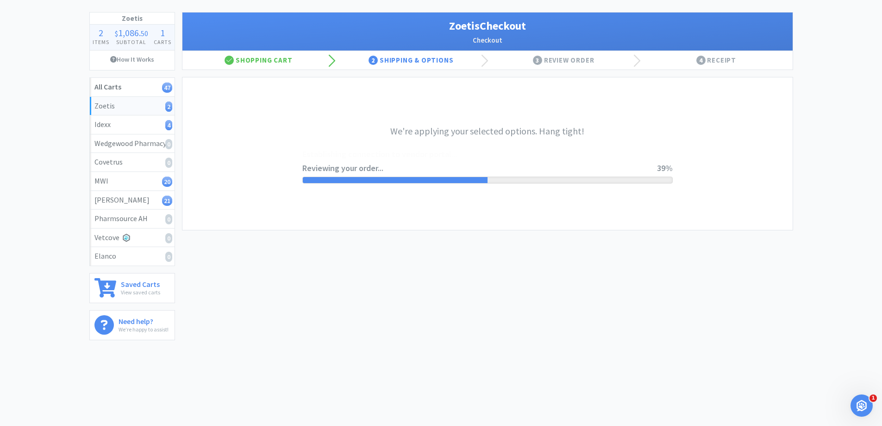
scroll to position [0, 0]
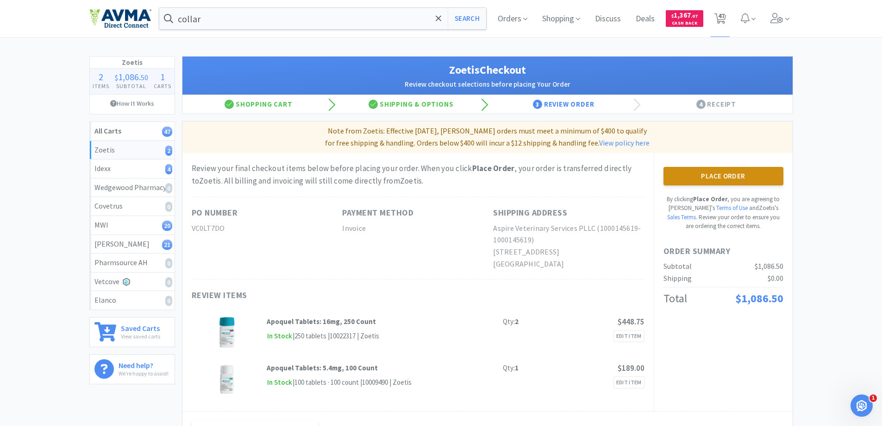
click at [727, 178] on button "Place Order" at bounding box center [724, 176] width 120 height 19
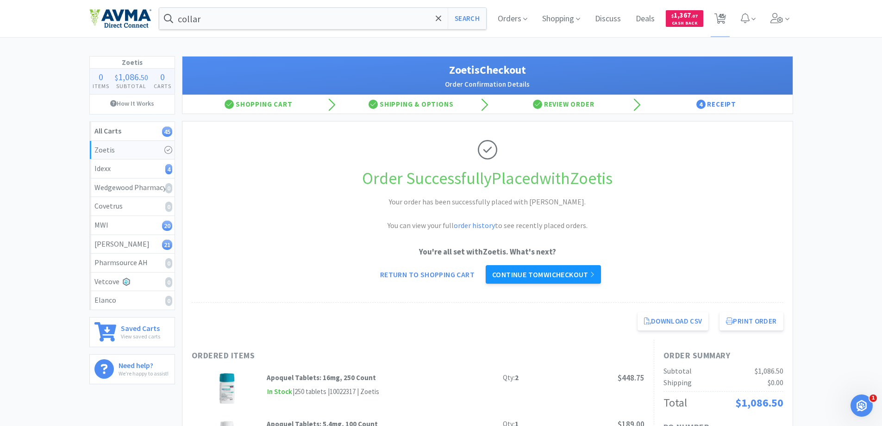
click at [528, 276] on link "Continue to MWI checkout" at bounding box center [543, 274] width 115 height 19
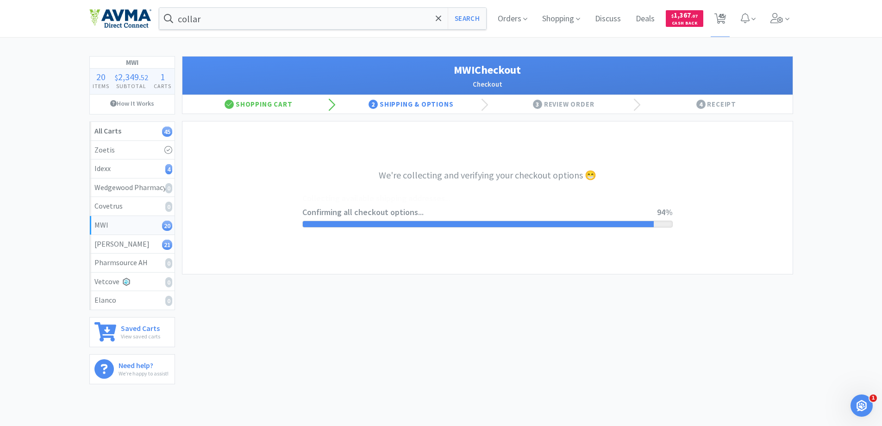
select select "STD_"
select select "GP1"
select select "RPS"
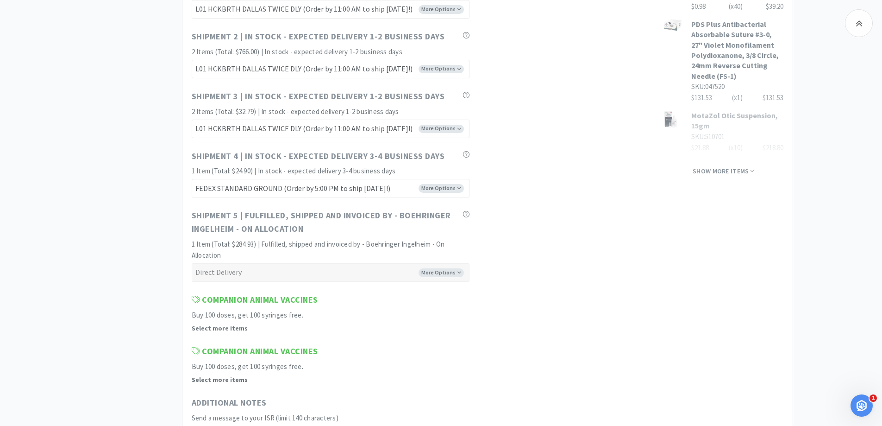
scroll to position [833, 0]
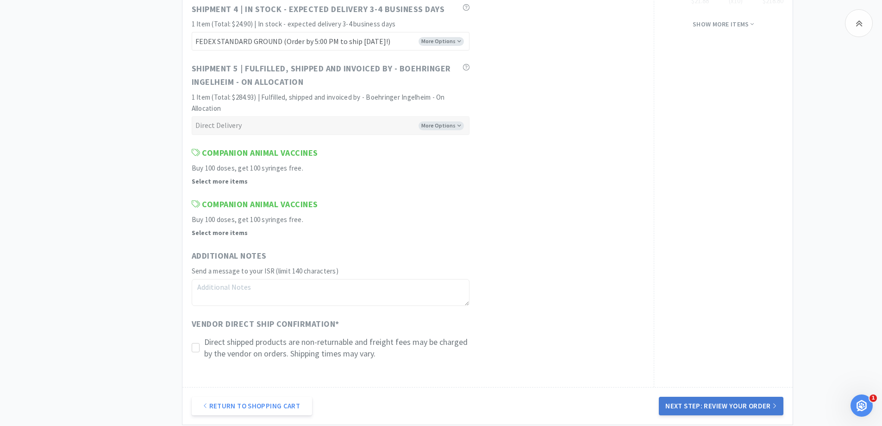
click at [701, 404] on button "Next Step: Review Your Order" at bounding box center [721, 405] width 124 height 19
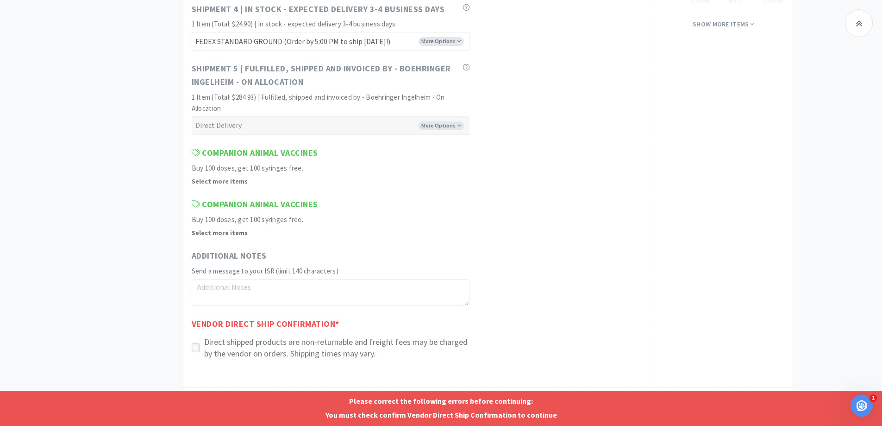
click at [197, 349] on icon at bounding box center [195, 347] width 7 height 7
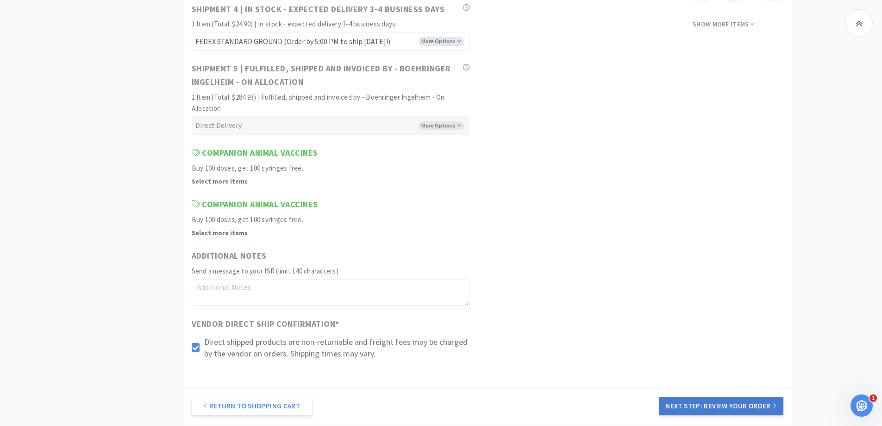
click at [705, 406] on button "Next Step: Review Your Order" at bounding box center [721, 405] width 124 height 19
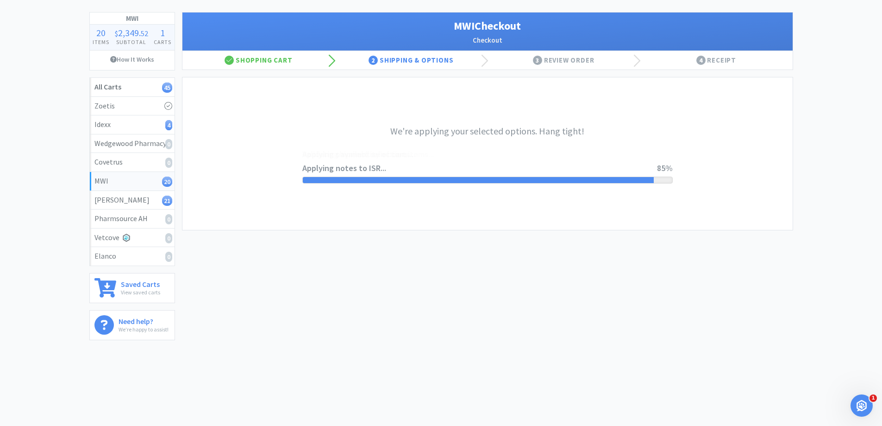
scroll to position [0, 0]
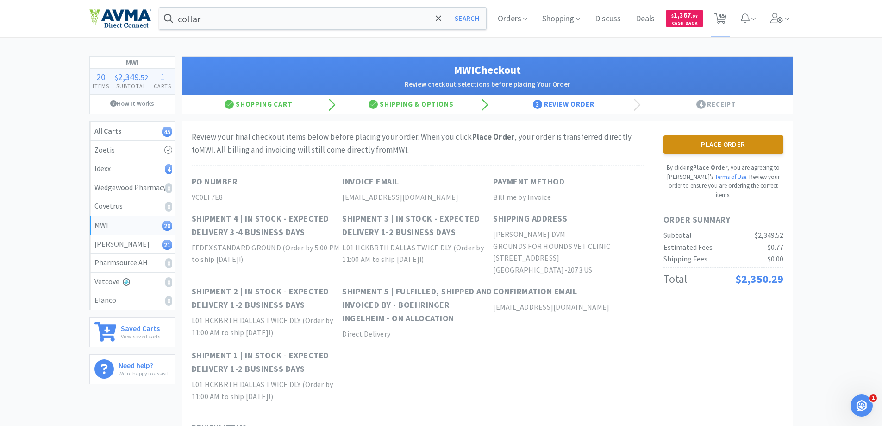
click at [726, 146] on button "Place Order" at bounding box center [724, 144] width 120 height 19
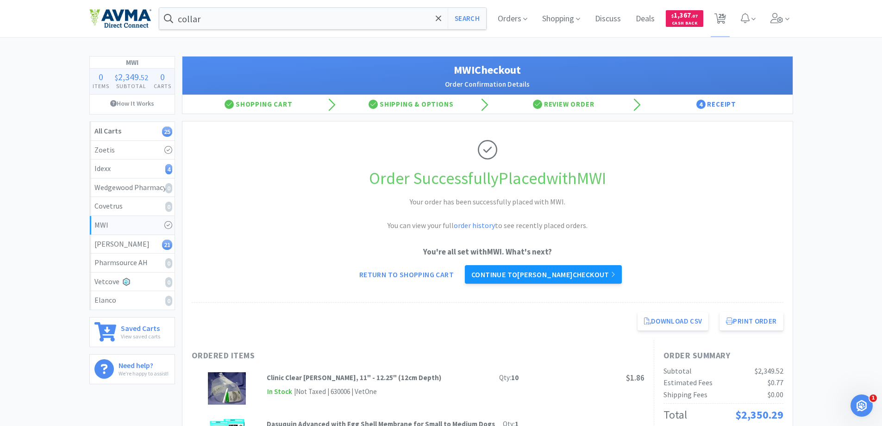
click at [523, 274] on link "Continue to Patterson checkout" at bounding box center [543, 274] width 157 height 19
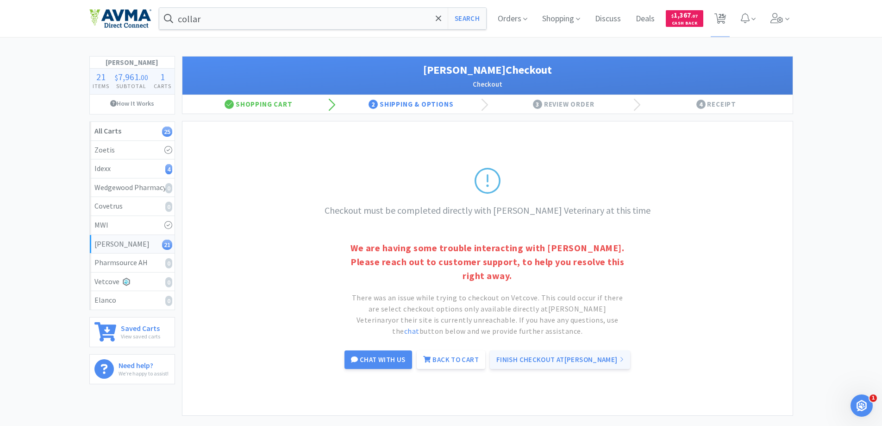
click at [553, 362] on link "Finish Checkout at Patterson" at bounding box center [560, 359] width 140 height 19
click at [722, 20] on span "25" at bounding box center [721, 15] width 6 height 37
select select "1"
select select "2"
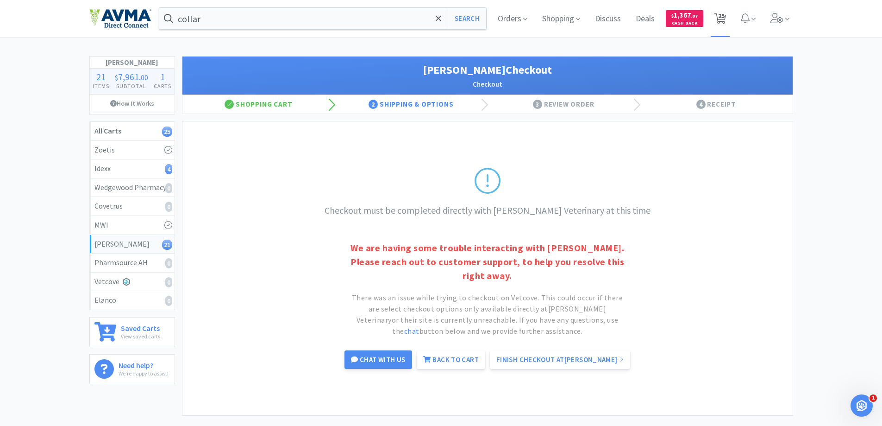
select select "100"
select select "10"
select select "1"
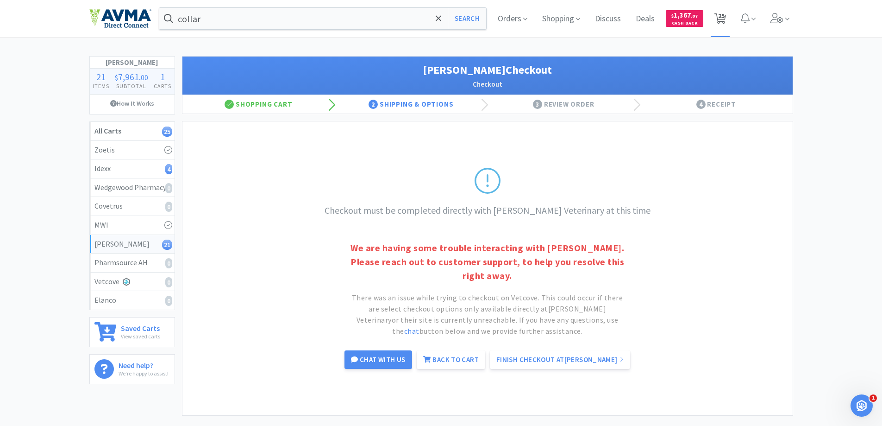
select select "1"
select select "4"
select select "2"
select select "4"
select select "1"
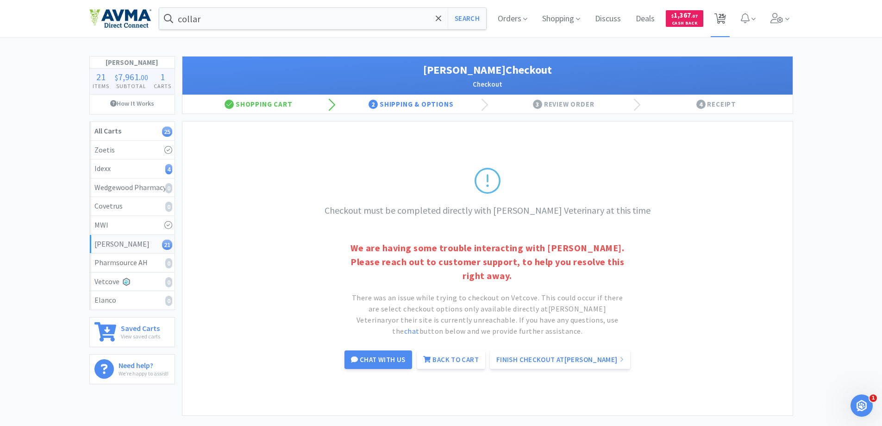
select select "1"
select select "4"
select select "1"
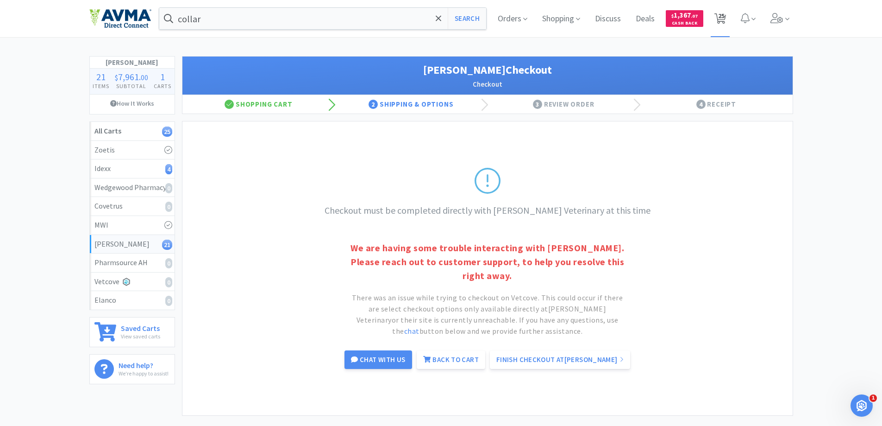
select select "1"
select select "2"
select select "6"
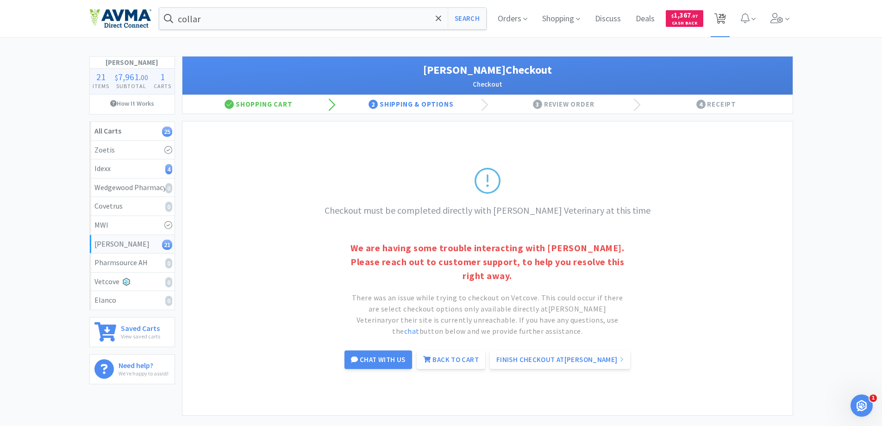
select select "1"
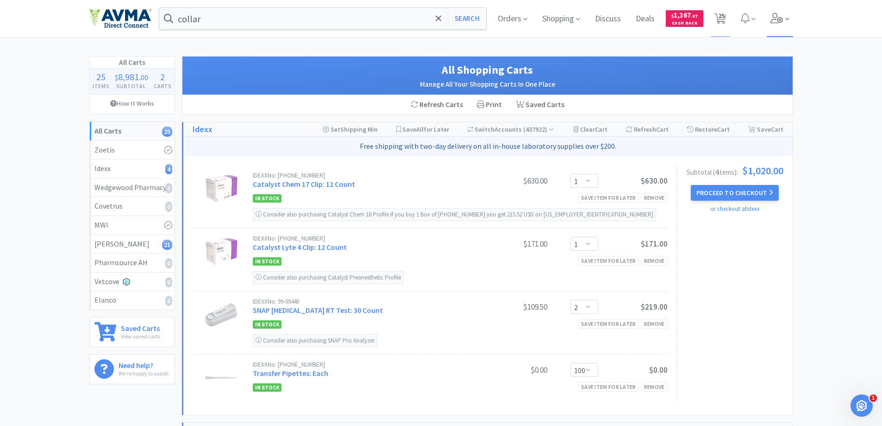
click at [779, 21] on icon at bounding box center [776, 18] width 13 height 10
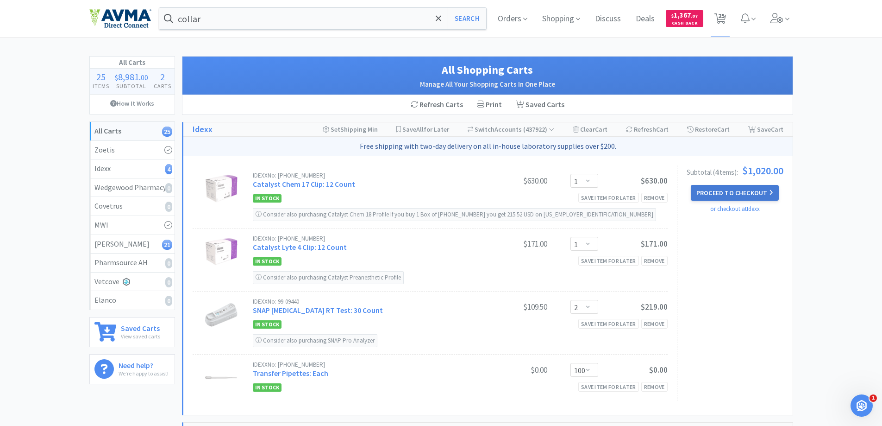
click at [750, 188] on button "Proceed to Checkout" at bounding box center [735, 193] width 88 height 16
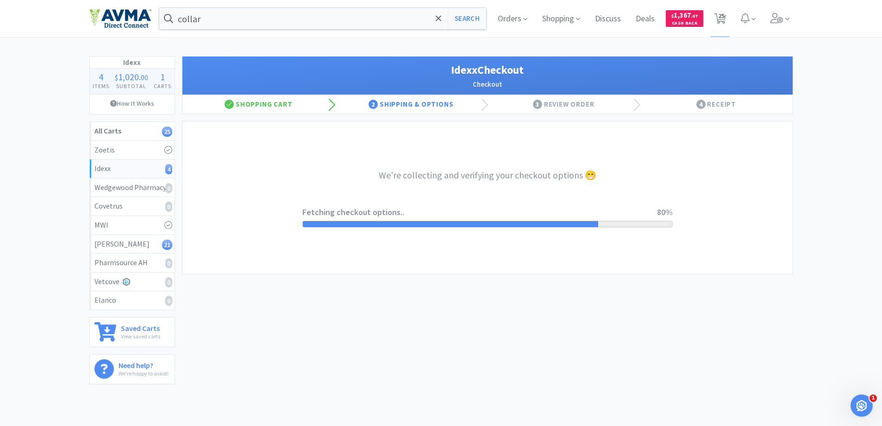
select select "904"
select select "003"
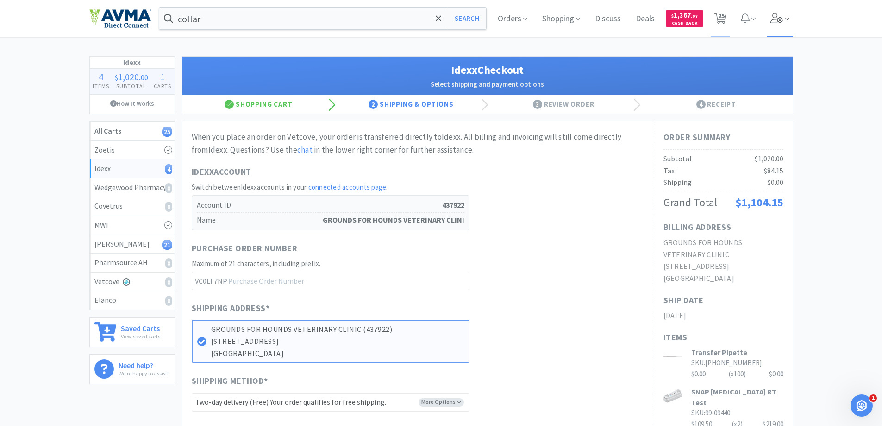
click at [776, 19] on icon at bounding box center [776, 18] width 13 height 10
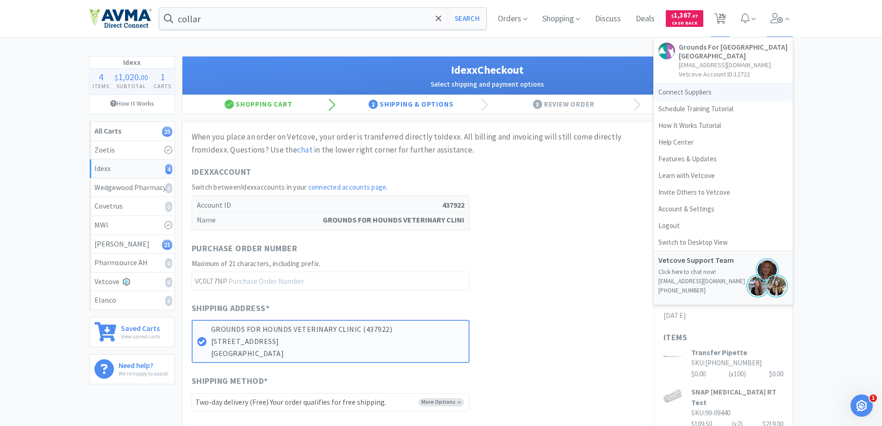
click at [682, 95] on link "Connect Suppliers" at bounding box center [723, 92] width 139 height 17
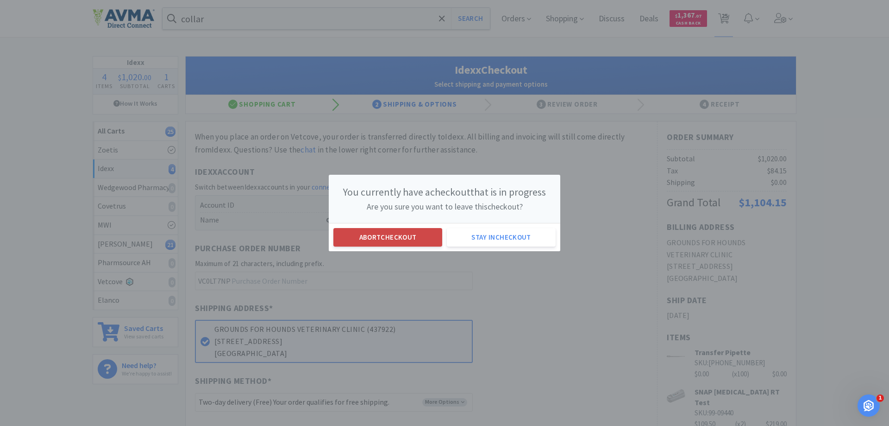
click at [410, 238] on button "Abort checkout" at bounding box center [387, 237] width 109 height 19
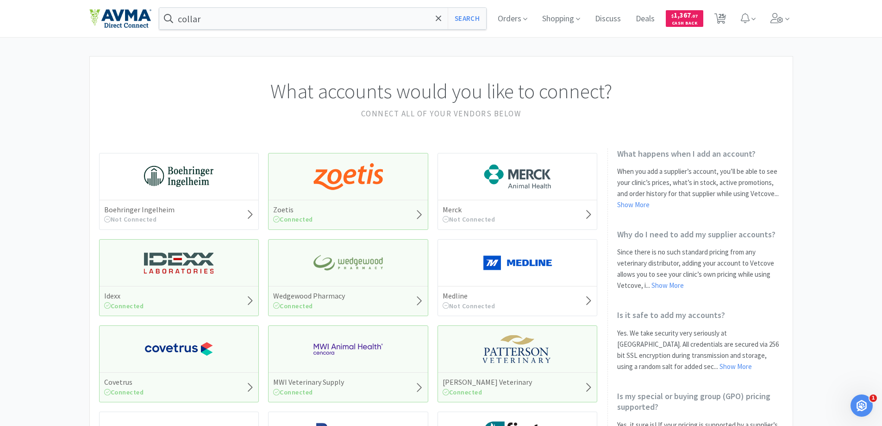
click at [252, 299] on icon at bounding box center [250, 300] width 8 height 13
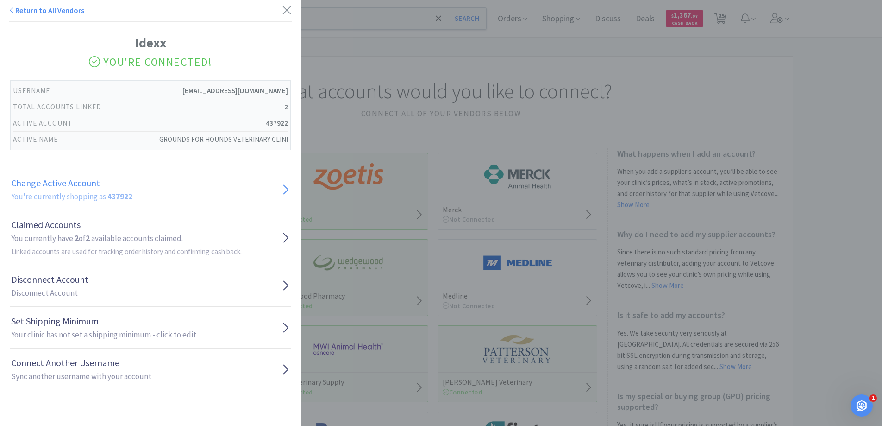
click at [273, 184] on link "Change Active Account You're currently shopping as 437922" at bounding box center [150, 190] width 281 height 42
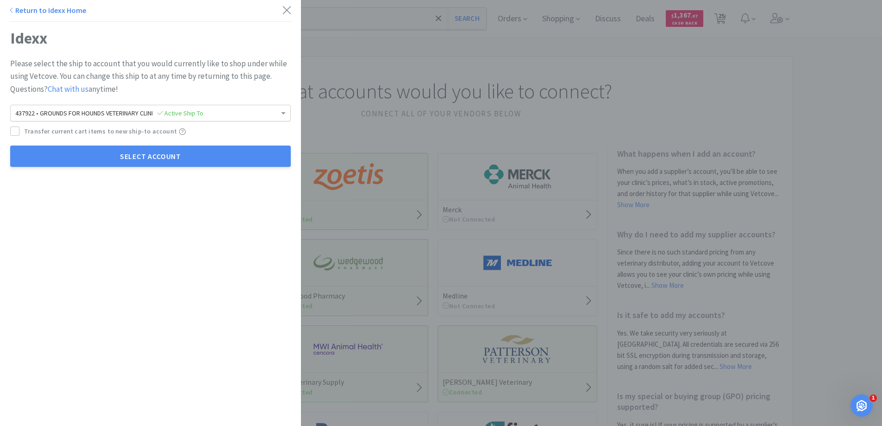
click at [238, 113] on div "437922 • GROUNDS FOR HOUNDS VETERINARY CLINI Active Ship To" at bounding box center [151, 113] width 280 height 16
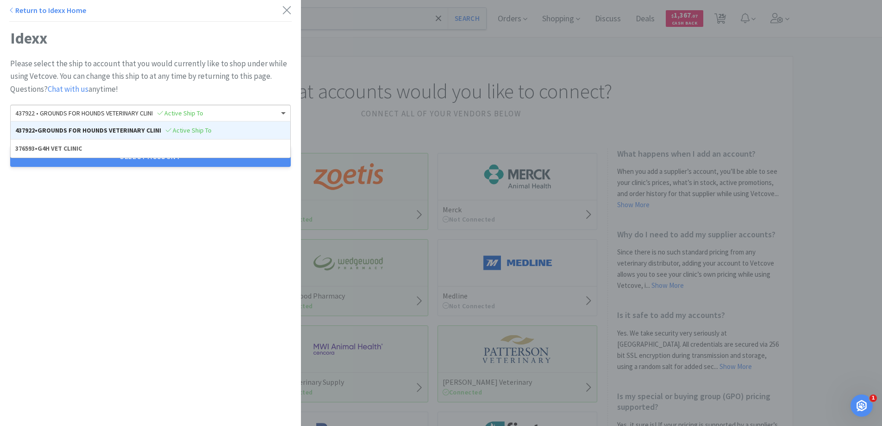
click at [240, 77] on p "Please select the ship to account that you would currently like to shop under w…" at bounding box center [150, 76] width 281 height 38
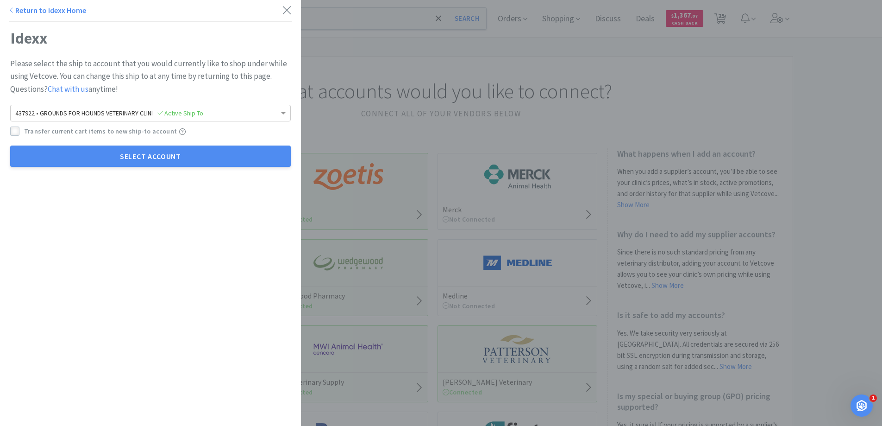
click at [13, 131] on icon at bounding box center [15, 131] width 6 height 6
click at [162, 112] on icon at bounding box center [160, 113] width 6 height 6
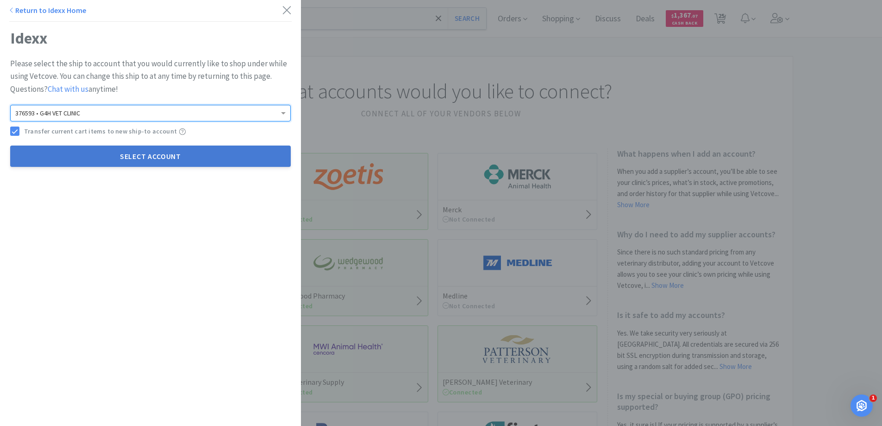
click at [158, 154] on button "Select Account" at bounding box center [150, 155] width 281 height 21
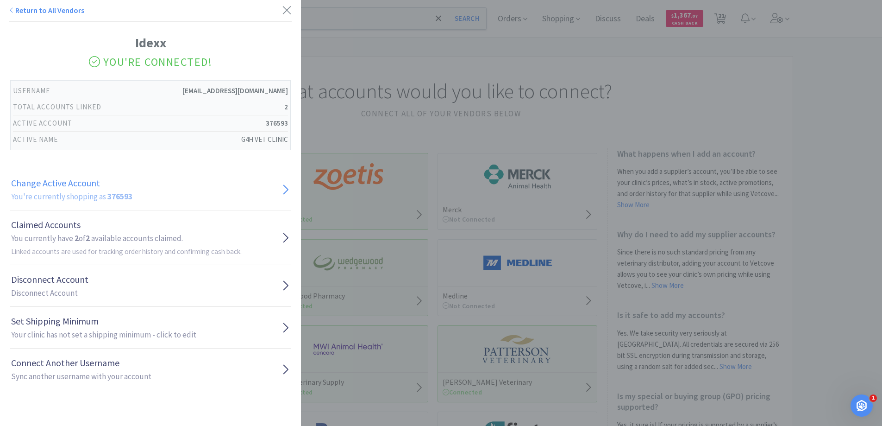
click at [272, 194] on link "Change Active Account You're currently shopping as 376593" at bounding box center [150, 190] width 281 height 42
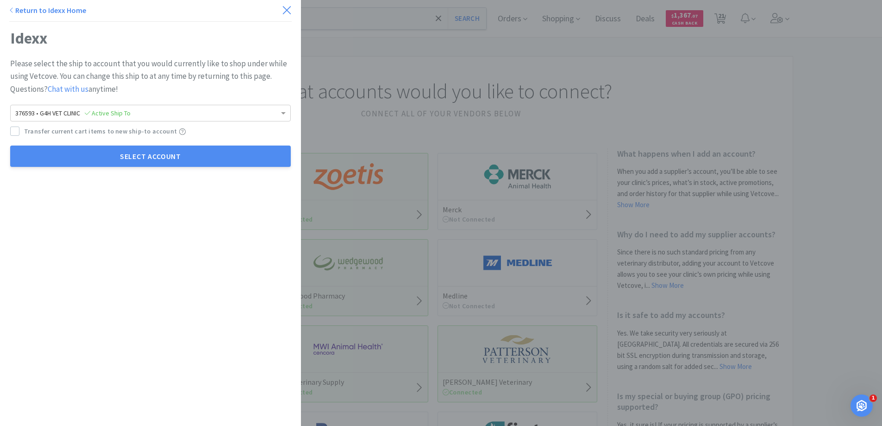
click at [282, 6] on icon at bounding box center [287, 10] width 10 height 13
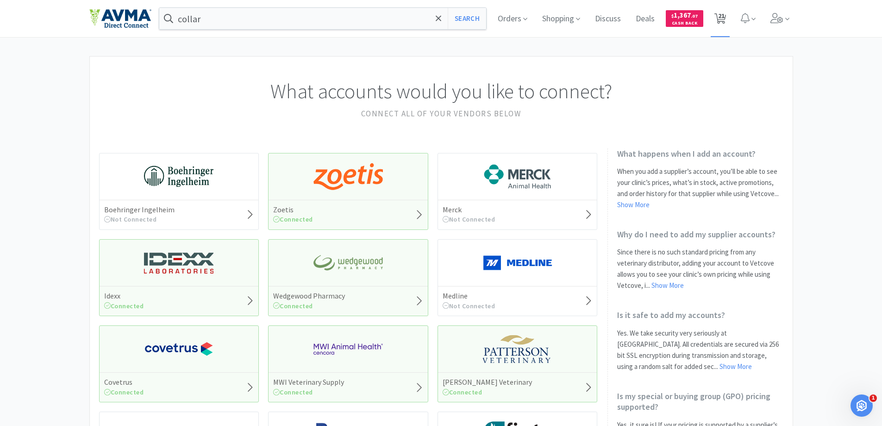
click at [726, 20] on icon at bounding box center [720, 18] width 12 height 10
select select "10"
select select "1"
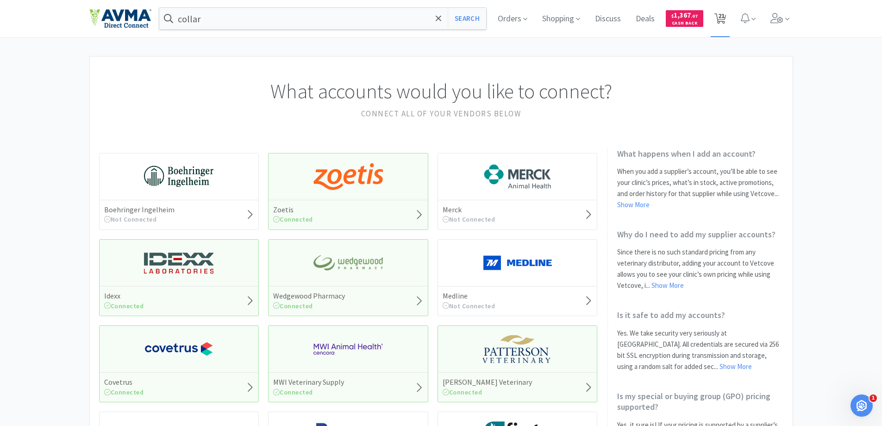
select select "1"
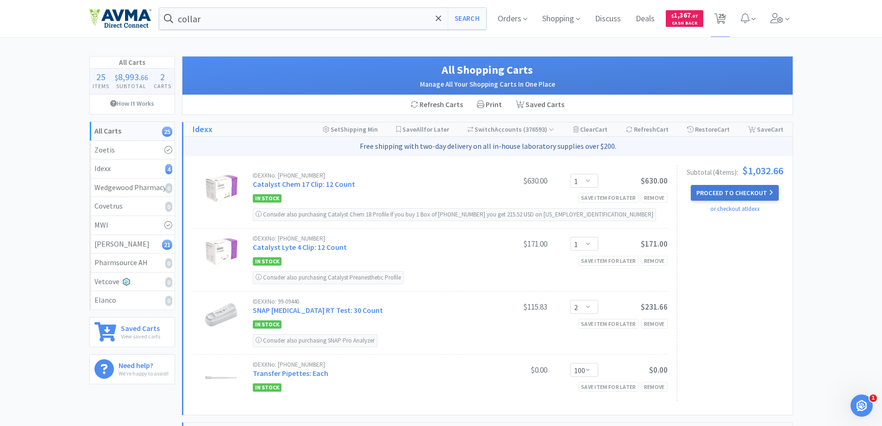
click at [719, 192] on button "Proceed to Checkout" at bounding box center [735, 193] width 88 height 16
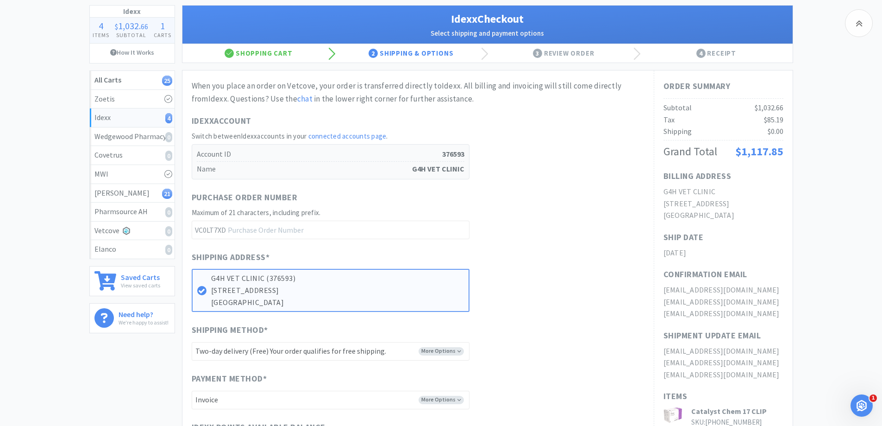
scroll to position [46, 0]
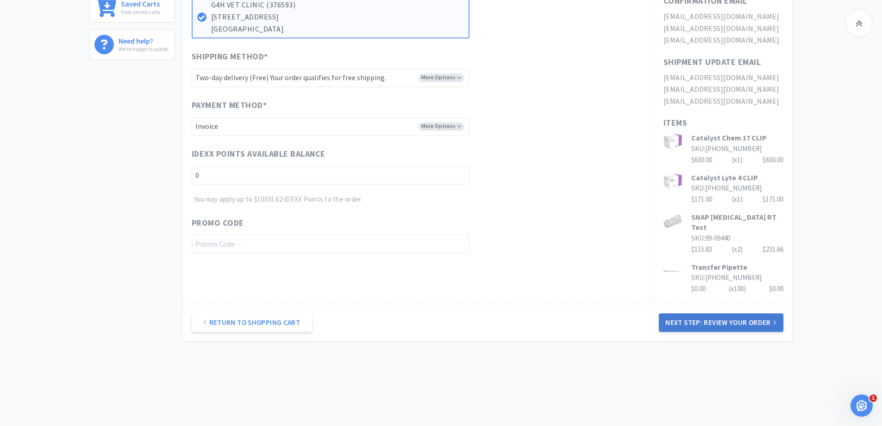
click at [728, 315] on button "Next Step: Review Your Order" at bounding box center [721, 322] width 124 height 19
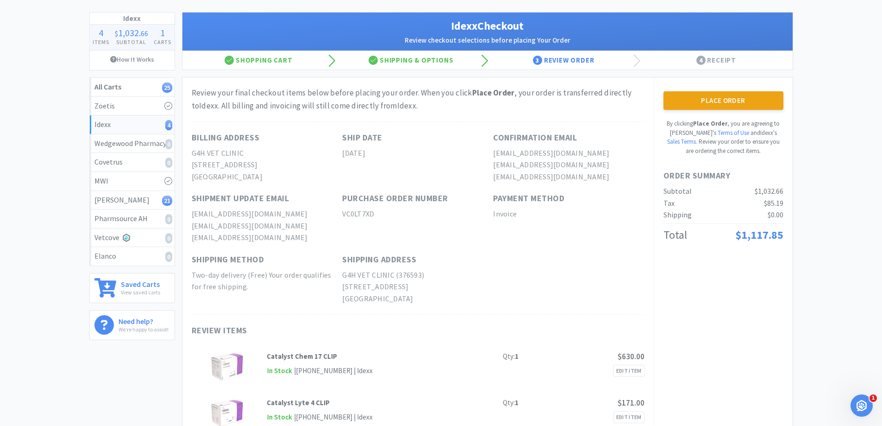
scroll to position [0, 0]
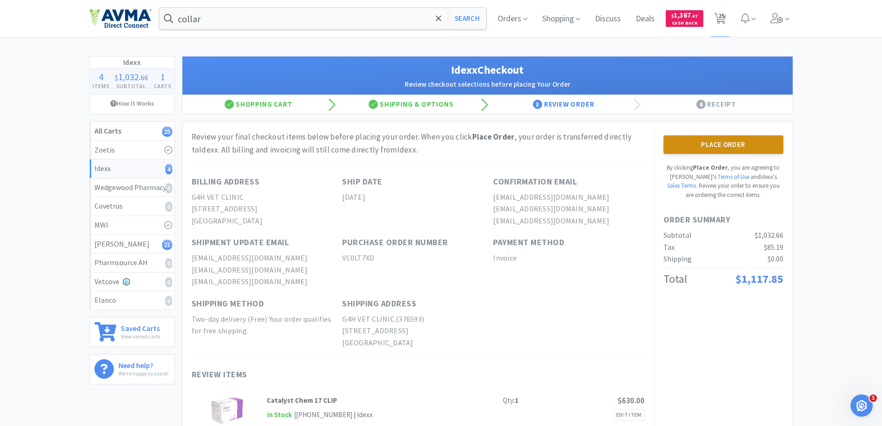
click at [696, 148] on button "Place Order" at bounding box center [724, 144] width 120 height 19
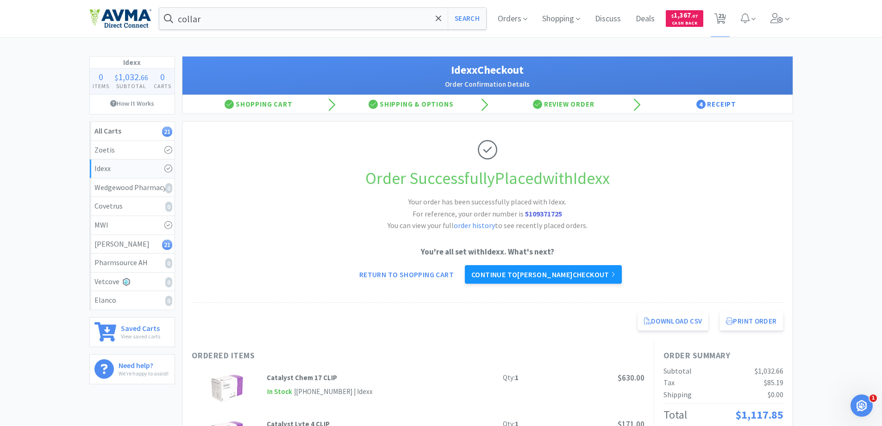
click at [502, 271] on link "Continue to Patterson checkout" at bounding box center [543, 274] width 157 height 19
